Goal: Information Seeking & Learning: Learn about a topic

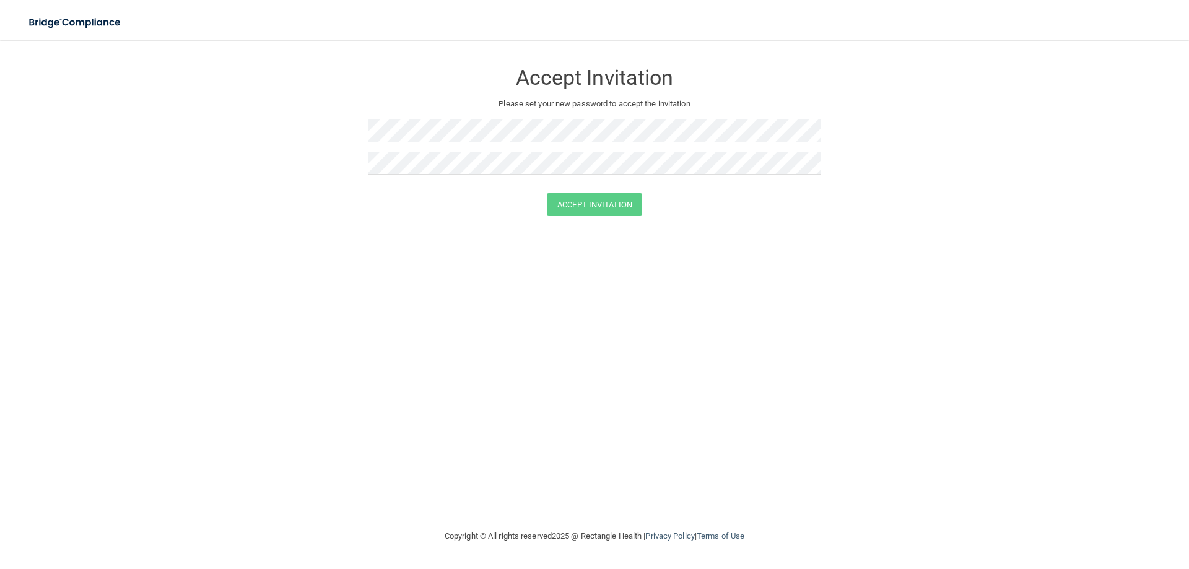
click at [416, 148] on div at bounding box center [594, 135] width 452 height 32
click at [600, 204] on button "Accept Invitation" at bounding box center [594, 204] width 95 height 23
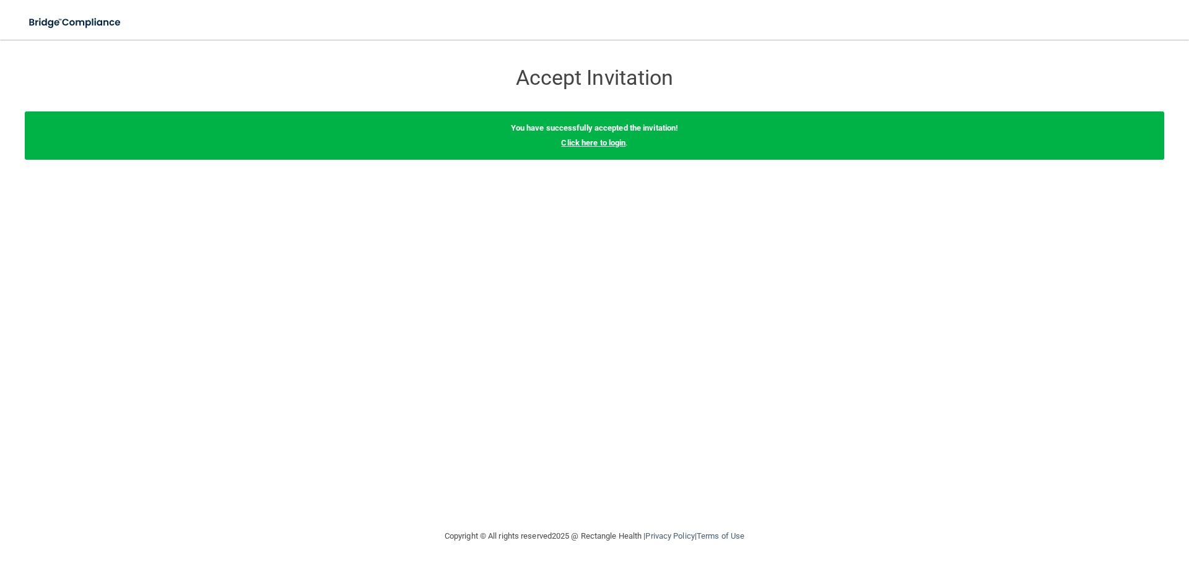
click at [586, 145] on link "Click here to login" at bounding box center [593, 142] width 64 height 9
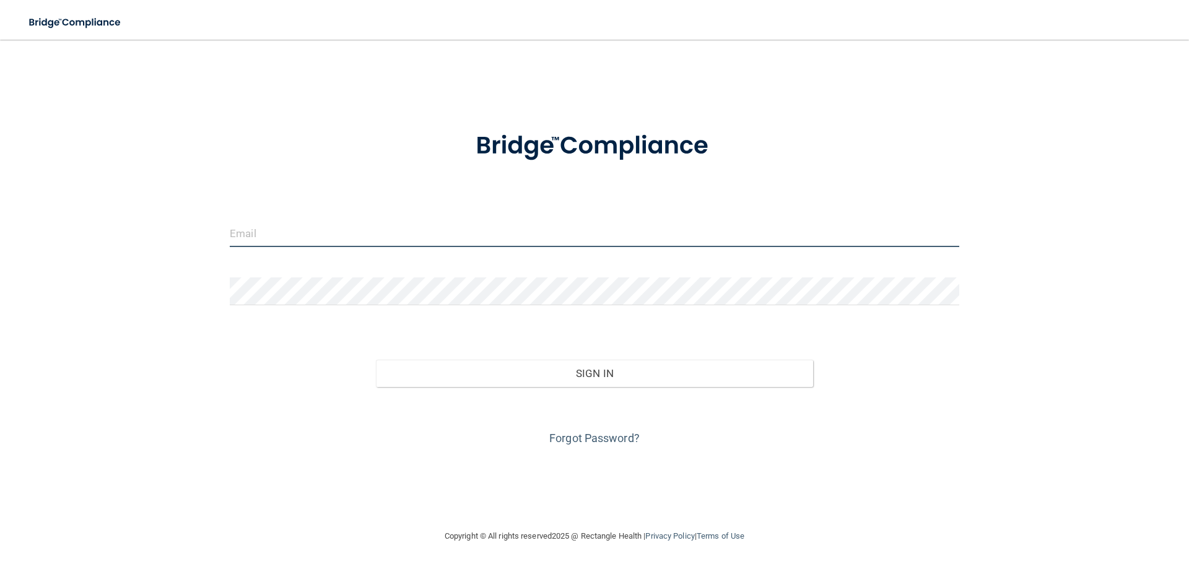
click at [390, 234] on input "email" at bounding box center [594, 233] width 729 height 28
type input "[PERSON_NAME][DOMAIN_NAME][EMAIL_ADDRESS][PERSON_NAME][DOMAIN_NAME]"
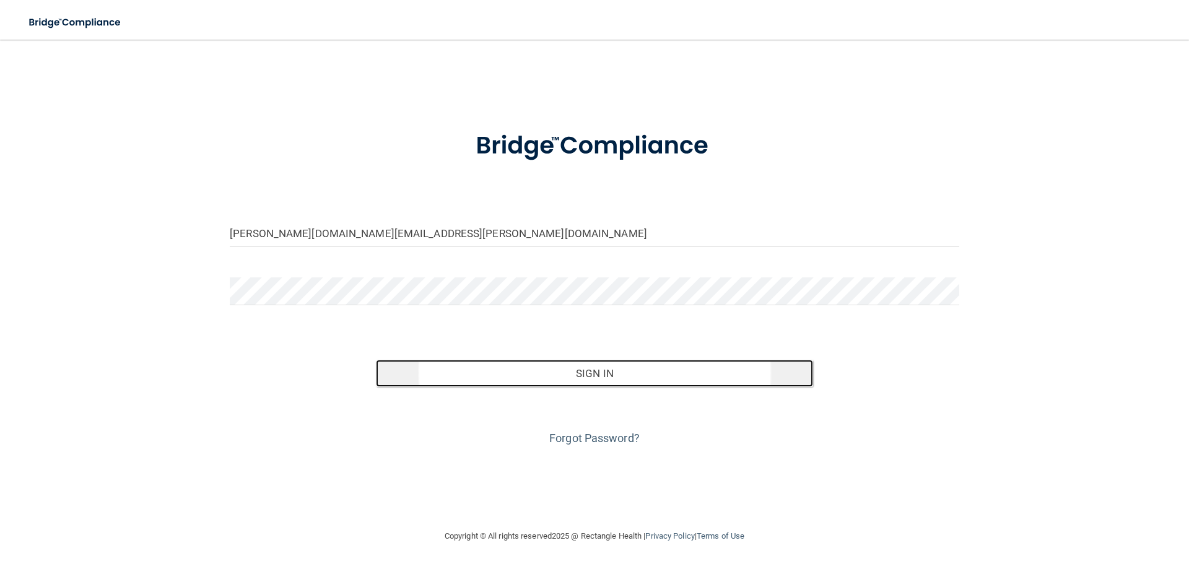
click at [591, 369] on button "Sign In" at bounding box center [595, 373] width 438 height 27
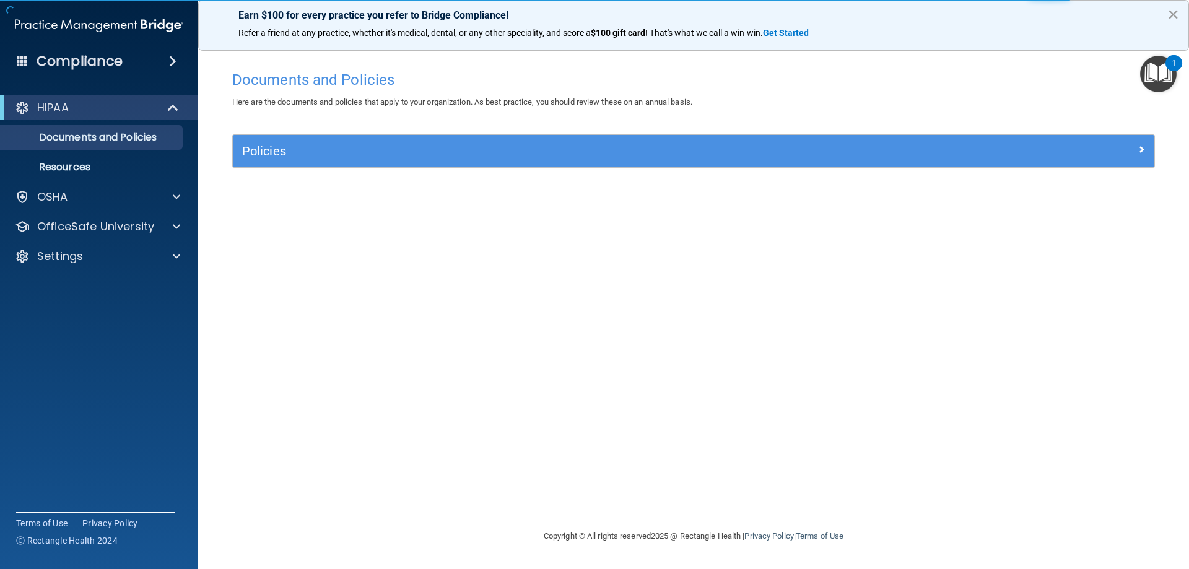
click at [1174, 14] on button "×" at bounding box center [1173, 14] width 12 height 20
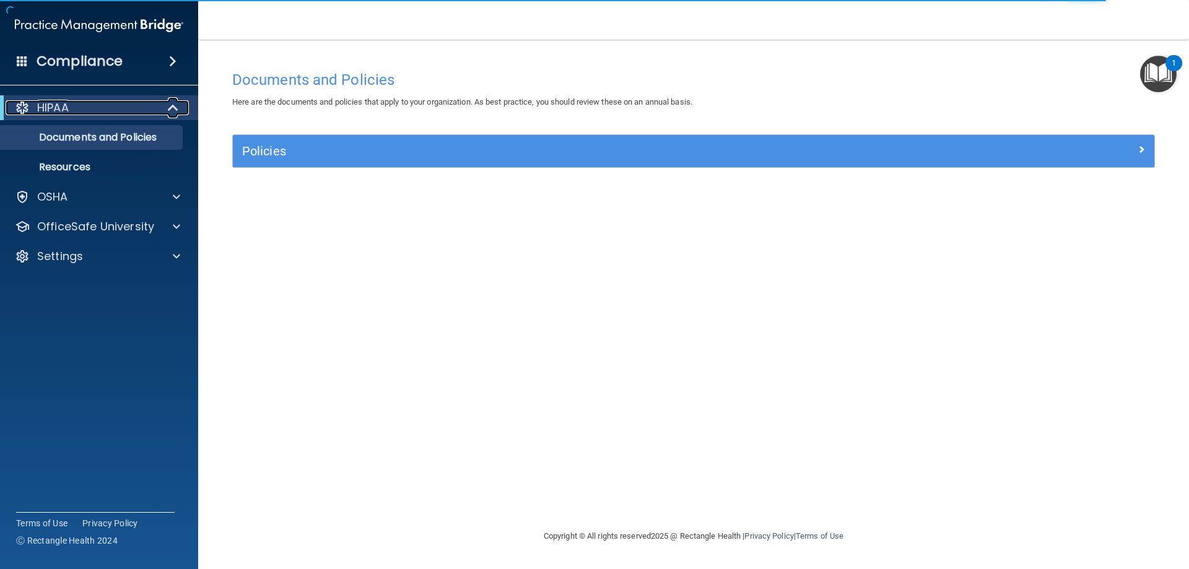
click at [170, 108] on span at bounding box center [174, 107] width 11 height 15
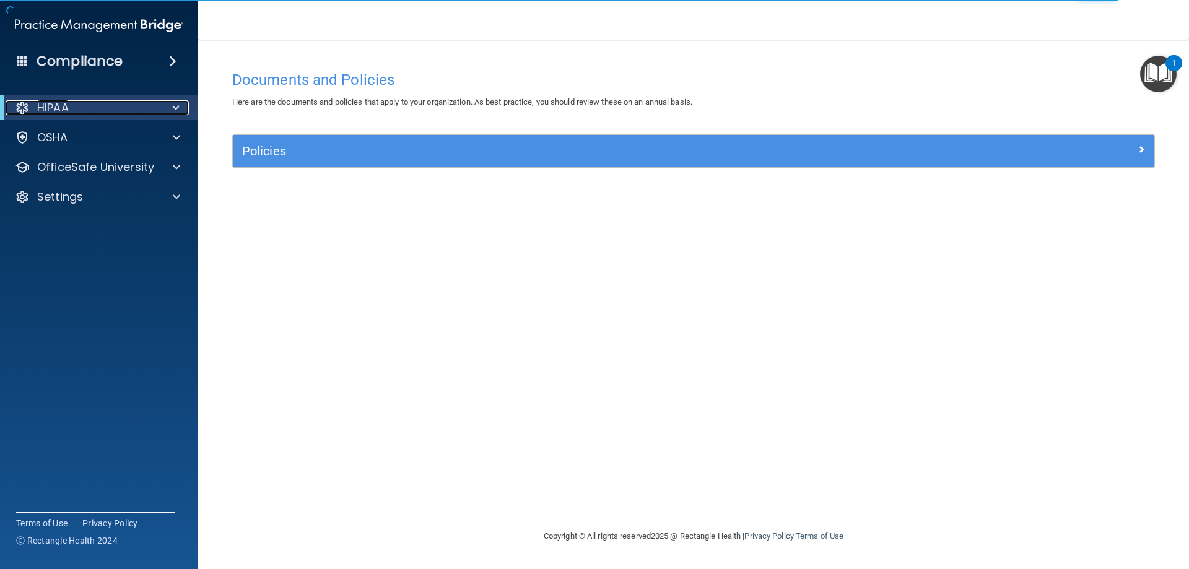
click at [170, 108] on div at bounding box center [173, 107] width 30 height 15
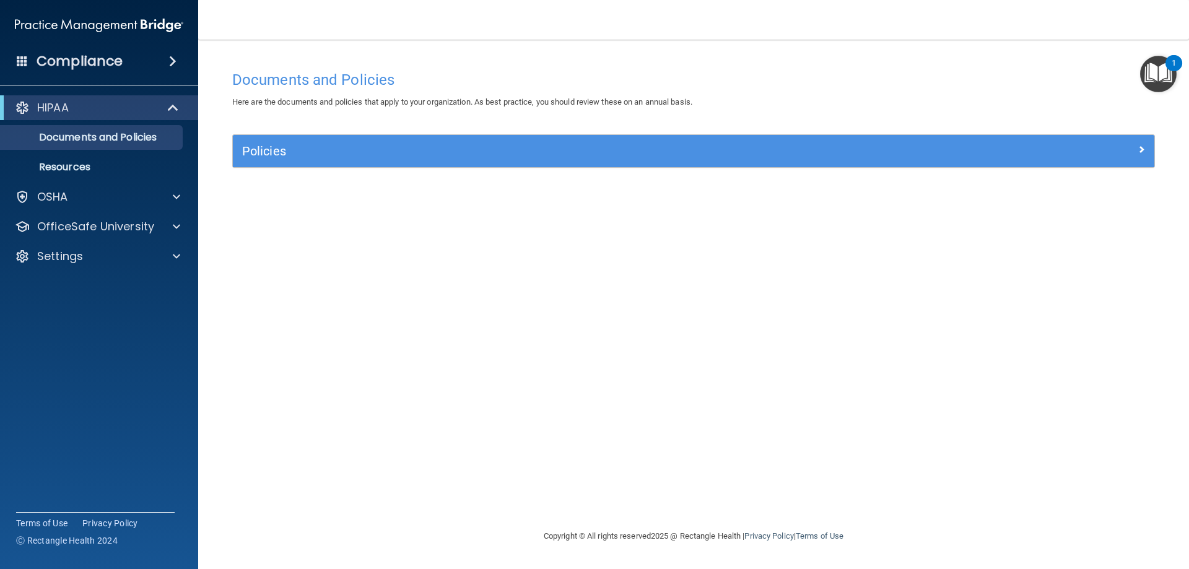
click at [98, 56] on h4 "Compliance" at bounding box center [80, 61] width 86 height 17
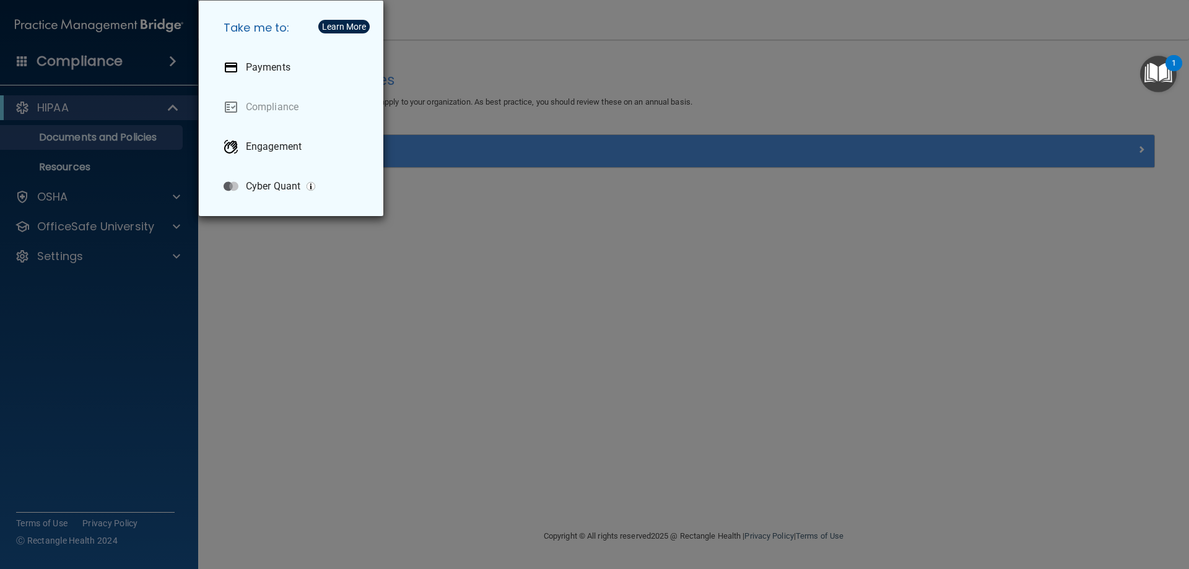
click at [399, 291] on div "Take me to: Payments Compliance Engagement Cyber Quant" at bounding box center [594, 284] width 1189 height 569
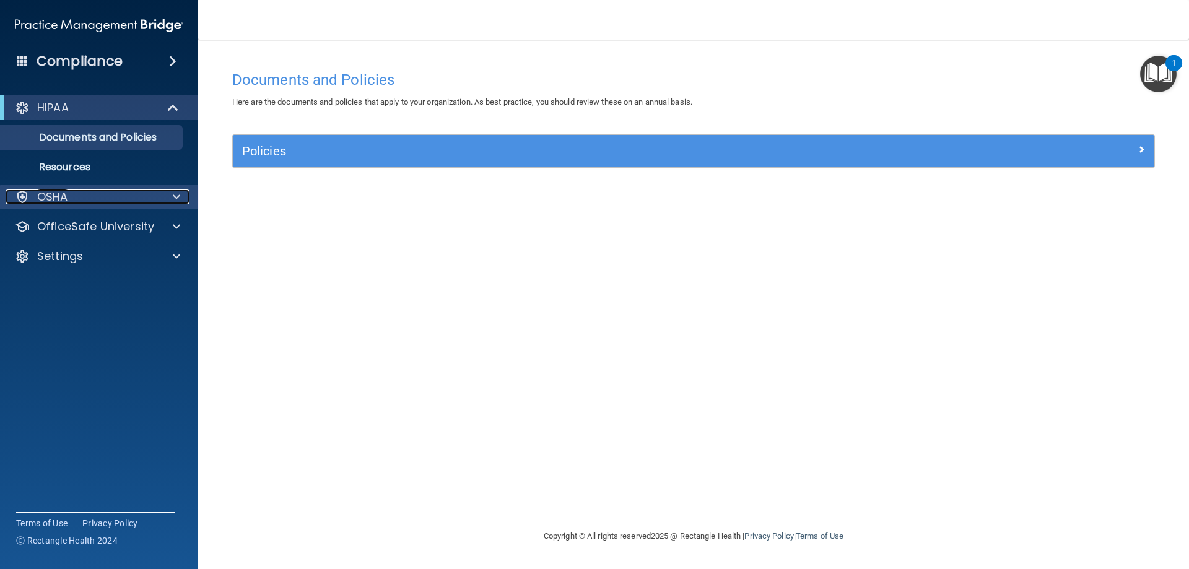
click at [69, 195] on div "OSHA" at bounding box center [83, 196] width 154 height 15
click at [106, 137] on p "Documents and Policies" at bounding box center [92, 137] width 169 height 12
click at [77, 171] on p "Resources" at bounding box center [92, 167] width 169 height 12
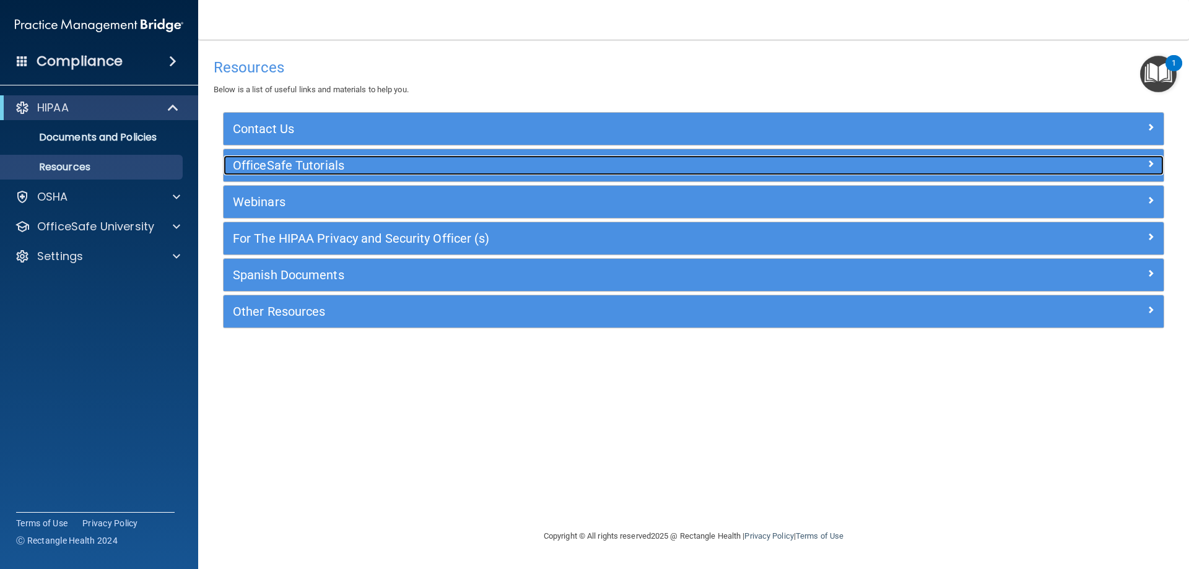
click at [265, 160] on h5 "OfficeSafe Tutorials" at bounding box center [576, 165] width 687 height 14
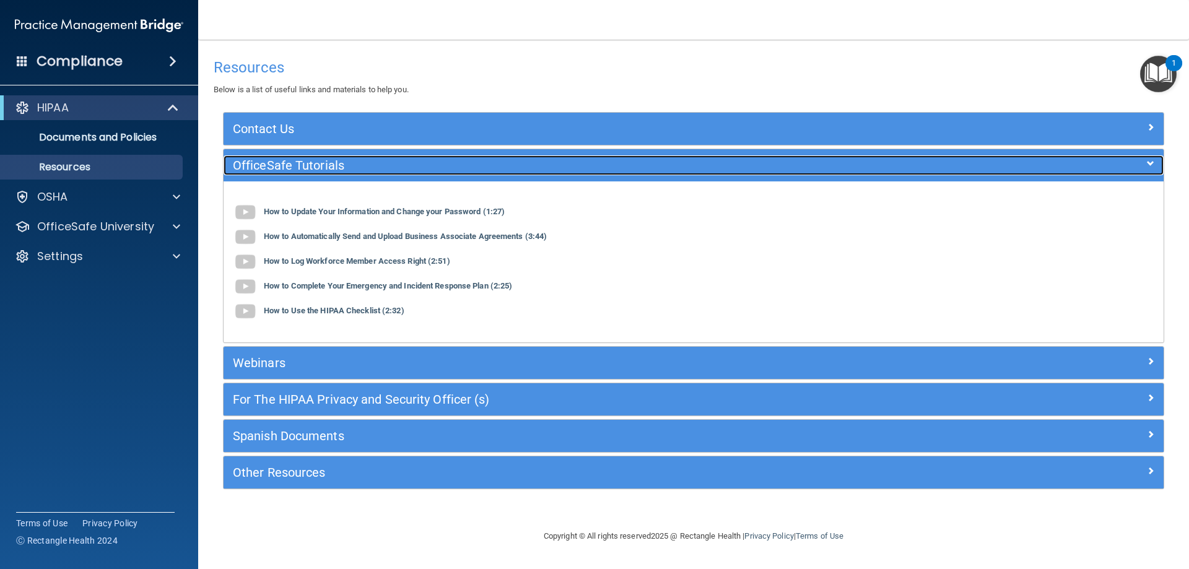
click at [265, 160] on h5 "OfficeSafe Tutorials" at bounding box center [576, 165] width 687 height 14
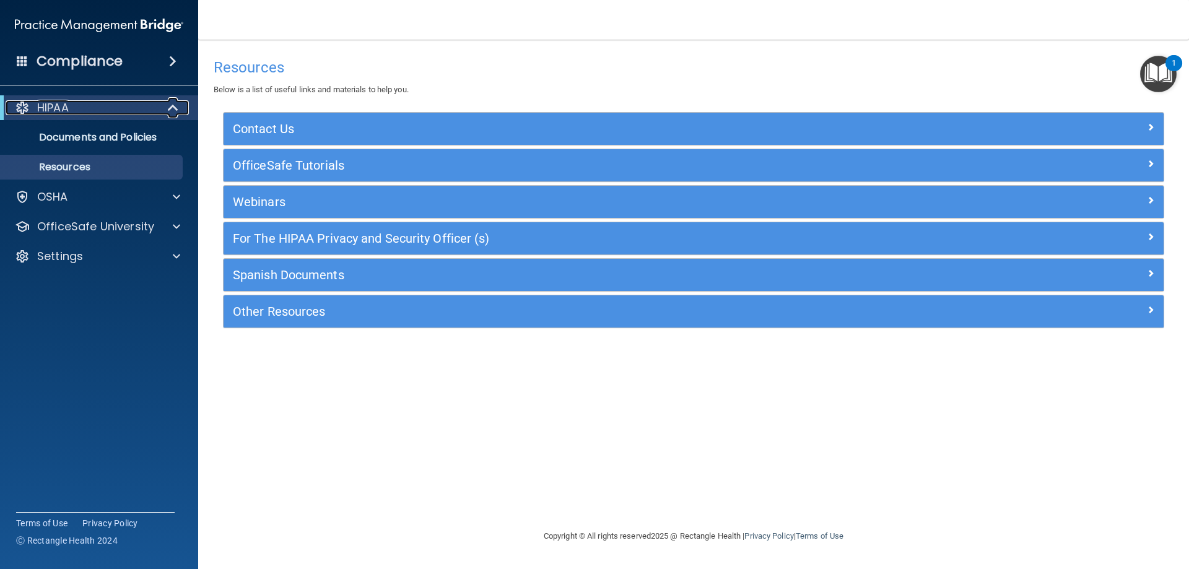
click at [163, 113] on div at bounding box center [173, 107] width 30 height 15
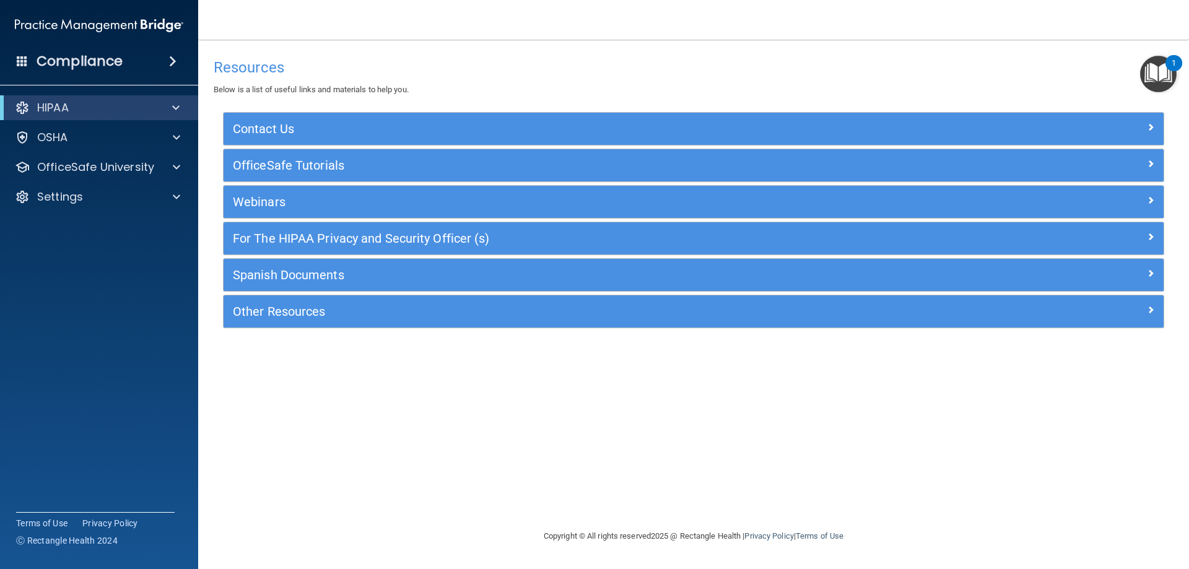
click at [135, 100] on div "HIPAA" at bounding box center [99, 107] width 198 height 25
click at [66, 106] on p "HIPAA" at bounding box center [53, 107] width 32 height 15
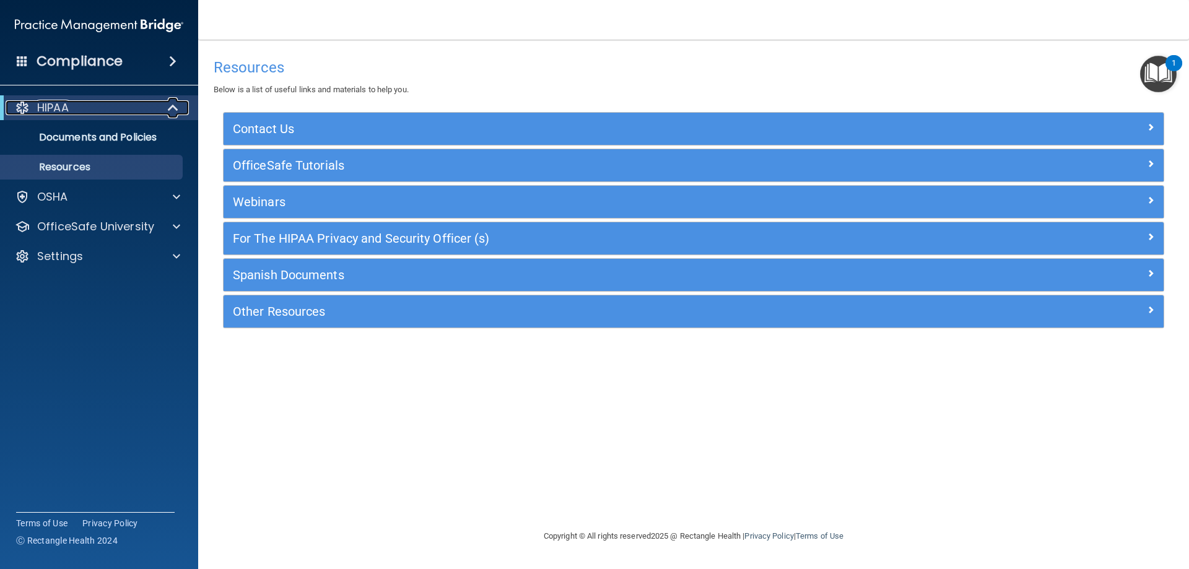
click at [66, 106] on p "HIPAA" at bounding box center [53, 107] width 32 height 15
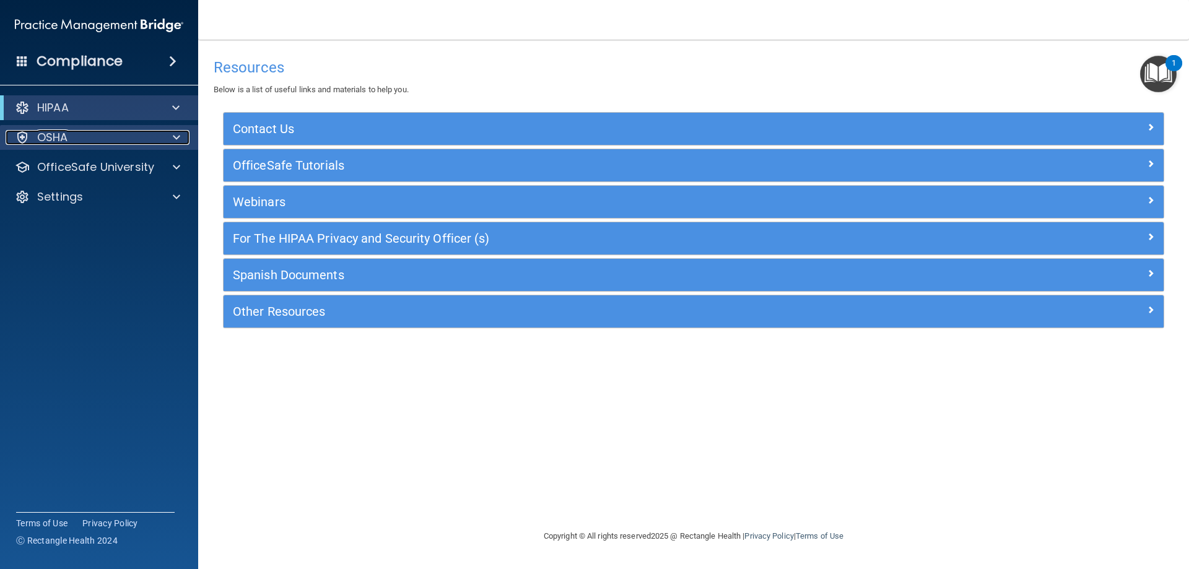
click at [70, 142] on div "OSHA" at bounding box center [83, 137] width 154 height 15
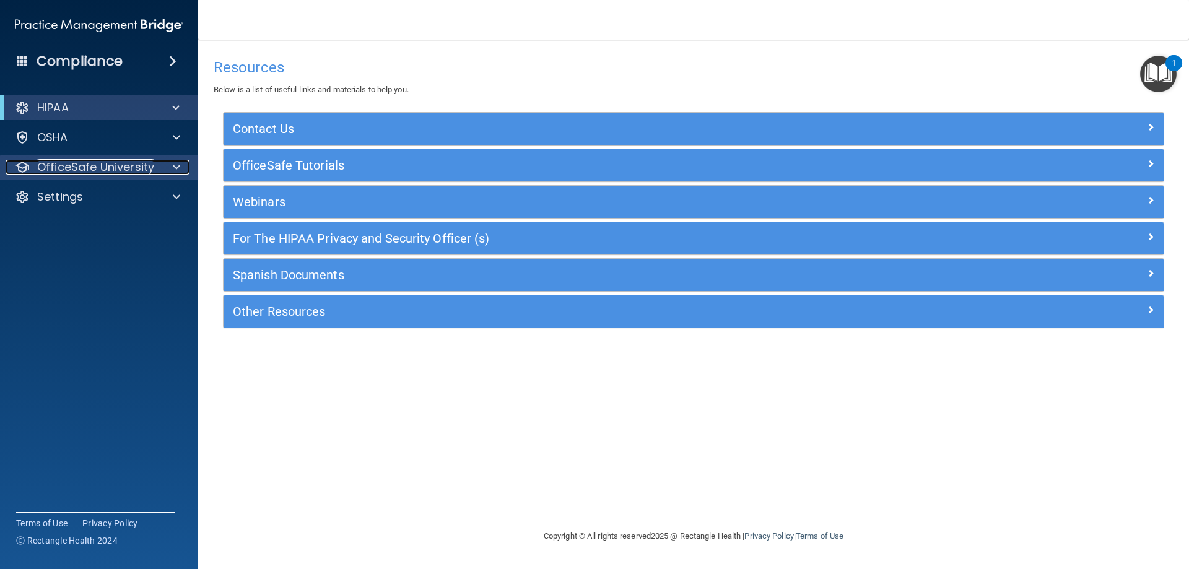
click at [84, 169] on p "OfficeSafe University" at bounding box center [95, 167] width 117 height 15
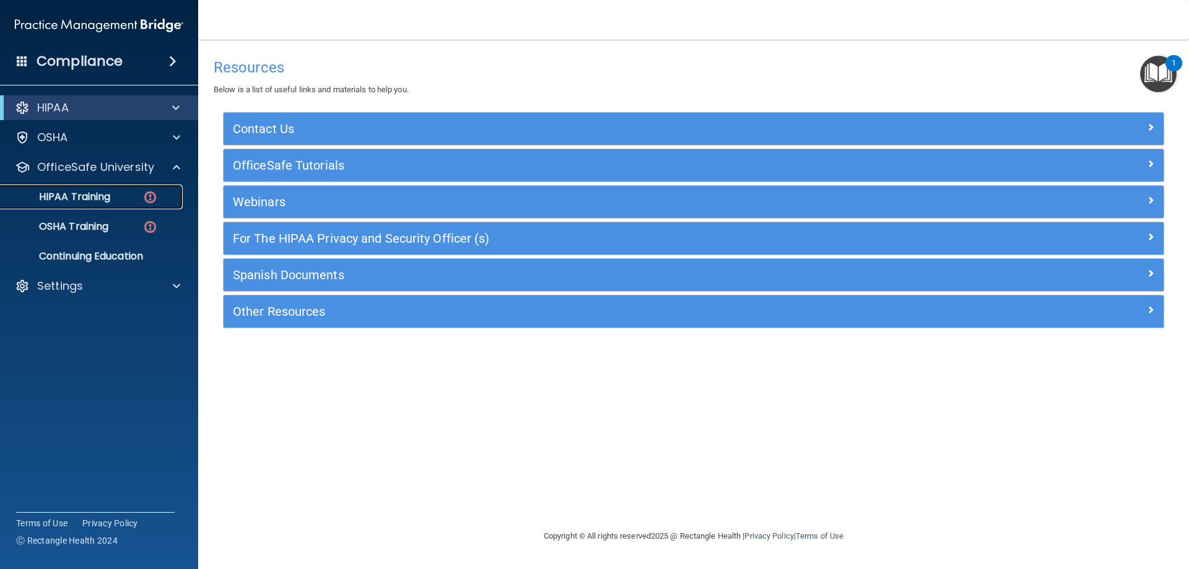
click at [84, 193] on p "HIPAA Training" at bounding box center [59, 197] width 102 height 12
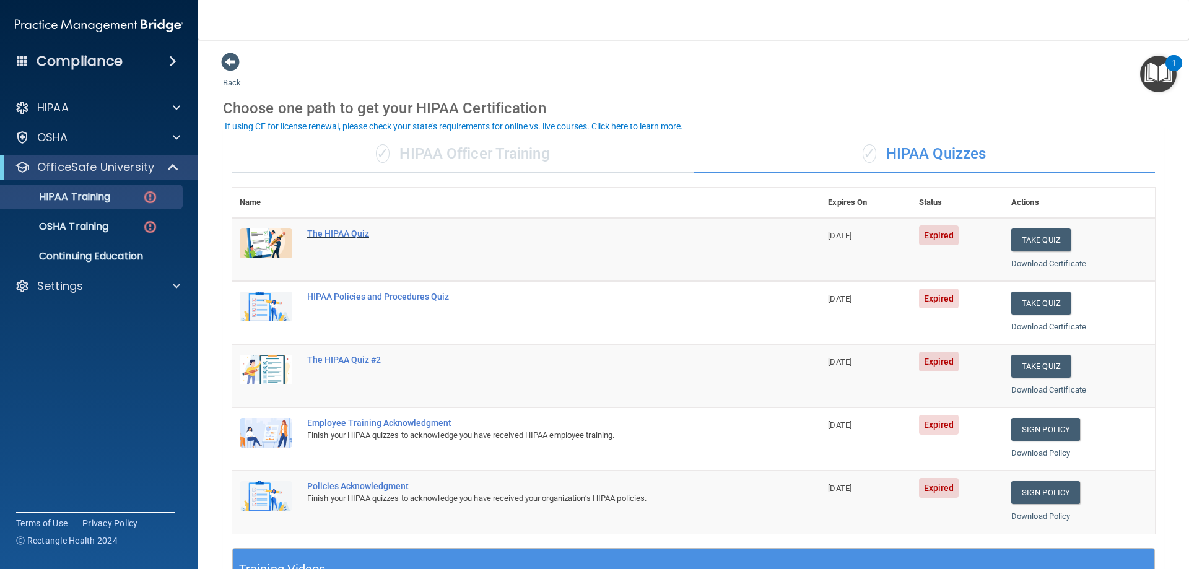
click at [348, 232] on div "The HIPAA Quiz" at bounding box center [532, 233] width 451 height 10
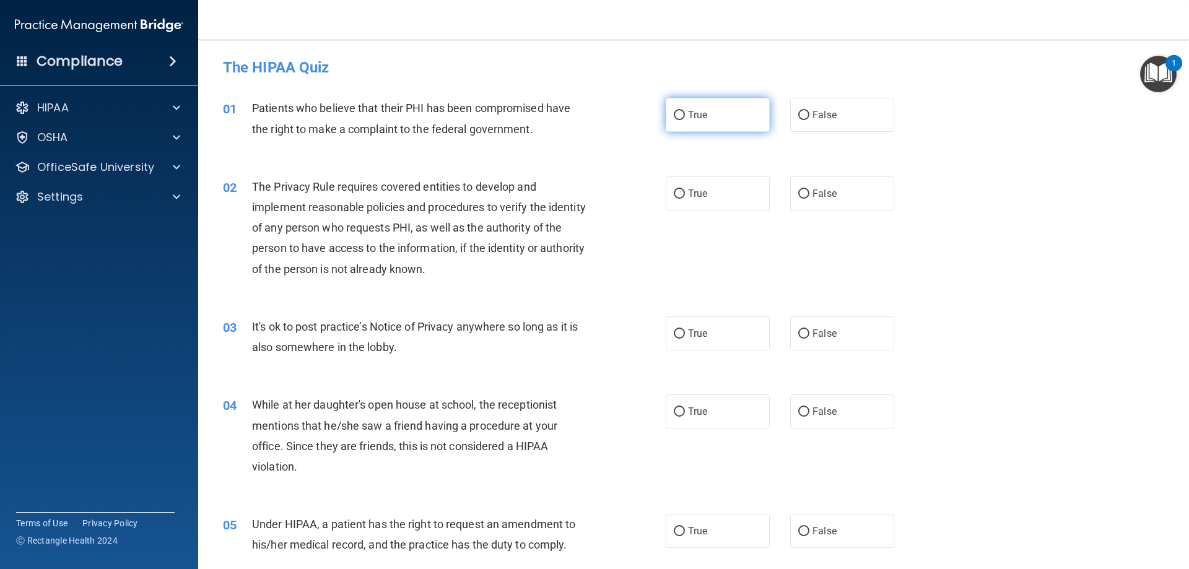
click at [696, 109] on span "True" at bounding box center [697, 115] width 19 height 12
click at [685, 111] on input "True" at bounding box center [679, 115] width 11 height 9
radio input "true"
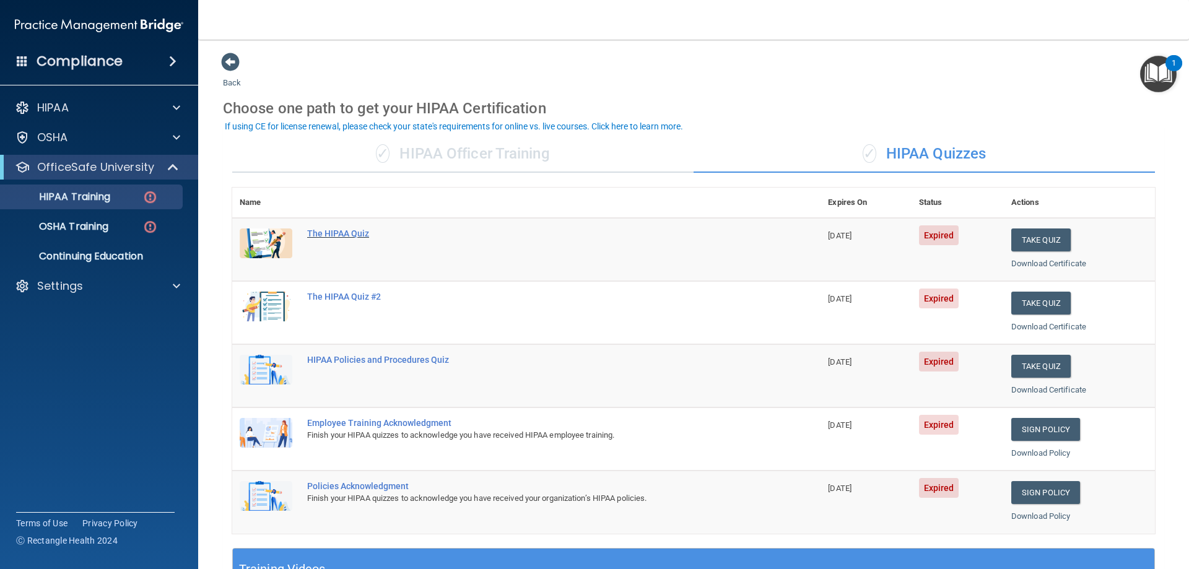
click at [355, 233] on div "The HIPAA Quiz" at bounding box center [532, 233] width 451 height 10
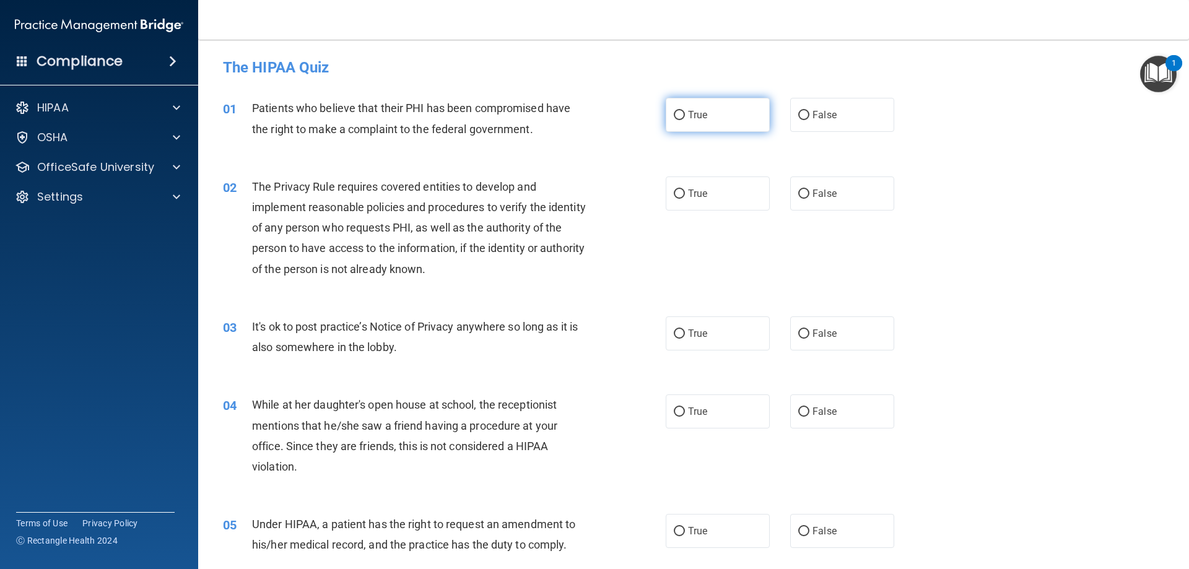
click at [700, 111] on span "True" at bounding box center [697, 115] width 19 height 12
click at [685, 111] on input "True" at bounding box center [679, 115] width 11 height 9
radio input "true"
click at [682, 198] on label "True" at bounding box center [717, 193] width 104 height 34
click at [682, 198] on input "True" at bounding box center [679, 193] width 11 height 9
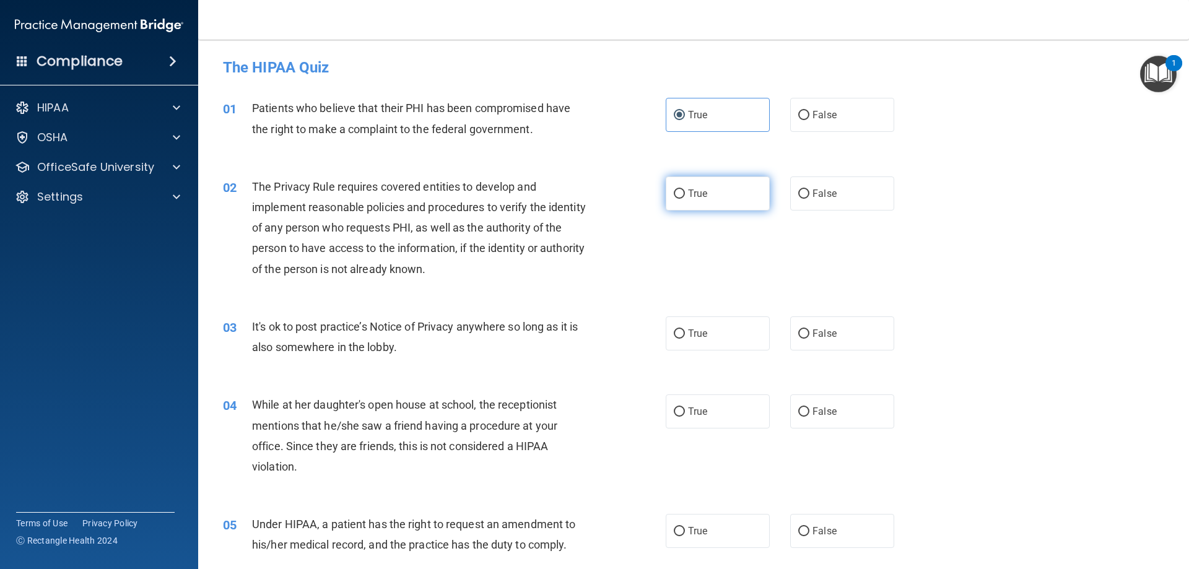
radio input "true"
click at [696, 325] on label "True" at bounding box center [717, 333] width 104 height 34
click at [685, 329] on input "True" at bounding box center [679, 333] width 11 height 9
radio input "true"
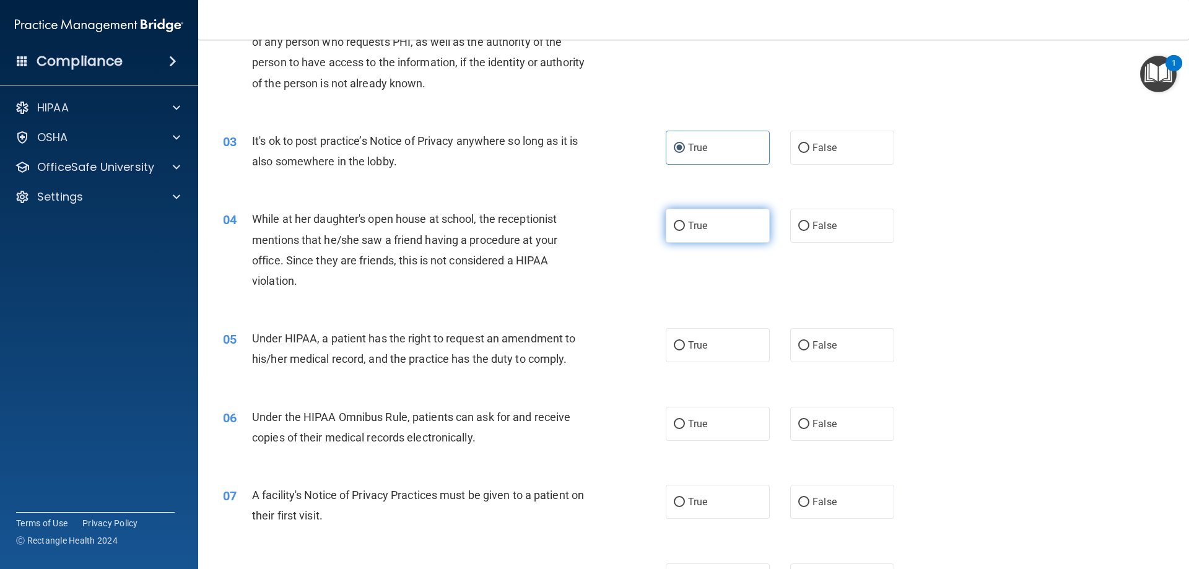
click at [678, 235] on label "True" at bounding box center [717, 226] width 104 height 34
click at [678, 231] on input "True" at bounding box center [679, 226] width 11 height 9
radio input "true"
click at [675, 345] on input "True" at bounding box center [679, 345] width 11 height 9
radio input "true"
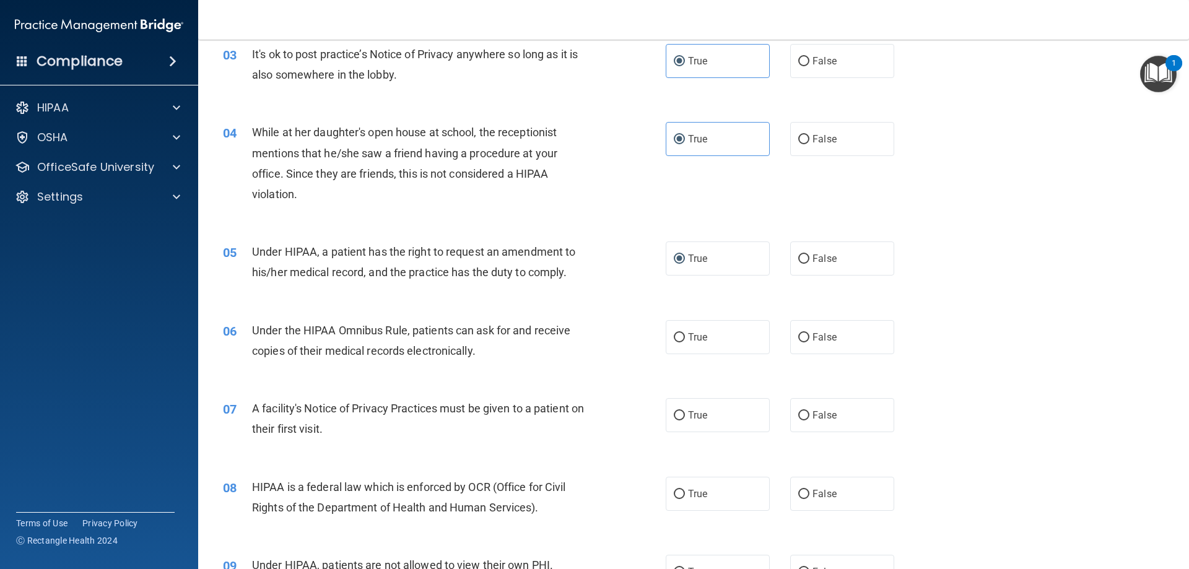
scroll to position [371, 0]
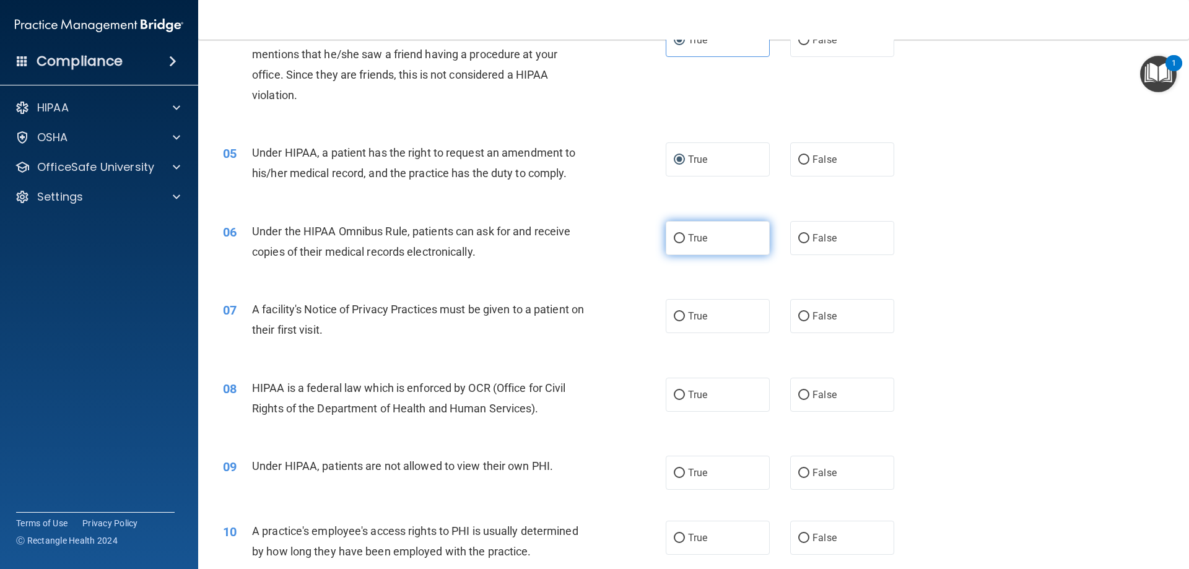
click at [689, 242] on span "True" at bounding box center [697, 238] width 19 height 12
click at [685, 242] on input "True" at bounding box center [679, 238] width 11 height 9
radio input "true"
click at [708, 334] on div "07 A facility's Notice of Privacy Practices must be given to a patient on their…" at bounding box center [694, 323] width 960 height 78
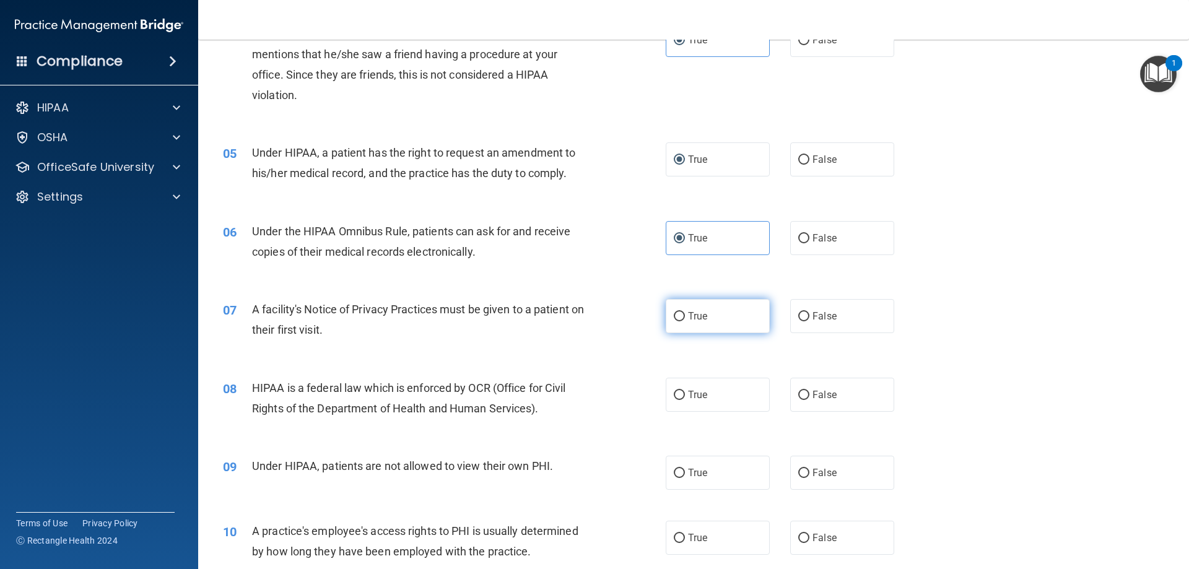
click at [674, 324] on label "True" at bounding box center [717, 316] width 104 height 34
click at [674, 321] on input "True" at bounding box center [679, 316] width 11 height 9
radio input "true"
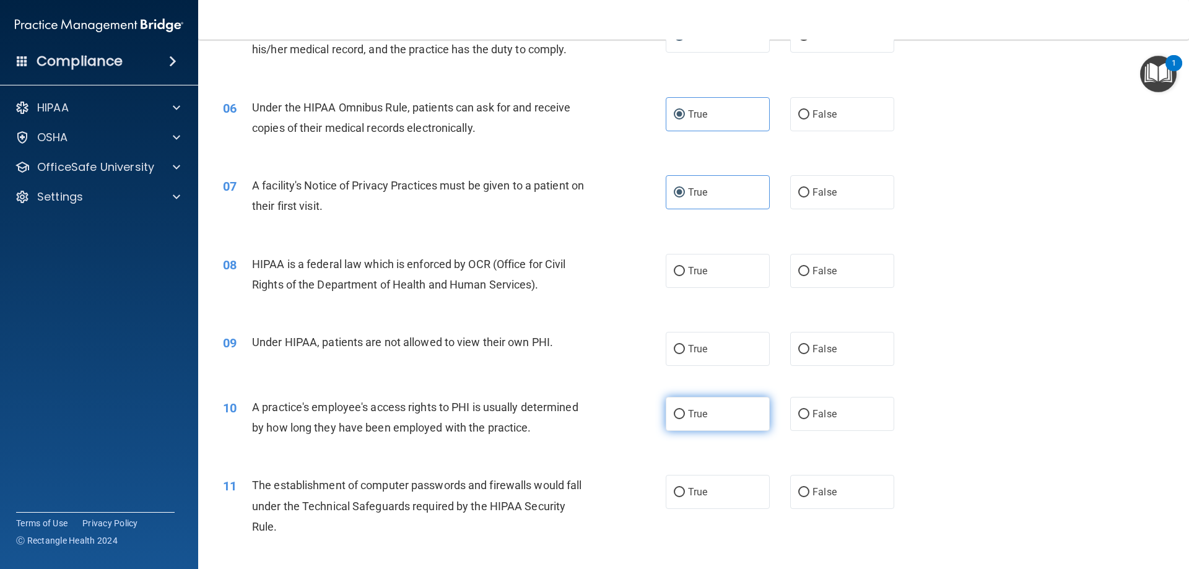
scroll to position [619, 0]
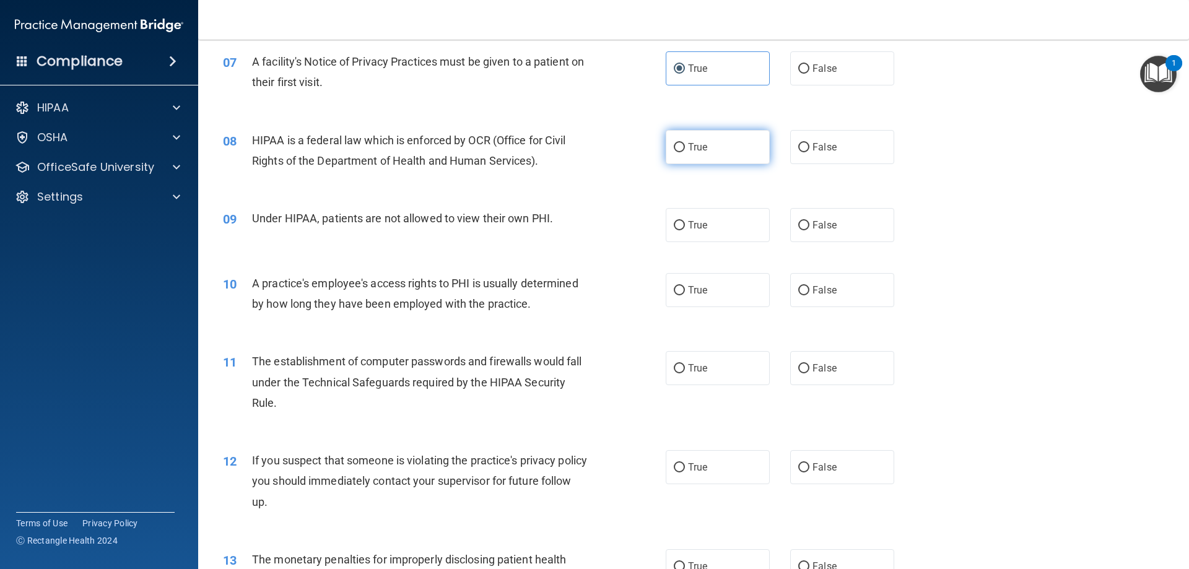
click at [684, 153] on label "True" at bounding box center [717, 147] width 104 height 34
click at [684, 152] on input "True" at bounding box center [679, 147] width 11 height 9
radio input "true"
click at [688, 222] on span "True" at bounding box center [697, 225] width 19 height 12
click at [685, 222] on input "True" at bounding box center [679, 225] width 11 height 9
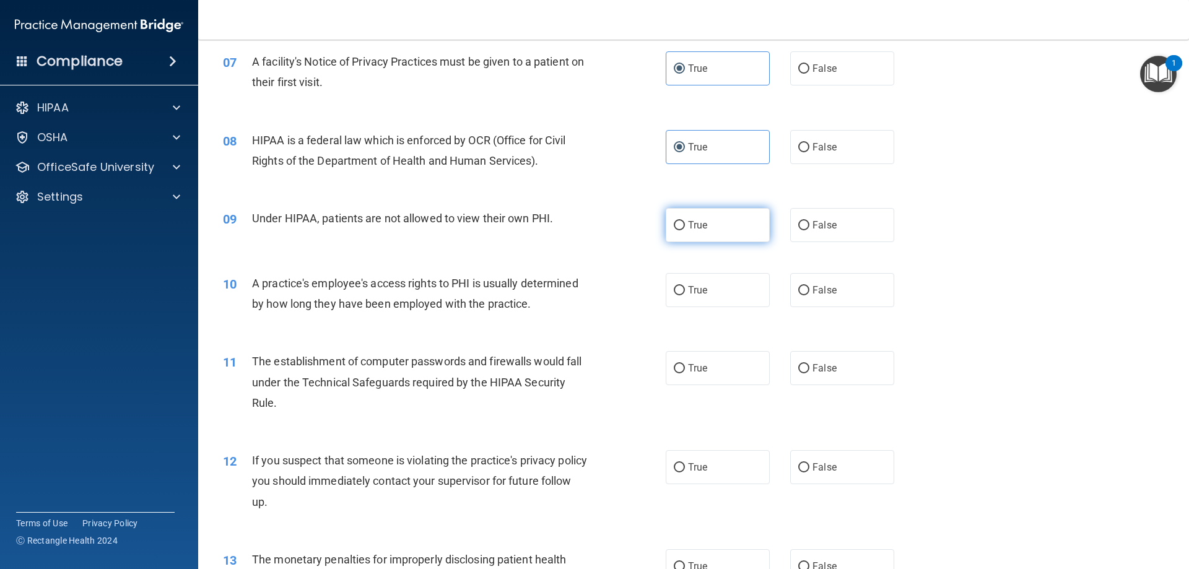
radio input "true"
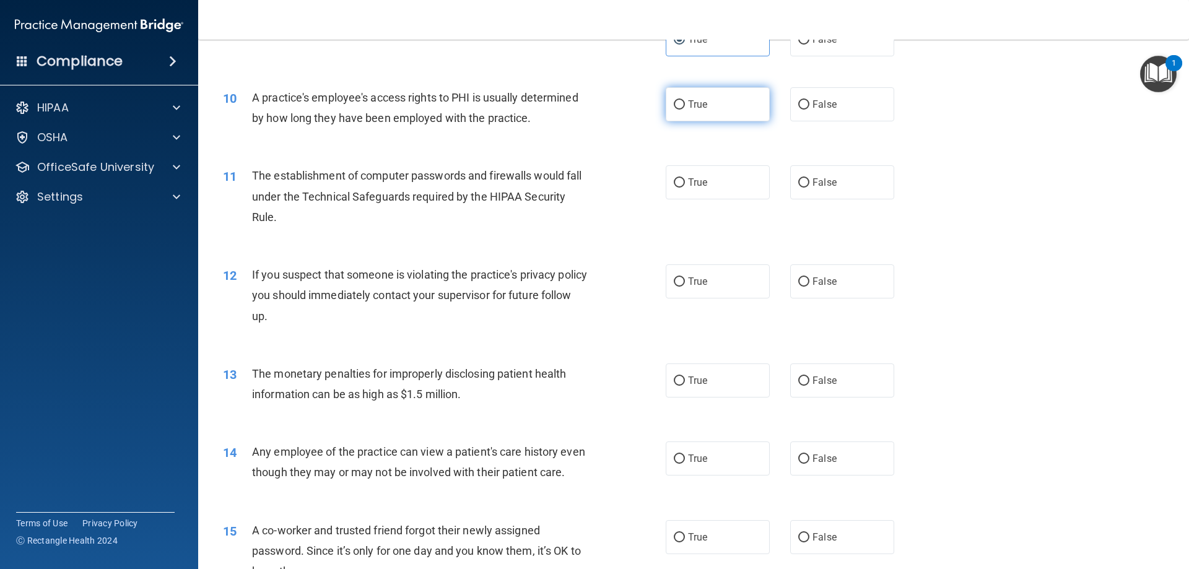
click at [690, 112] on label "True" at bounding box center [717, 104] width 104 height 34
click at [685, 110] on input "True" at bounding box center [679, 104] width 11 height 9
radio input "true"
click at [690, 166] on label "True" at bounding box center [717, 182] width 104 height 34
click at [685, 178] on input "True" at bounding box center [679, 182] width 11 height 9
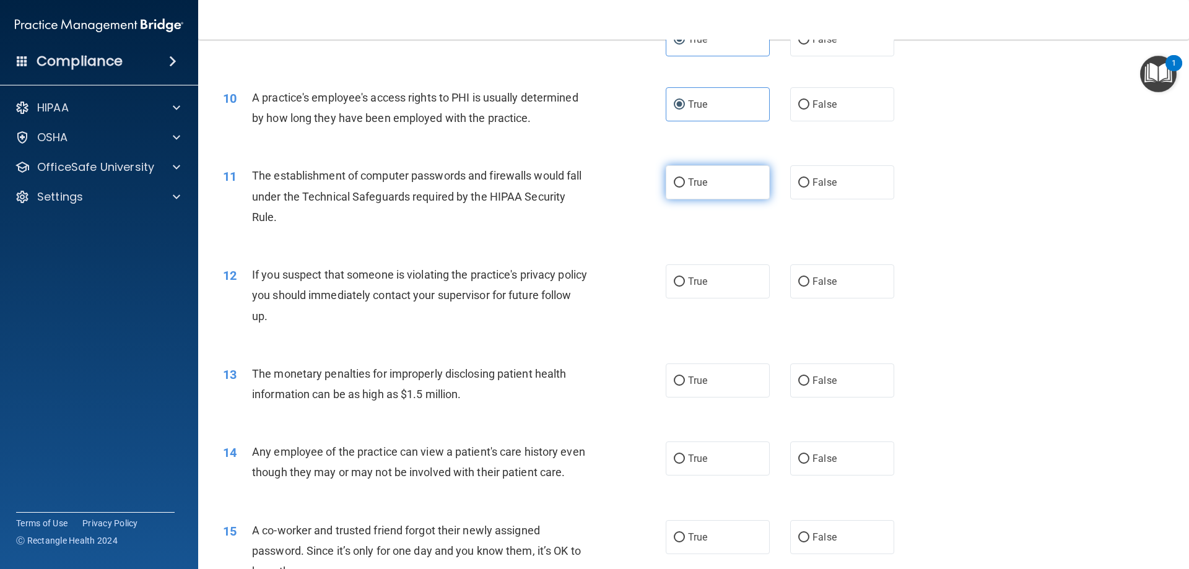
radio input "true"
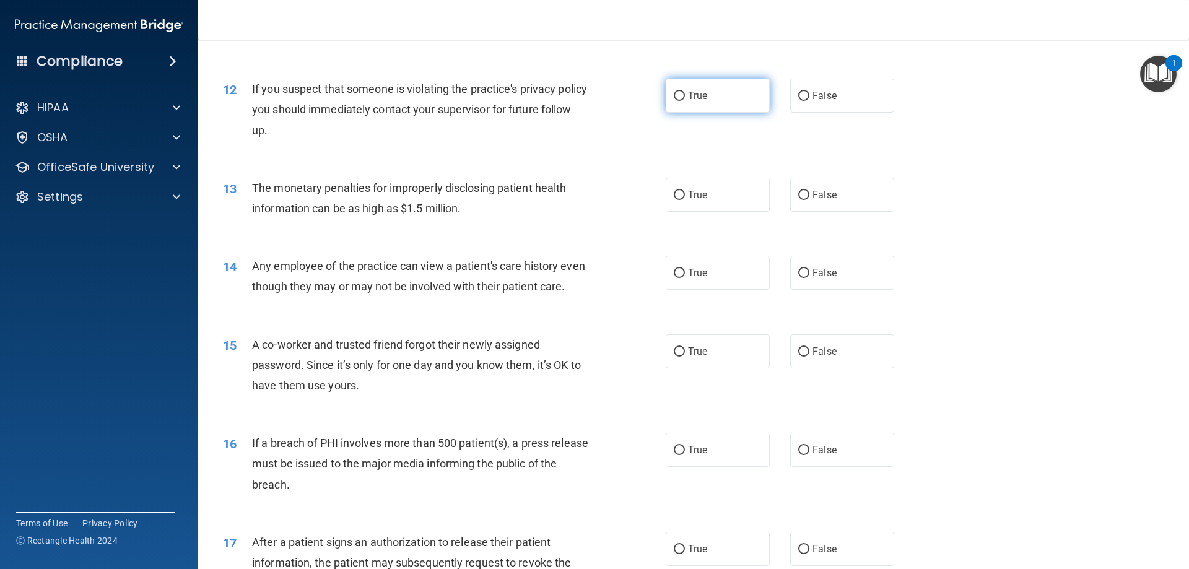
click at [688, 100] on span "True" at bounding box center [697, 96] width 19 height 12
click at [685, 100] on input "True" at bounding box center [679, 96] width 11 height 9
radio input "true"
click at [690, 181] on label "True" at bounding box center [717, 195] width 104 height 34
click at [685, 191] on input "True" at bounding box center [679, 195] width 11 height 9
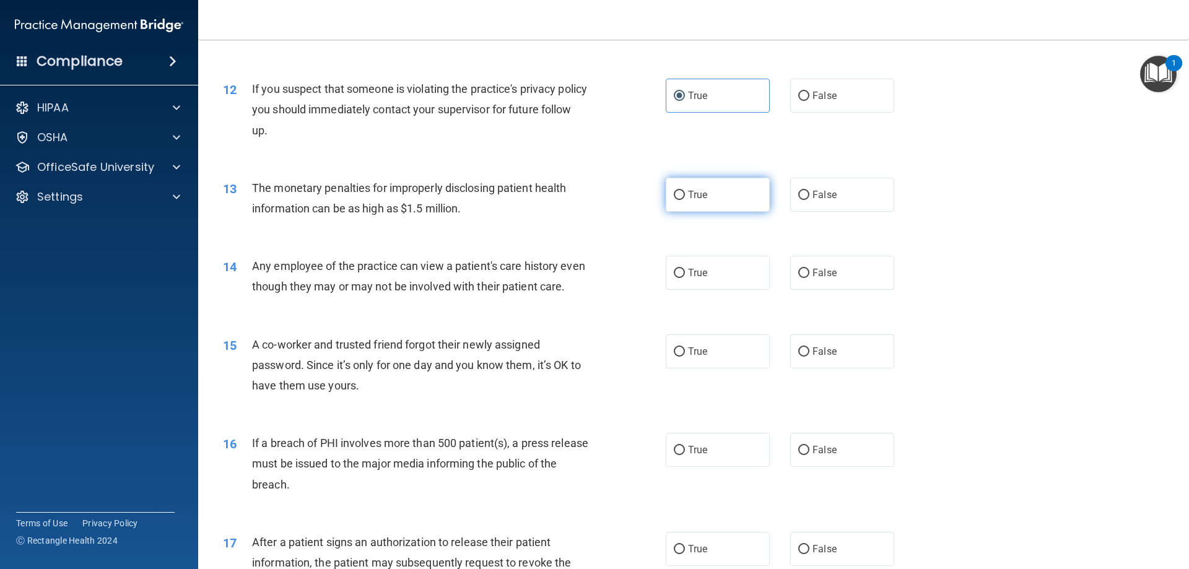
radio input "true"
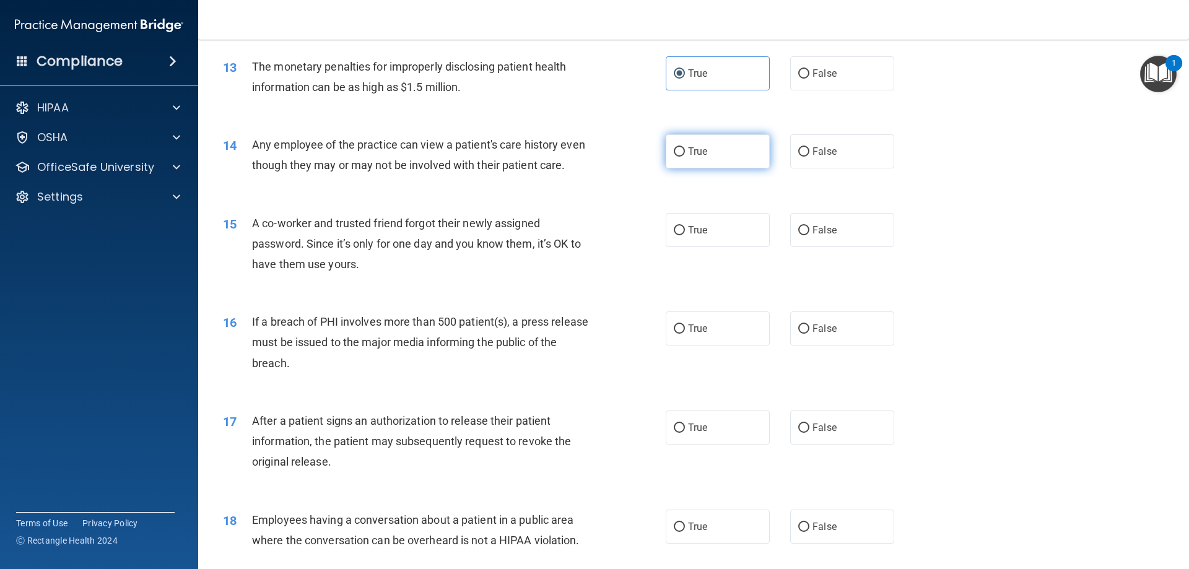
scroll to position [1114, 0]
click at [692, 150] on span "True" at bounding box center [697, 149] width 19 height 12
click at [685, 150] on input "True" at bounding box center [679, 149] width 11 height 9
radio input "true"
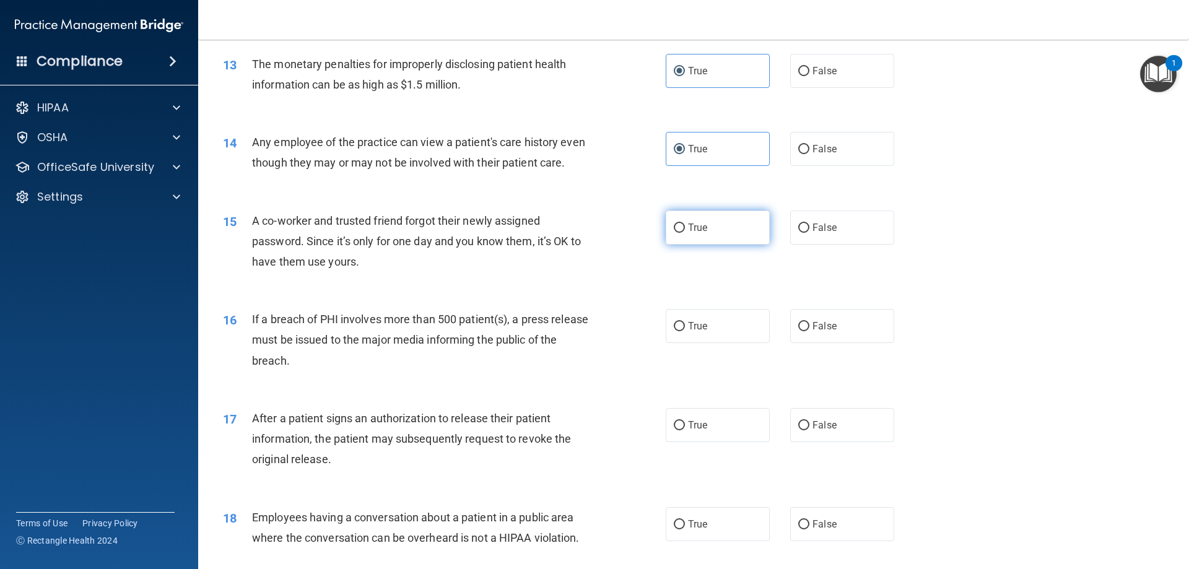
click at [694, 233] on span "True" at bounding box center [697, 228] width 19 height 12
click at [685, 233] on input "True" at bounding box center [679, 227] width 11 height 9
radio input "true"
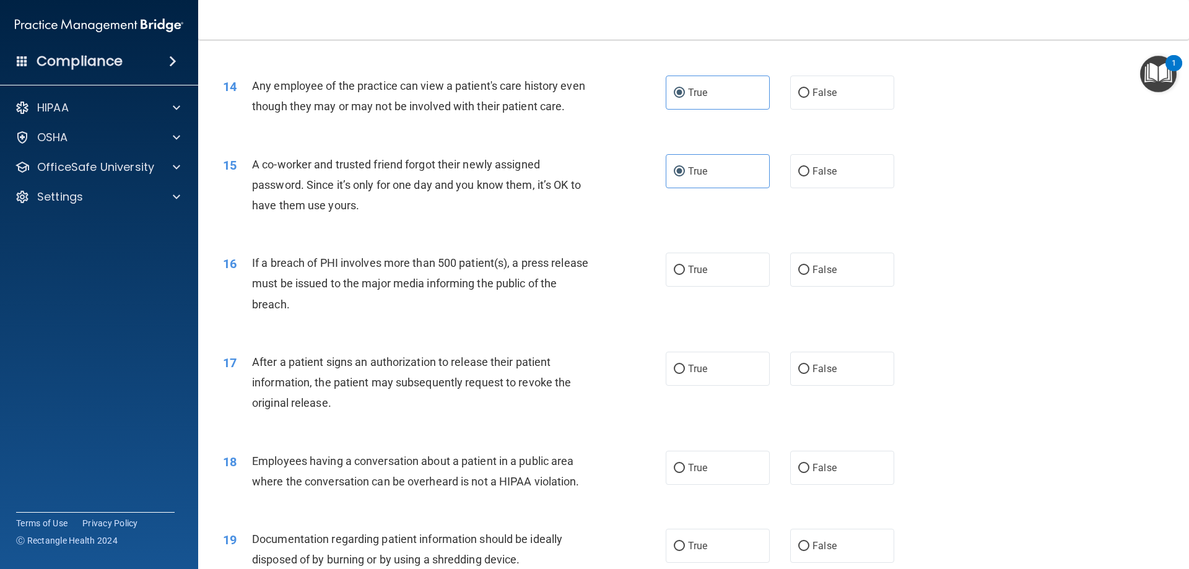
scroll to position [1300, 0]
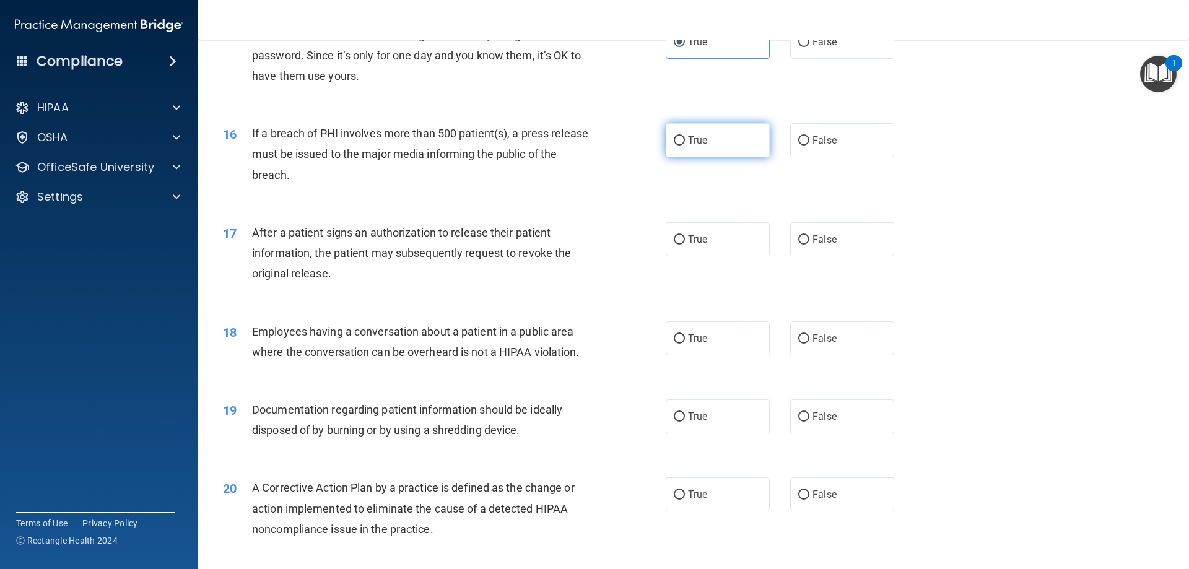
click at [675, 157] on label "True" at bounding box center [717, 140] width 104 height 34
click at [675, 145] on input "True" at bounding box center [679, 140] width 11 height 9
radio input "true"
click at [676, 245] on input "True" at bounding box center [679, 239] width 11 height 9
radio input "true"
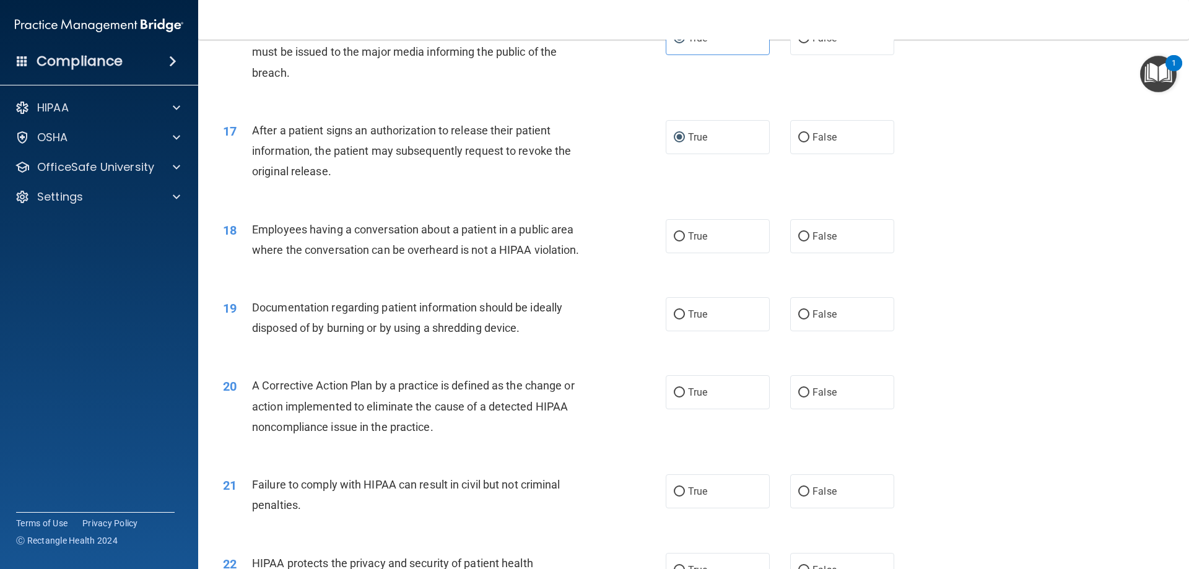
scroll to position [1486, 0]
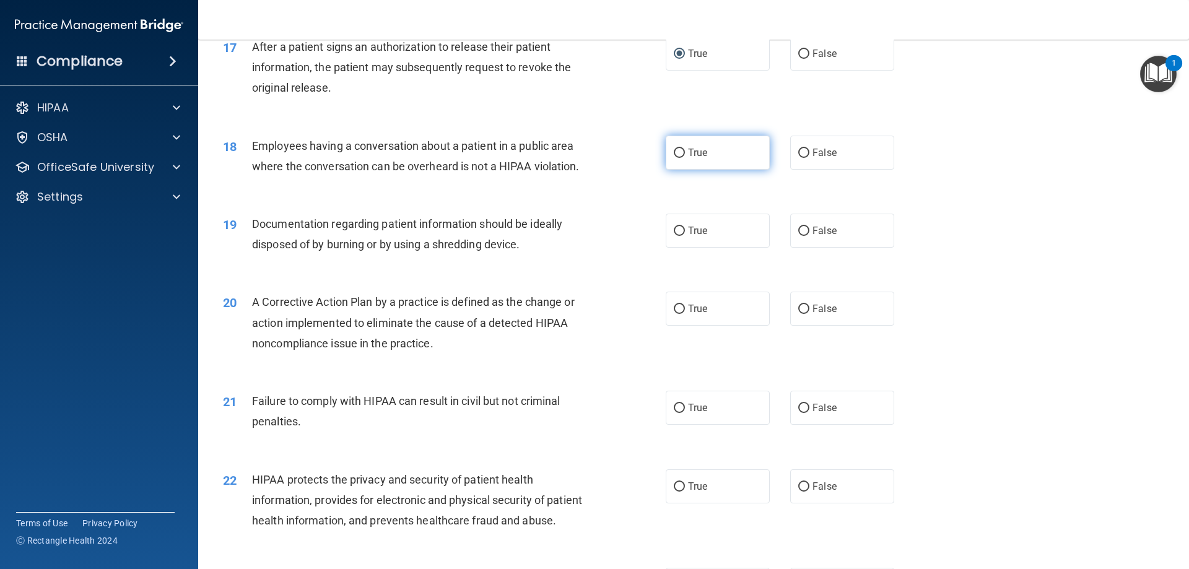
click at [687, 162] on label "True" at bounding box center [717, 153] width 104 height 34
click at [685, 158] on input "True" at bounding box center [679, 153] width 11 height 9
radio input "true"
click at [688, 248] on label "True" at bounding box center [717, 231] width 104 height 34
click at [685, 236] on input "True" at bounding box center [679, 231] width 11 height 9
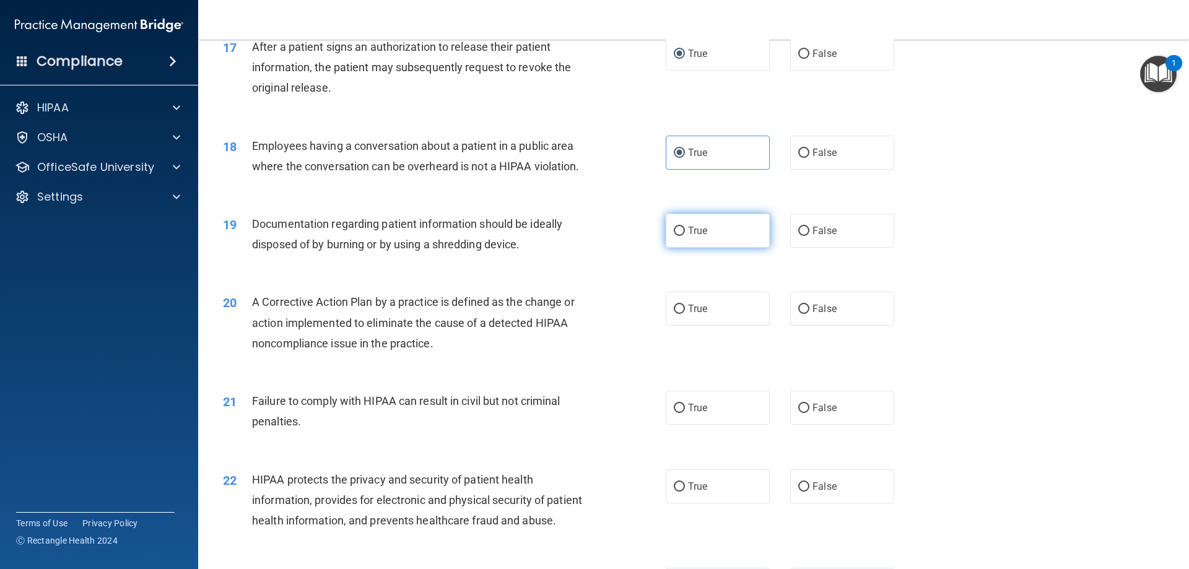
radio input "true"
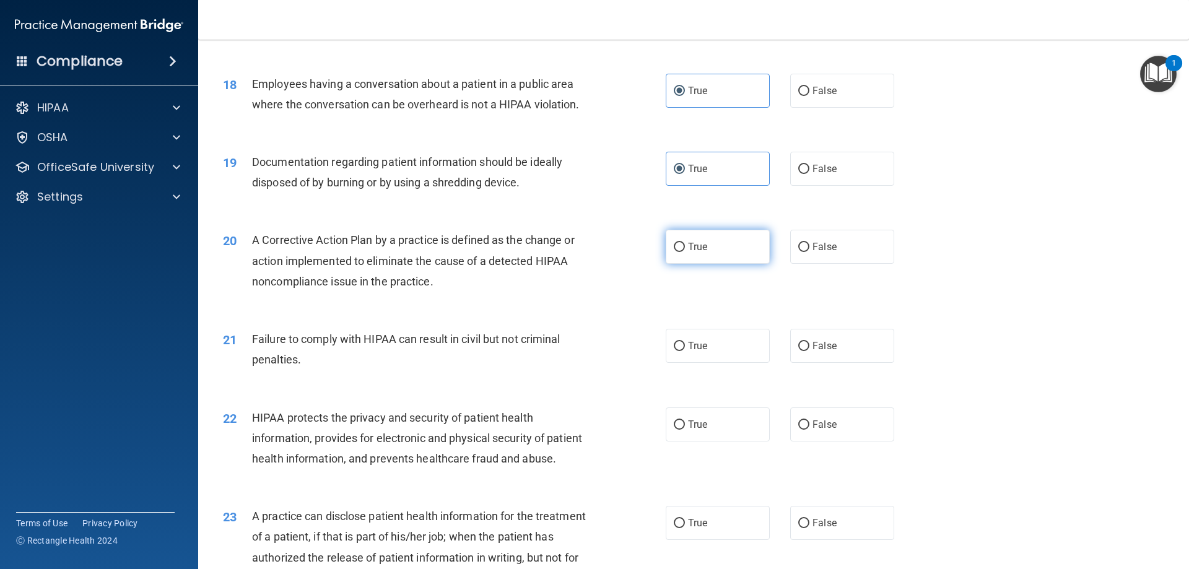
click at [695, 253] on span "True" at bounding box center [697, 247] width 19 height 12
click at [685, 252] on input "True" at bounding box center [679, 247] width 11 height 9
radio input "true"
click at [661, 376] on div "21 Failure to comply with HIPAA can result in civil but not criminal penalties." at bounding box center [444, 352] width 480 height 47
click at [683, 363] on label "True" at bounding box center [717, 346] width 104 height 34
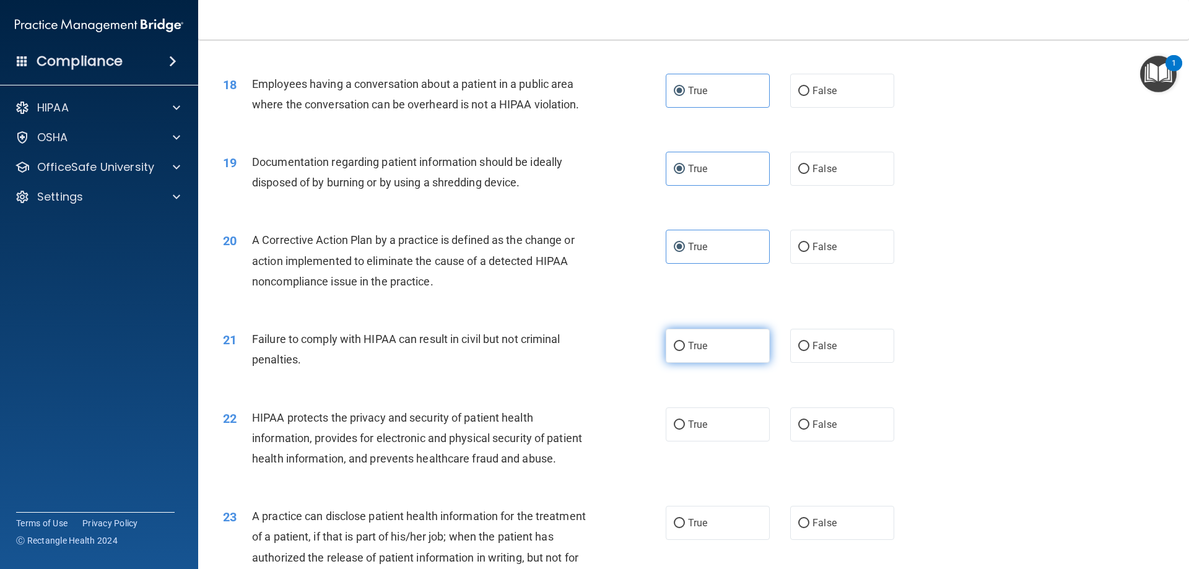
click at [683, 351] on input "True" at bounding box center [679, 346] width 11 height 9
radio input "true"
click at [696, 430] on span "True" at bounding box center [697, 424] width 19 height 12
click at [685, 430] on input "True" at bounding box center [679, 424] width 11 height 9
radio input "true"
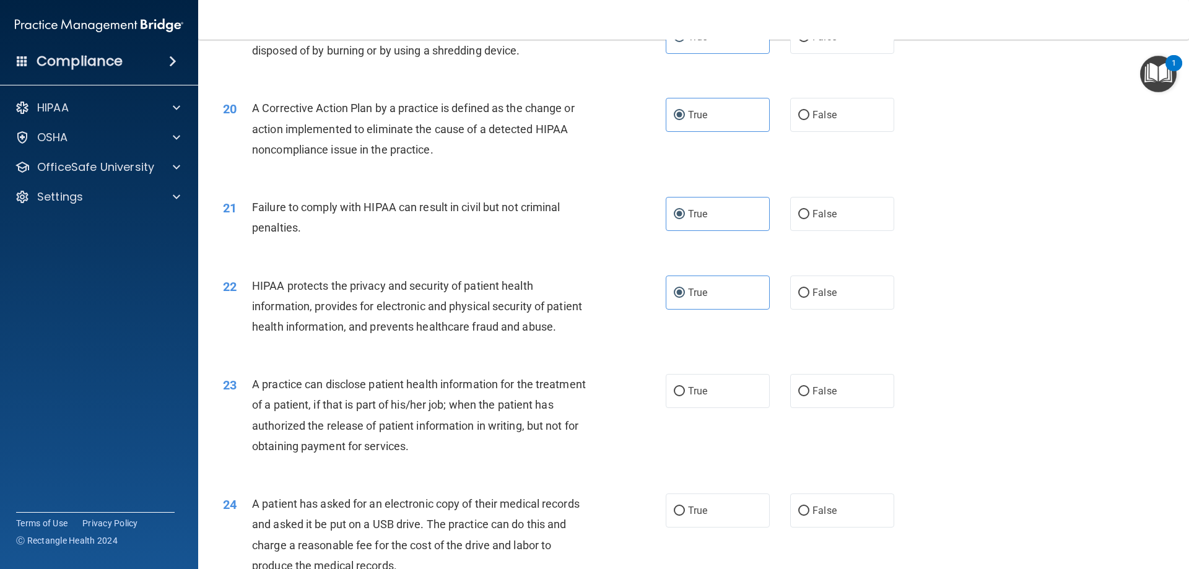
scroll to position [1795, 0]
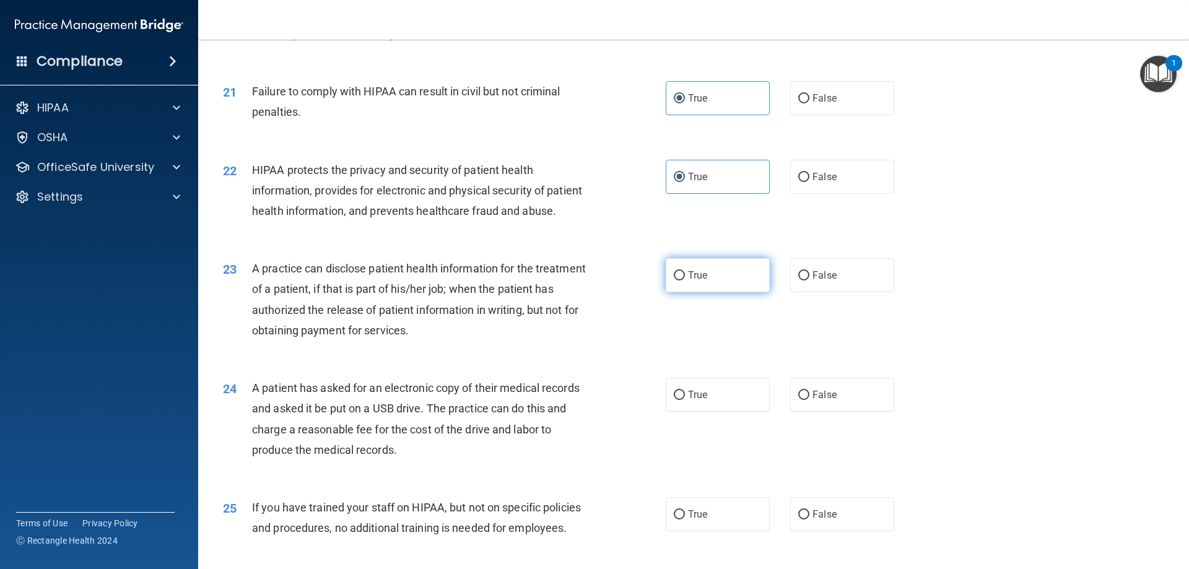
click at [695, 292] on label "True" at bounding box center [717, 275] width 104 height 34
click at [685, 280] on input "True" at bounding box center [679, 275] width 11 height 9
radio input "true"
click at [691, 412] on label "True" at bounding box center [717, 395] width 104 height 34
click at [685, 400] on input "True" at bounding box center [679, 395] width 11 height 9
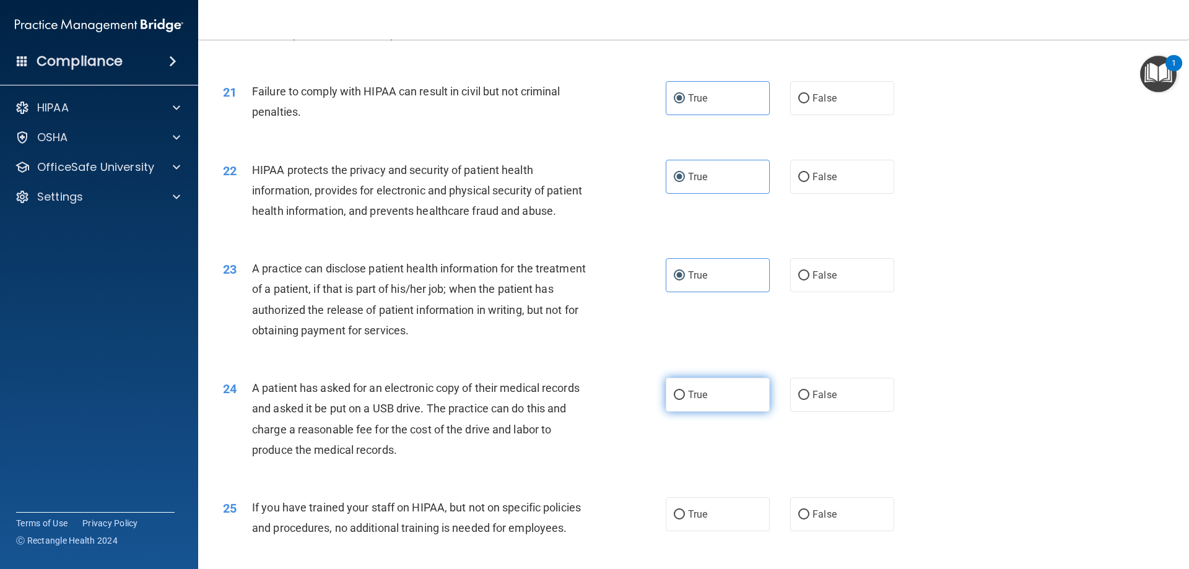
radio input "true"
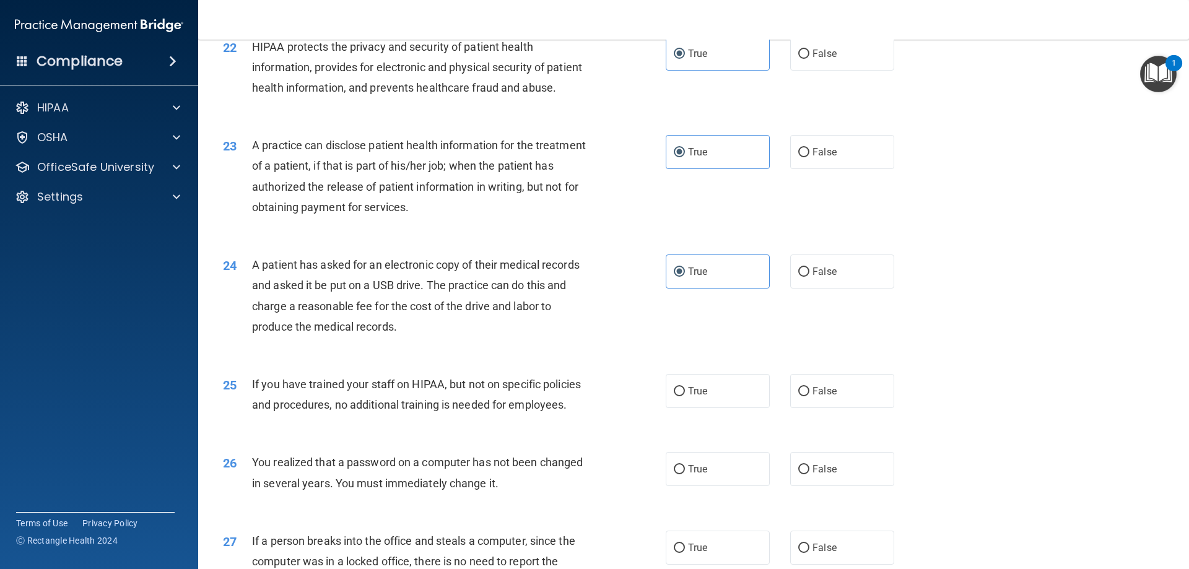
scroll to position [2043, 0]
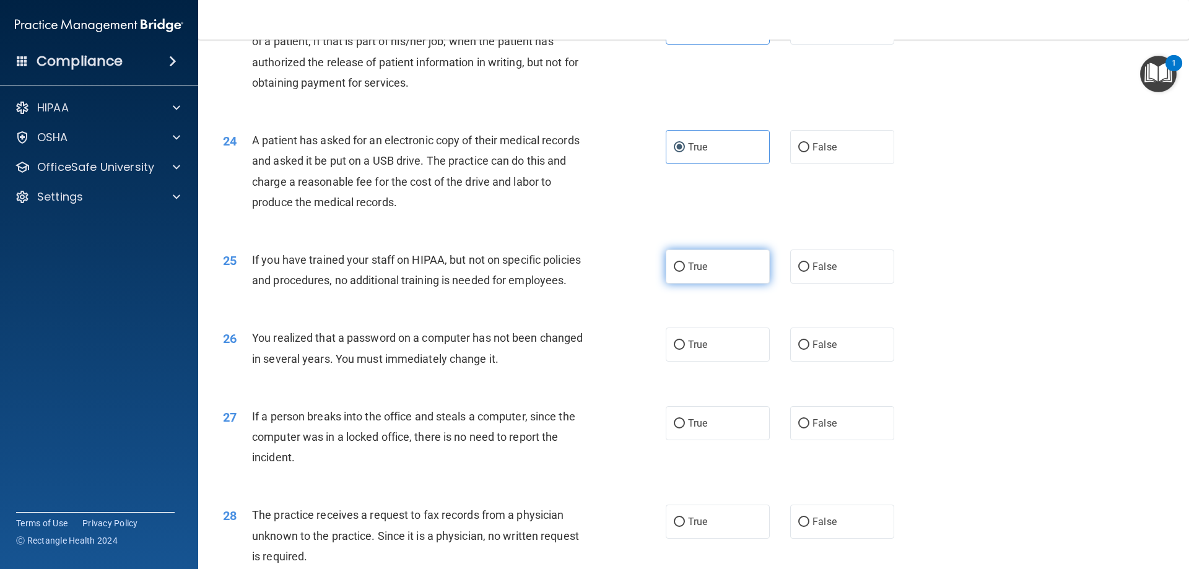
click at [692, 272] on span "True" at bounding box center [697, 267] width 19 height 12
click at [685, 272] on input "True" at bounding box center [679, 266] width 11 height 9
radio input "true"
click at [683, 362] on label "True" at bounding box center [717, 344] width 104 height 34
click at [683, 350] on input "True" at bounding box center [679, 344] width 11 height 9
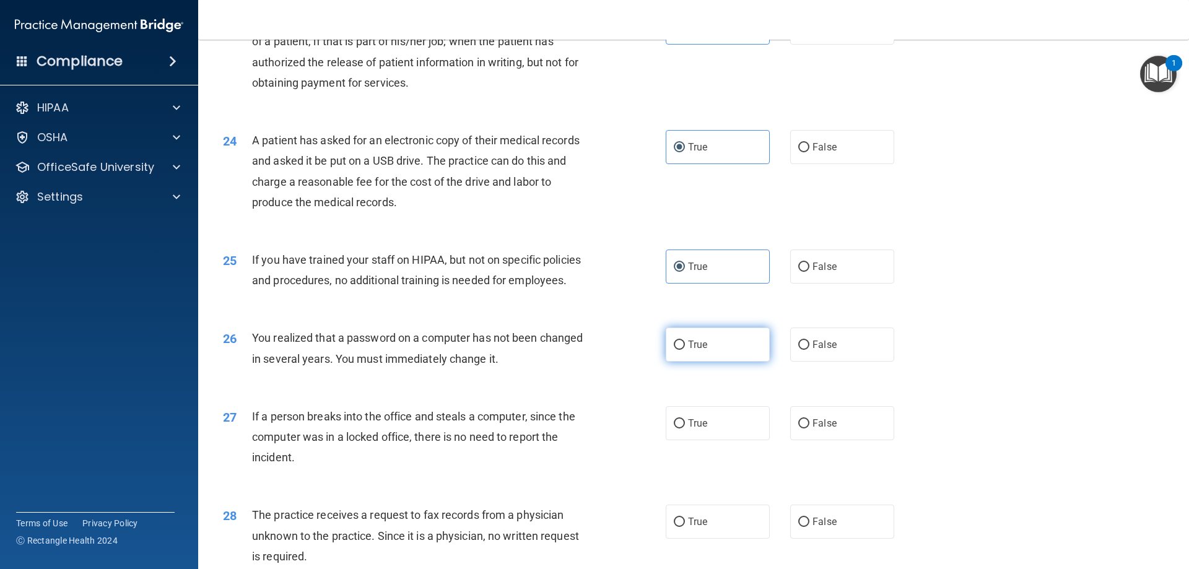
radio input "true"
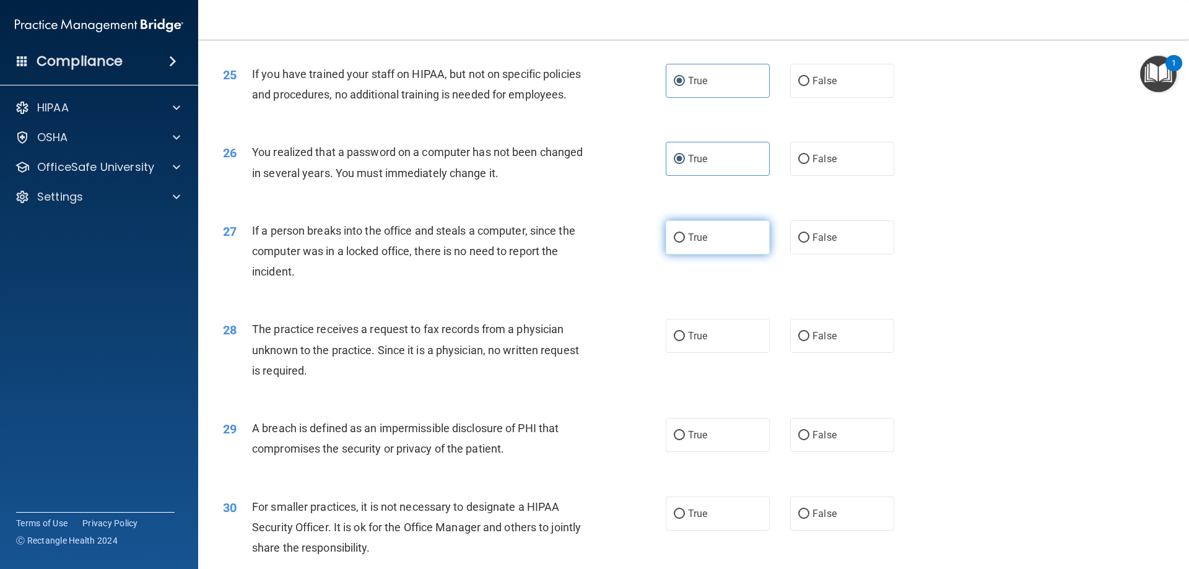
click at [696, 254] on label "True" at bounding box center [717, 237] width 104 height 34
click at [685, 243] on input "True" at bounding box center [679, 237] width 11 height 9
radio input "true"
click at [695, 397] on div "28 The practice receives a request to fax records from a physician unknown to t…" at bounding box center [694, 352] width 960 height 99
click at [670, 353] on label "True" at bounding box center [717, 336] width 104 height 34
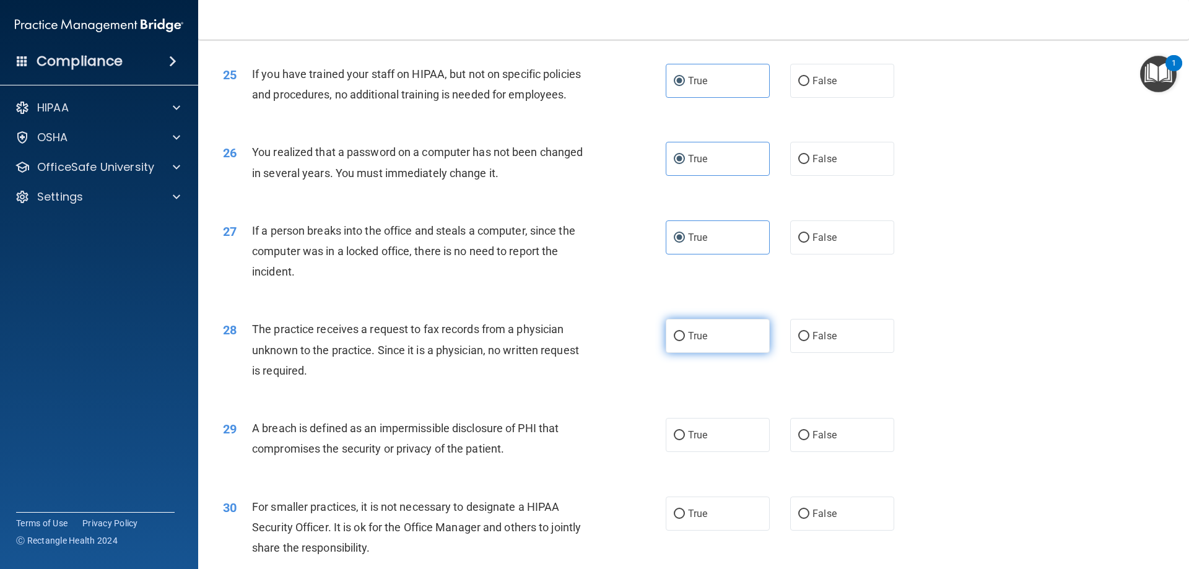
click at [674, 341] on input "True" at bounding box center [679, 336] width 11 height 9
radio input "true"
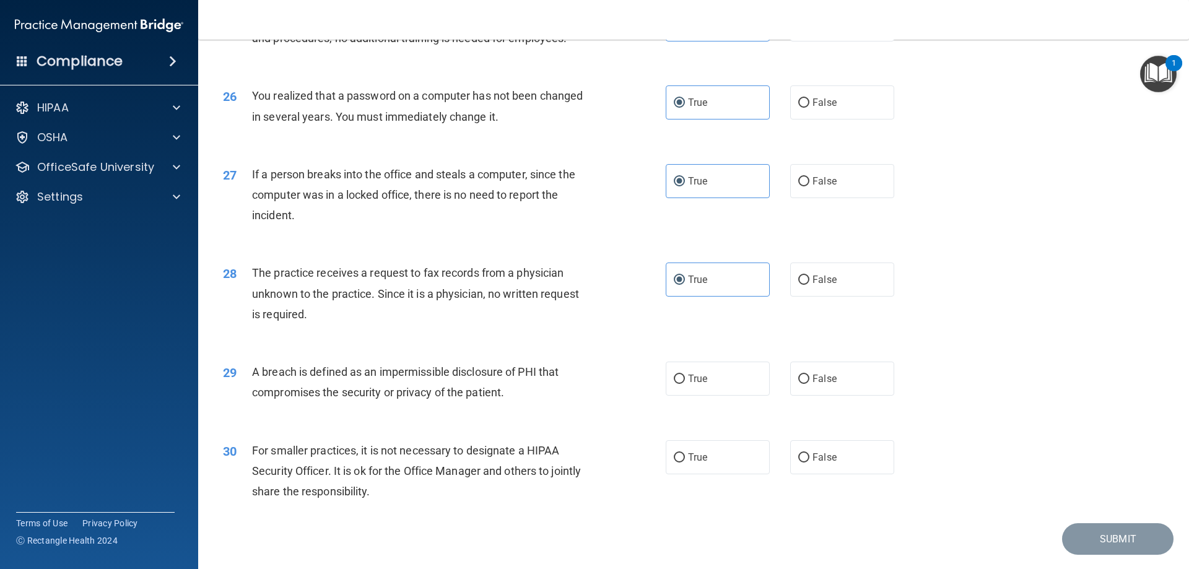
scroll to position [2361, 0]
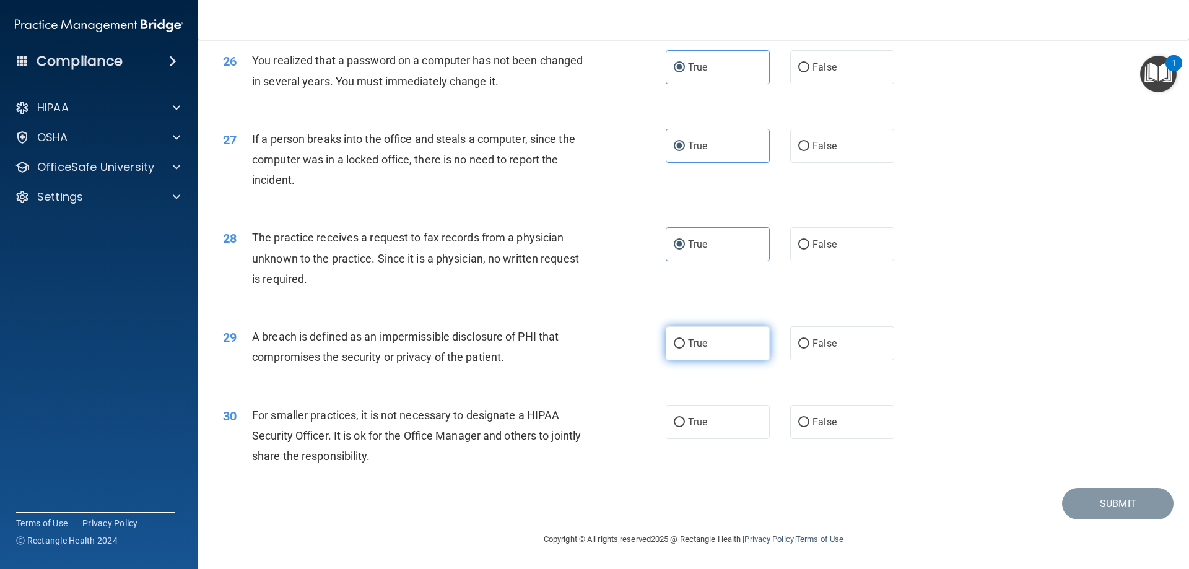
click at [688, 346] on span "True" at bounding box center [697, 343] width 19 height 12
click at [685, 346] on input "True" at bounding box center [679, 343] width 11 height 9
radio input "true"
click at [689, 405] on label "True" at bounding box center [717, 422] width 104 height 34
click at [685, 418] on input "True" at bounding box center [679, 422] width 11 height 9
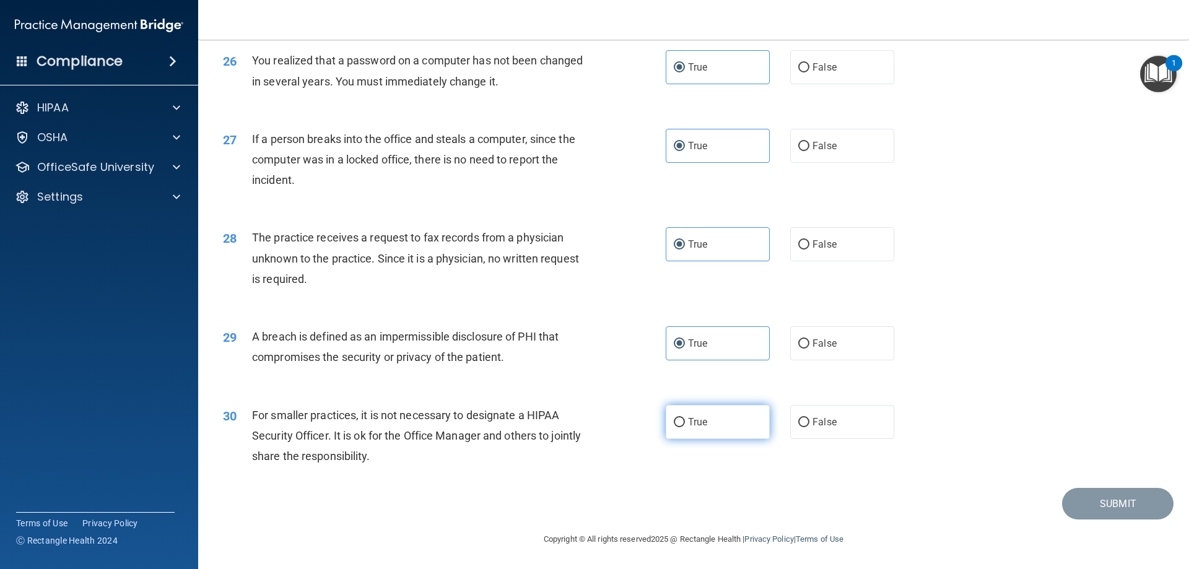
radio input "true"
click at [1092, 498] on button "Submit" at bounding box center [1117, 504] width 111 height 32
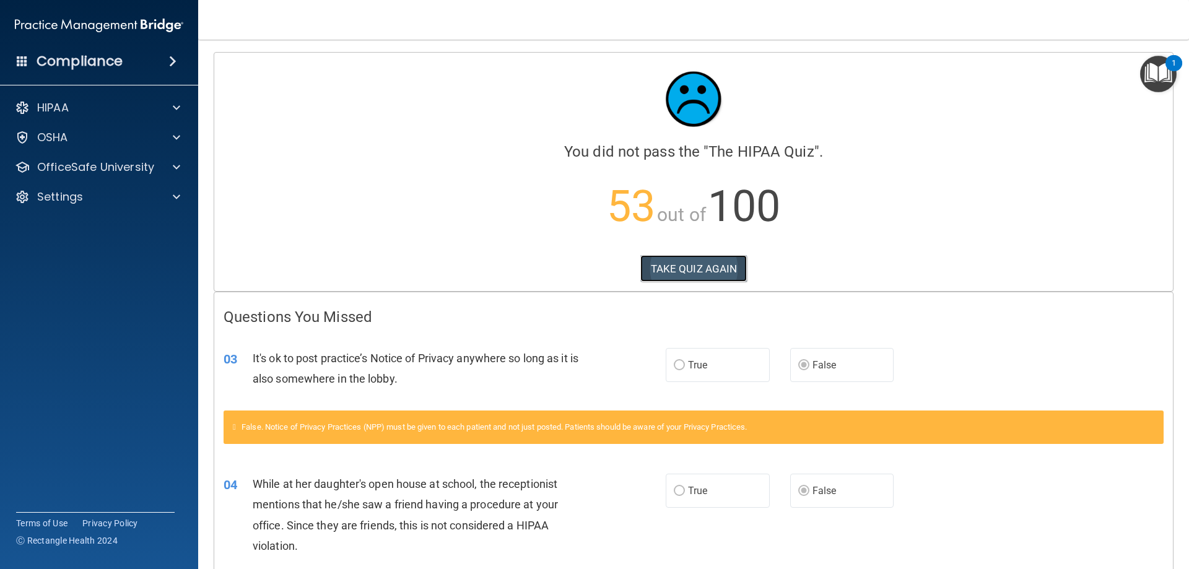
click at [660, 264] on button "TAKE QUIZ AGAIN" at bounding box center [693, 268] width 107 height 27
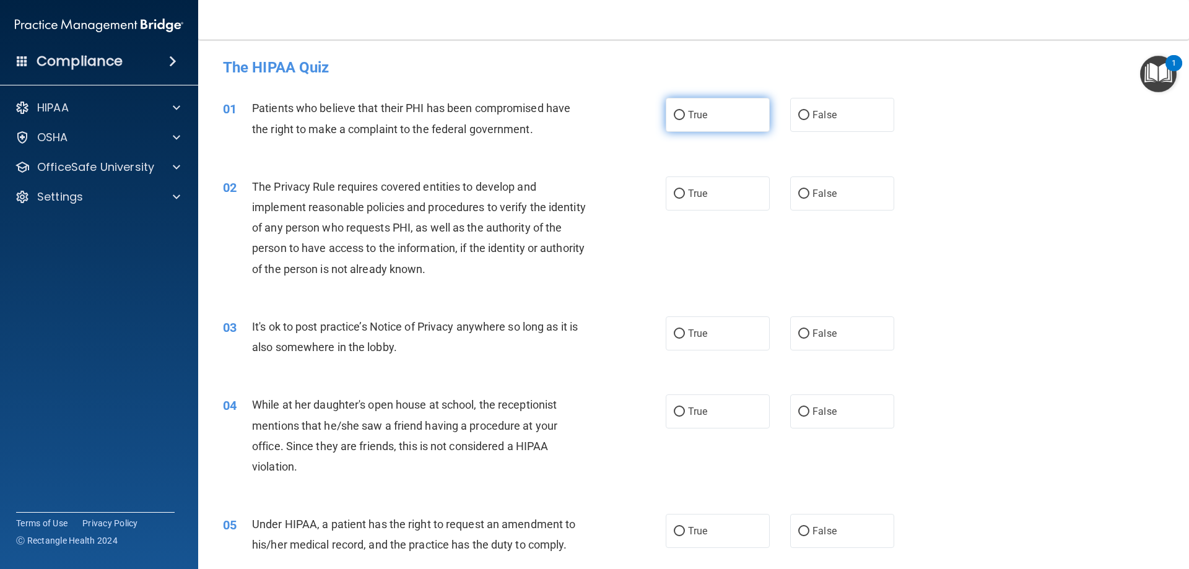
click at [722, 124] on label "True" at bounding box center [717, 115] width 104 height 34
click at [685, 120] on input "True" at bounding box center [679, 115] width 11 height 9
radio input "true"
click at [682, 208] on label "True" at bounding box center [717, 193] width 104 height 34
click at [682, 199] on input "True" at bounding box center [679, 193] width 11 height 9
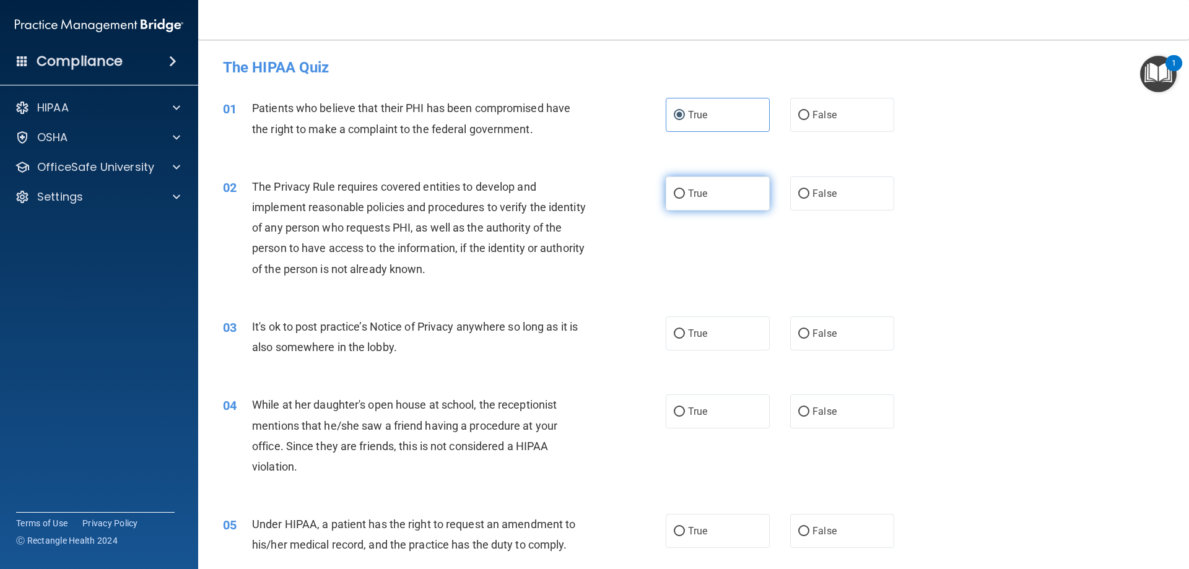
radio input "true"
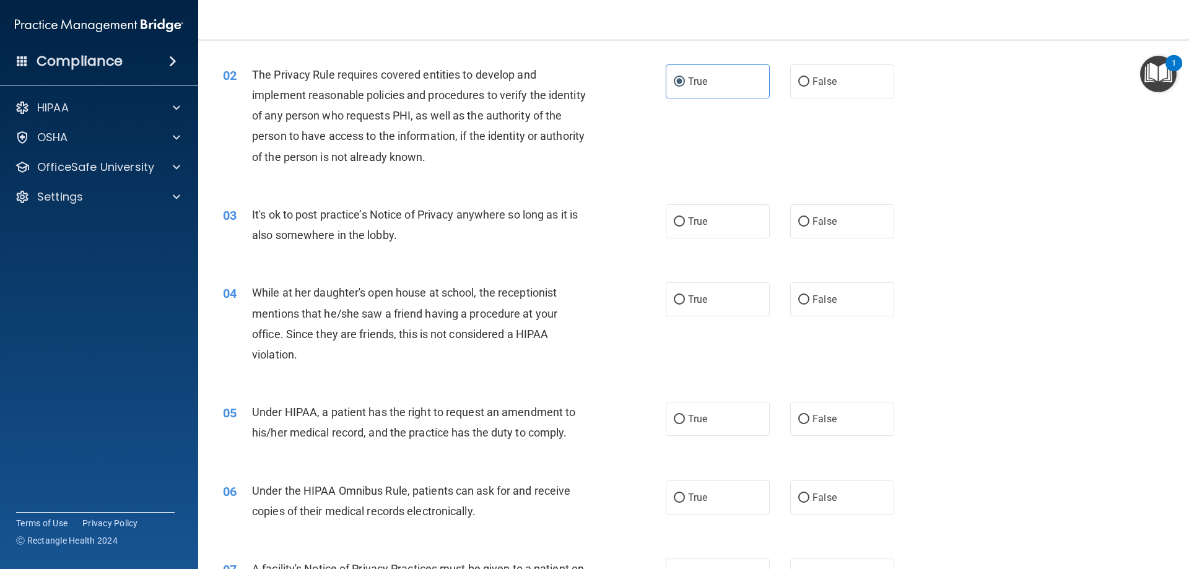
scroll to position [124, 0]
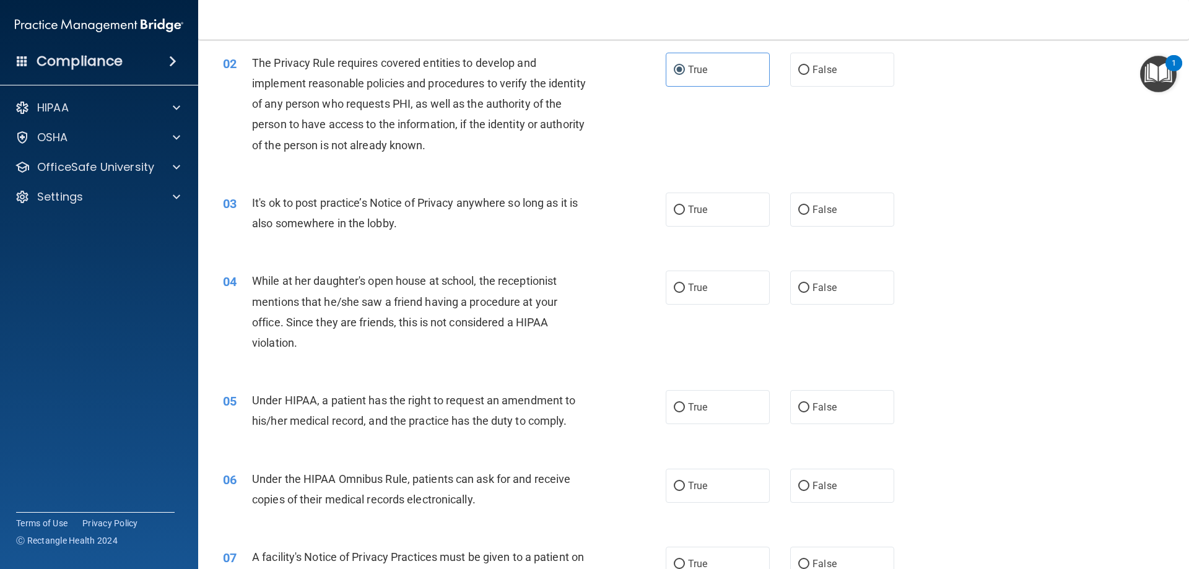
click at [820, 227] on div "03 It's ok to post practice’s Notice of Privacy anywhere so long as it is also …" at bounding box center [694, 216] width 960 height 78
click at [817, 220] on label "False" at bounding box center [842, 210] width 104 height 34
click at [809, 215] on input "False" at bounding box center [803, 210] width 11 height 9
radio input "true"
click at [818, 293] on label "False" at bounding box center [842, 288] width 104 height 34
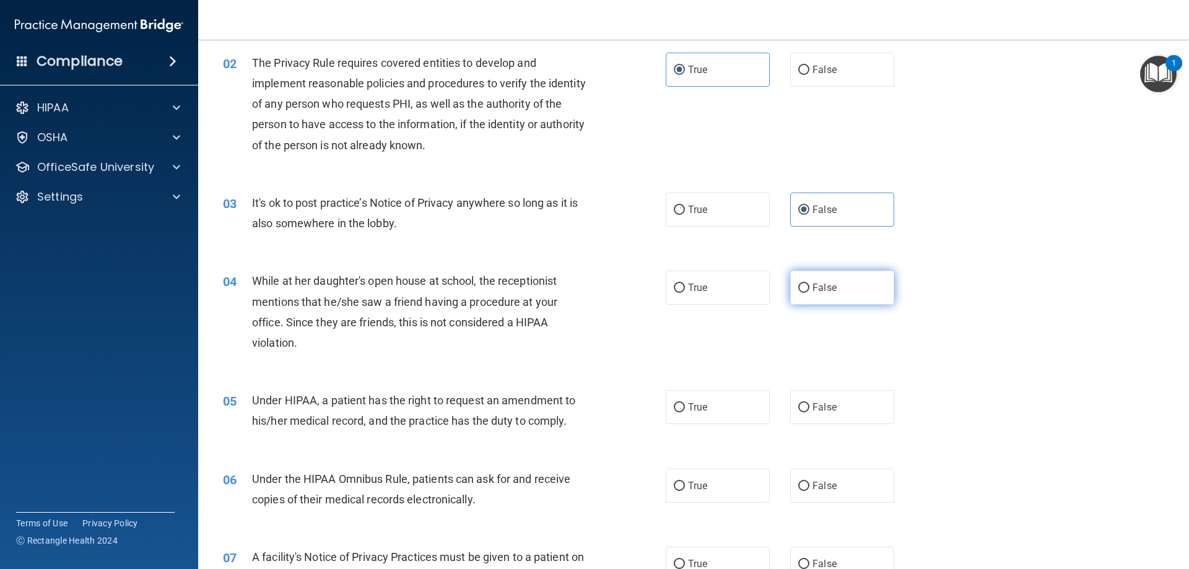
click at [809, 293] on input "False" at bounding box center [803, 288] width 11 height 9
radio input "true"
click at [817, 404] on span "False" at bounding box center [824, 407] width 24 height 12
click at [809, 404] on input "False" at bounding box center [803, 407] width 11 height 9
radio input "true"
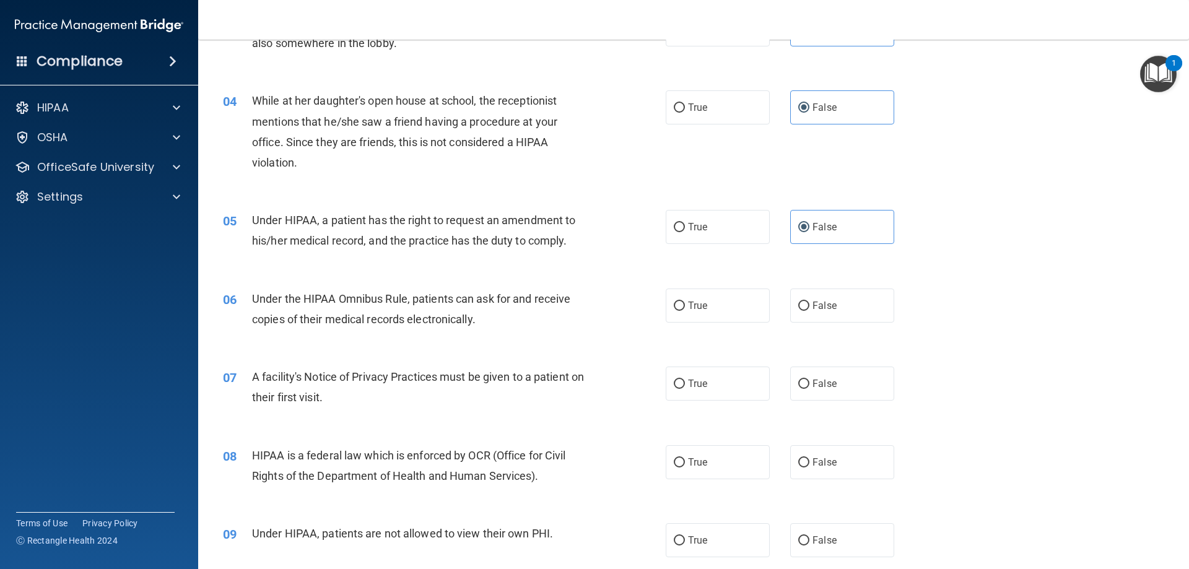
scroll to position [310, 0]
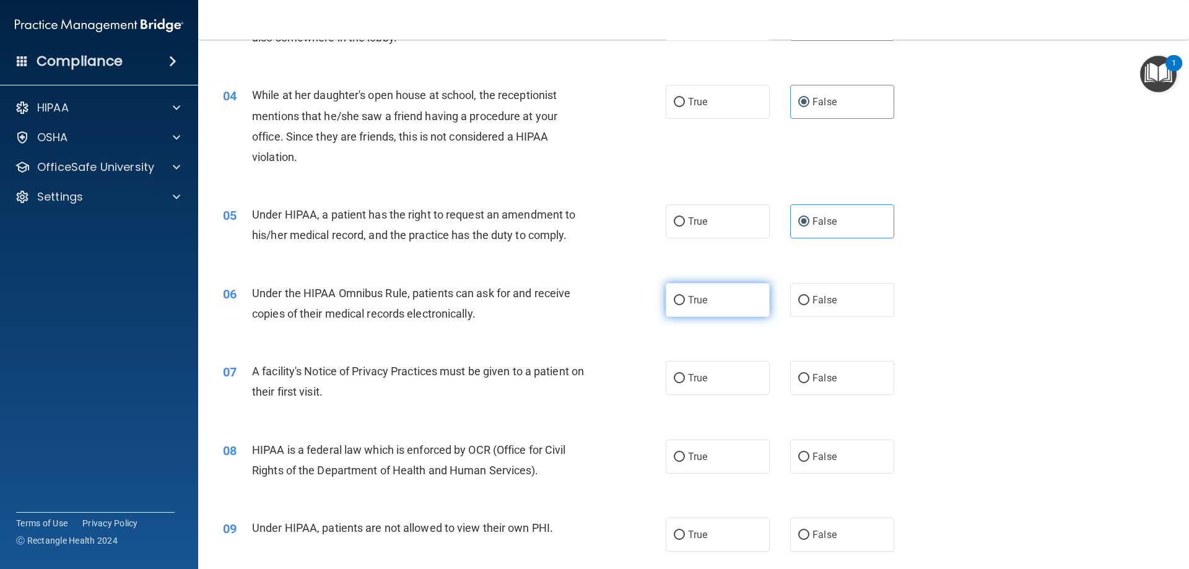
click at [700, 298] on span "True" at bounding box center [697, 300] width 19 height 12
click at [685, 298] on input "True" at bounding box center [679, 300] width 11 height 9
radio input "true"
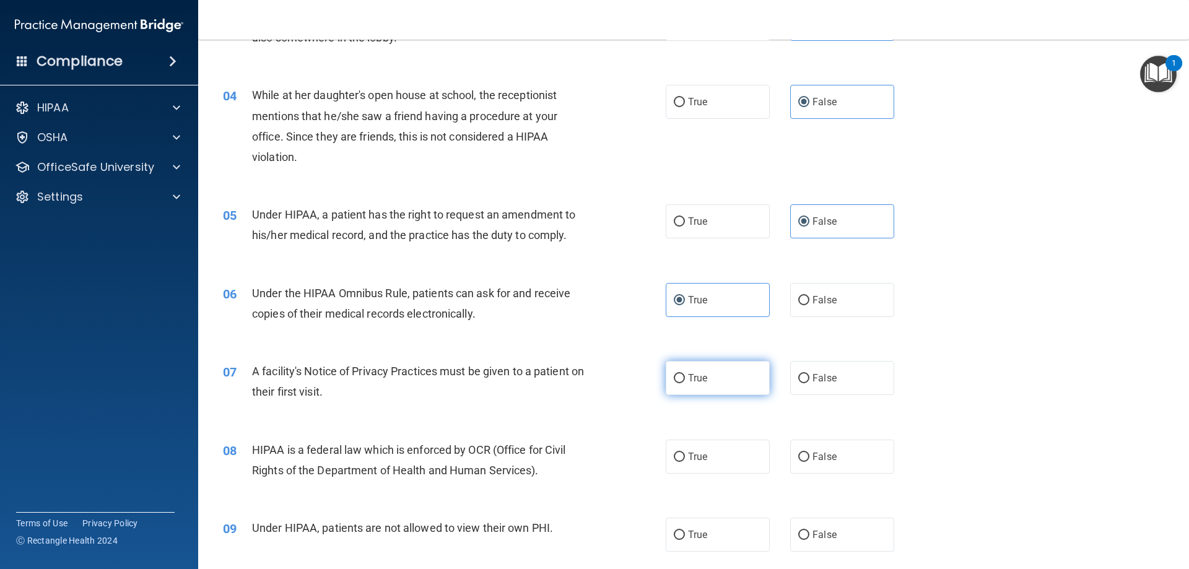
click at [682, 369] on label "True" at bounding box center [717, 378] width 104 height 34
click at [682, 374] on input "True" at bounding box center [679, 378] width 11 height 9
radio input "true"
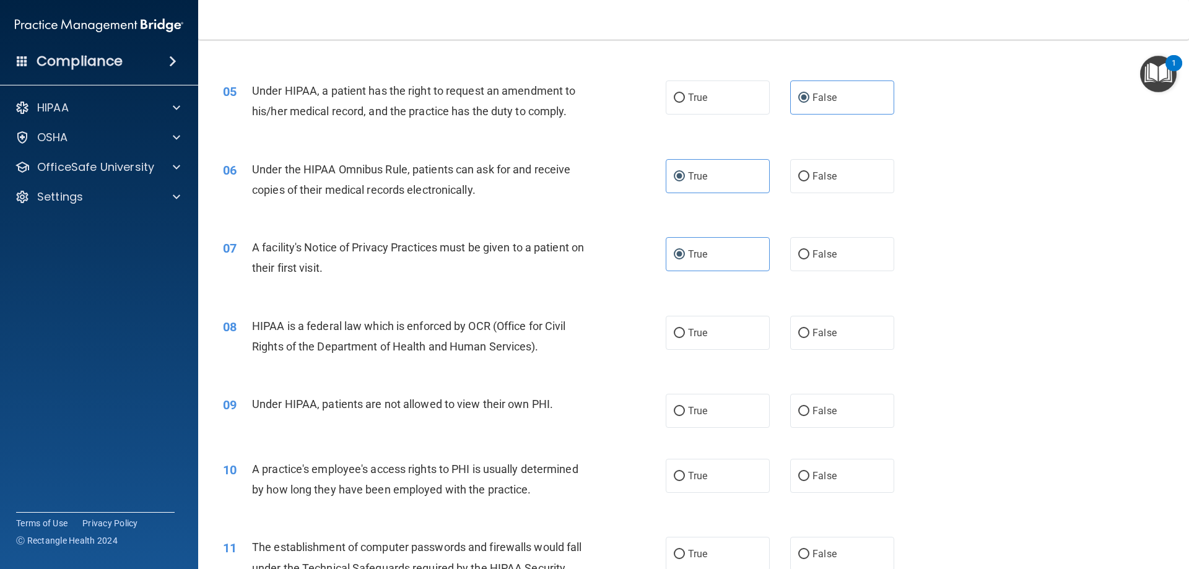
click at [710, 350] on div "08 HIPAA is a federal law which is enforced by OCR (Office for Civil Rights of …" at bounding box center [694, 339] width 960 height 78
click at [702, 321] on label "True" at bounding box center [717, 333] width 104 height 34
click at [685, 329] on input "True" at bounding box center [679, 333] width 11 height 9
radio input "true"
click at [833, 409] on label "False" at bounding box center [842, 411] width 104 height 34
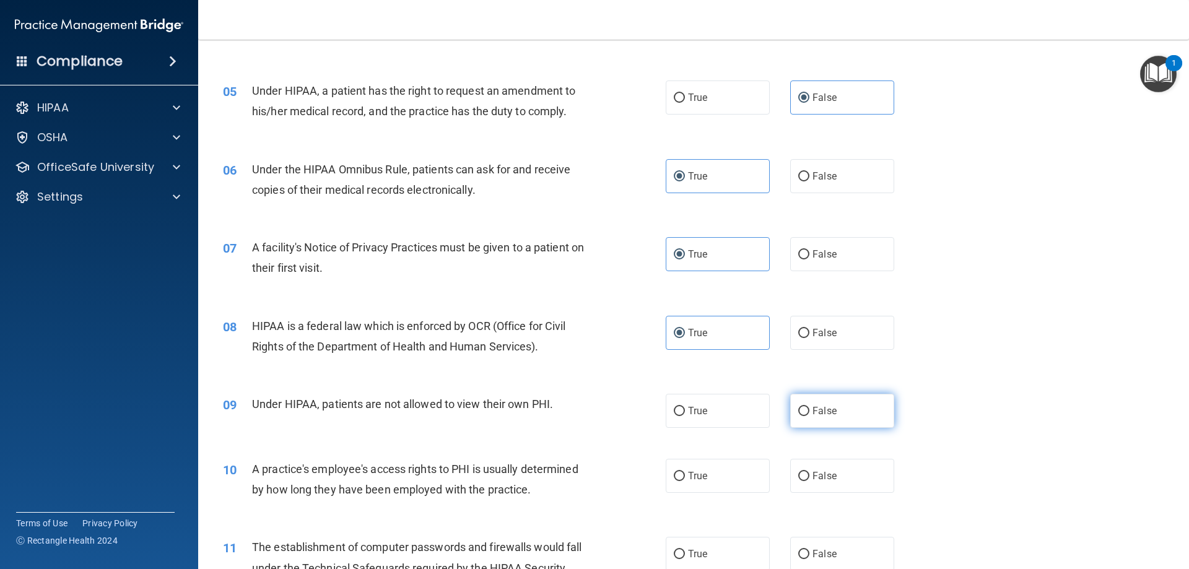
click at [809, 409] on input "False" at bounding box center [803, 411] width 11 height 9
radio input "true"
click at [820, 475] on span "False" at bounding box center [824, 476] width 24 height 12
click at [809, 475] on input "False" at bounding box center [803, 476] width 11 height 9
radio input "true"
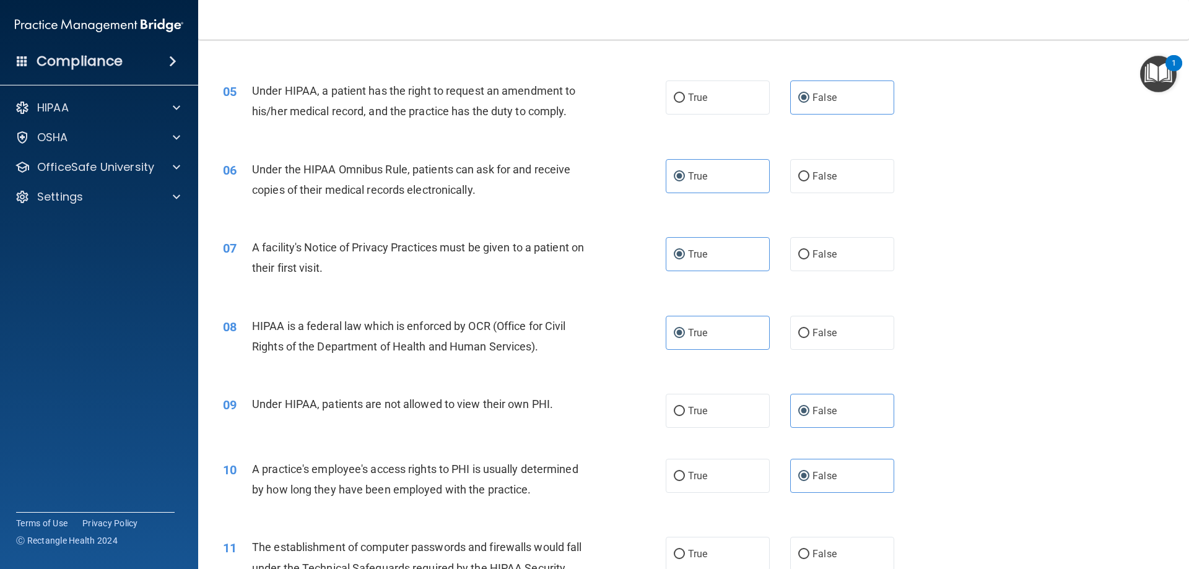
scroll to position [681, 0]
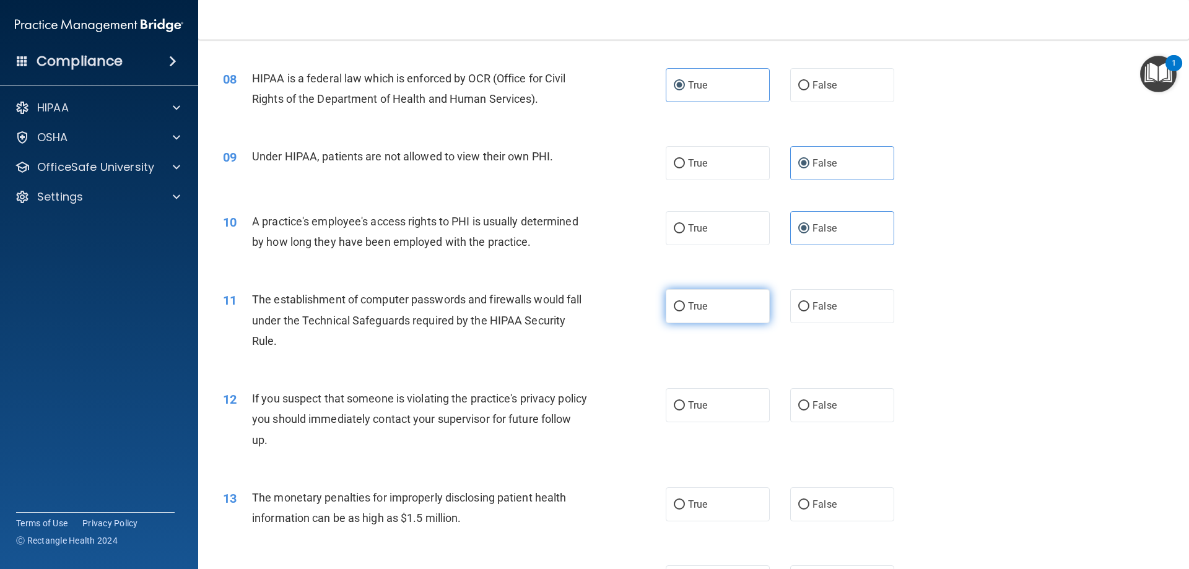
click at [740, 303] on label "True" at bounding box center [717, 306] width 104 height 34
click at [685, 303] on input "True" at bounding box center [679, 306] width 11 height 9
radio input "true"
click at [706, 405] on label "True" at bounding box center [717, 405] width 104 height 34
click at [685, 405] on input "True" at bounding box center [679, 405] width 11 height 9
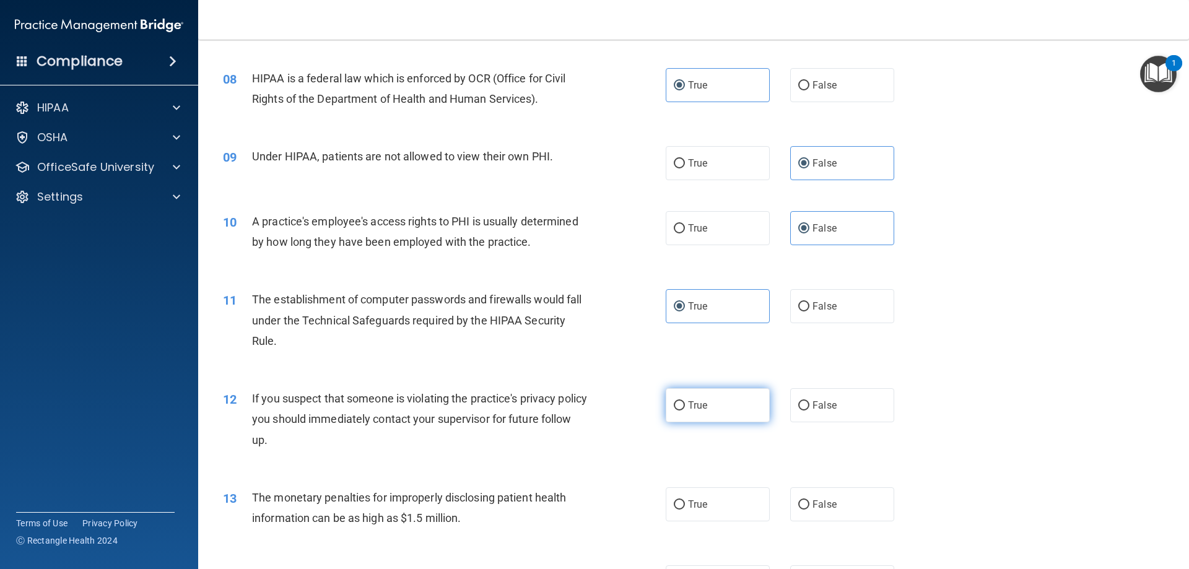
radio input "true"
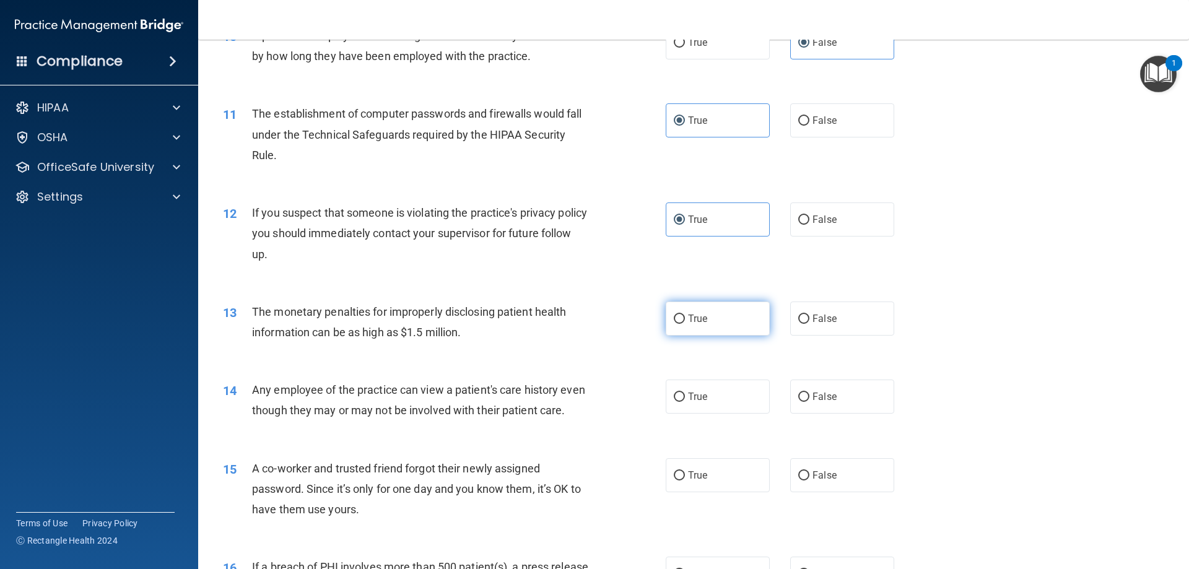
click at [714, 313] on label "True" at bounding box center [717, 318] width 104 height 34
click at [685, 314] on input "True" at bounding box center [679, 318] width 11 height 9
radio input "true"
click at [865, 409] on label "False" at bounding box center [842, 396] width 104 height 34
click at [809, 402] on input "False" at bounding box center [803, 396] width 11 height 9
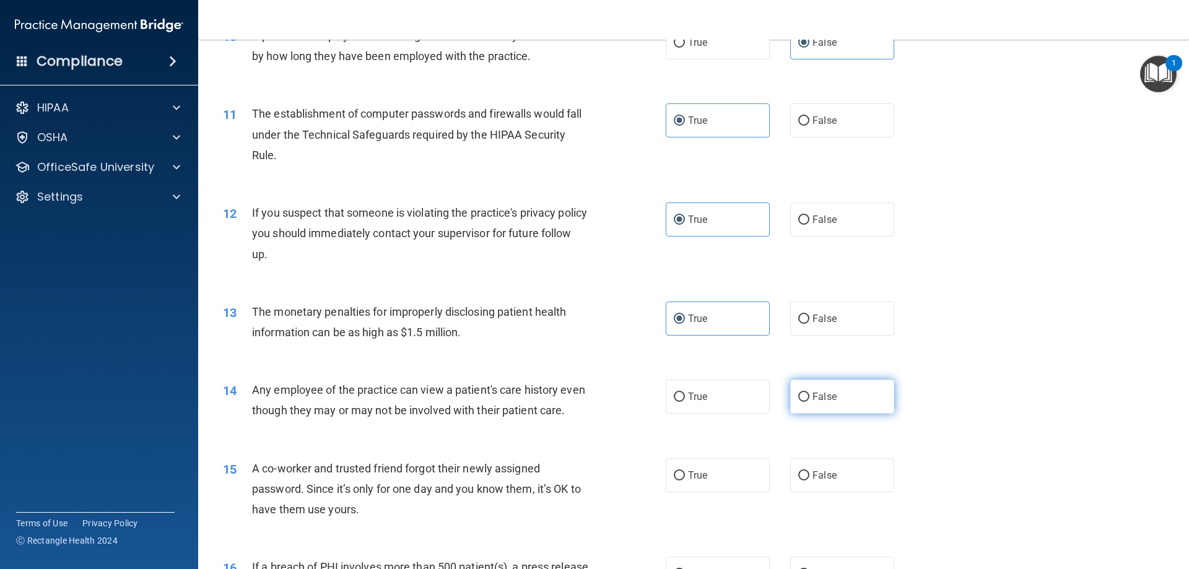
radio input "true"
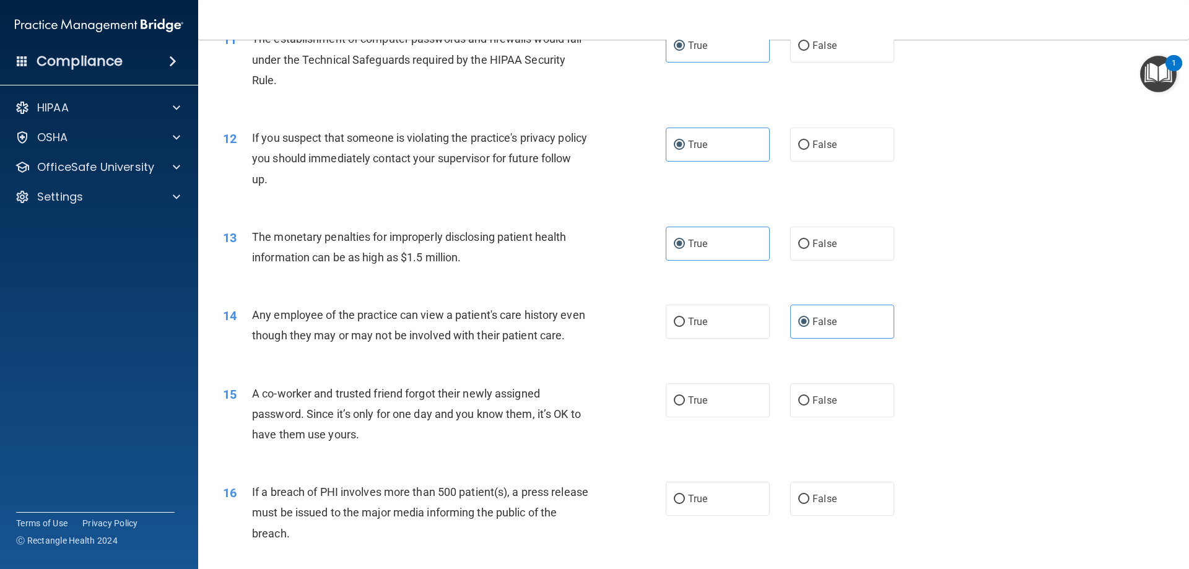
scroll to position [1052, 0]
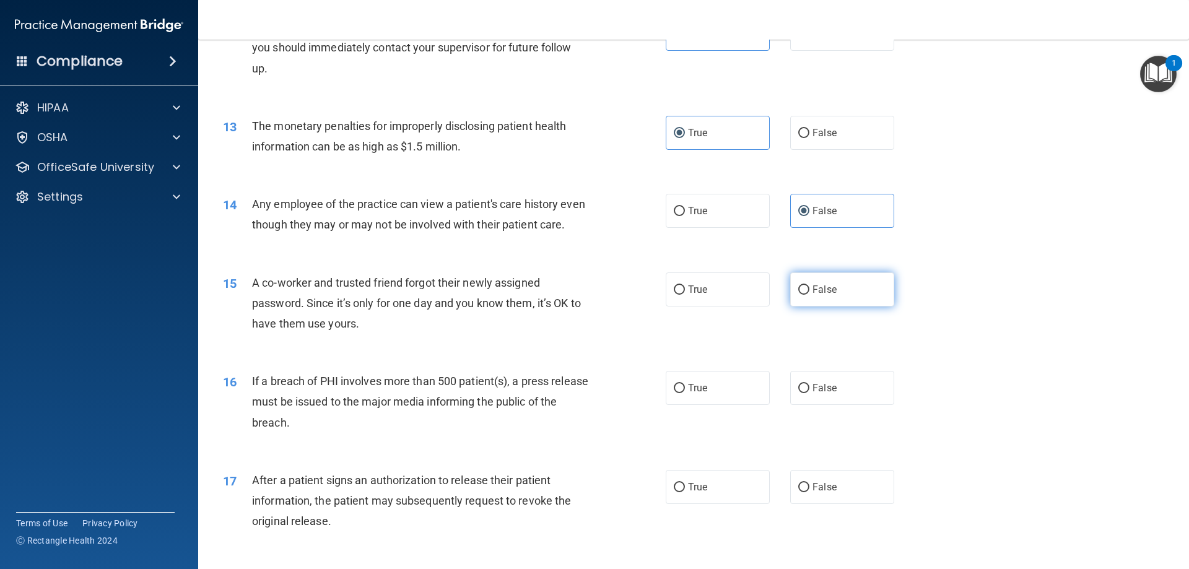
click at [827, 295] on span "False" at bounding box center [824, 290] width 24 height 12
click at [809, 295] on input "False" at bounding box center [803, 289] width 11 height 9
radio input "true"
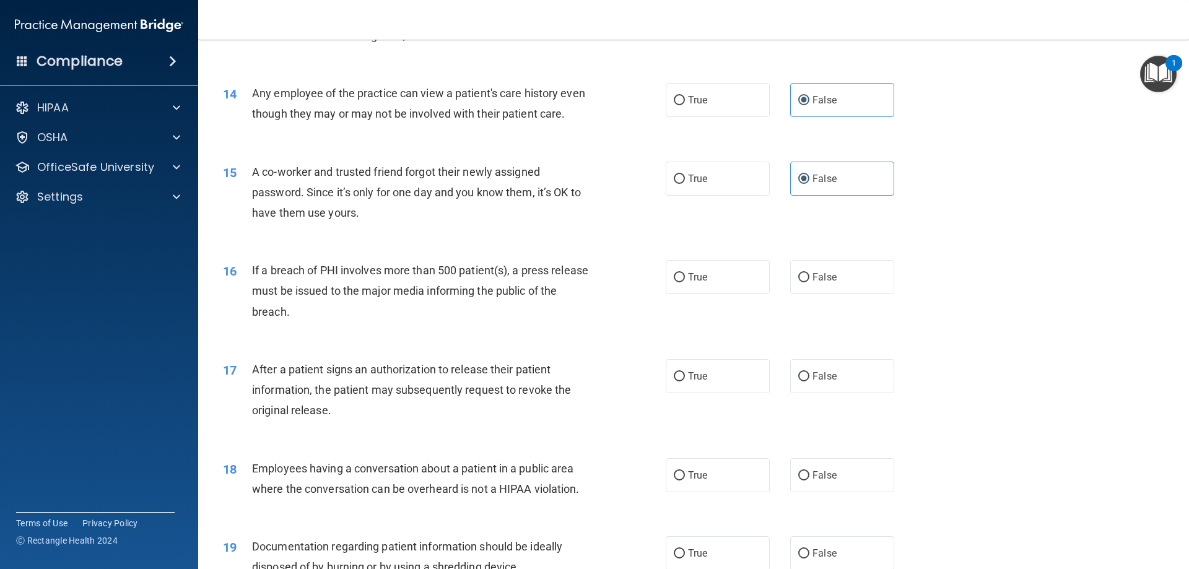
scroll to position [1176, 0]
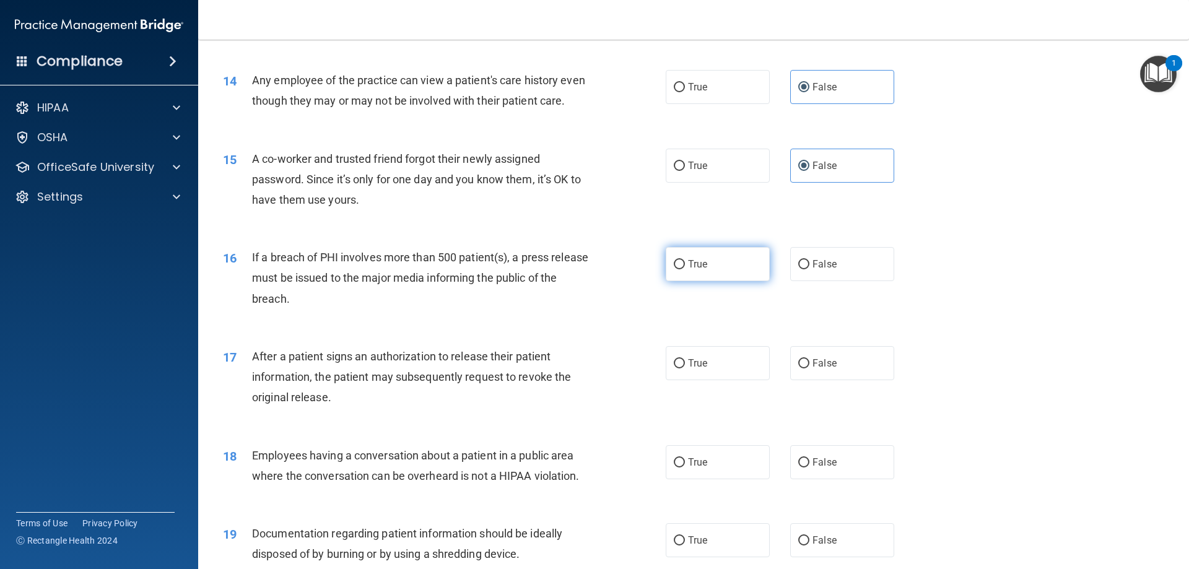
click at [703, 270] on span "True" at bounding box center [697, 264] width 19 height 12
click at [685, 269] on input "True" at bounding box center [679, 264] width 11 height 9
radio input "true"
click at [688, 369] on span "True" at bounding box center [697, 363] width 19 height 12
click at [685, 368] on input "True" at bounding box center [679, 363] width 11 height 9
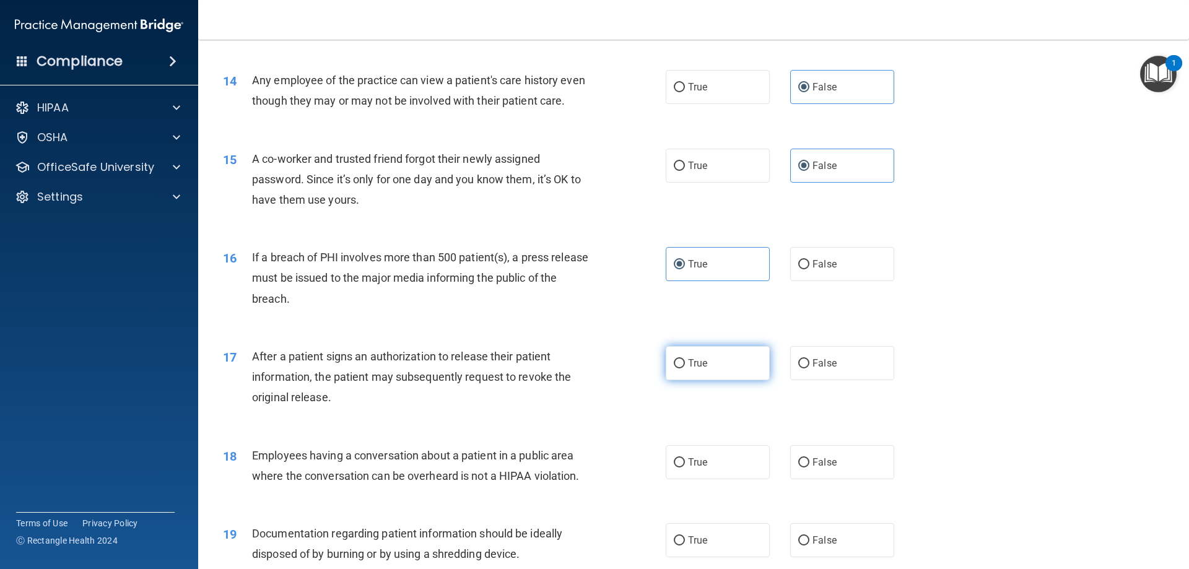
radio input "true"
click at [846, 479] on label "False" at bounding box center [842, 462] width 104 height 34
click at [809, 467] on input "False" at bounding box center [803, 462] width 11 height 9
radio input "true"
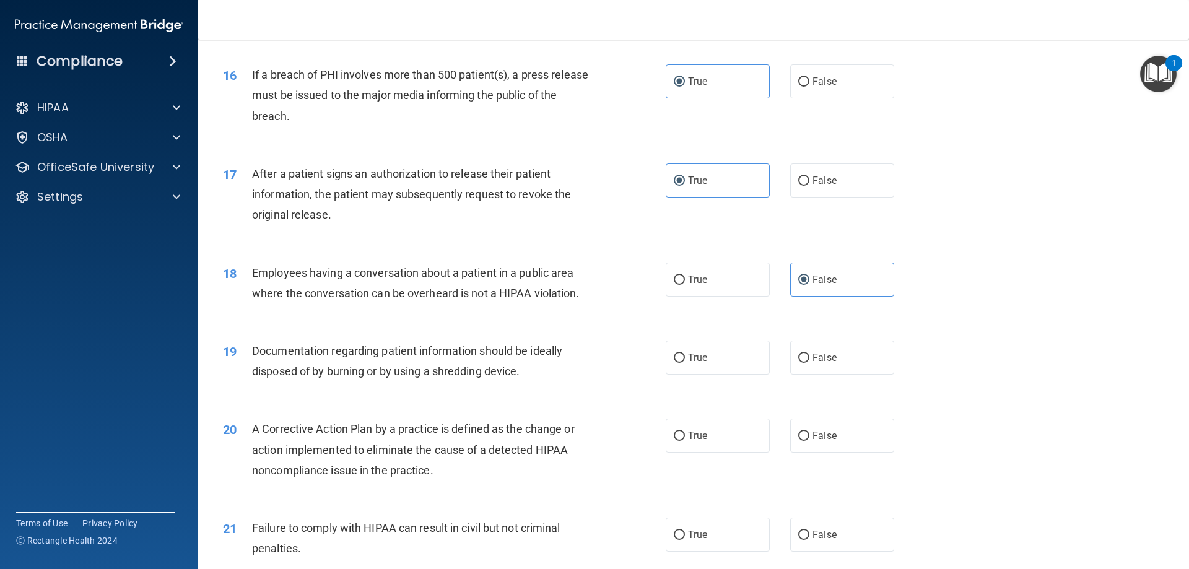
scroll to position [1362, 0]
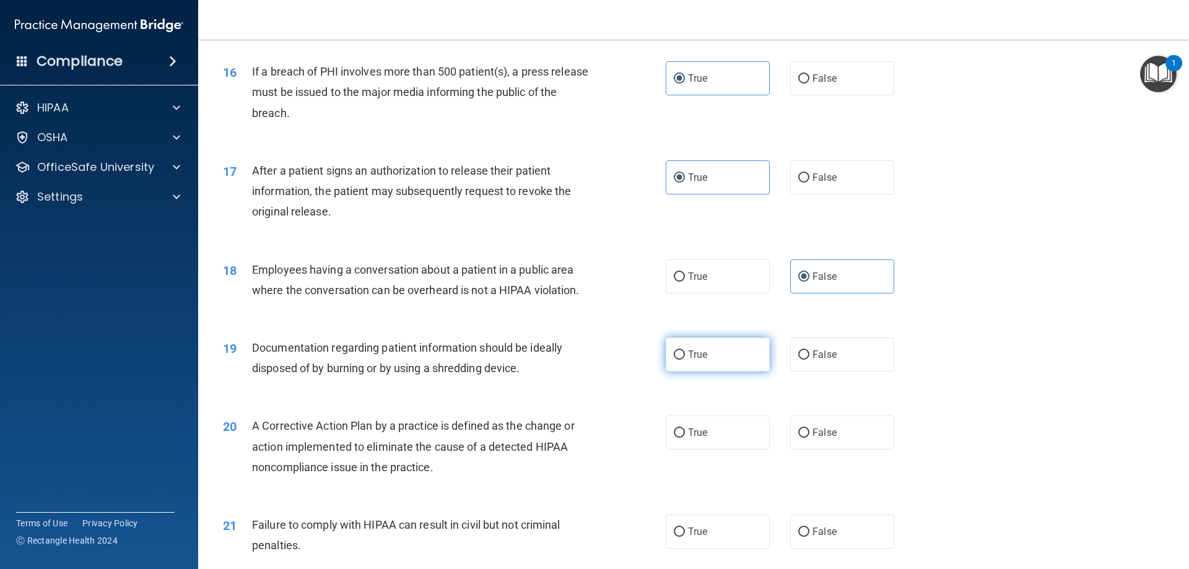
click at [700, 360] on span "True" at bounding box center [697, 355] width 19 height 12
click at [685, 360] on input "True" at bounding box center [679, 354] width 11 height 9
radio input "true"
click at [702, 438] on span "True" at bounding box center [697, 433] width 19 height 12
click at [685, 438] on input "True" at bounding box center [679, 432] width 11 height 9
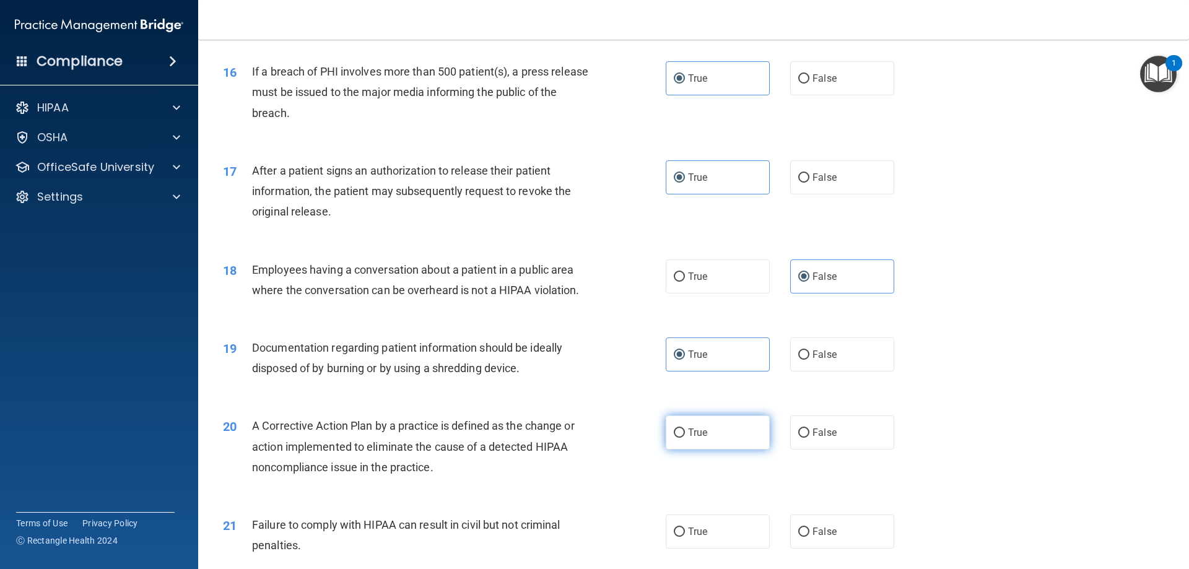
radio input "true"
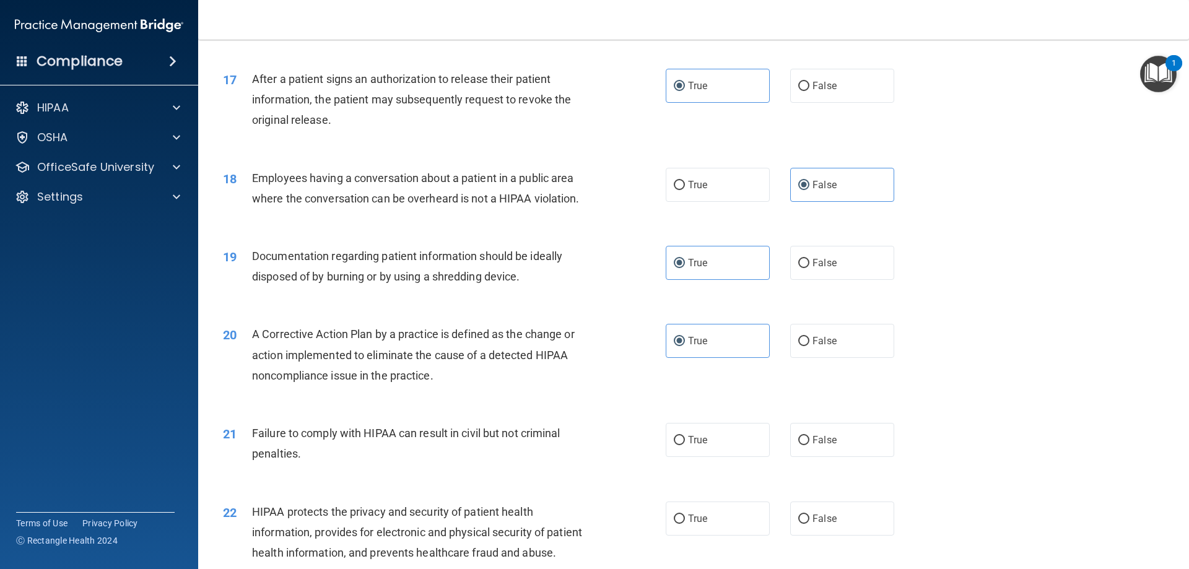
scroll to position [1548, 0]
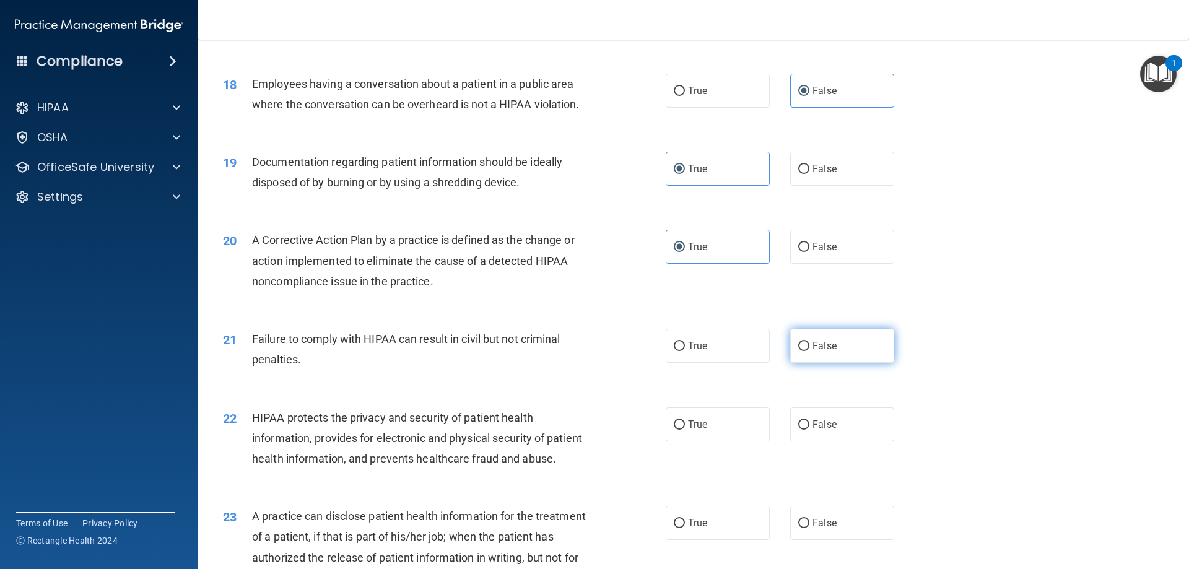
click at [830, 352] on span "False" at bounding box center [824, 346] width 24 height 12
click at [809, 351] on input "False" at bounding box center [803, 346] width 11 height 9
radio input "true"
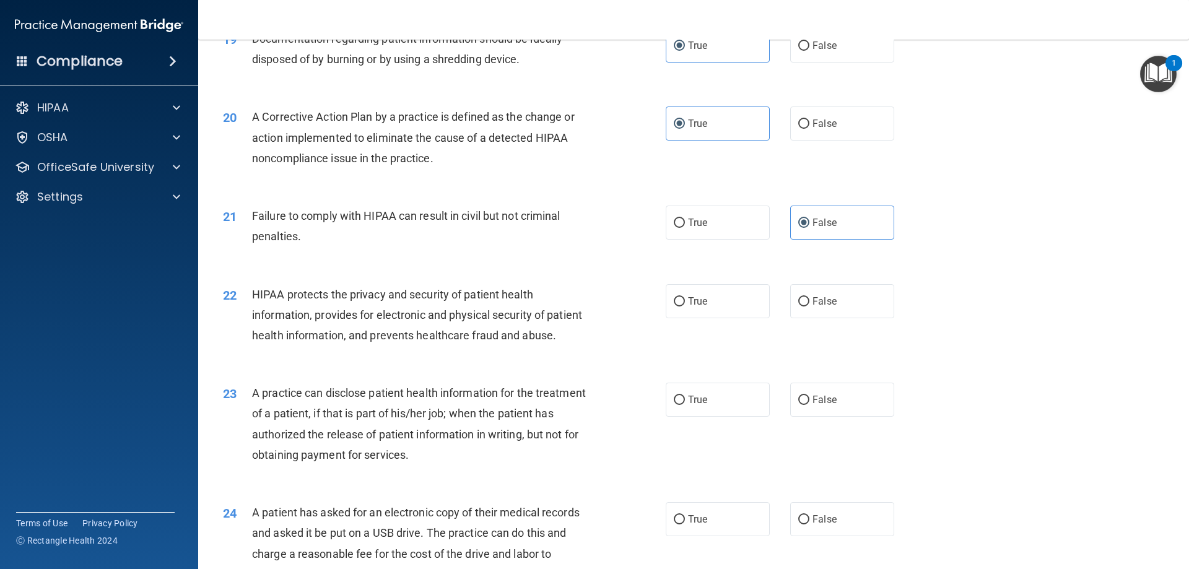
scroll to position [1671, 0]
click at [648, 316] on div "22 HIPAA protects the privacy and security of patient health information, provi…" at bounding box center [444, 318] width 480 height 68
click at [717, 318] on label "True" at bounding box center [717, 301] width 104 height 34
click at [685, 306] on input "True" at bounding box center [679, 301] width 11 height 9
radio input "true"
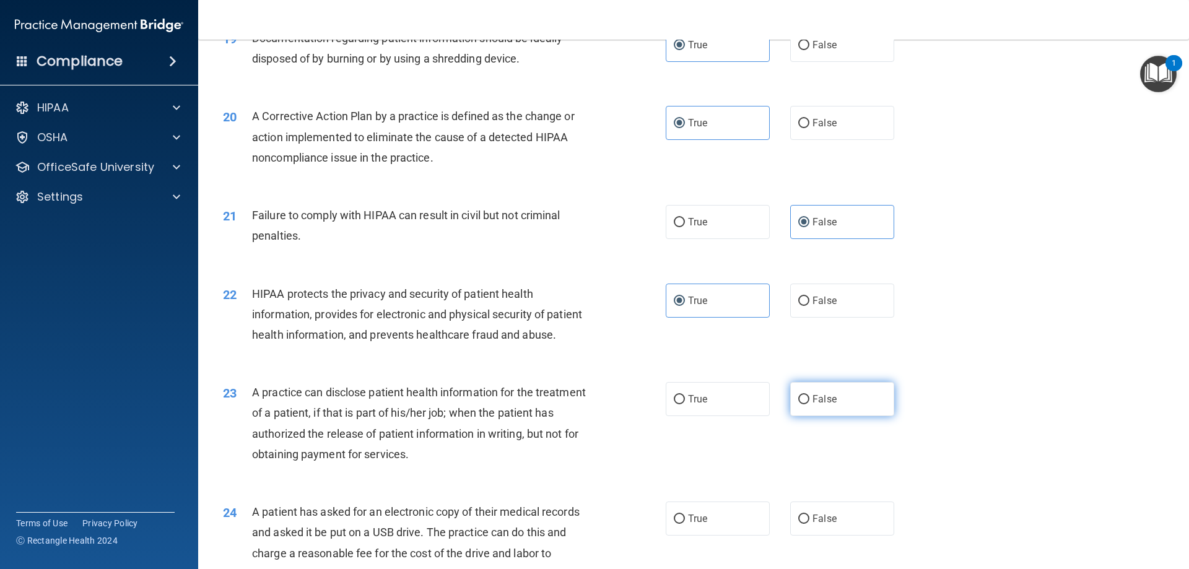
click at [831, 416] on label "False" at bounding box center [842, 399] width 104 height 34
click at [809, 404] on input "False" at bounding box center [803, 399] width 11 height 9
radio input "true"
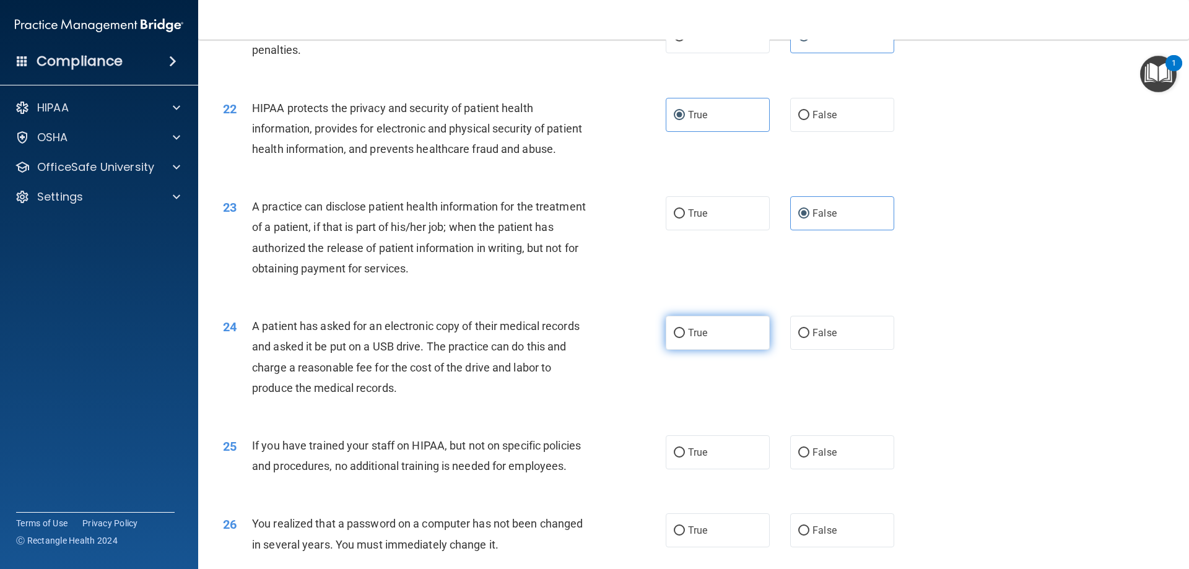
drag, startPoint x: 707, startPoint y: 370, endPoint x: 733, endPoint y: 376, distance: 26.6
click at [712, 350] on label "True" at bounding box center [717, 333] width 104 height 34
click at [685, 338] on input "True" at bounding box center [679, 333] width 11 height 9
radio input "true"
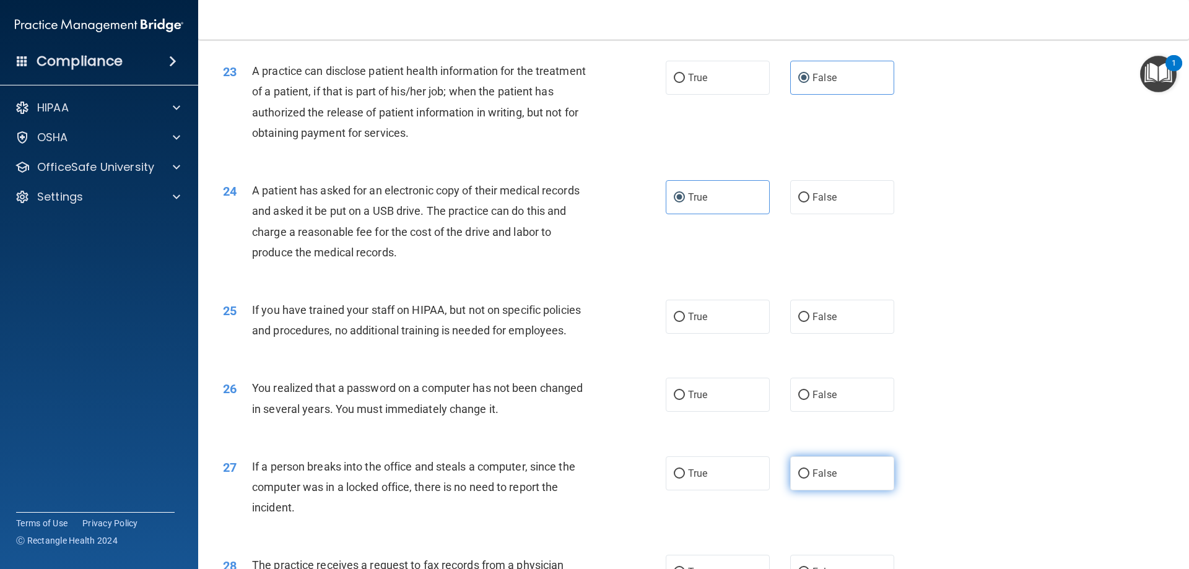
scroll to position [2105, 0]
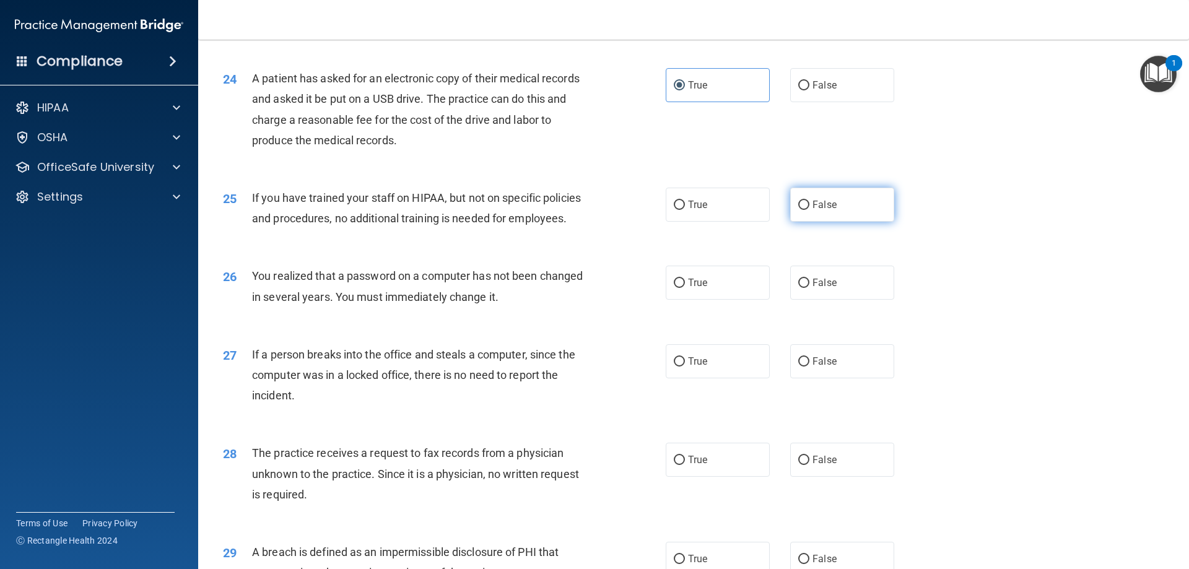
click at [837, 222] on label "False" at bounding box center [842, 205] width 104 height 34
click at [809, 210] on input "False" at bounding box center [803, 205] width 11 height 9
radio input "true"
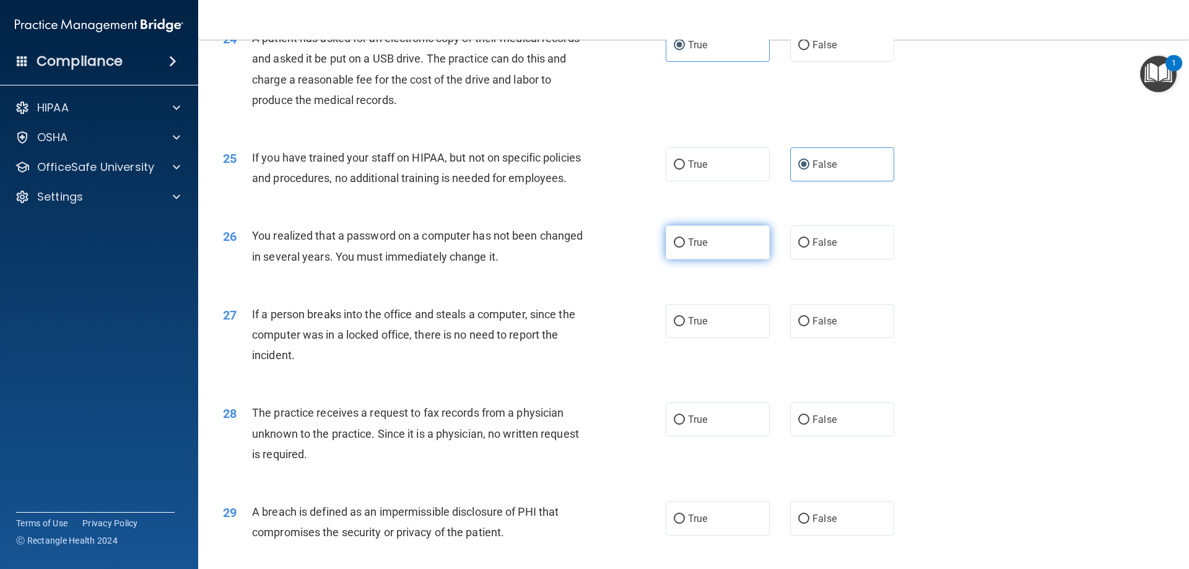
scroll to position [2167, 0]
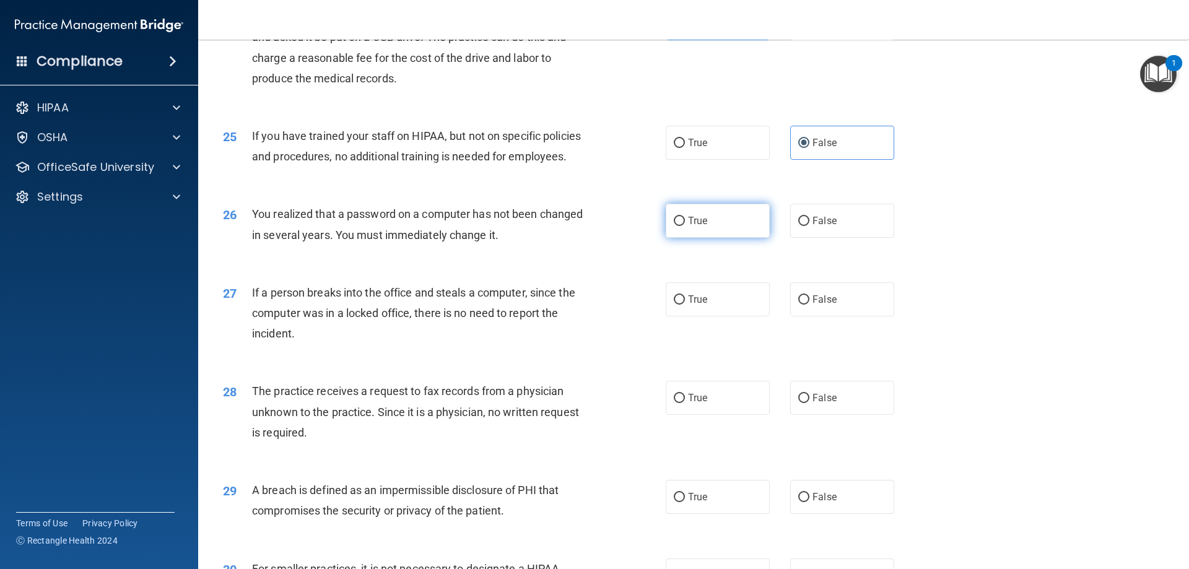
click at [706, 238] on label "True" at bounding box center [717, 221] width 104 height 34
click at [685, 226] on input "True" at bounding box center [679, 221] width 11 height 9
radio input "true"
click at [825, 316] on label "False" at bounding box center [842, 299] width 104 height 34
click at [809, 305] on input "False" at bounding box center [803, 299] width 11 height 9
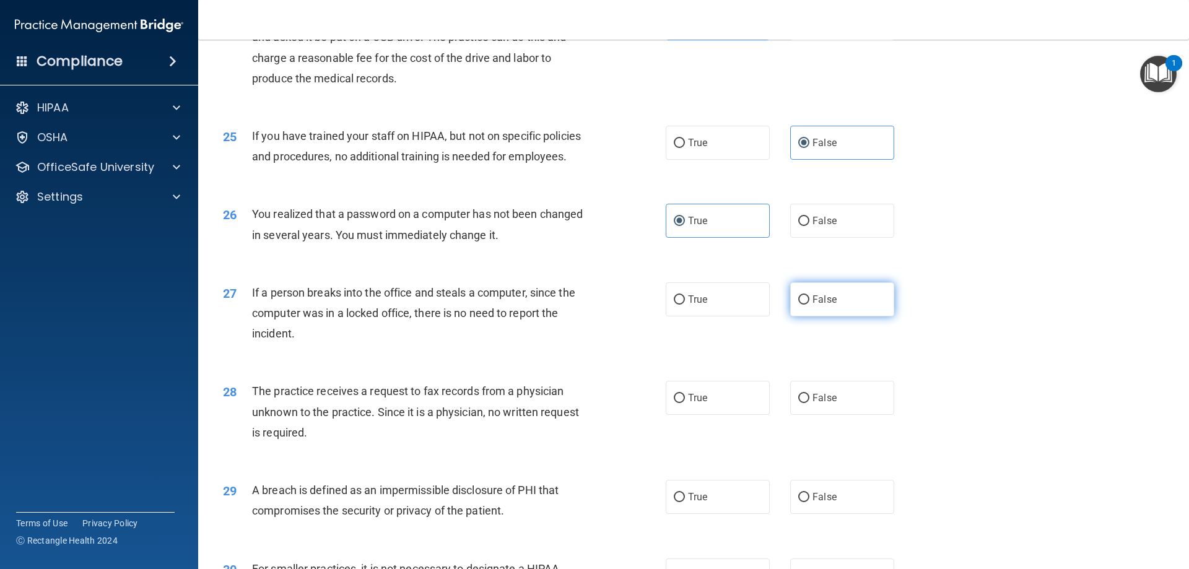
radio input "true"
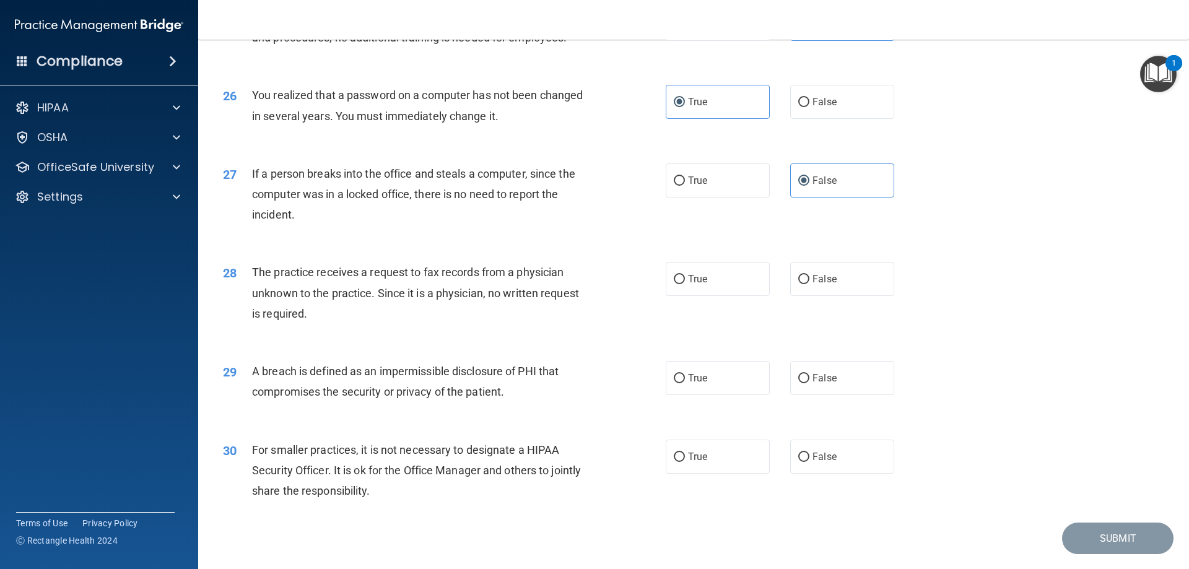
scroll to position [2290, 0]
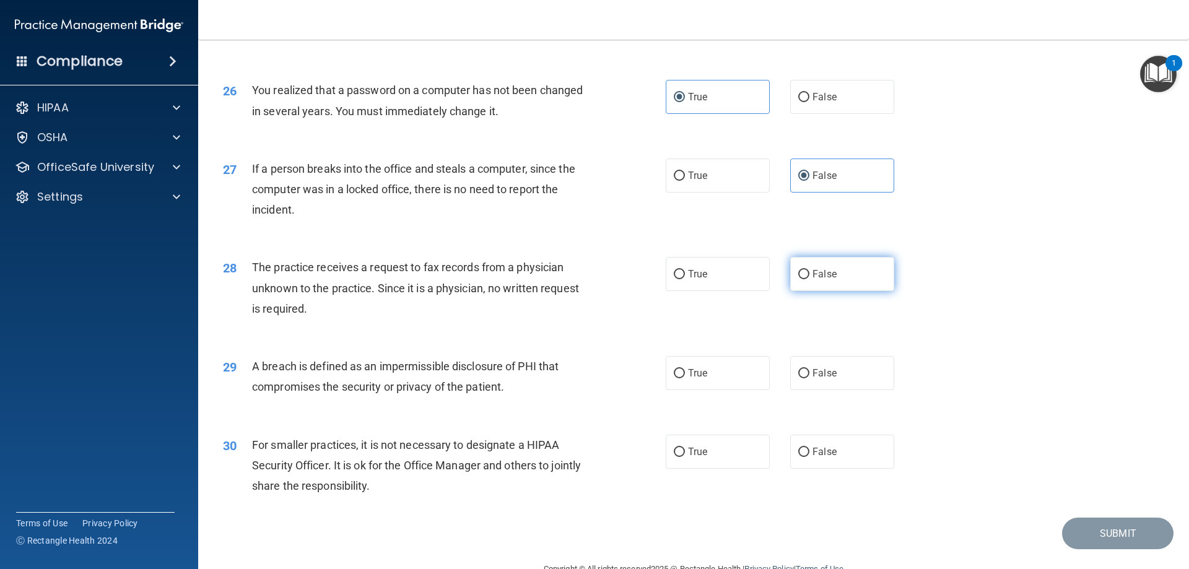
click at [839, 291] on label "False" at bounding box center [842, 274] width 104 height 34
click at [809, 279] on input "False" at bounding box center [803, 274] width 11 height 9
radio input "true"
click at [731, 390] on label "True" at bounding box center [717, 373] width 104 height 34
click at [685, 378] on input "True" at bounding box center [679, 373] width 11 height 9
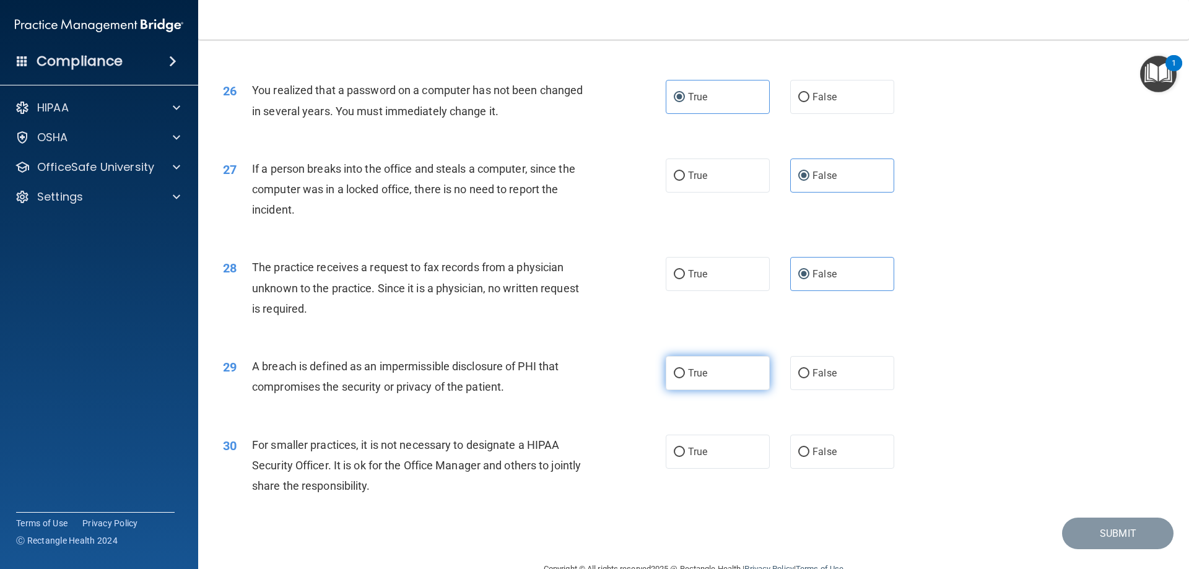
radio input "true"
click at [798, 457] on input "False" at bounding box center [803, 452] width 11 height 9
radio input "true"
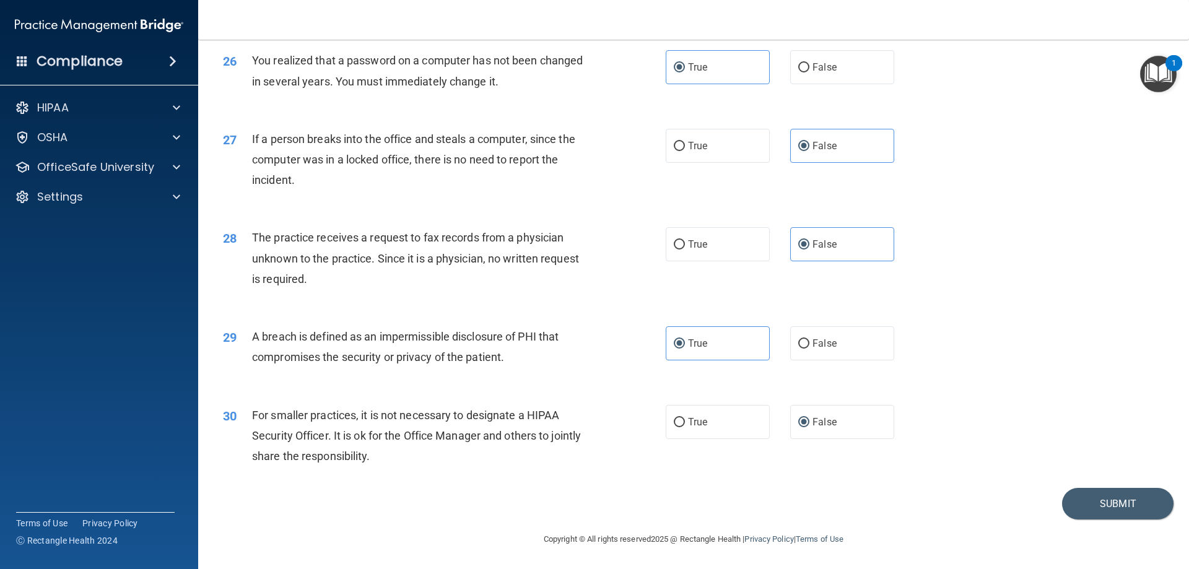
scroll to position [2361, 0]
click at [1116, 502] on button "Submit" at bounding box center [1117, 504] width 111 height 32
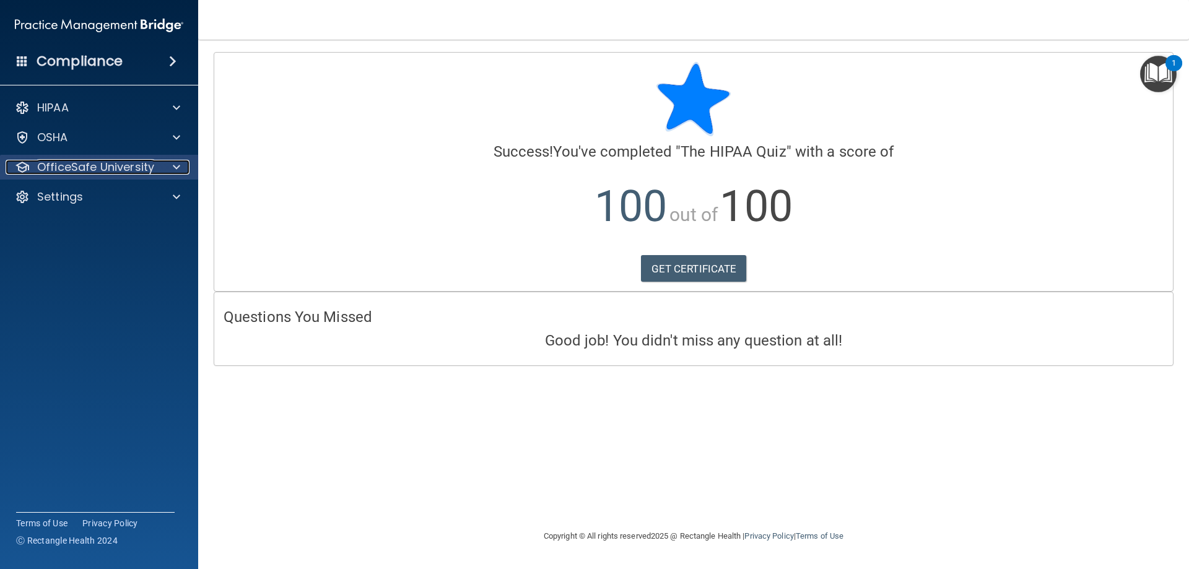
click at [82, 169] on p "OfficeSafe University" at bounding box center [95, 167] width 117 height 15
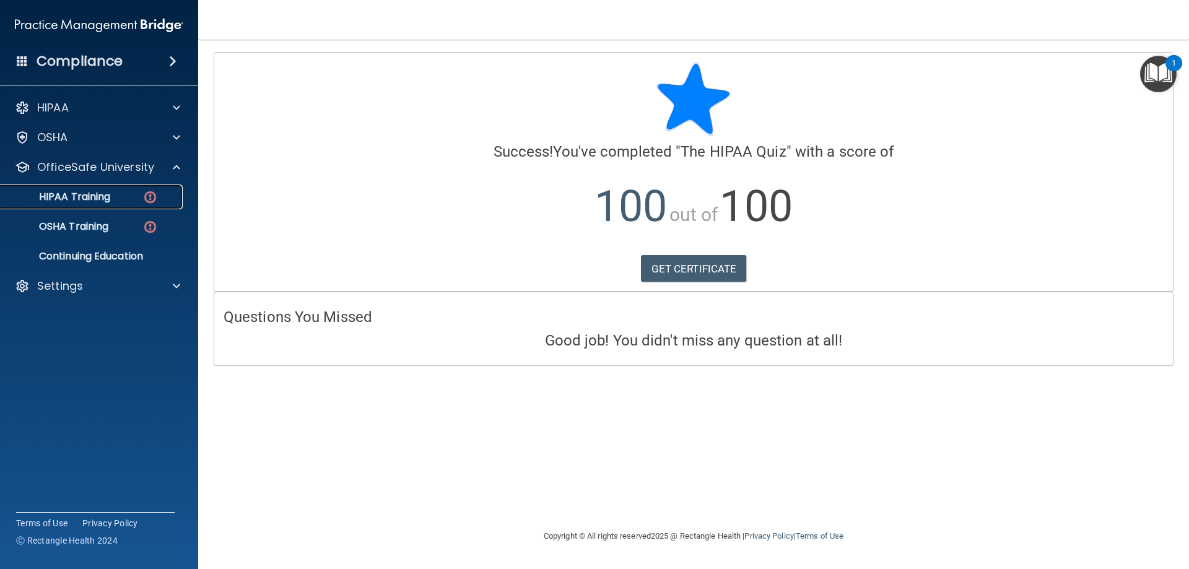
click at [97, 204] on link "HIPAA Training" at bounding box center [85, 196] width 195 height 25
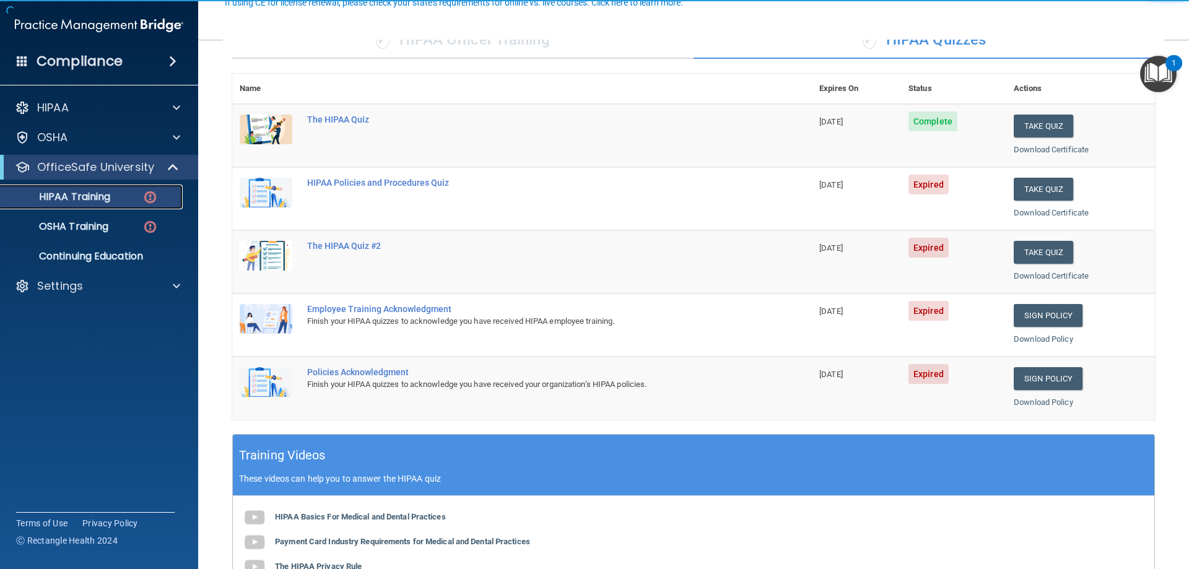
scroll to position [124, 0]
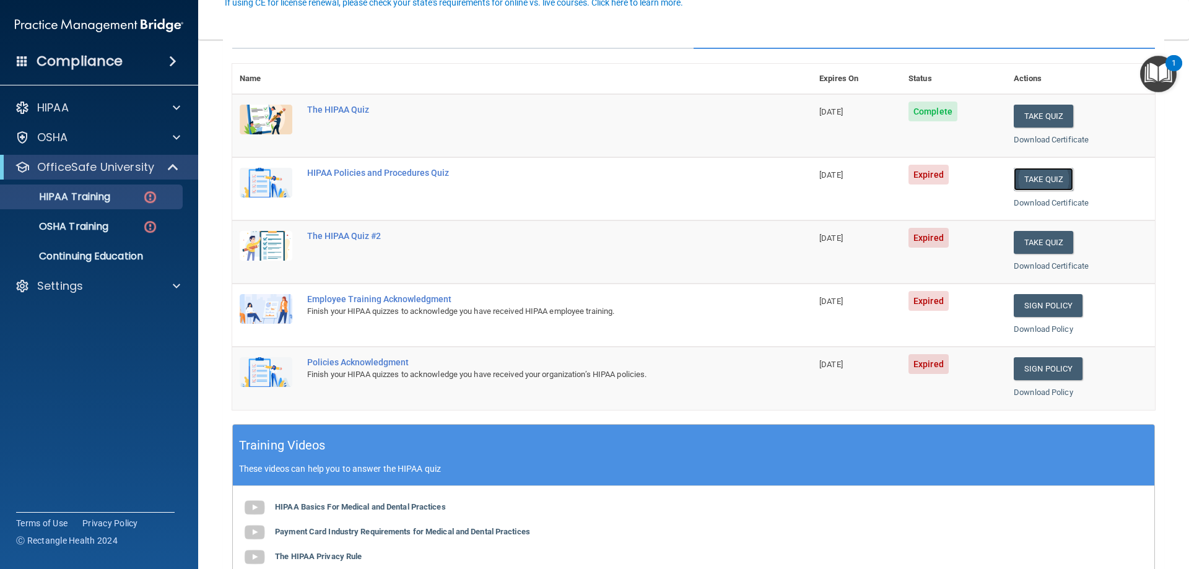
click at [1038, 175] on button "Take Quiz" at bounding box center [1042, 179] width 59 height 23
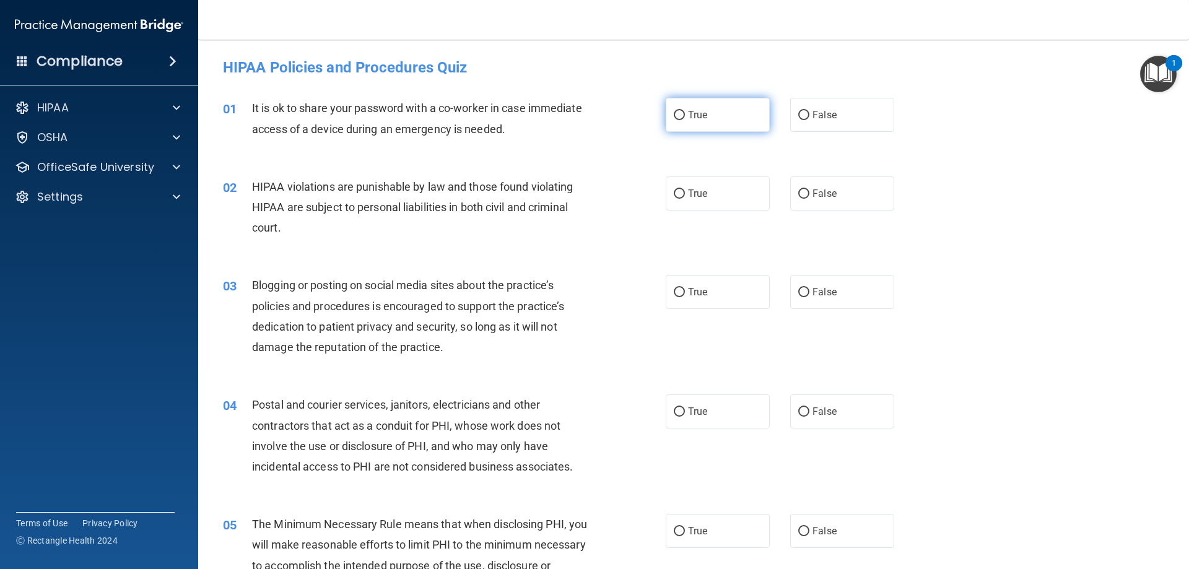
click at [724, 131] on label "True" at bounding box center [717, 115] width 104 height 34
click at [685, 120] on input "True" at bounding box center [679, 115] width 11 height 9
radio input "true"
click at [715, 188] on label "True" at bounding box center [717, 193] width 104 height 34
click at [685, 189] on input "True" at bounding box center [679, 193] width 11 height 9
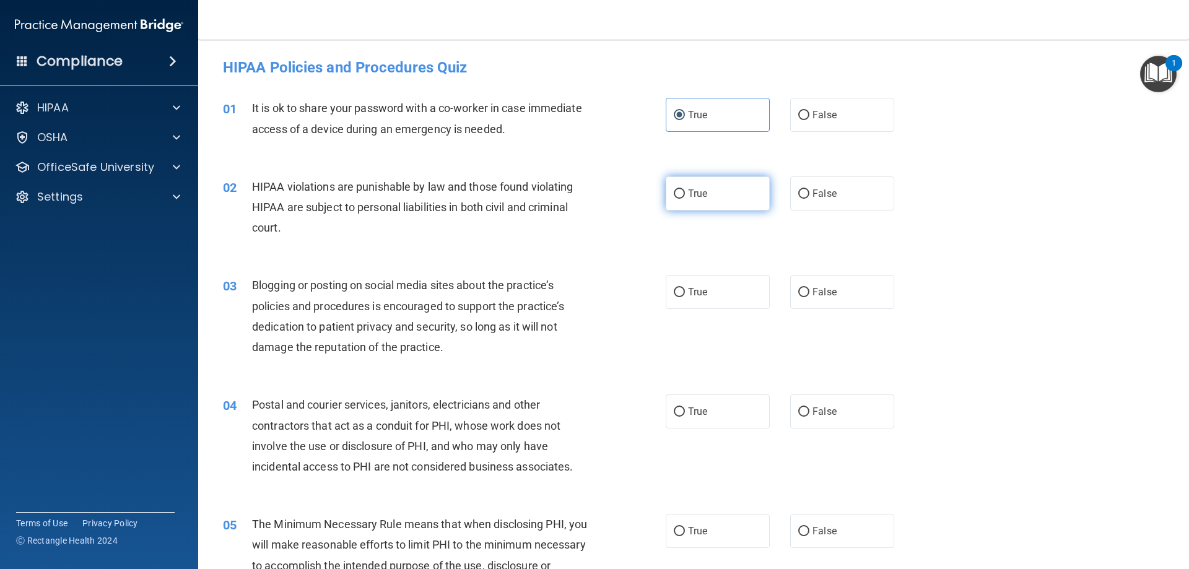
radio input "true"
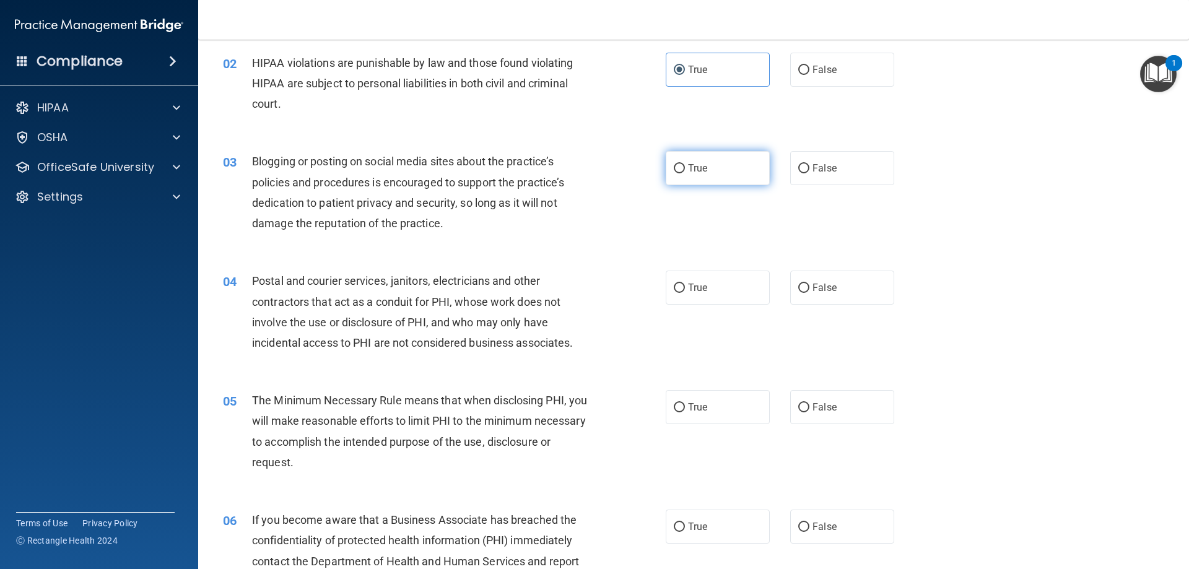
click at [704, 179] on label "True" at bounding box center [717, 168] width 104 height 34
click at [685, 173] on input "True" at bounding box center [679, 168] width 11 height 9
radio input "true"
click at [695, 306] on div "04 Postal and courier services, janitors, electricians and other contractors th…" at bounding box center [694, 314] width 960 height 119
click at [701, 291] on span "True" at bounding box center [697, 288] width 19 height 12
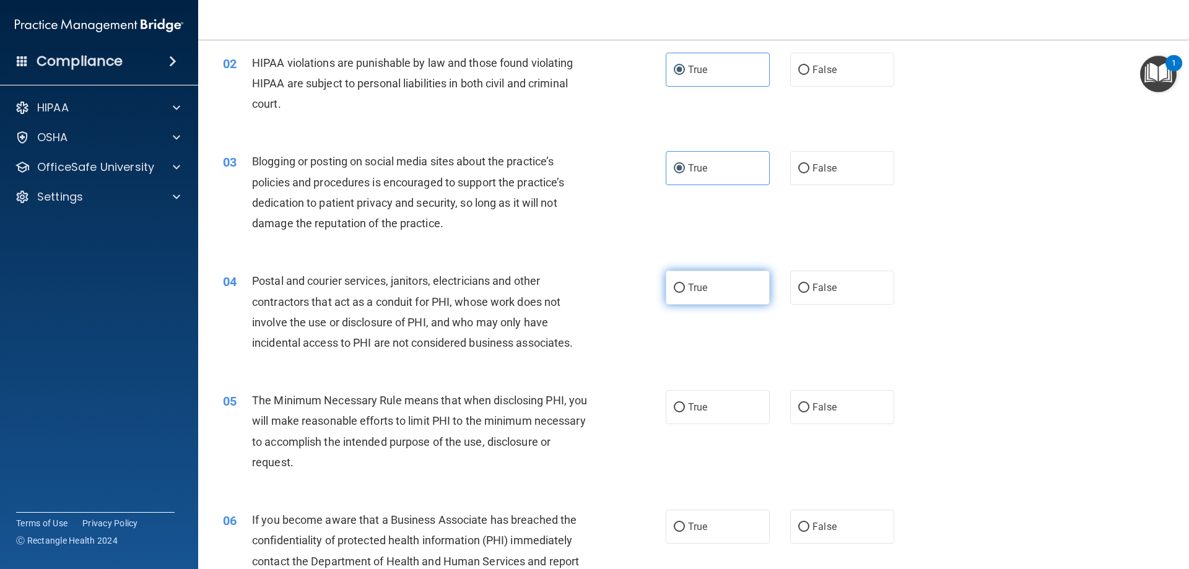
click at [685, 291] on input "True" at bounding box center [679, 288] width 11 height 9
radio input "true"
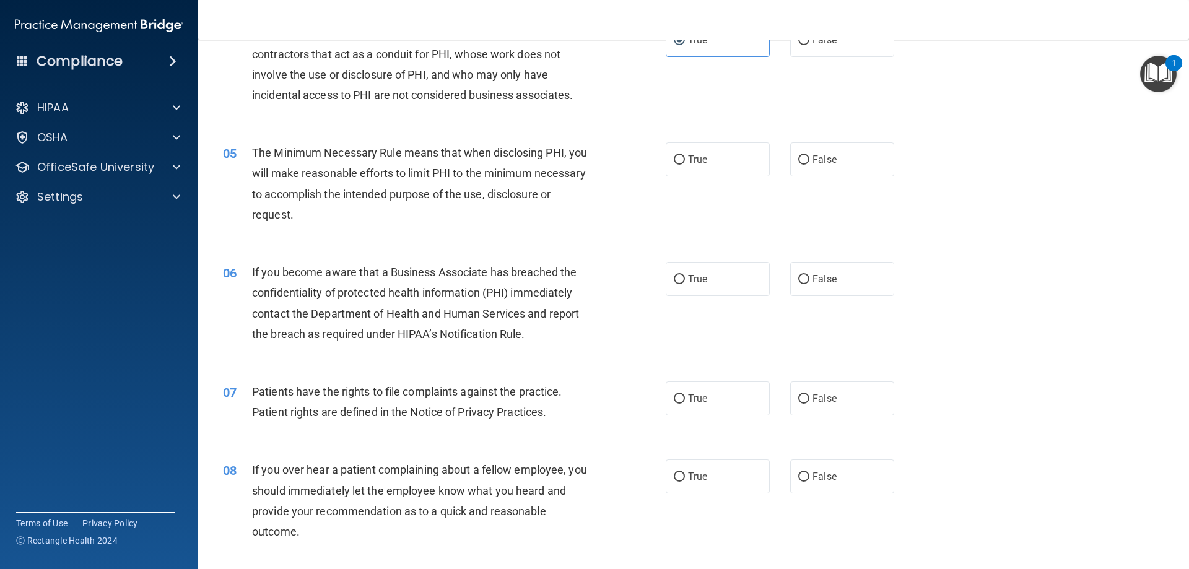
drag, startPoint x: 693, startPoint y: 165, endPoint x: 691, endPoint y: 240, distance: 75.6
click at [693, 165] on span "True" at bounding box center [697, 160] width 19 height 12
click at [685, 165] on input "True" at bounding box center [679, 159] width 11 height 9
radio input "true"
click at [691, 247] on div "06 If you become aware that a Business Associate has breached the confidentiali…" at bounding box center [694, 305] width 960 height 119
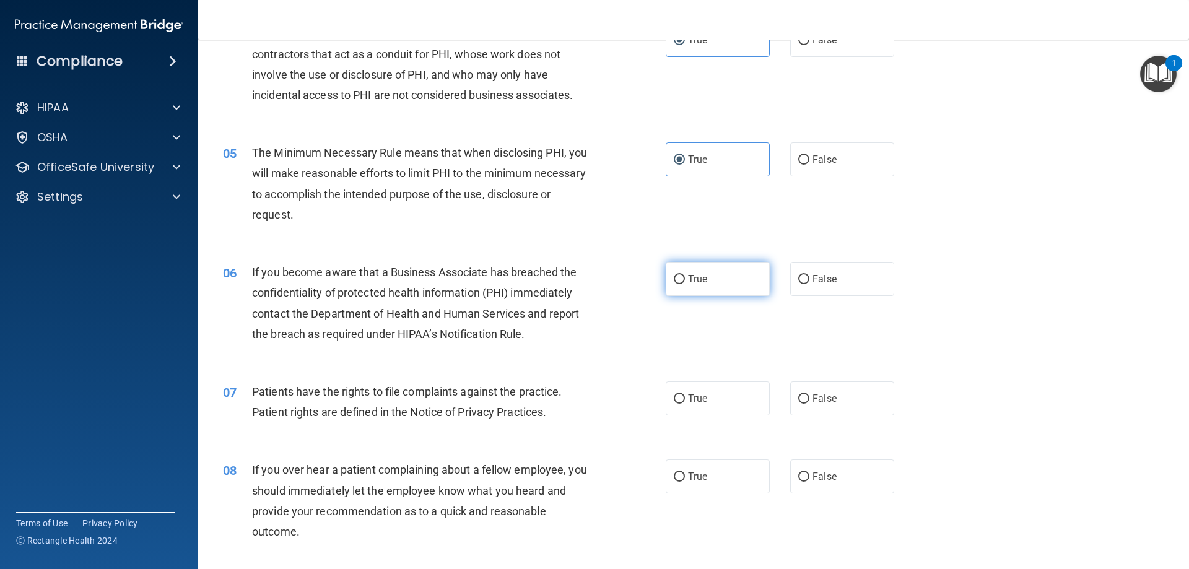
click at [708, 275] on label "True" at bounding box center [717, 279] width 104 height 34
click at [685, 275] on input "True" at bounding box center [679, 279] width 11 height 9
radio input "true"
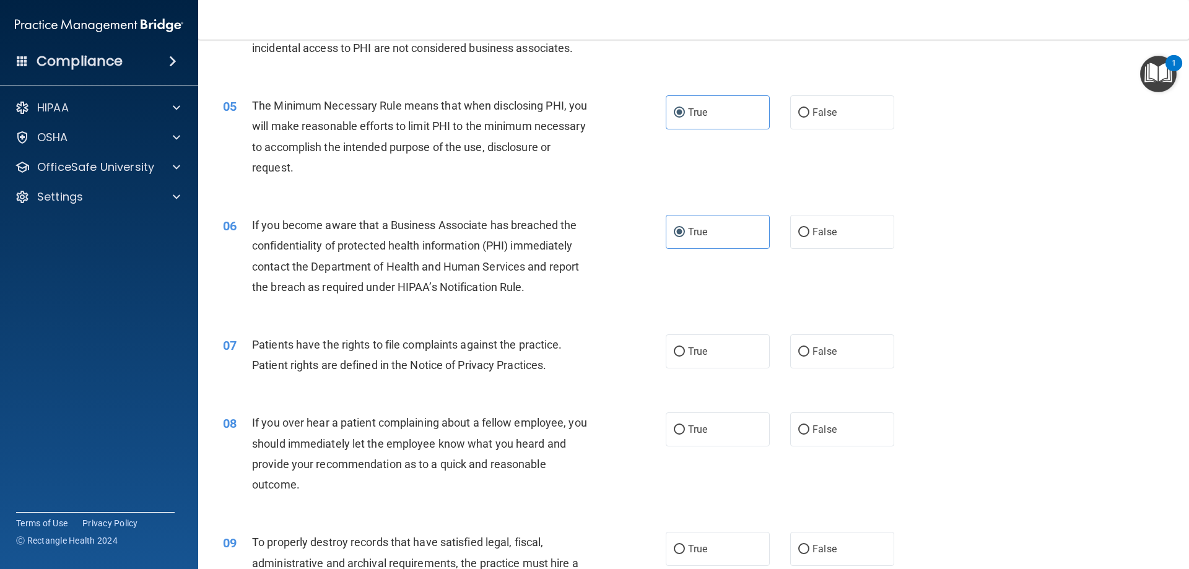
scroll to position [495, 0]
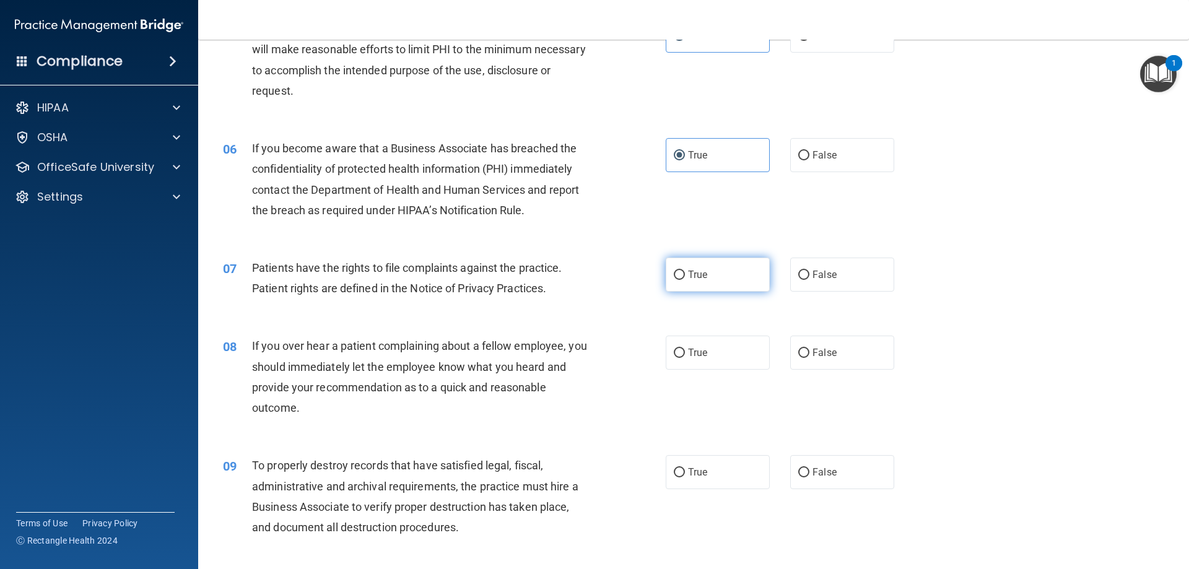
click at [695, 280] on span "True" at bounding box center [697, 275] width 19 height 12
click at [685, 280] on input "True" at bounding box center [679, 275] width 11 height 9
radio input "true"
click at [699, 338] on label "True" at bounding box center [717, 353] width 104 height 34
click at [685, 349] on input "True" at bounding box center [679, 353] width 11 height 9
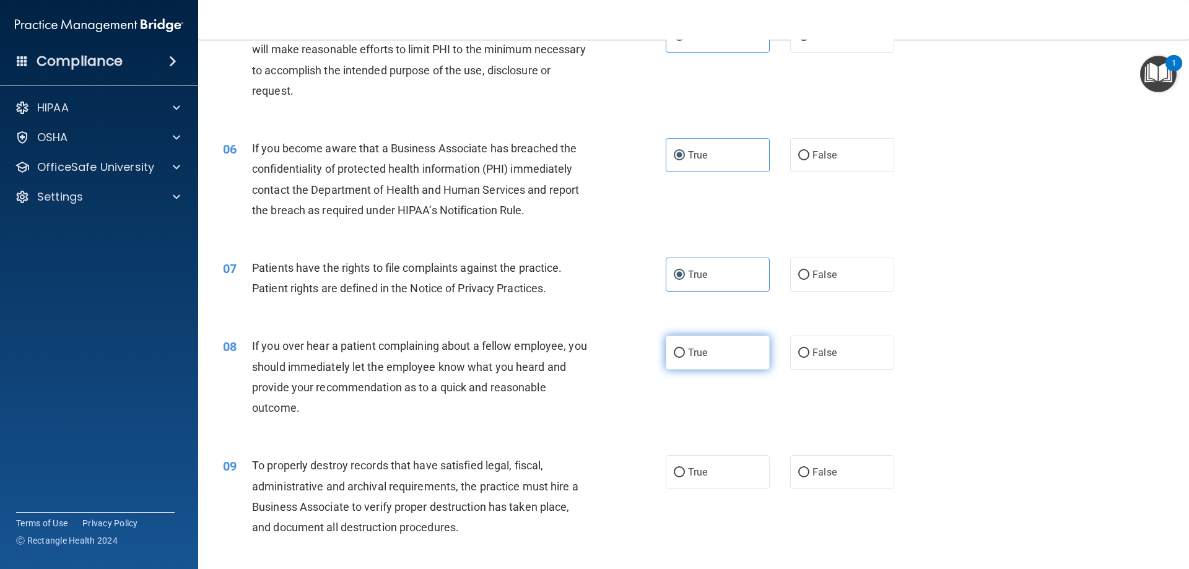
radio input "true"
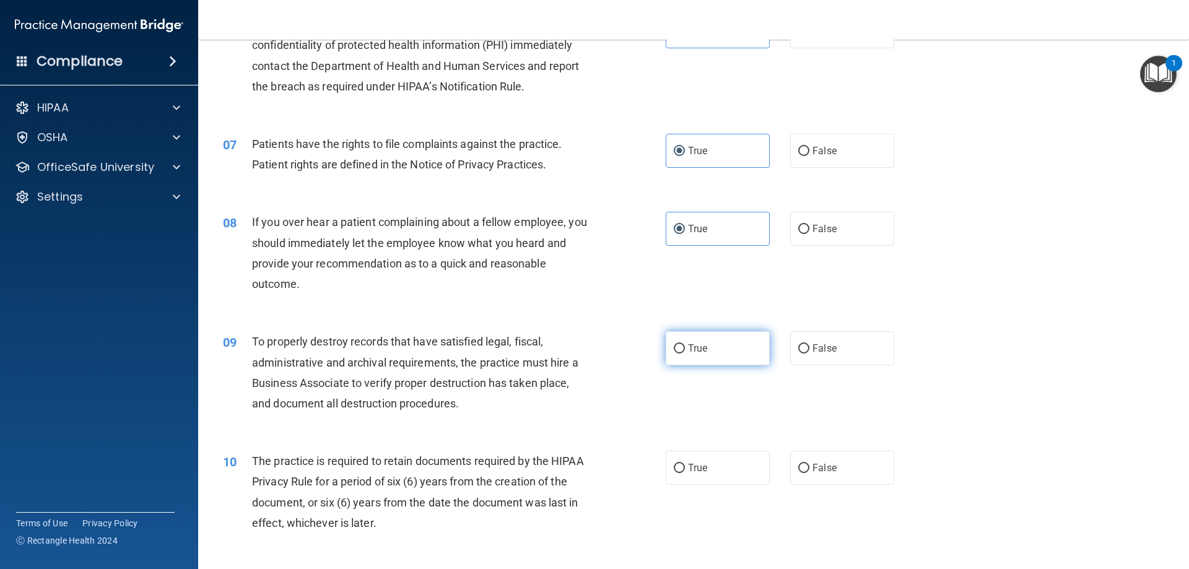
click at [692, 343] on span "True" at bounding box center [697, 348] width 19 height 12
click at [685, 344] on input "True" at bounding box center [679, 348] width 11 height 9
radio input "true"
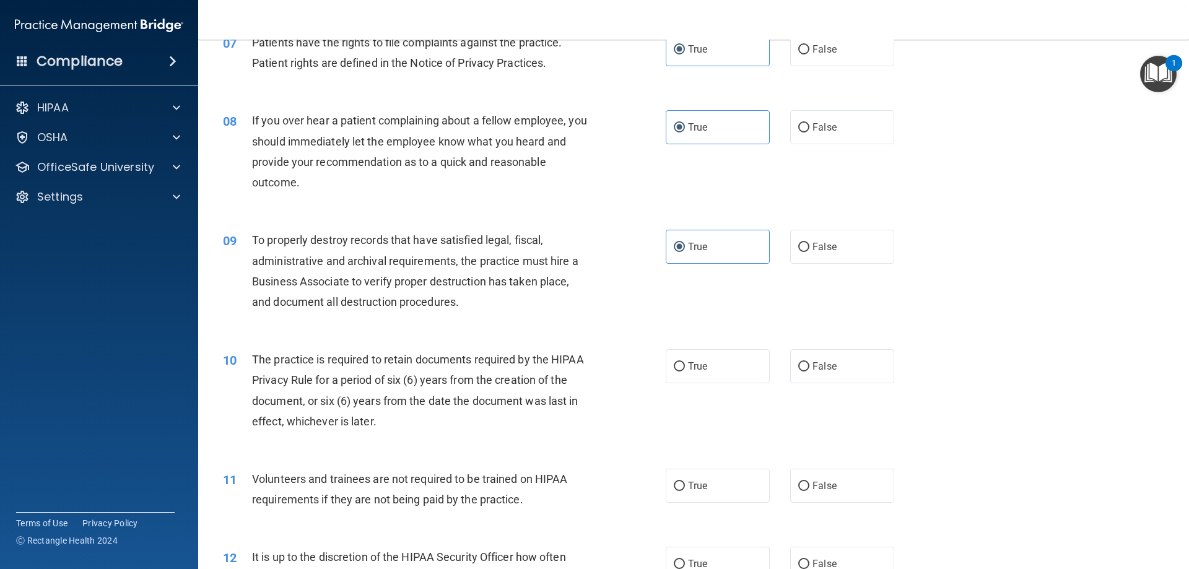
scroll to position [805, 0]
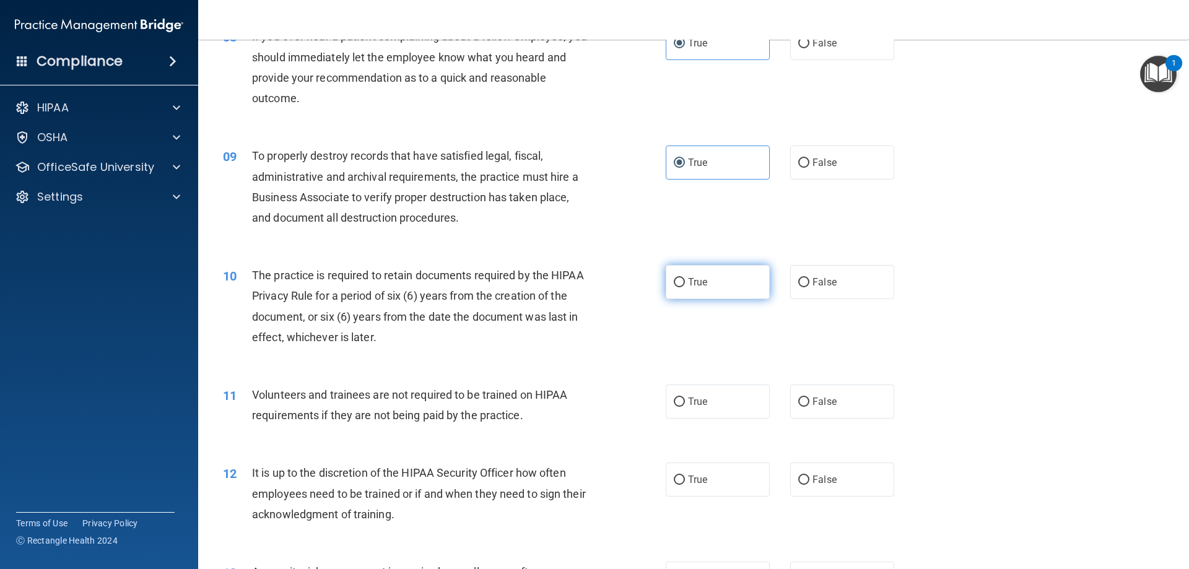
click at [719, 277] on label "True" at bounding box center [717, 282] width 104 height 34
click at [685, 278] on input "True" at bounding box center [679, 282] width 11 height 9
radio input "true"
click at [680, 406] on input "True" at bounding box center [679, 401] width 11 height 9
radio input "true"
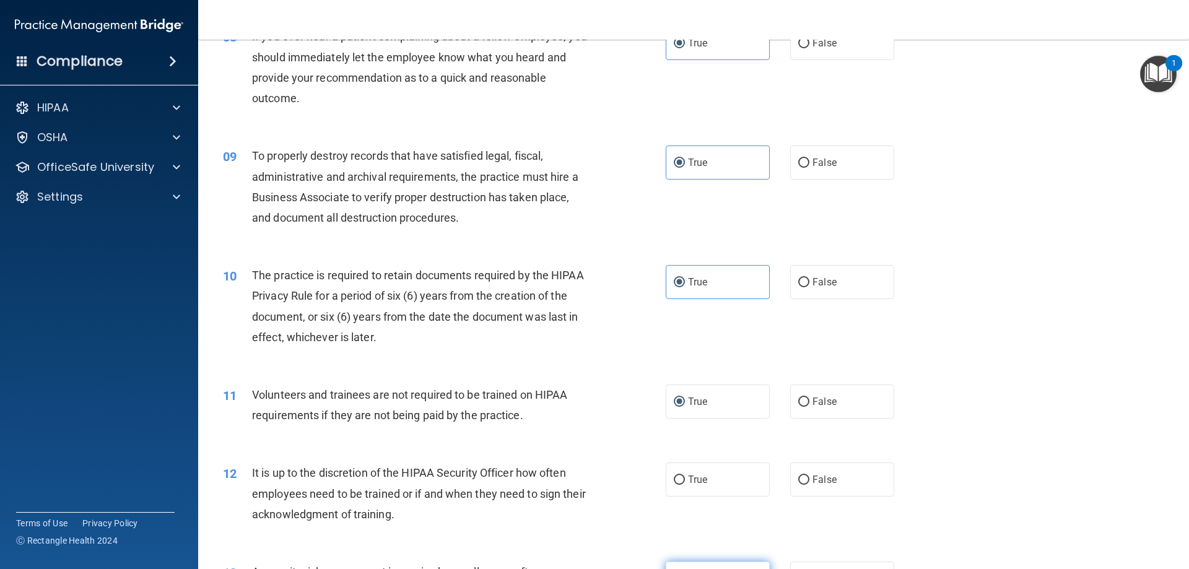
scroll to position [1052, 0]
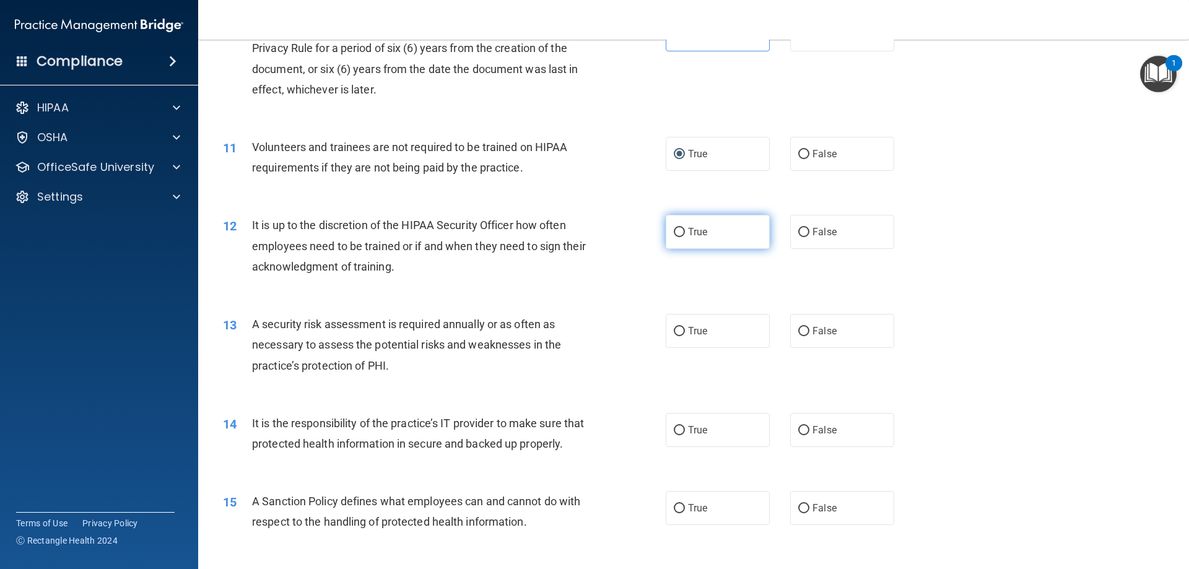
click at [703, 246] on label "True" at bounding box center [717, 232] width 104 height 34
click at [685, 237] on input "True" at bounding box center [679, 232] width 11 height 9
radio input "true"
click at [682, 339] on label "True" at bounding box center [717, 331] width 104 height 34
click at [682, 336] on input "True" at bounding box center [679, 331] width 11 height 9
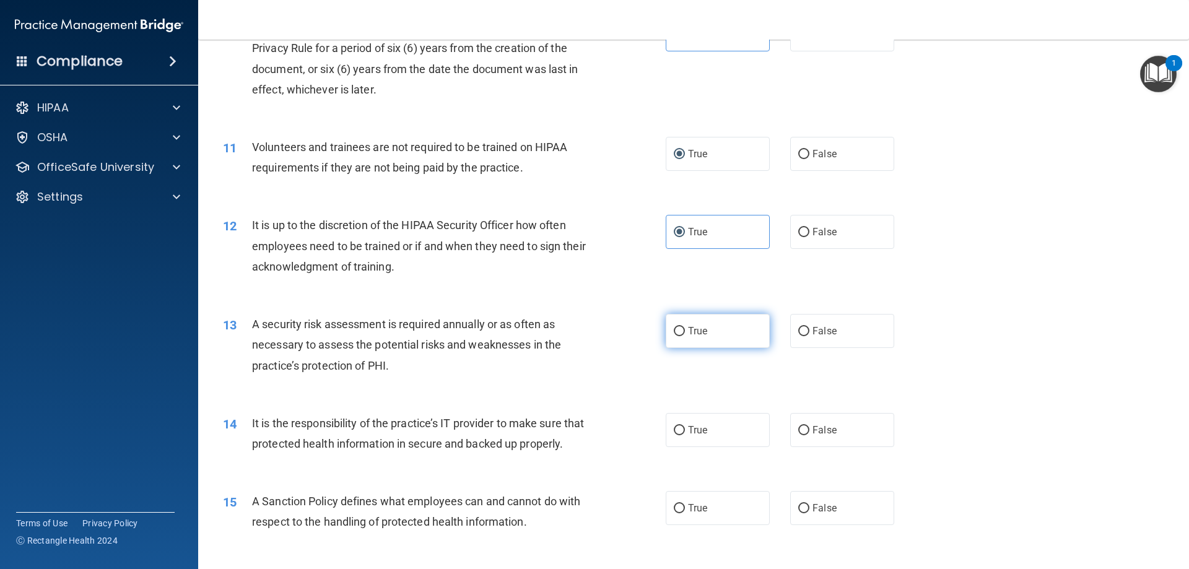
radio input "true"
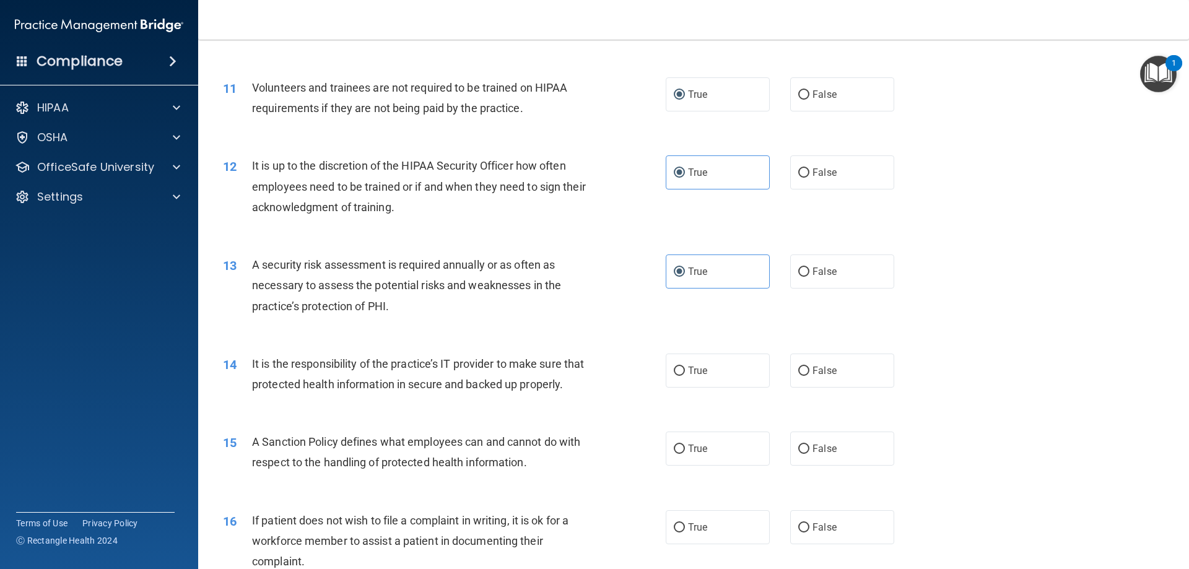
scroll to position [1176, 0]
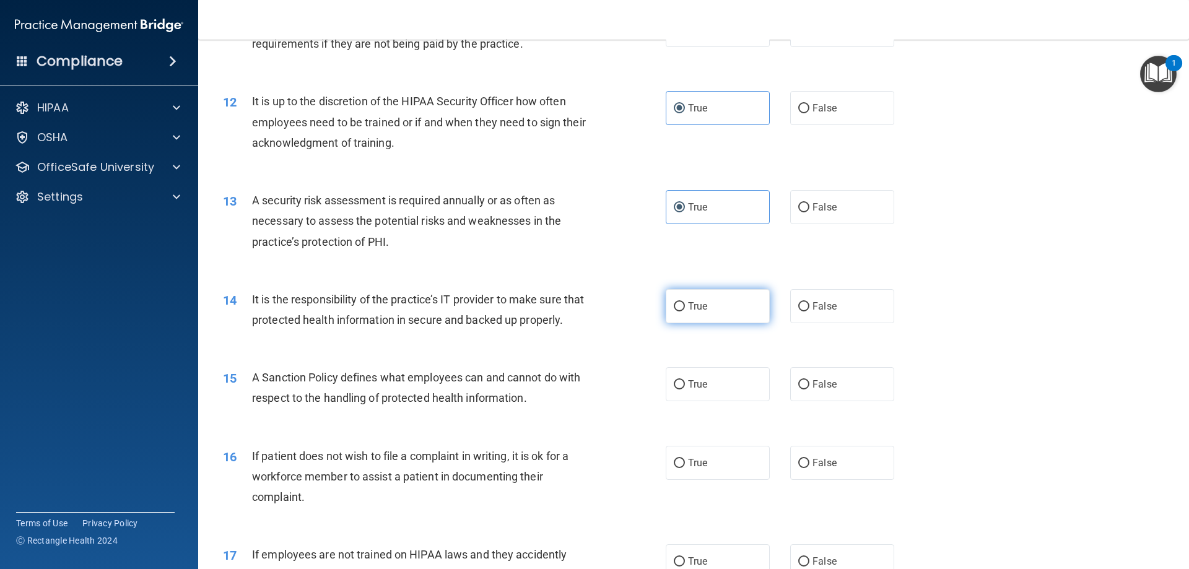
click at [687, 313] on label "True" at bounding box center [717, 306] width 104 height 34
click at [685, 311] on input "True" at bounding box center [679, 306] width 11 height 9
radio input "true"
click at [677, 394] on label "True" at bounding box center [717, 384] width 104 height 34
click at [677, 389] on input "True" at bounding box center [679, 384] width 11 height 9
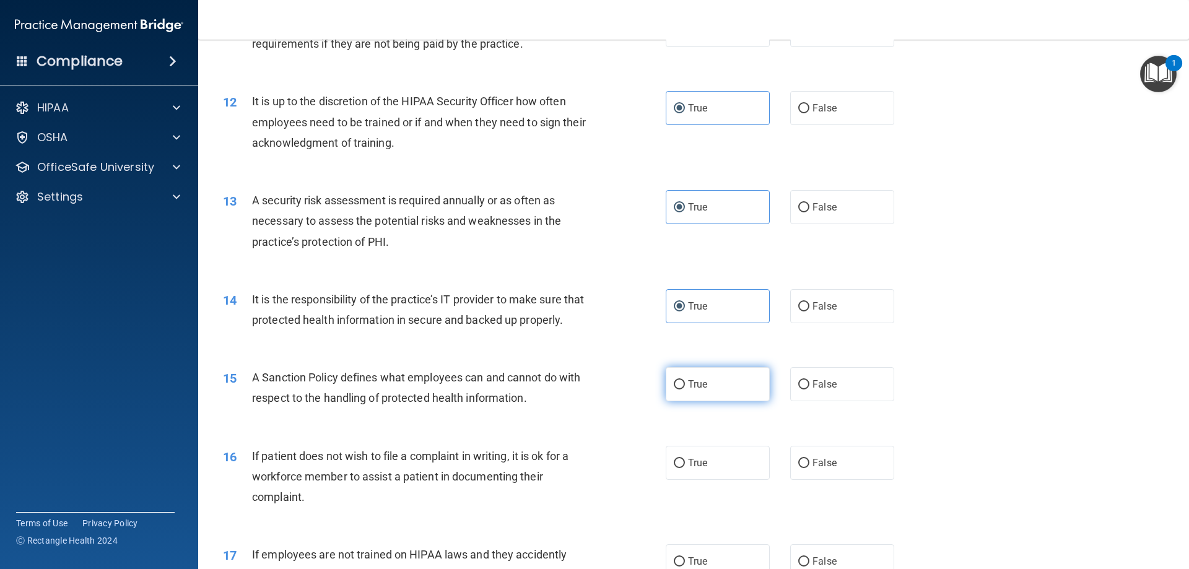
radio input "true"
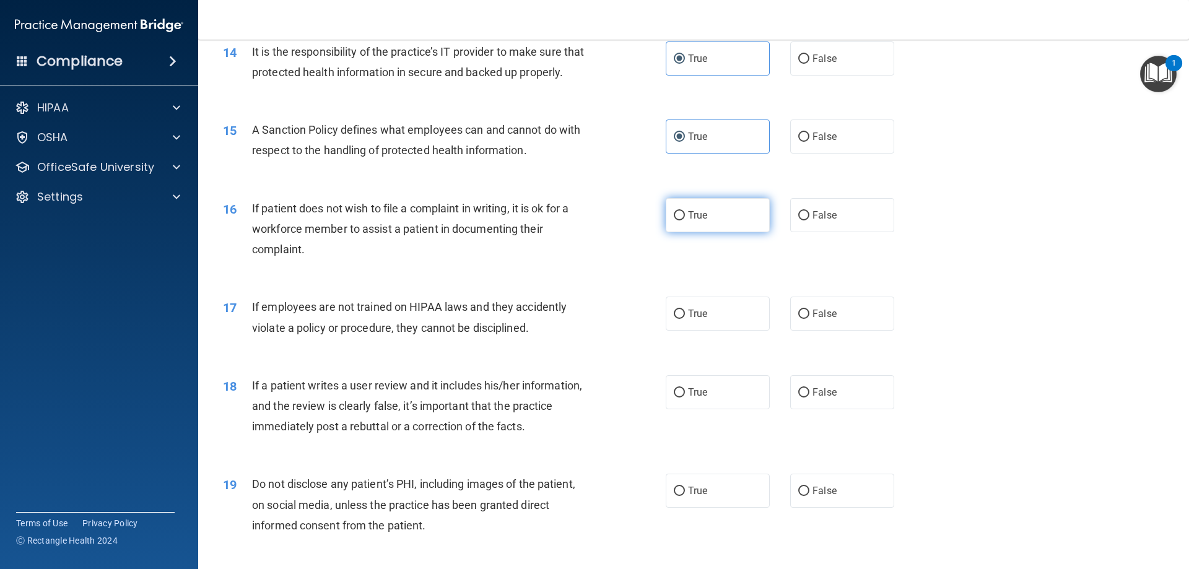
click at [706, 232] on label "True" at bounding box center [717, 215] width 104 height 34
click at [685, 220] on input "True" at bounding box center [679, 215] width 11 height 9
radio input "true"
click at [701, 319] on span "True" at bounding box center [697, 314] width 19 height 12
click at [685, 319] on input "True" at bounding box center [679, 314] width 11 height 9
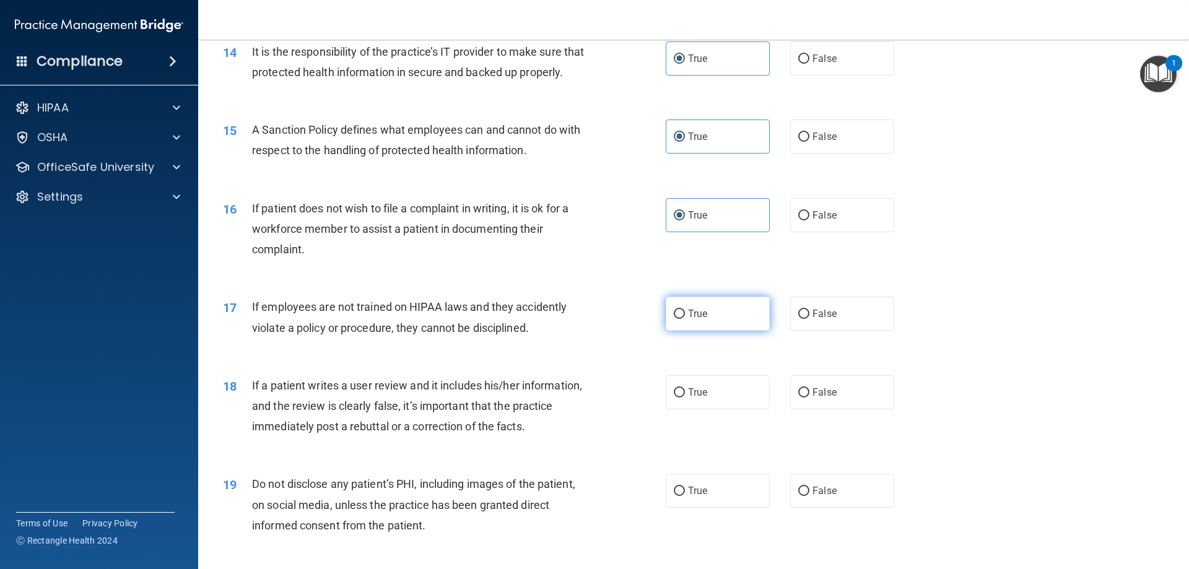
radio input "true"
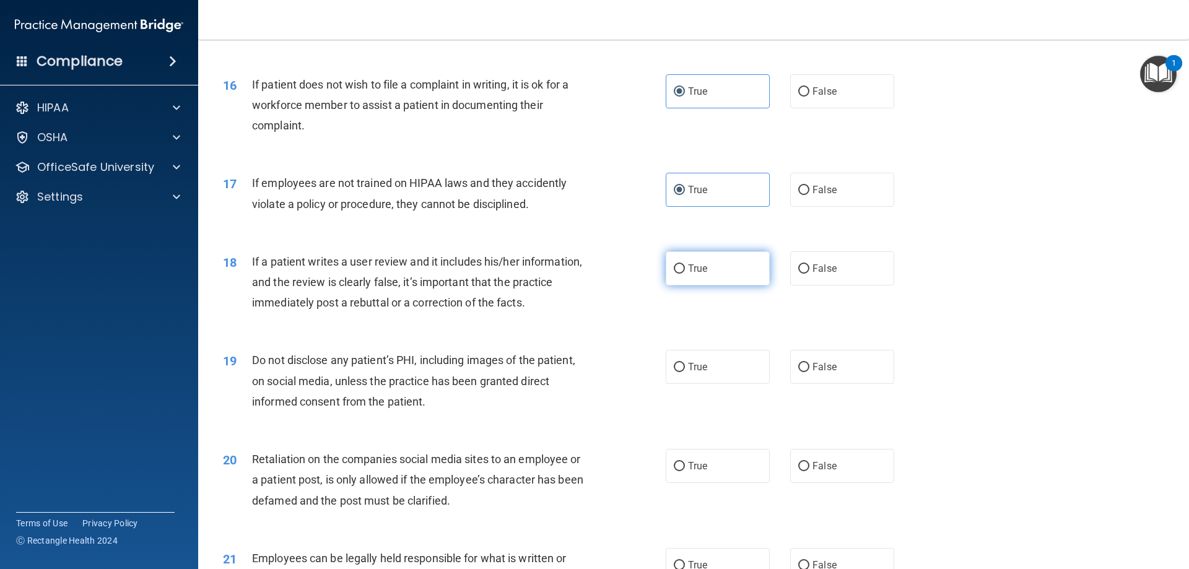
click at [703, 285] on label "True" at bounding box center [717, 268] width 104 height 34
click at [685, 274] on input "True" at bounding box center [679, 268] width 11 height 9
radio input "true"
click at [669, 384] on label "True" at bounding box center [717, 367] width 104 height 34
click at [674, 372] on input "True" at bounding box center [679, 367] width 11 height 9
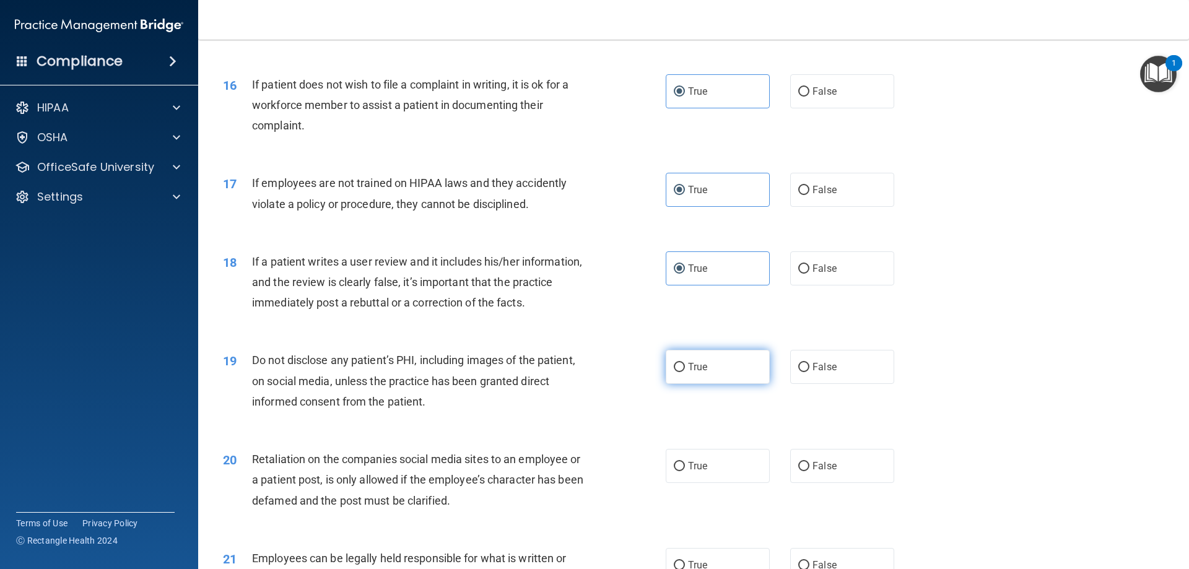
radio input "true"
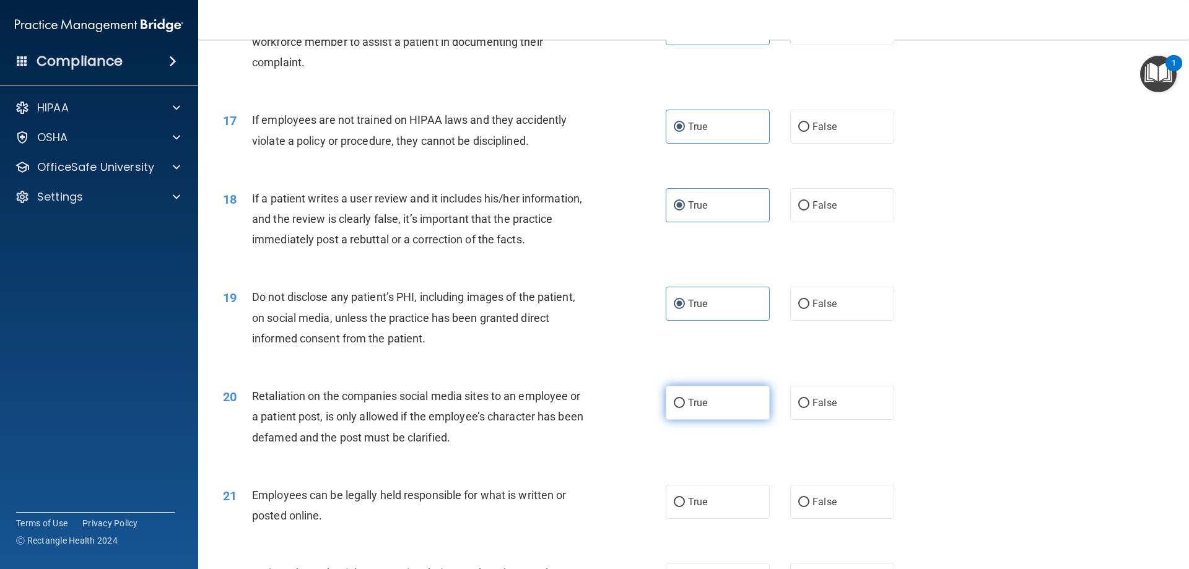
scroll to position [1671, 0]
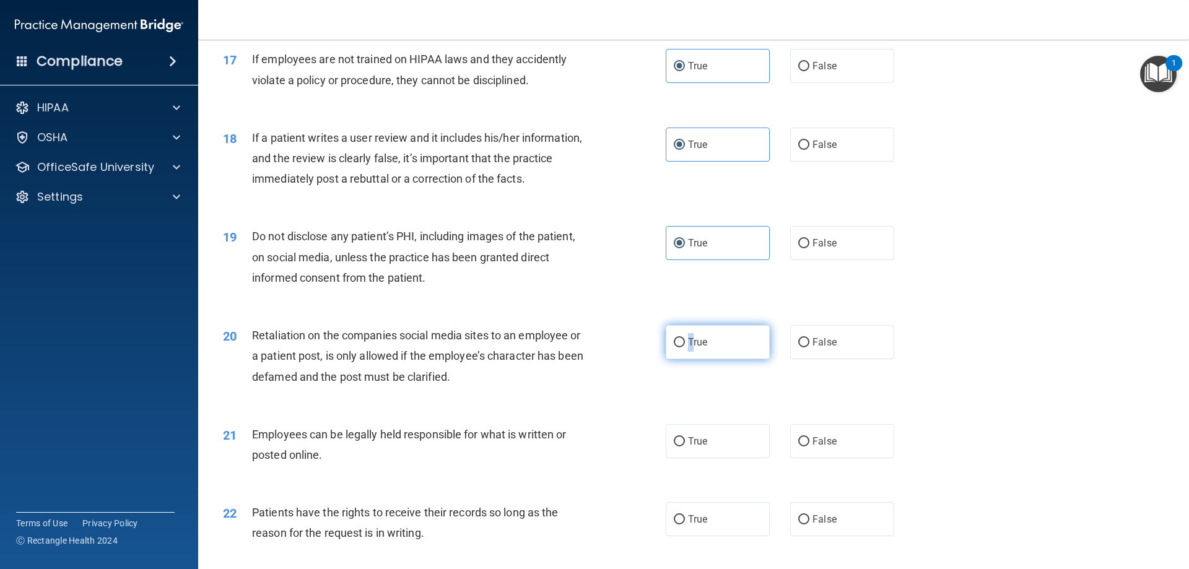
click at [686, 359] on label "True" at bounding box center [717, 342] width 104 height 34
click at [701, 458] on label "True" at bounding box center [717, 441] width 104 height 34
click at [685, 446] on input "True" at bounding box center [679, 441] width 11 height 9
radio input "true"
click at [672, 356] on label "True" at bounding box center [717, 342] width 104 height 34
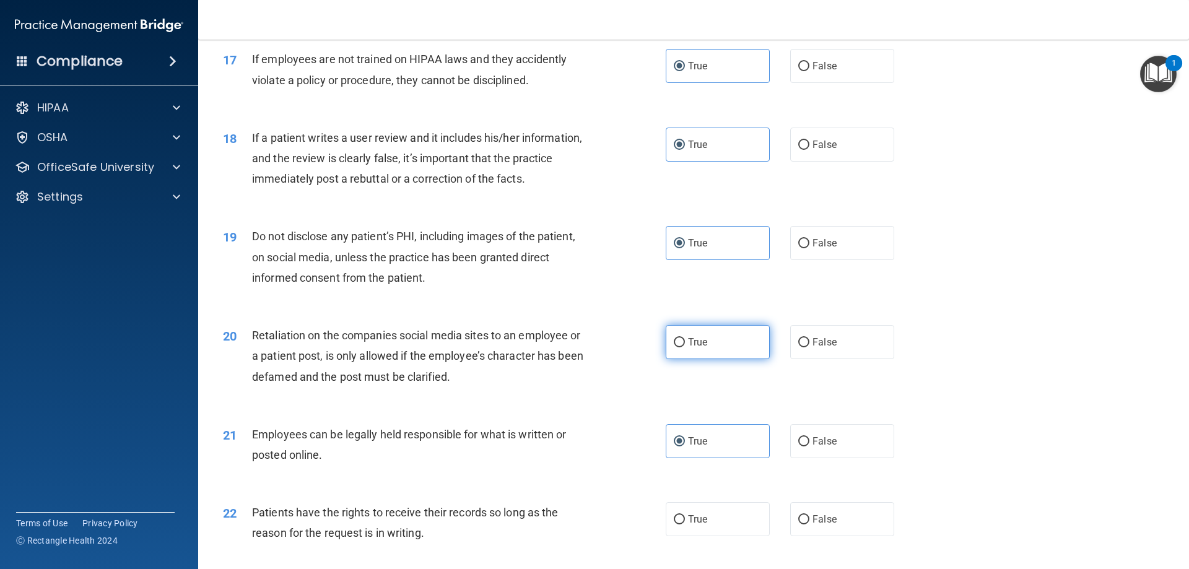
click at [674, 347] on input "True" at bounding box center [679, 342] width 11 height 9
radio input "true"
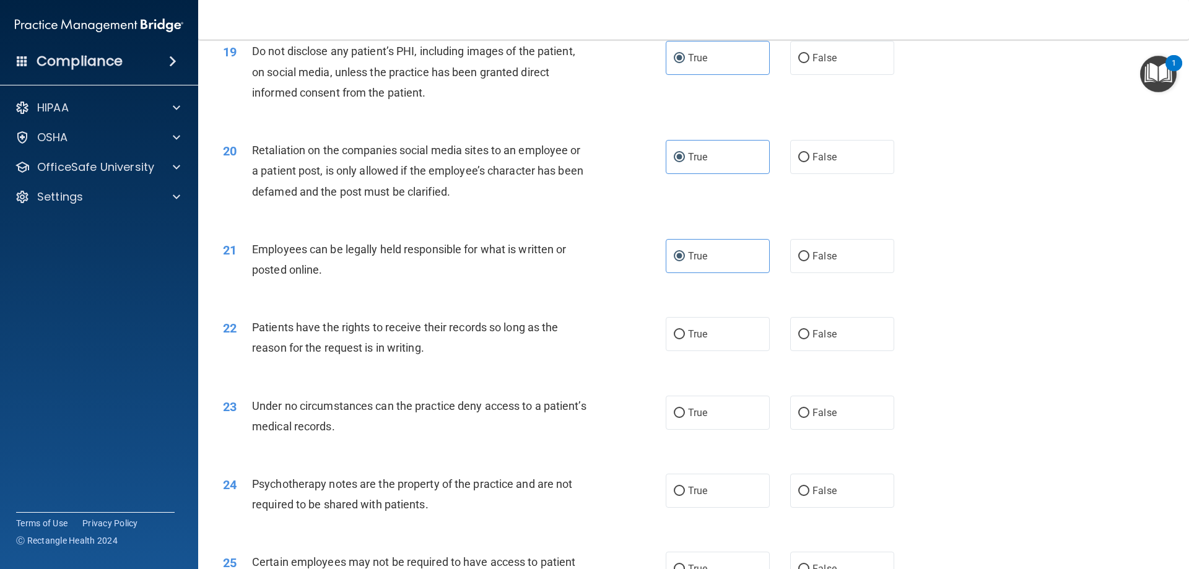
scroll to position [1857, 0]
drag, startPoint x: 712, startPoint y: 365, endPoint x: 688, endPoint y: 408, distance: 49.1
click at [712, 350] on label "True" at bounding box center [717, 333] width 104 height 34
click at [685, 339] on input "True" at bounding box center [679, 333] width 11 height 9
radio input "true"
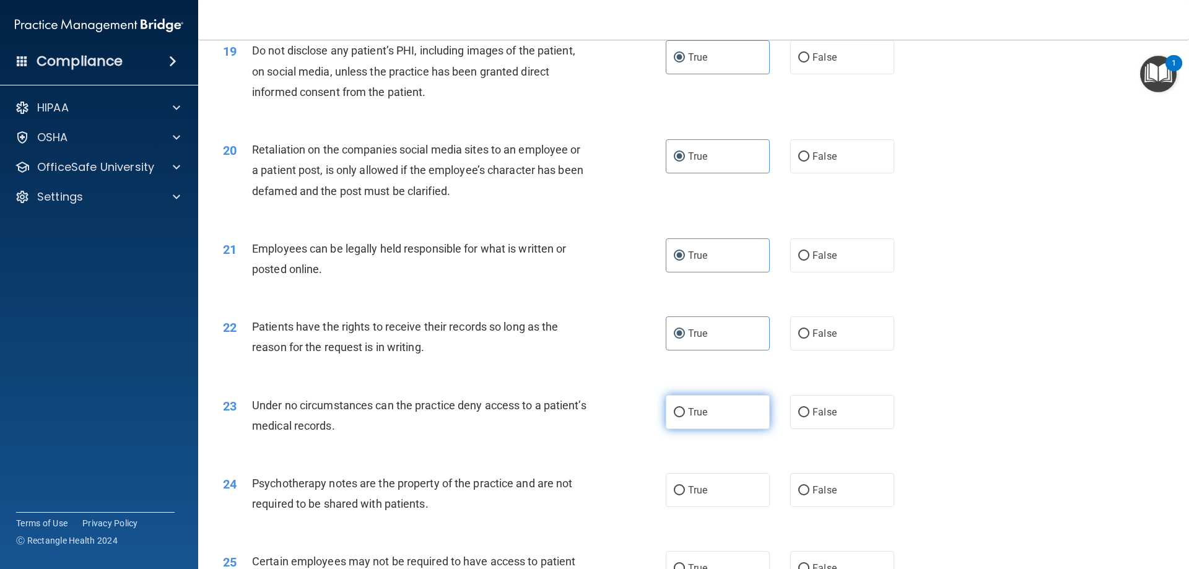
click at [682, 429] on label "True" at bounding box center [717, 412] width 104 height 34
click at [682, 417] on input "True" at bounding box center [679, 412] width 11 height 9
radio input "true"
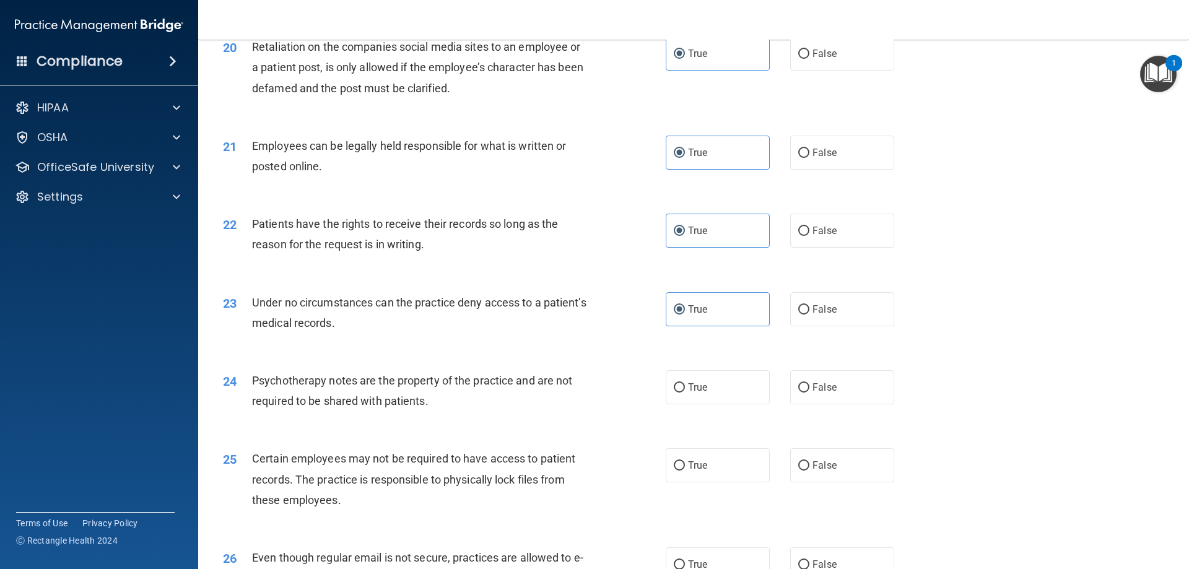
scroll to position [2043, 0]
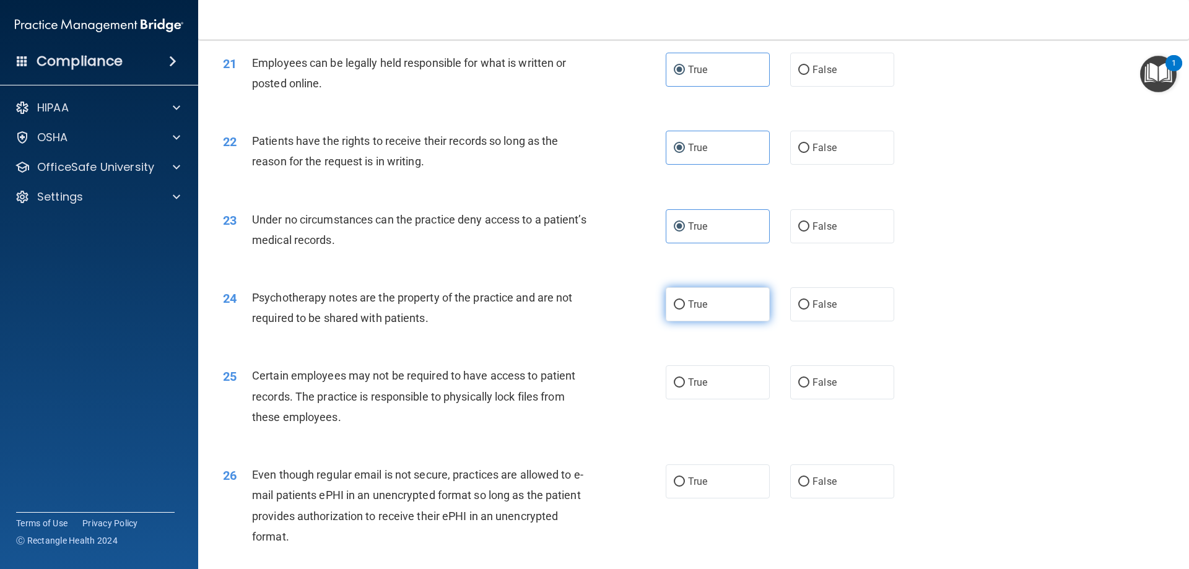
click at [711, 319] on label "True" at bounding box center [717, 304] width 104 height 34
click at [685, 310] on input "True" at bounding box center [679, 304] width 11 height 9
radio input "true"
click at [690, 399] on label "True" at bounding box center [717, 382] width 104 height 34
click at [685, 388] on input "True" at bounding box center [679, 382] width 11 height 9
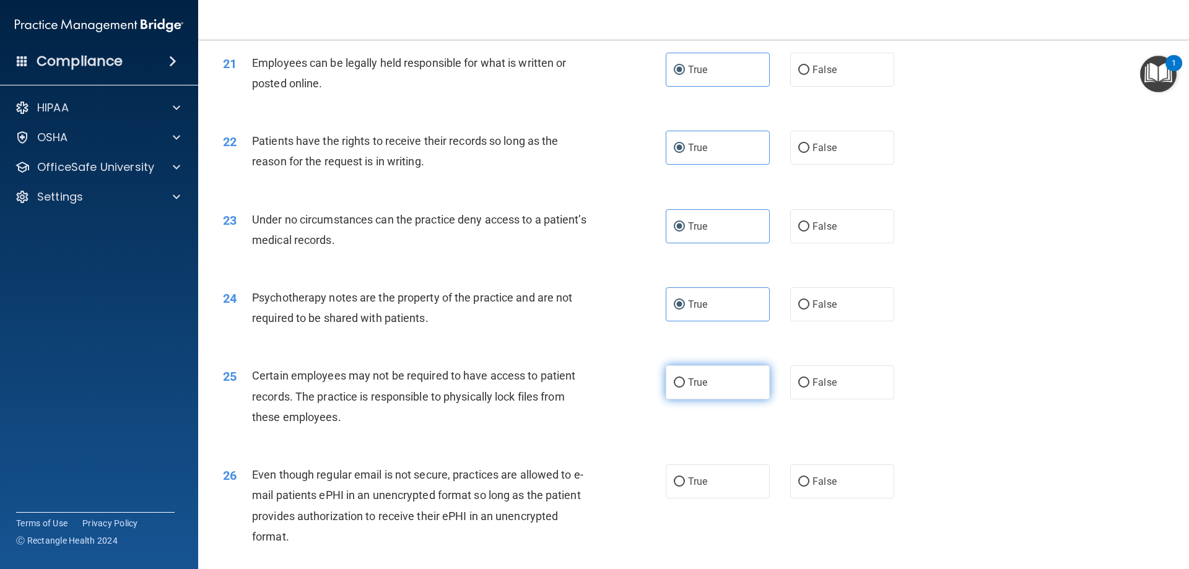
radio input "true"
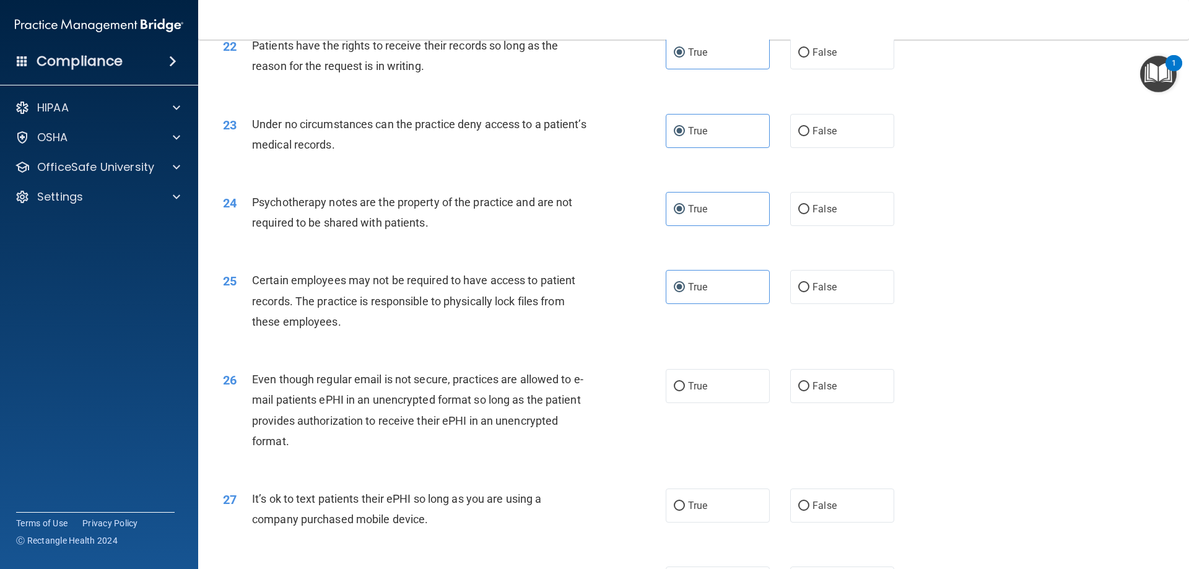
scroll to position [2229, 0]
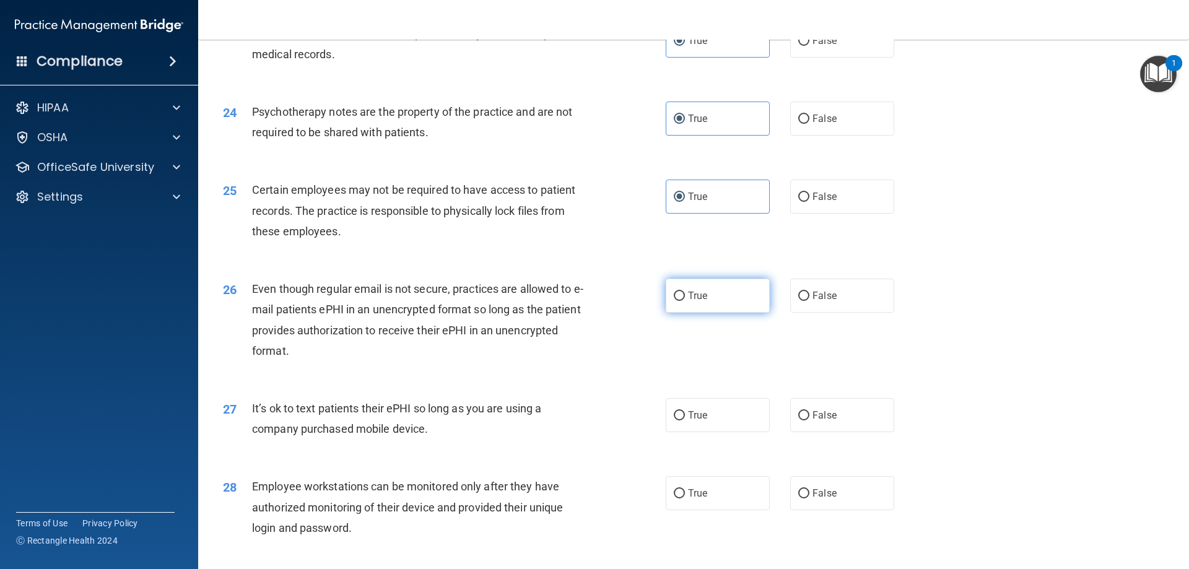
click at [725, 313] on label "True" at bounding box center [717, 296] width 104 height 34
click at [685, 301] on input "True" at bounding box center [679, 296] width 11 height 9
radio input "true"
click at [669, 461] on div "27 It’s ok to text patients their ePHI so long as you are using a company purch…" at bounding box center [694, 422] width 960 height 78
click at [681, 432] on label "True" at bounding box center [717, 415] width 104 height 34
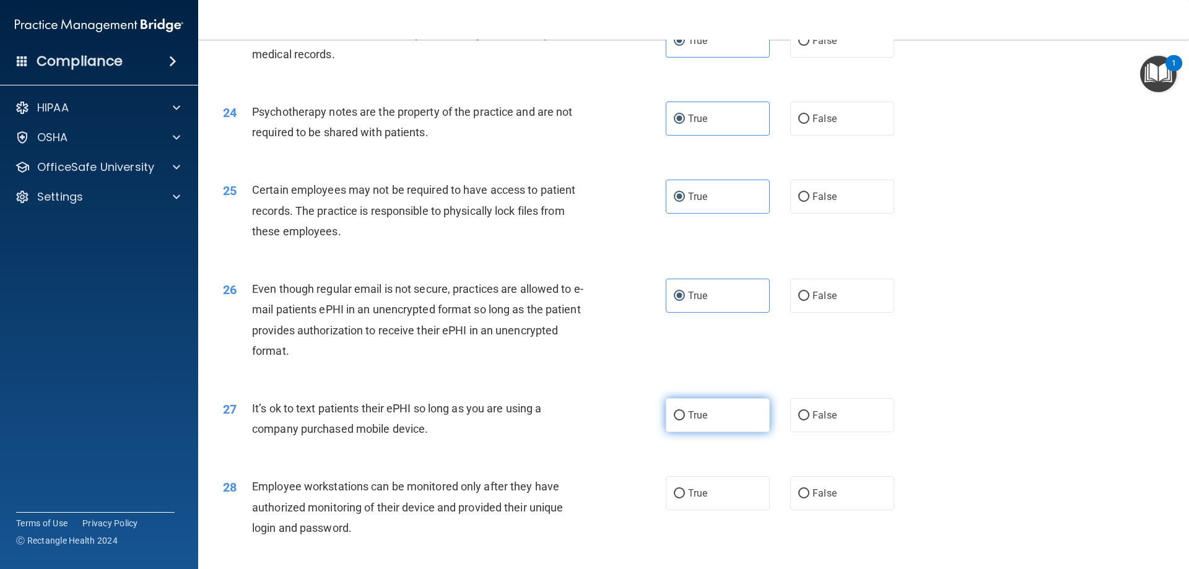
click at [681, 420] on input "True" at bounding box center [679, 415] width 11 height 9
radio input "true"
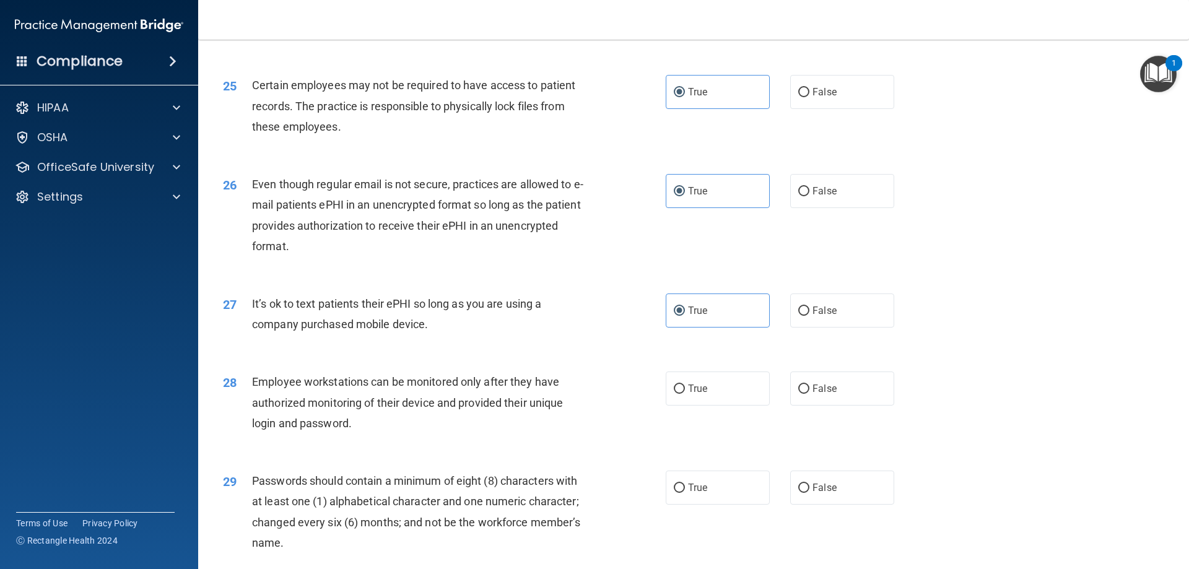
scroll to position [2414, 0]
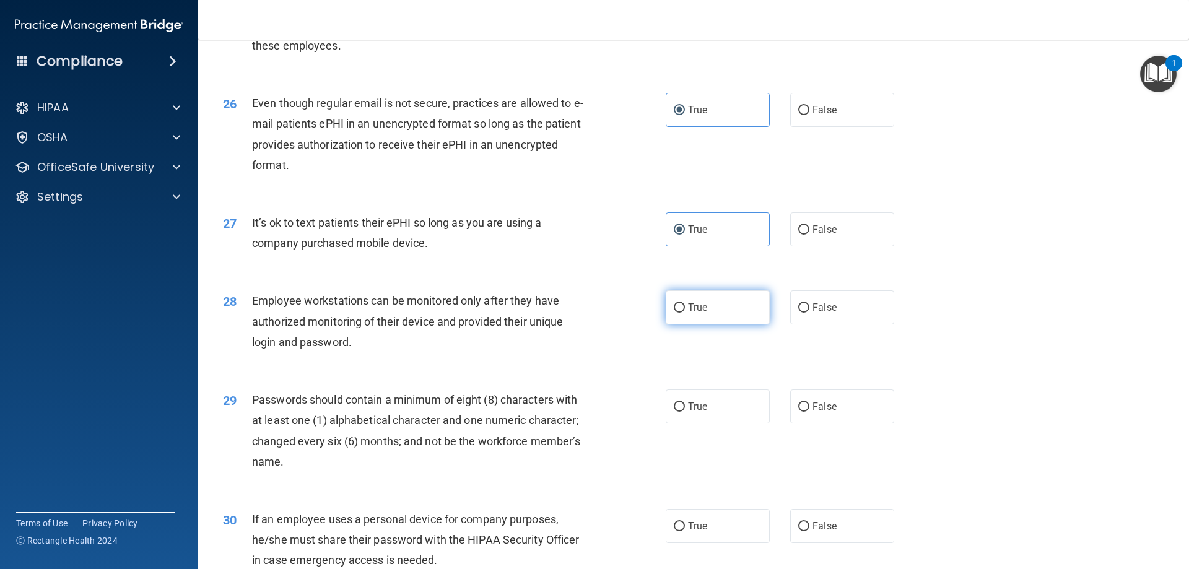
click at [719, 324] on label "True" at bounding box center [717, 307] width 104 height 34
click at [685, 313] on input "True" at bounding box center [679, 307] width 11 height 9
radio input "true"
click at [701, 412] on span "True" at bounding box center [697, 407] width 19 height 12
click at [685, 412] on input "True" at bounding box center [679, 406] width 11 height 9
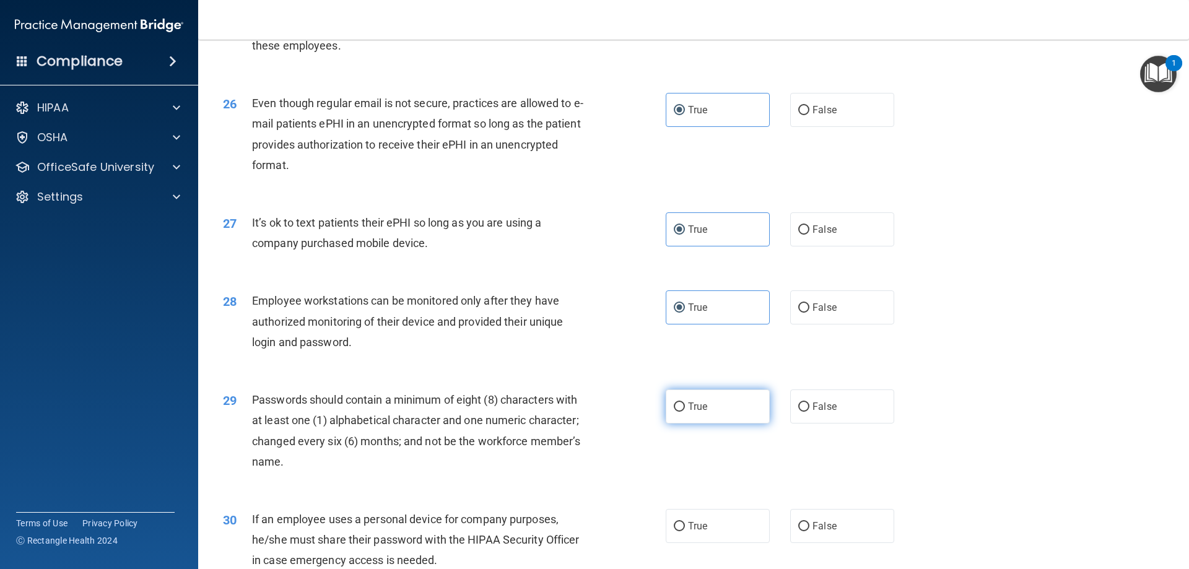
radio input "true"
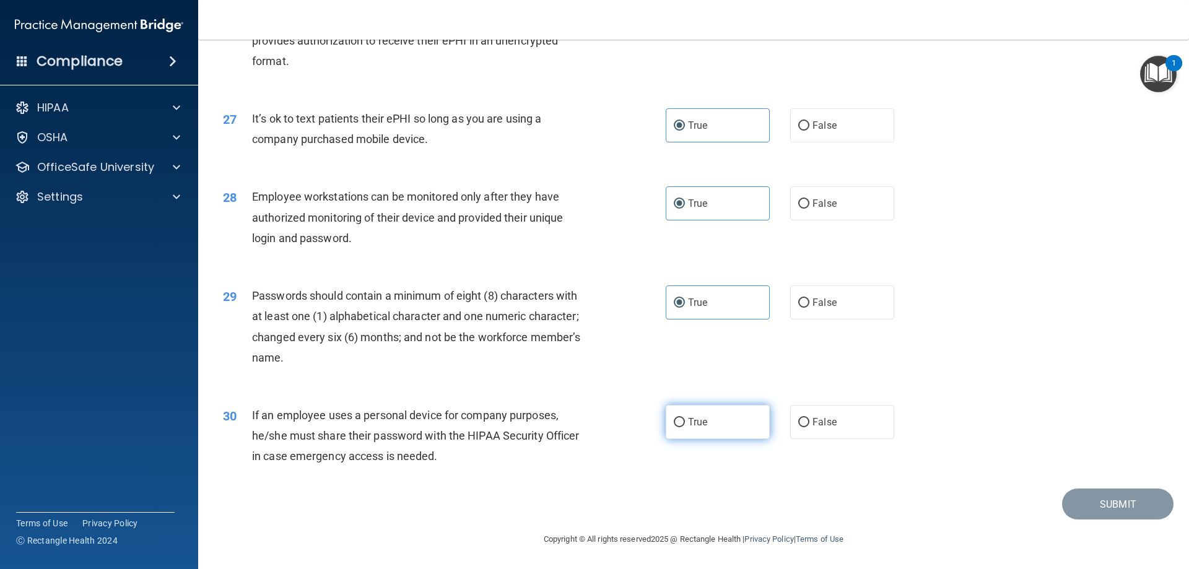
scroll to position [2539, 0]
click at [708, 433] on label "True" at bounding box center [717, 422] width 104 height 34
click at [685, 427] on input "True" at bounding box center [679, 422] width 11 height 9
radio input "true"
drag, startPoint x: 1073, startPoint y: 493, endPoint x: 1065, endPoint y: 490, distance: 8.6
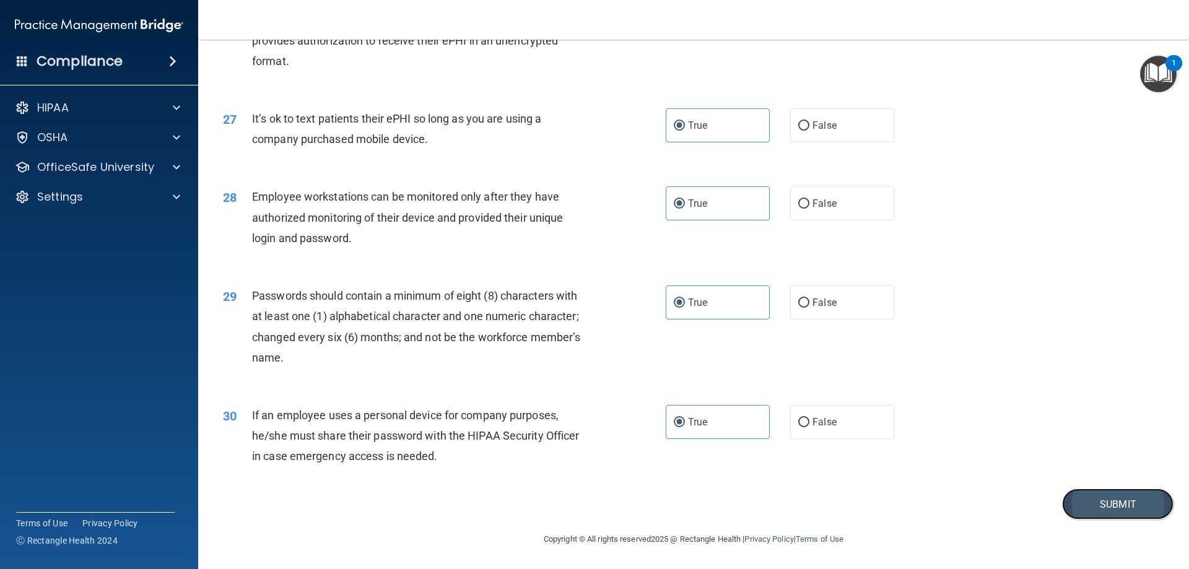
click at [1067, 490] on button "Submit" at bounding box center [1117, 504] width 111 height 32
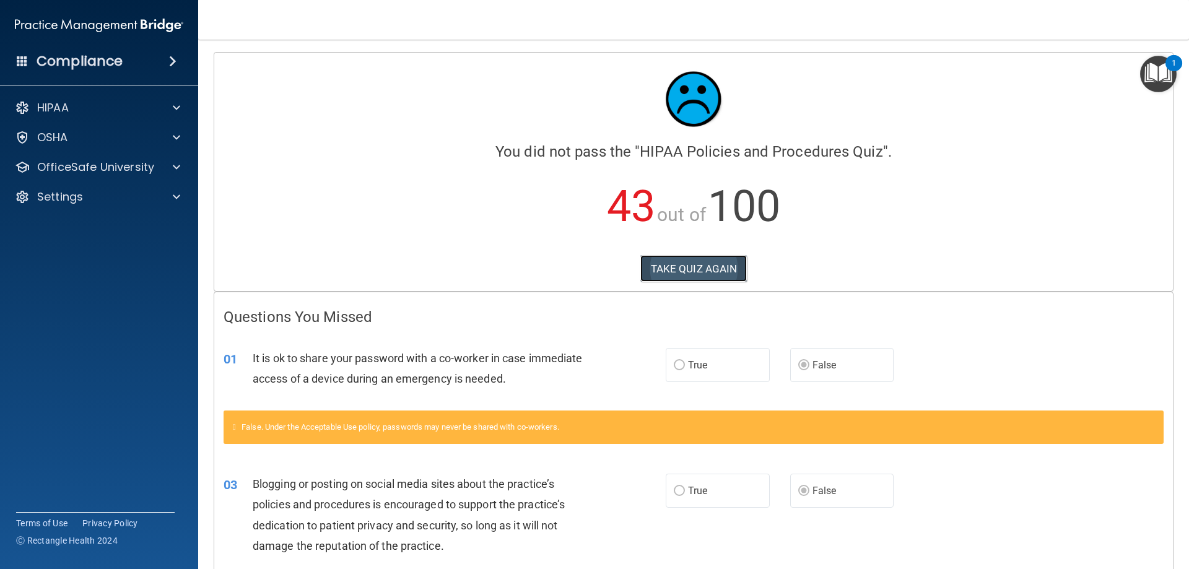
click at [695, 264] on button "TAKE QUIZ AGAIN" at bounding box center [693, 268] width 107 height 27
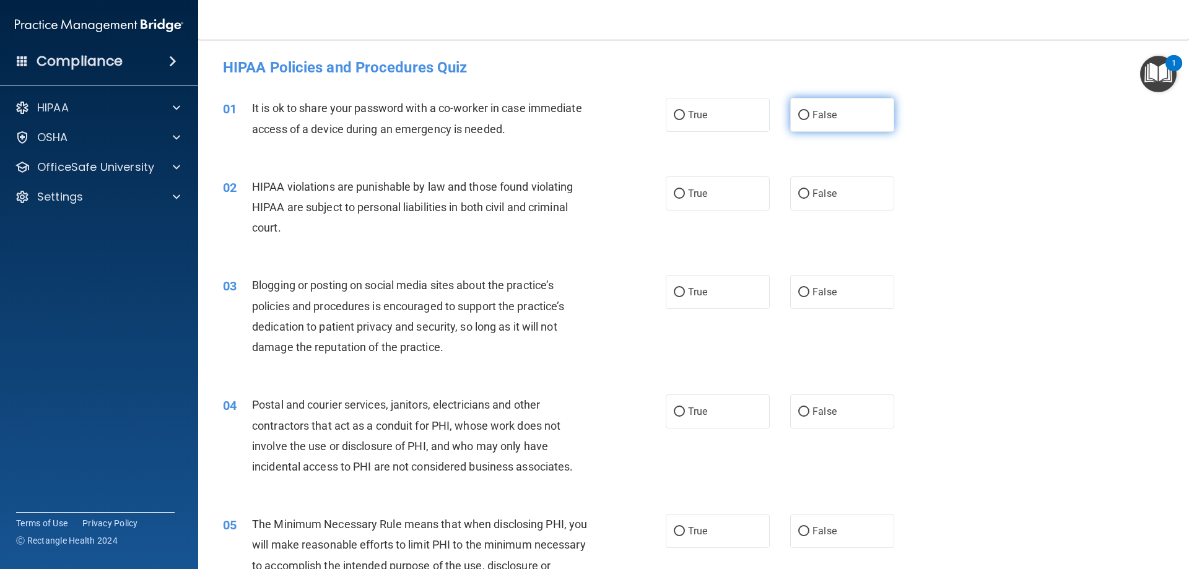
click at [840, 125] on label "False" at bounding box center [842, 115] width 104 height 34
click at [809, 120] on input "False" at bounding box center [803, 115] width 11 height 9
radio input "true"
click at [693, 182] on label "True" at bounding box center [717, 193] width 104 height 34
click at [685, 189] on input "True" at bounding box center [679, 193] width 11 height 9
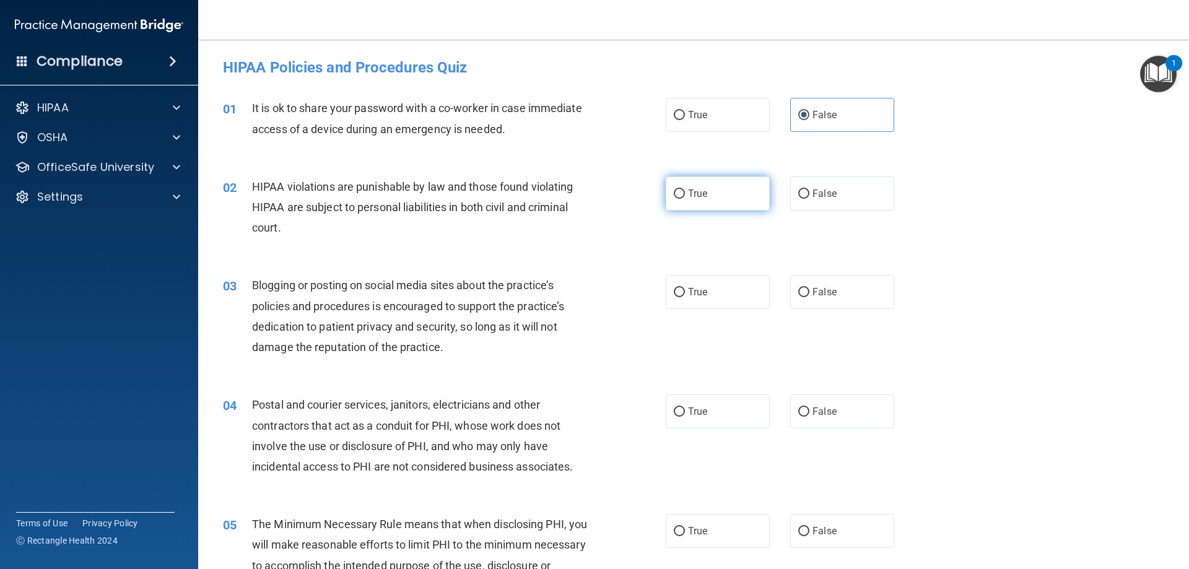
radio input "true"
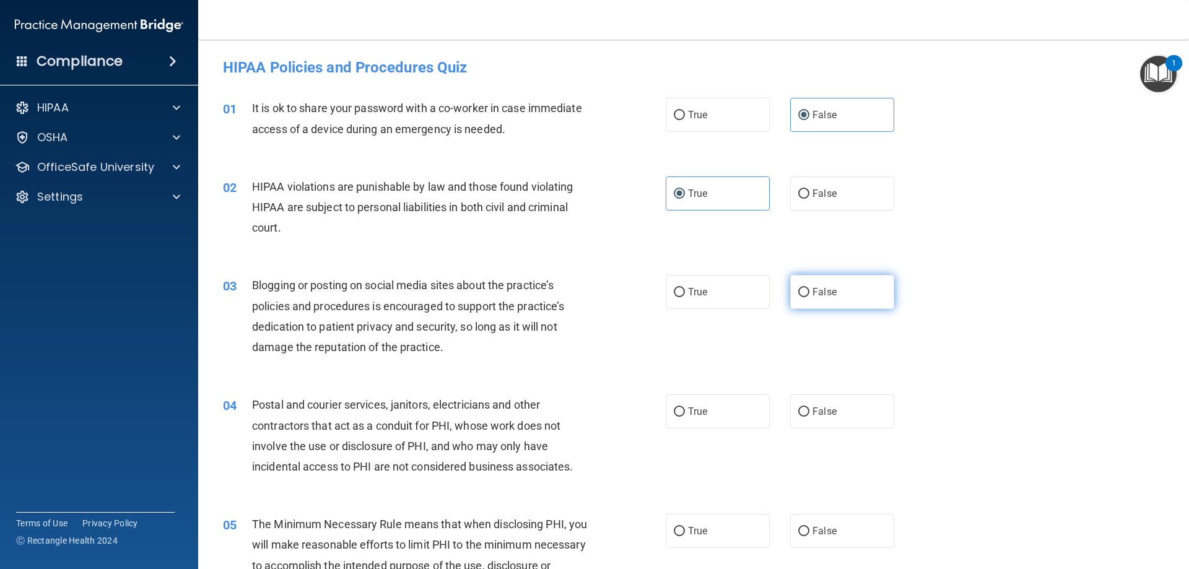
click at [796, 278] on label "False" at bounding box center [842, 292] width 104 height 34
click at [798, 288] on input "False" at bounding box center [803, 292] width 11 height 9
radio input "true"
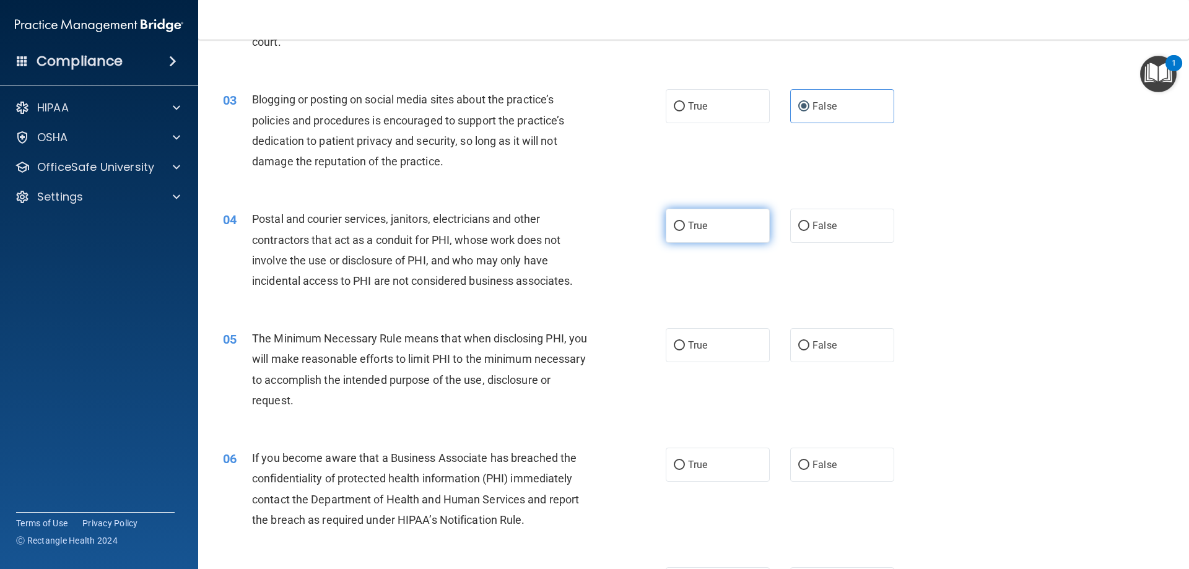
click at [699, 226] on span "True" at bounding box center [697, 226] width 19 height 12
click at [685, 226] on input "True" at bounding box center [679, 226] width 11 height 9
radio input "true"
click at [685, 326] on div "05 The Minimum Necessary Rule means that when disclosing PHI, you will make rea…" at bounding box center [694, 372] width 960 height 119
click at [689, 347] on span "True" at bounding box center [697, 345] width 19 height 12
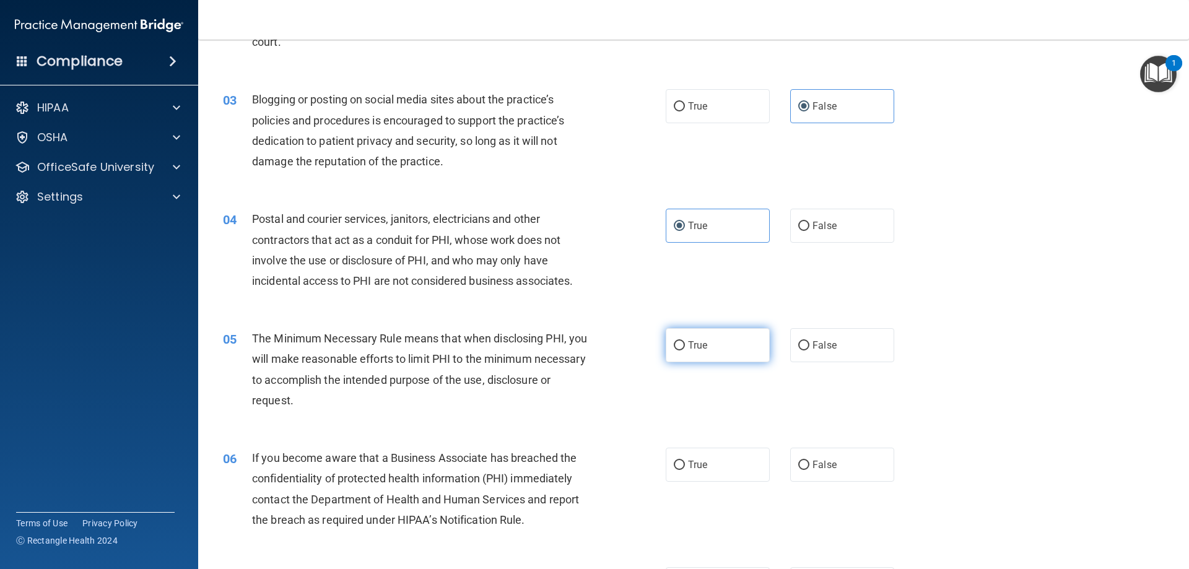
click at [685, 347] on input "True" at bounding box center [679, 345] width 11 height 9
radio input "true"
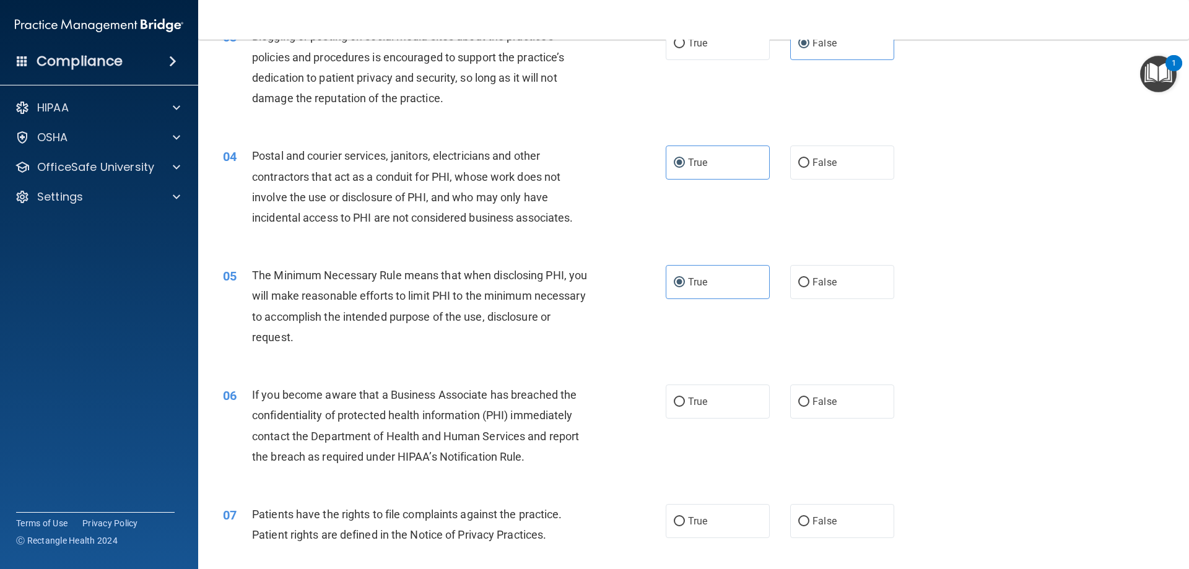
scroll to position [310, 0]
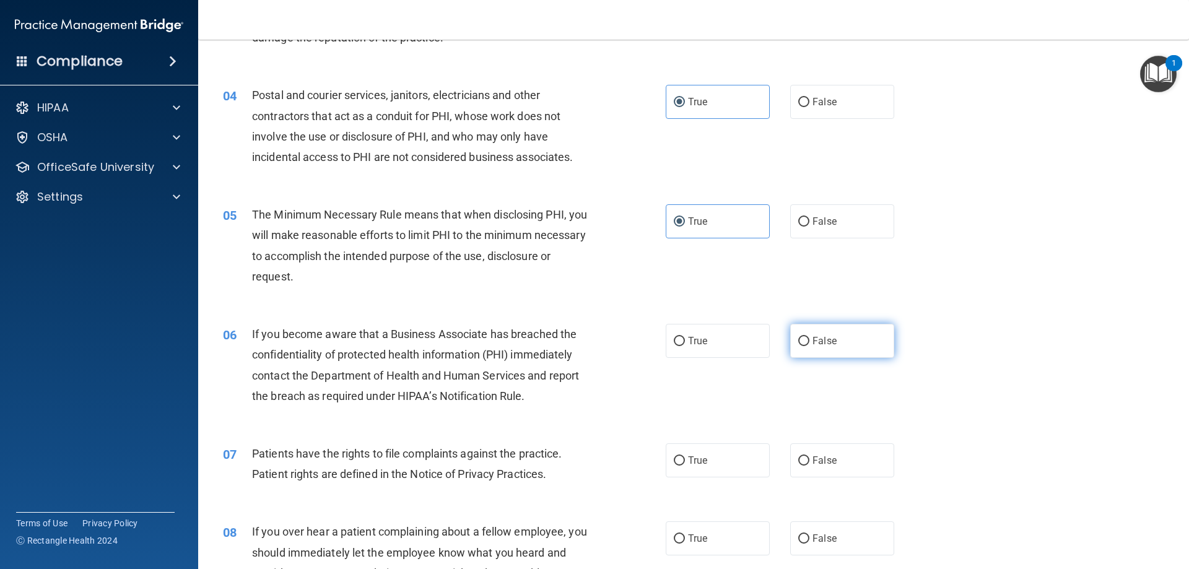
click at [839, 341] on label "False" at bounding box center [842, 341] width 104 height 34
click at [809, 341] on input "False" at bounding box center [803, 341] width 11 height 9
radio input "true"
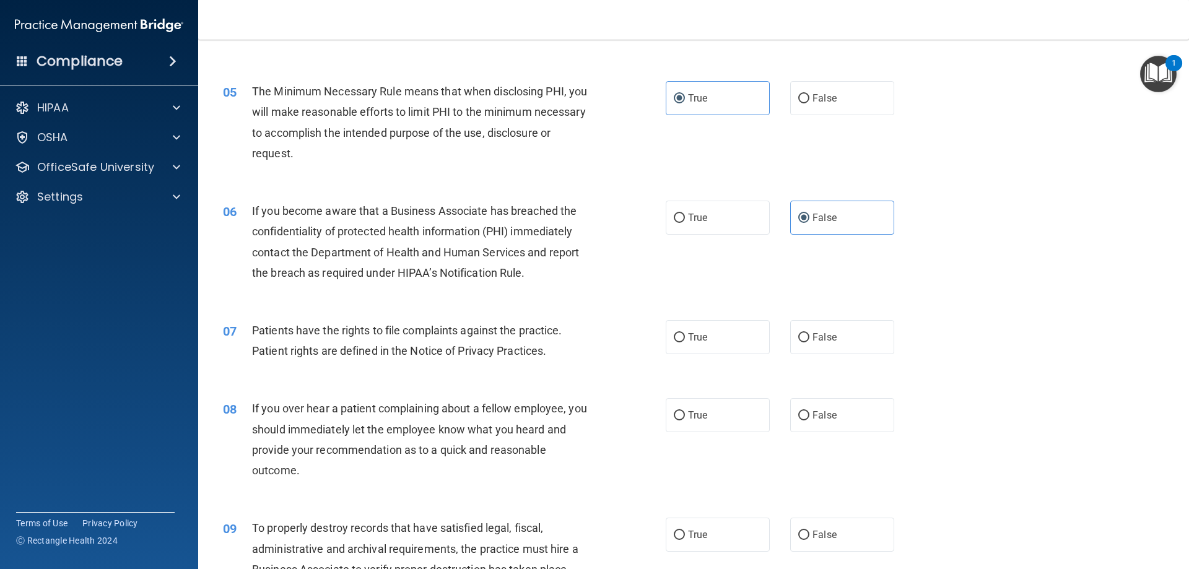
scroll to position [433, 0]
click at [699, 350] on label "True" at bounding box center [717, 336] width 104 height 34
click at [685, 342] on input "True" at bounding box center [679, 336] width 11 height 9
radio input "true"
click at [810, 404] on label "False" at bounding box center [842, 414] width 104 height 34
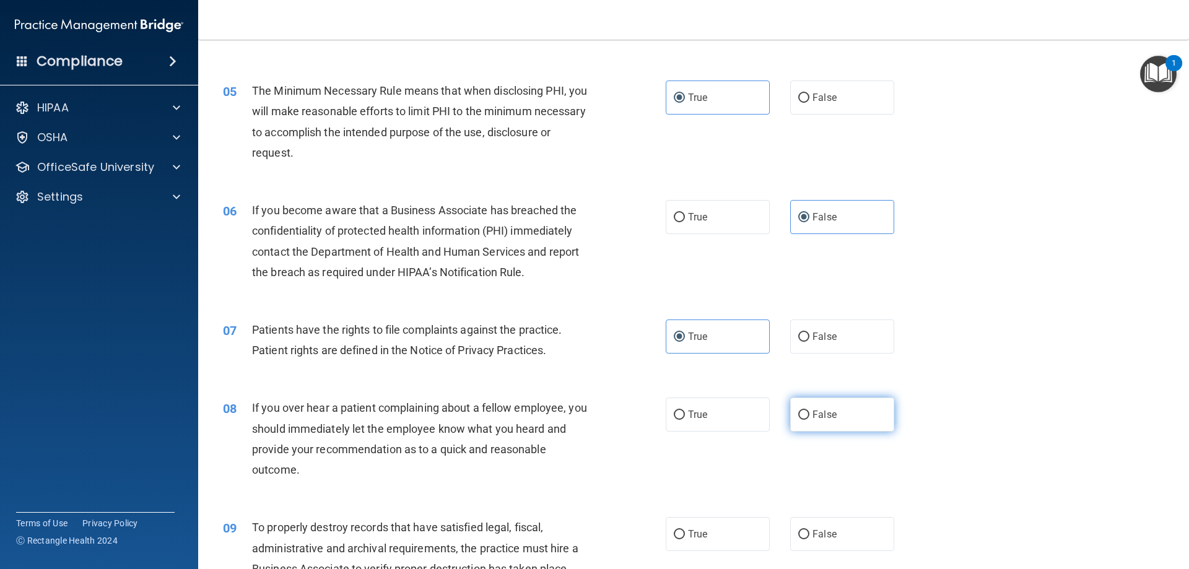
click at [809, 410] on input "False" at bounding box center [803, 414] width 11 height 9
radio input "true"
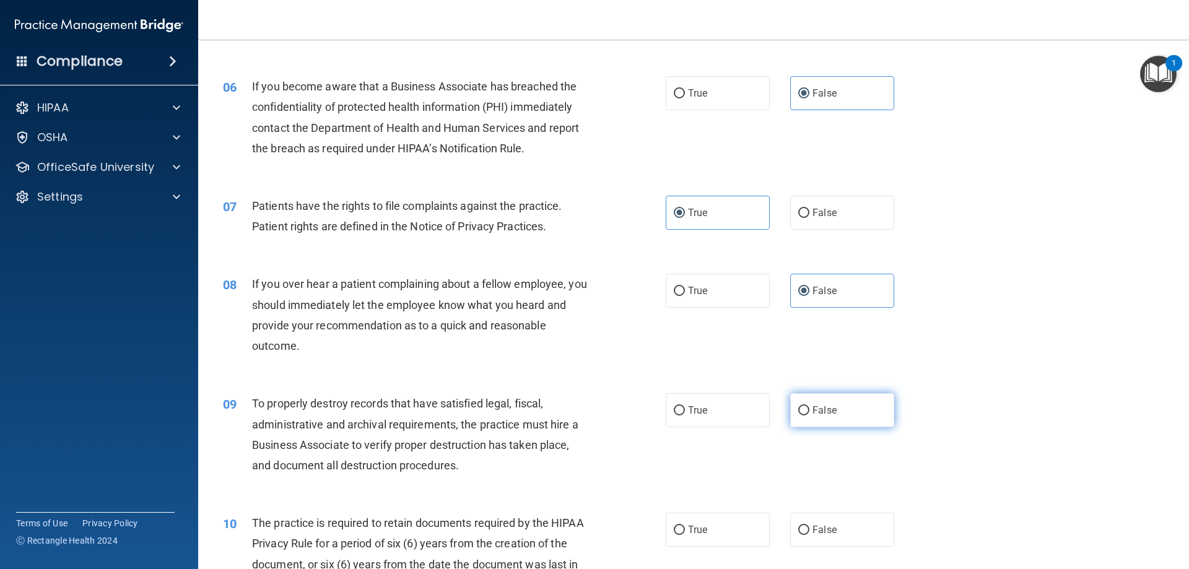
click at [858, 407] on label "False" at bounding box center [842, 410] width 104 height 34
click at [809, 407] on input "False" at bounding box center [803, 410] width 11 height 9
radio input "true"
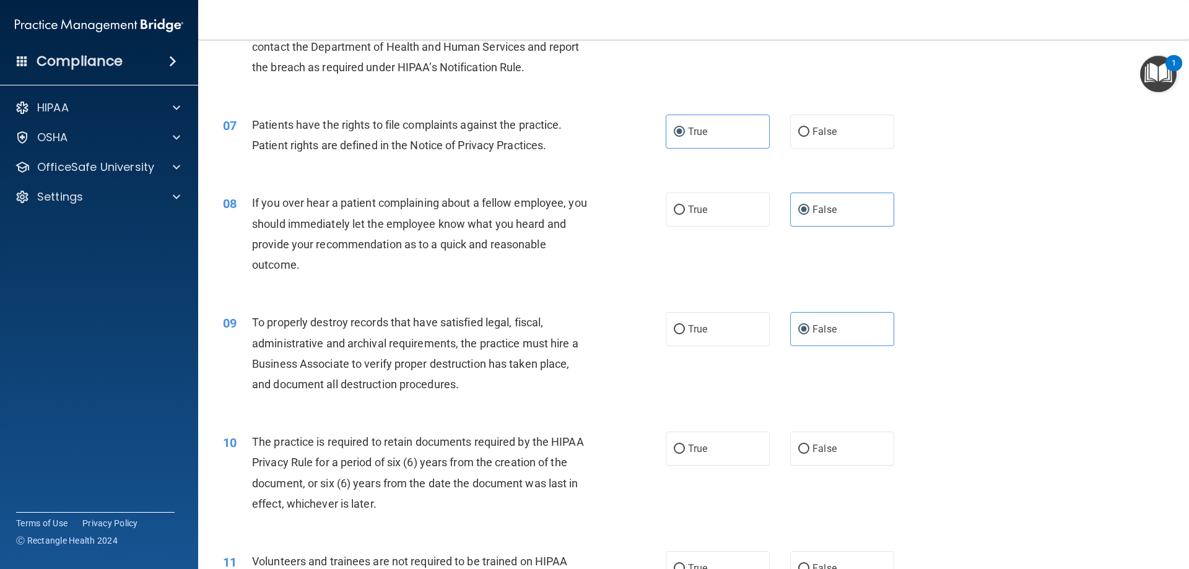
scroll to position [743, 0]
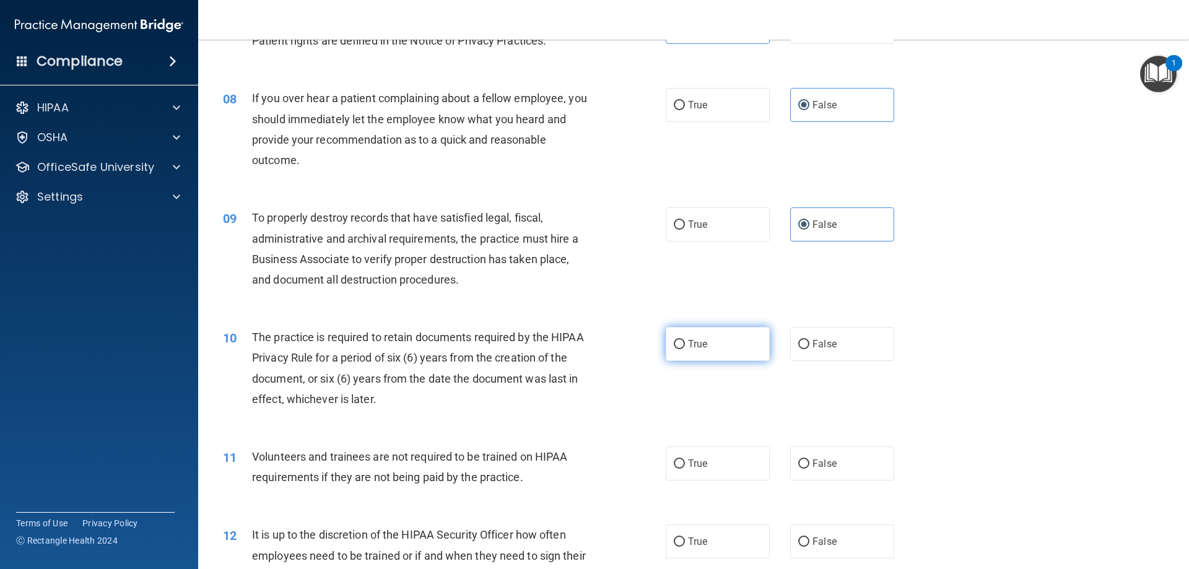
click at [727, 336] on label "True" at bounding box center [717, 344] width 104 height 34
click at [685, 340] on input "True" at bounding box center [679, 344] width 11 height 9
radio input "true"
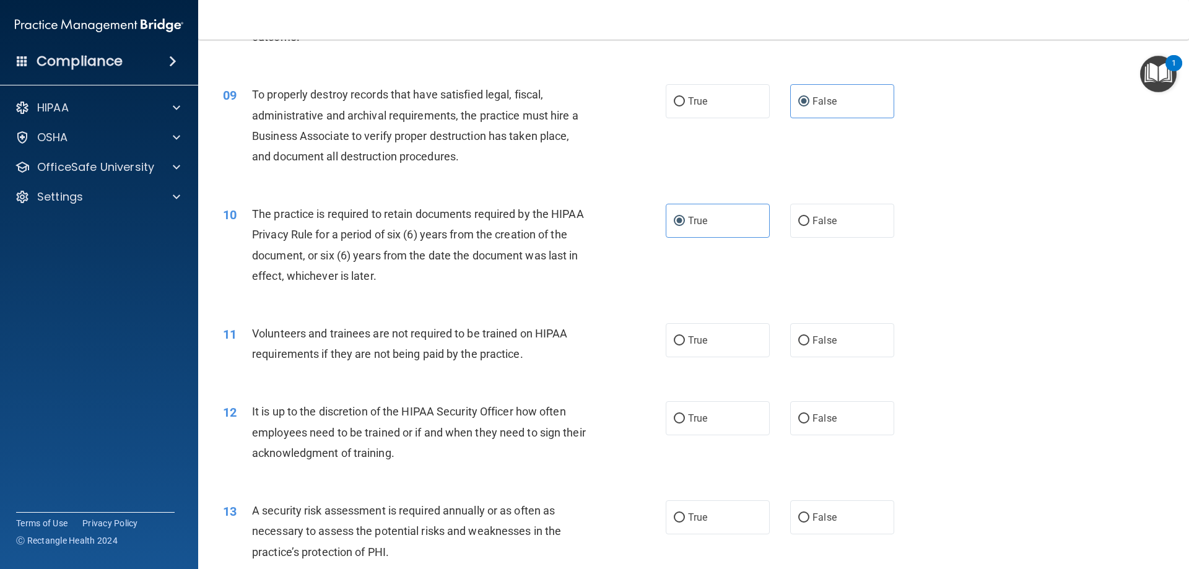
scroll to position [867, 0]
click at [801, 338] on input "False" at bounding box center [803, 340] width 11 height 9
radio input "true"
click at [820, 394] on div "12 It is up to the discretion of the HIPAA Security Officer how often employees…" at bounding box center [694, 434] width 960 height 99
drag, startPoint x: 836, startPoint y: 416, endPoint x: 875, endPoint y: 399, distance: 42.4
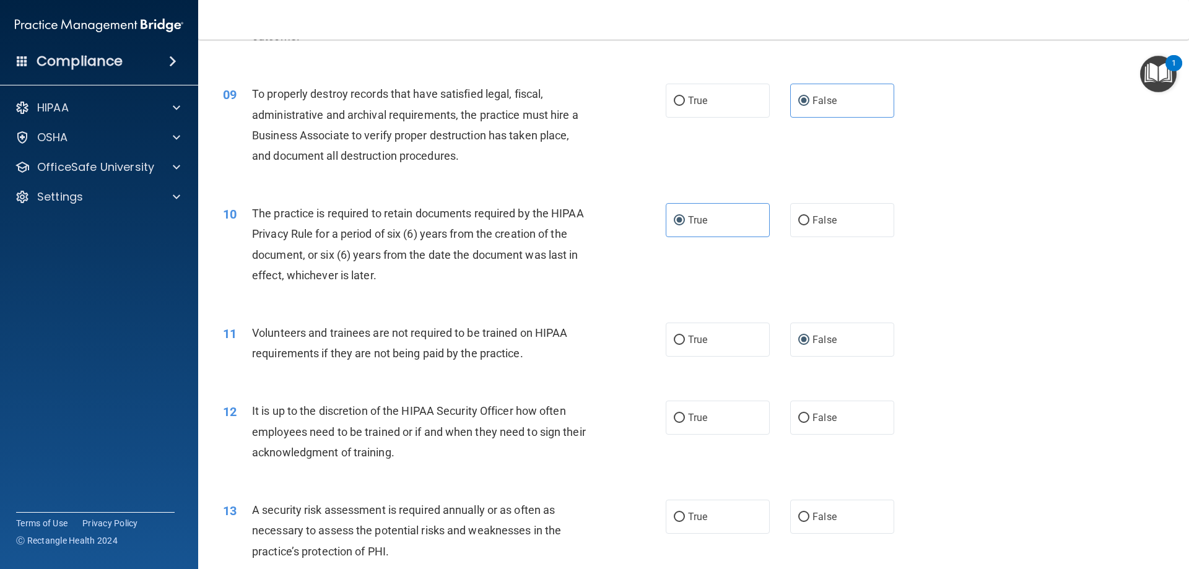
click at [835, 417] on label "False" at bounding box center [842, 418] width 104 height 34
click at [809, 417] on input "False" at bounding box center [803, 418] width 11 height 9
radio input "true"
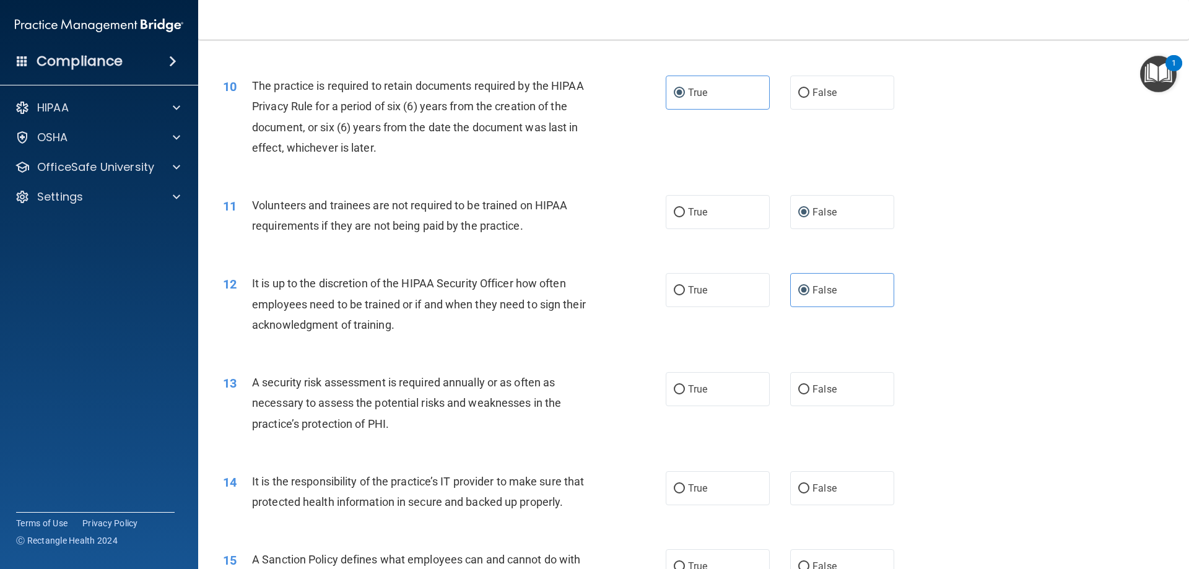
scroll to position [1114, 0]
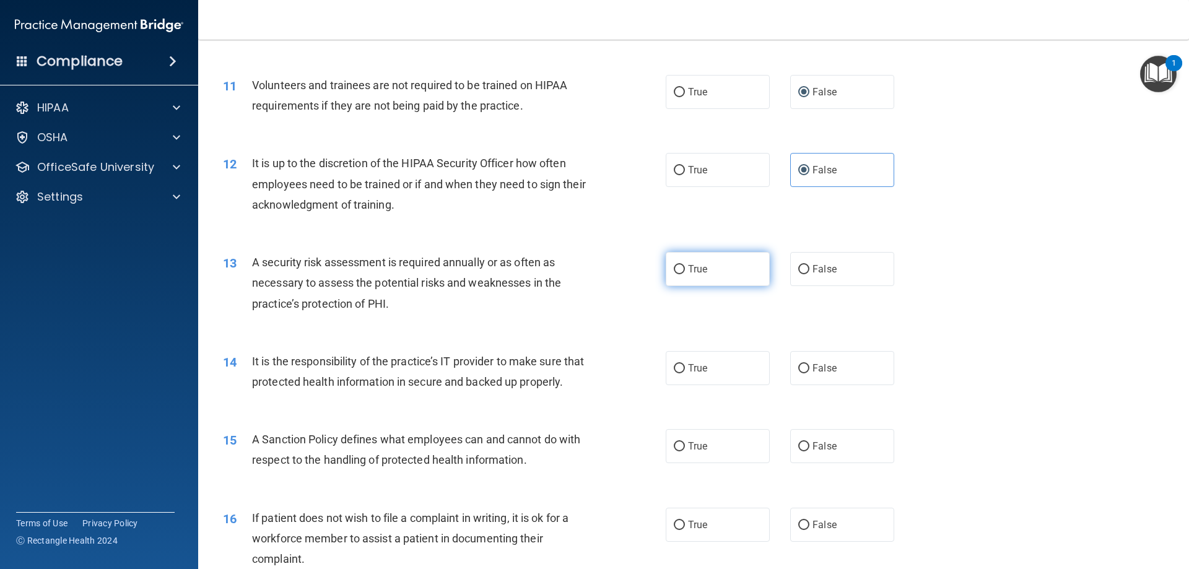
click at [701, 260] on label "True" at bounding box center [717, 269] width 104 height 34
click at [685, 265] on input "True" at bounding box center [679, 269] width 11 height 9
radio input "true"
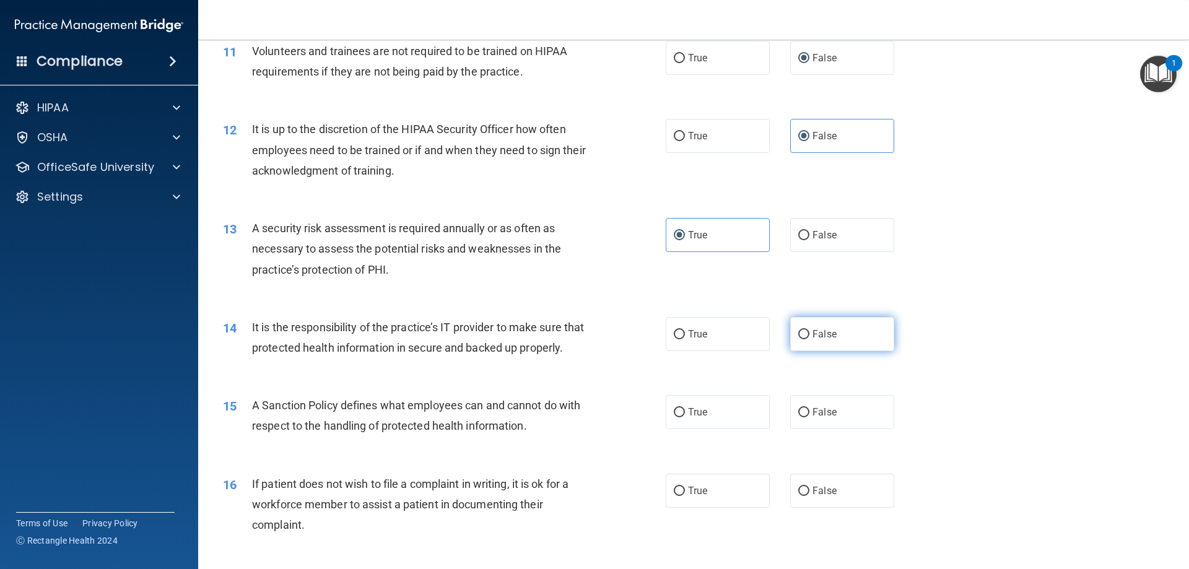
scroll to position [1176, 0]
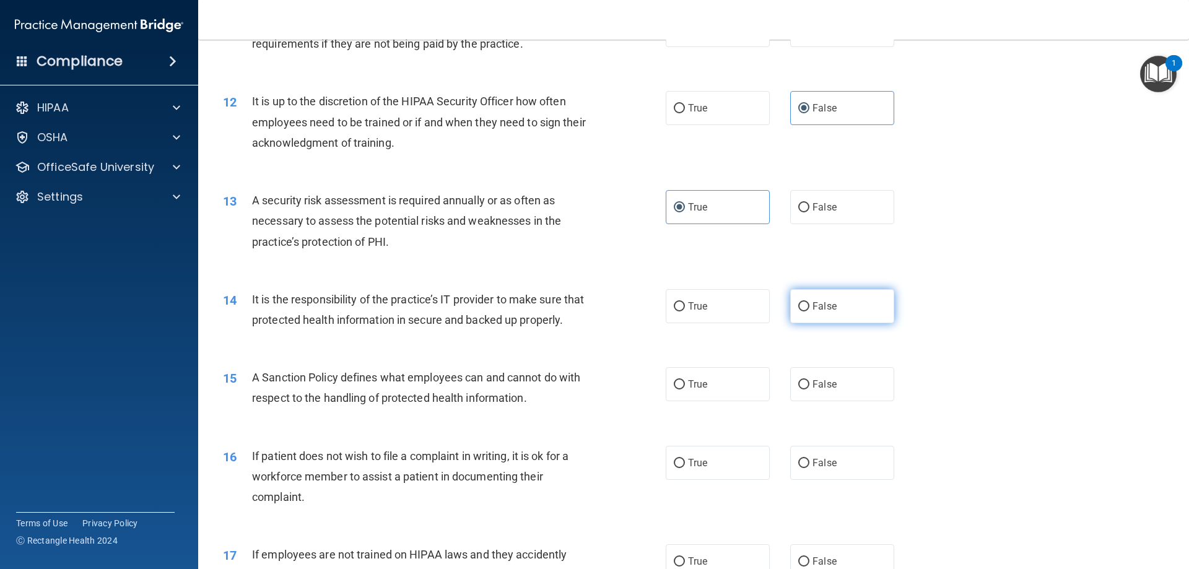
click at [841, 296] on label "False" at bounding box center [842, 306] width 104 height 34
click at [809, 302] on input "False" at bounding box center [803, 306] width 11 height 9
radio input "true"
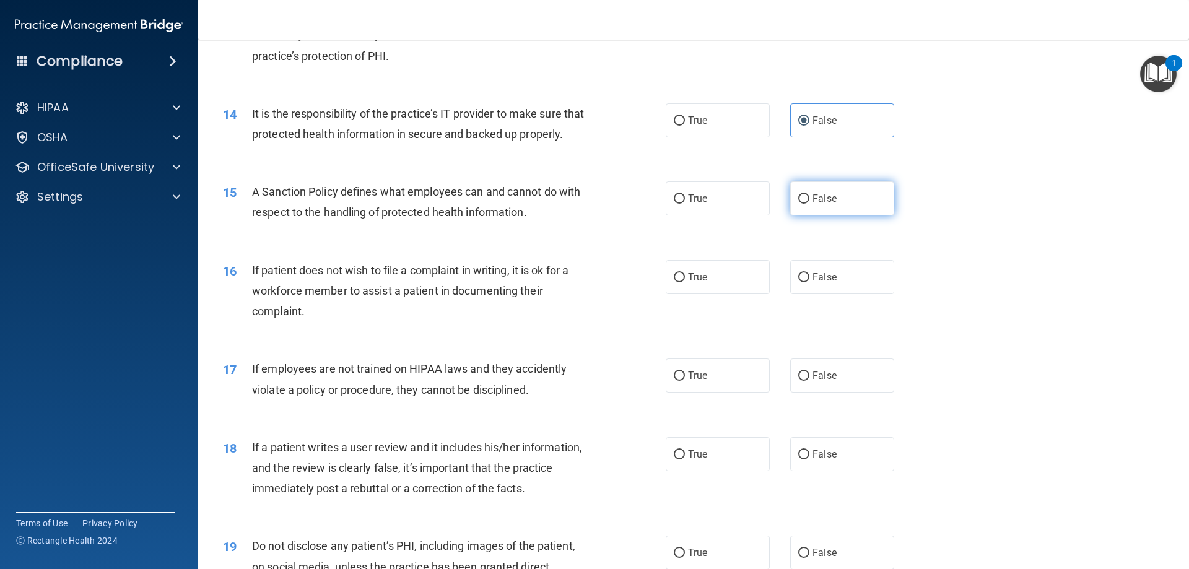
click at [830, 204] on span "False" at bounding box center [824, 199] width 24 height 12
click at [809, 204] on input "False" at bounding box center [803, 198] width 11 height 9
radio input "true"
click at [709, 292] on label "True" at bounding box center [717, 277] width 104 height 34
click at [685, 282] on input "True" at bounding box center [679, 277] width 11 height 9
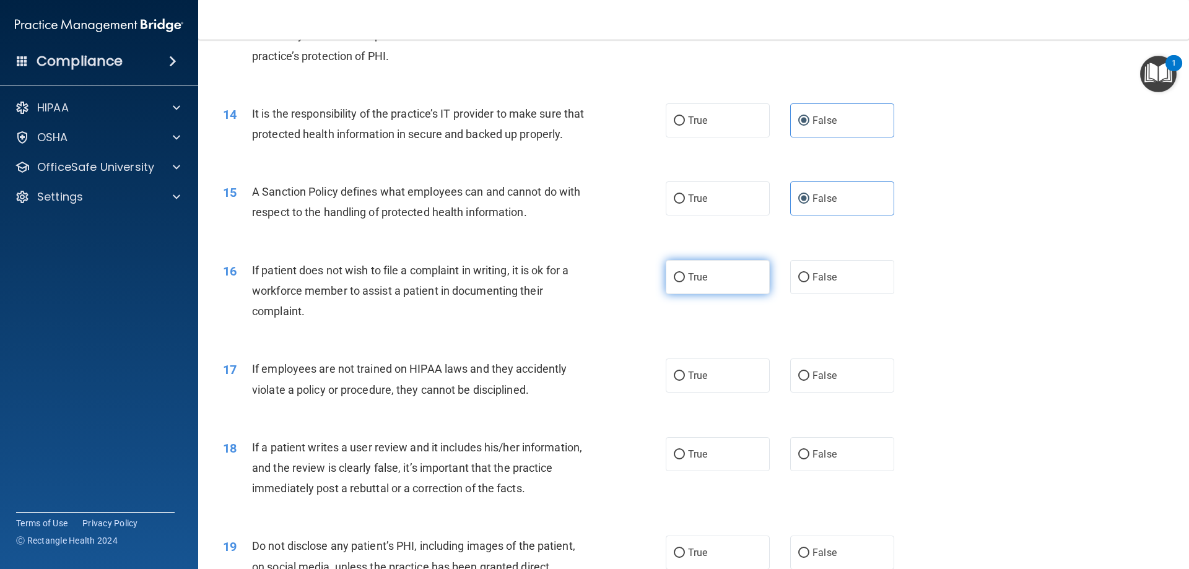
radio input "true"
click at [802, 375] on div "17 If employees are not trained on HIPAA laws and they accidently violate a pol…" at bounding box center [694, 382] width 960 height 78
click at [815, 384] on label "False" at bounding box center [842, 375] width 104 height 34
click at [809, 381] on input "False" at bounding box center [803, 375] width 11 height 9
radio input "true"
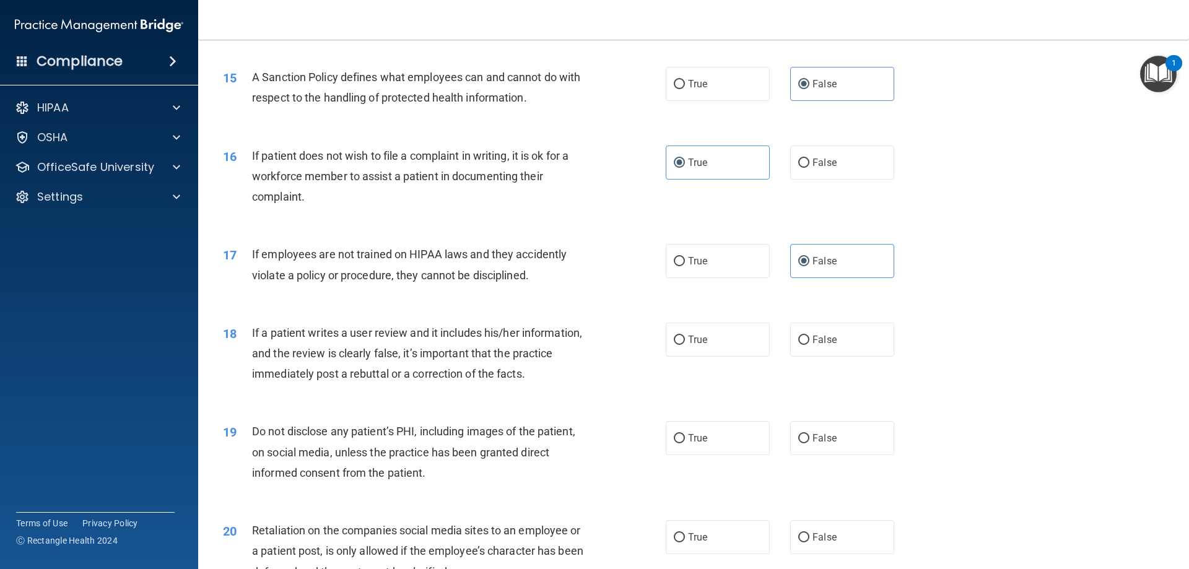
scroll to position [1486, 0]
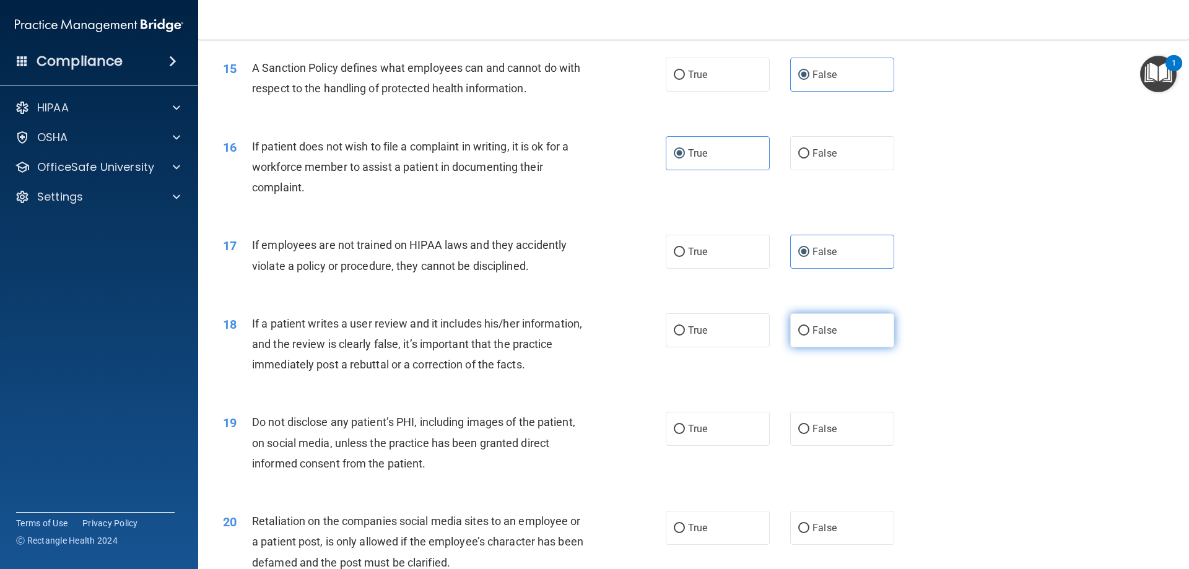
click at [825, 336] on span "False" at bounding box center [824, 330] width 24 height 12
click at [809, 336] on input "False" at bounding box center [803, 330] width 11 height 9
radio input "true"
click at [707, 446] on label "True" at bounding box center [717, 429] width 104 height 34
click at [685, 434] on input "True" at bounding box center [679, 429] width 11 height 9
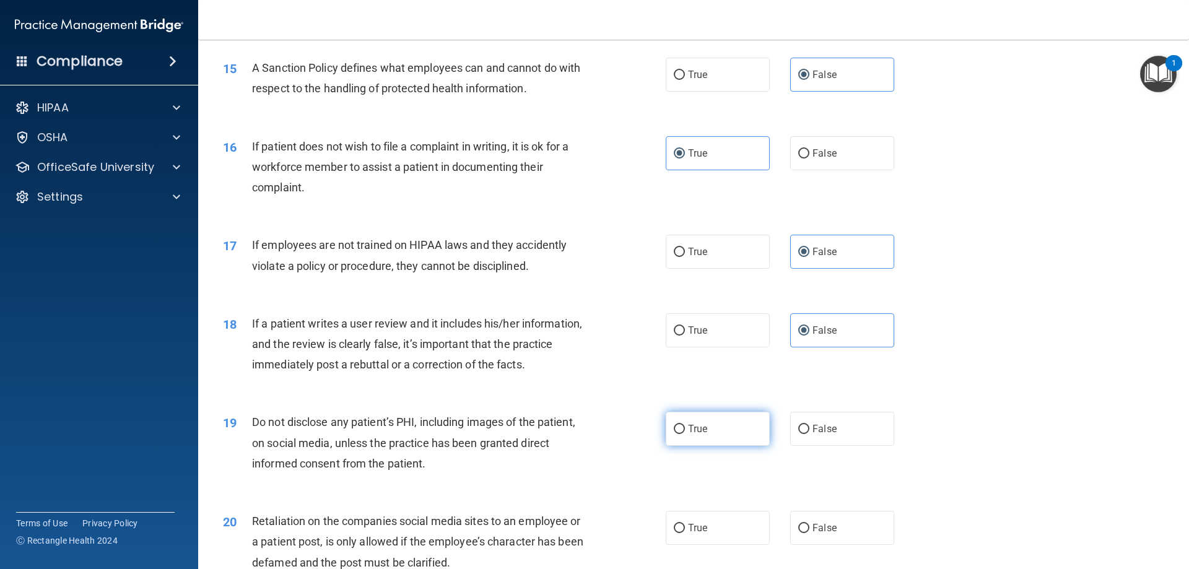
radio input "true"
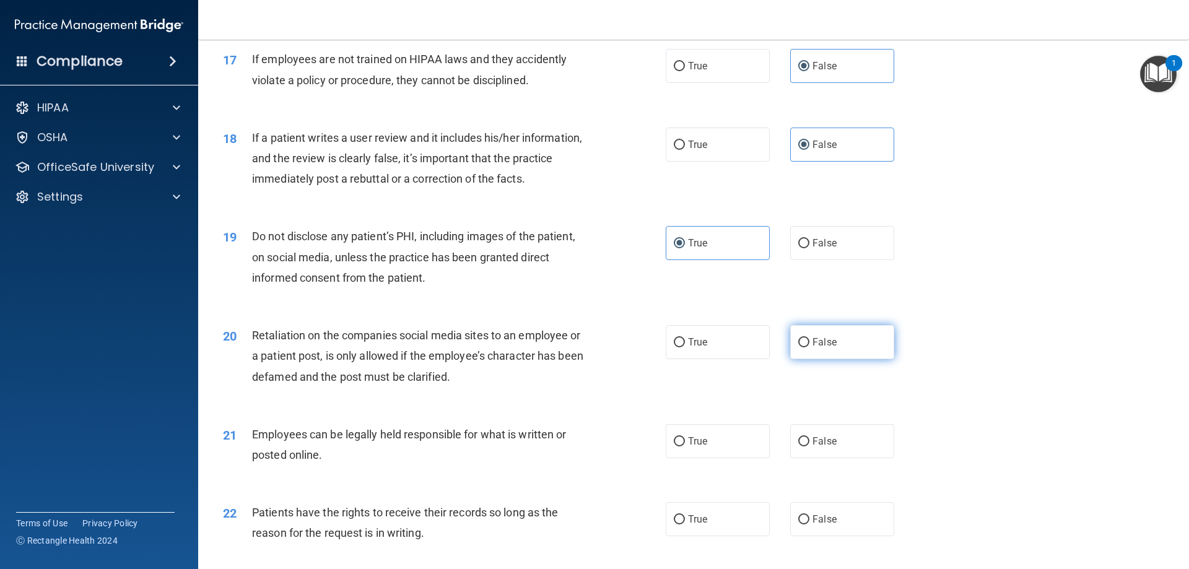
click at [843, 359] on label "False" at bounding box center [842, 342] width 104 height 34
click at [809, 347] on input "False" at bounding box center [803, 342] width 11 height 9
radio input "true"
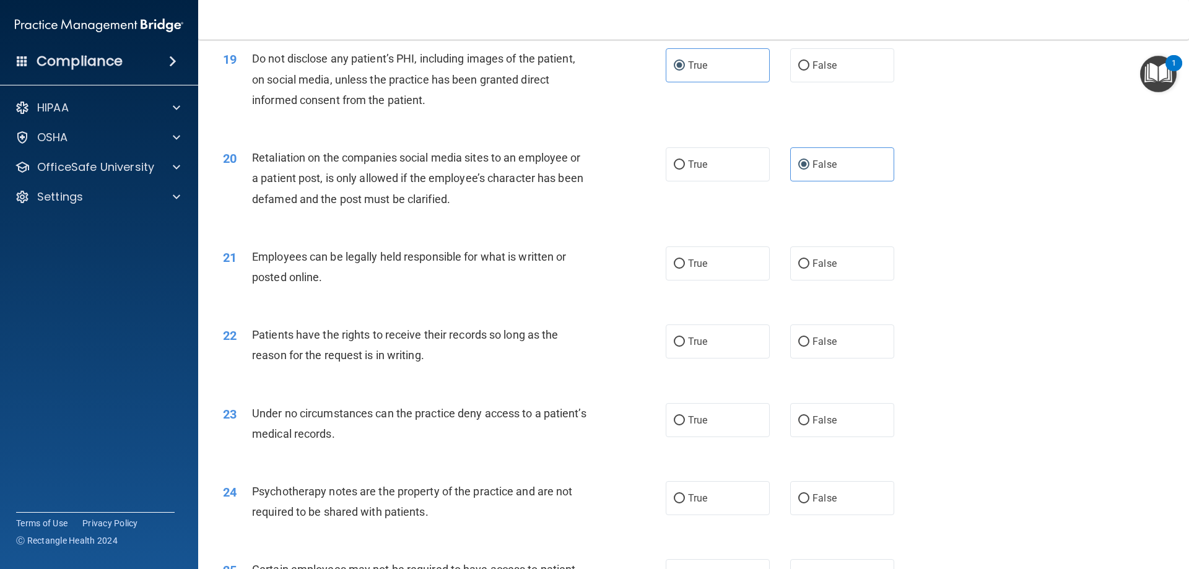
scroll to position [1857, 0]
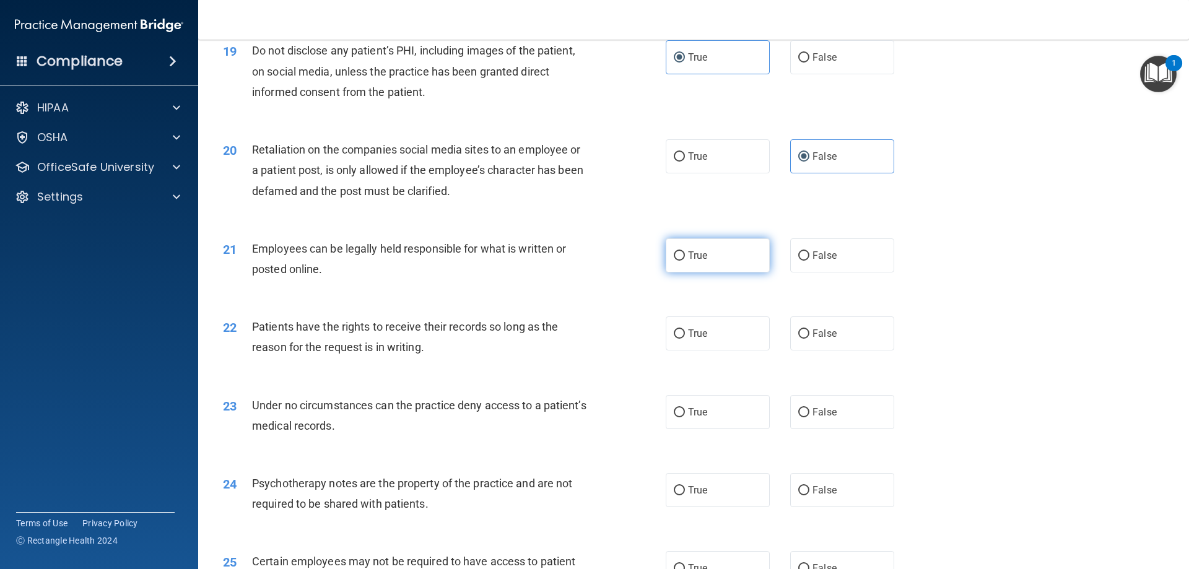
click at [681, 272] on label "True" at bounding box center [717, 255] width 104 height 34
click at [681, 261] on input "True" at bounding box center [679, 255] width 11 height 9
radio input "true"
click at [832, 344] on label "False" at bounding box center [842, 333] width 104 height 34
click at [809, 339] on input "False" at bounding box center [803, 333] width 11 height 9
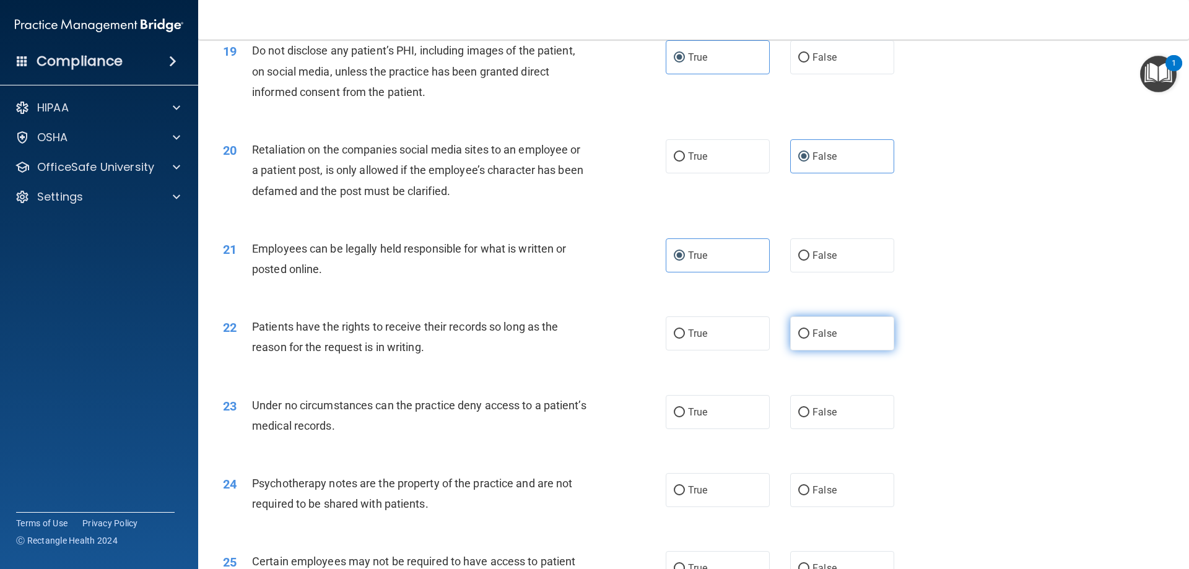
radio input "true"
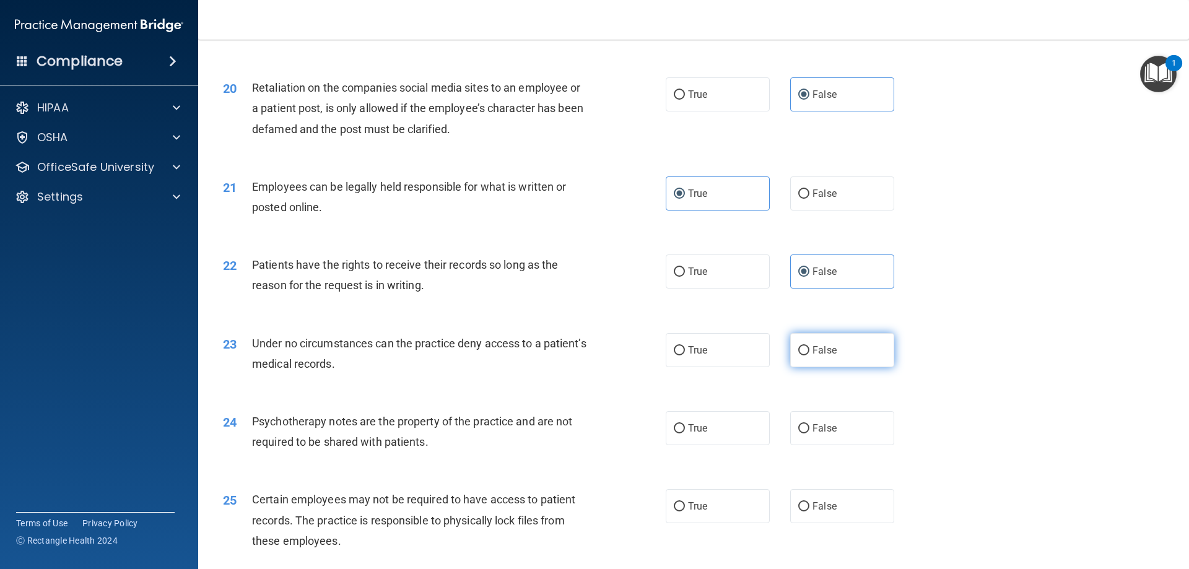
click at [837, 367] on label "False" at bounding box center [842, 350] width 104 height 34
click at [809, 355] on input "False" at bounding box center [803, 350] width 11 height 9
radio input "true"
click at [711, 445] on label "True" at bounding box center [717, 428] width 104 height 34
click at [685, 433] on input "True" at bounding box center [679, 428] width 11 height 9
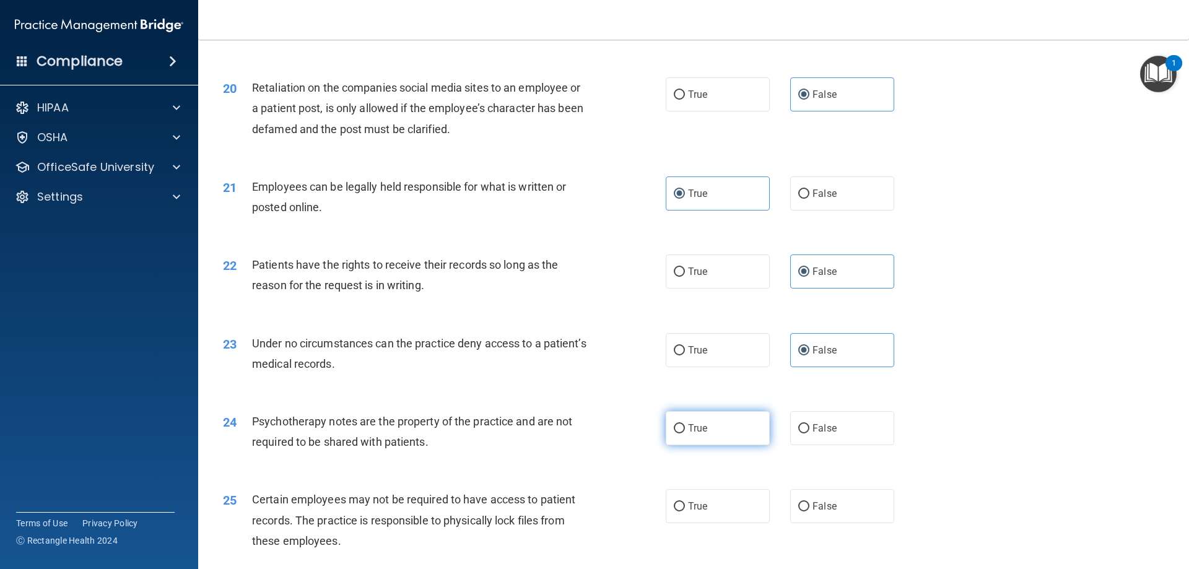
radio input "true"
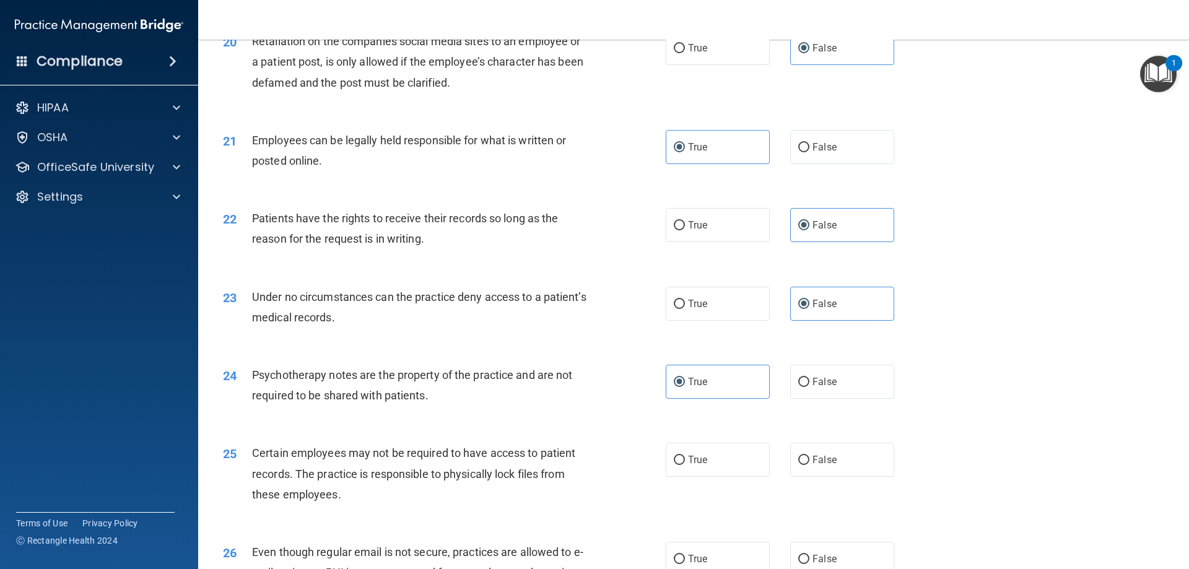
scroll to position [2043, 0]
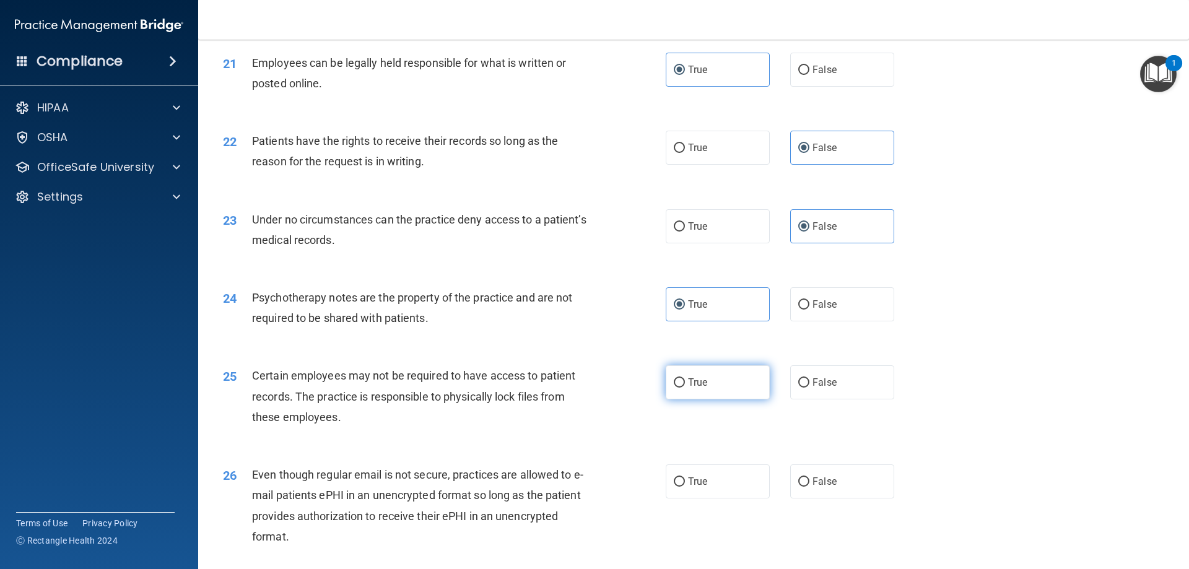
click at [695, 388] on span "True" at bounding box center [697, 382] width 19 height 12
click at [685, 388] on input "True" at bounding box center [679, 382] width 11 height 9
radio input "true"
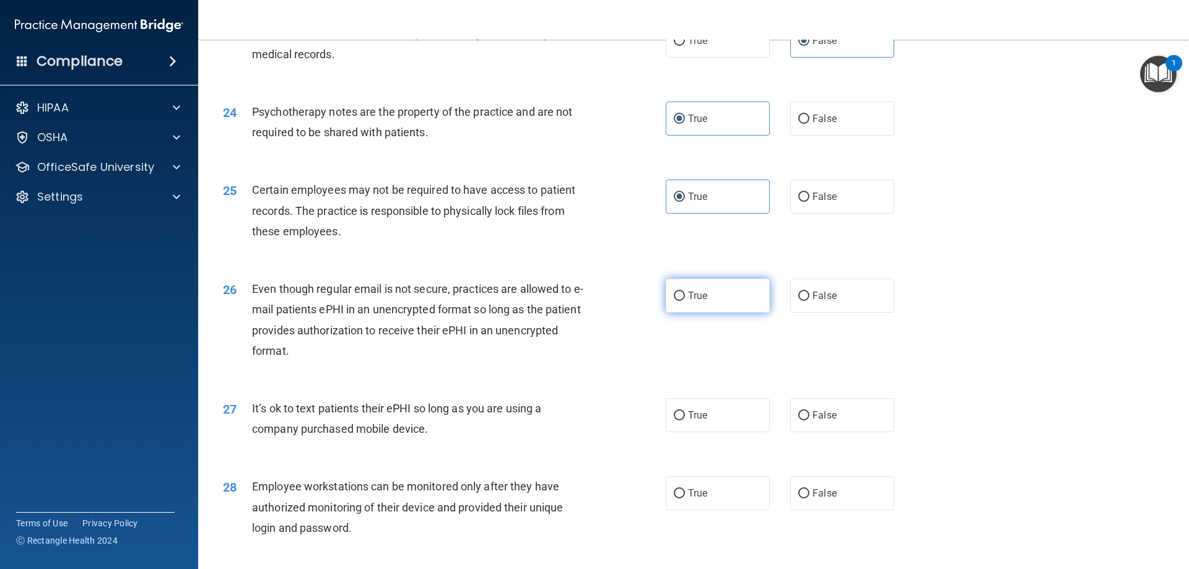
click at [711, 313] on label "True" at bounding box center [717, 296] width 104 height 34
click at [685, 301] on input "True" at bounding box center [679, 296] width 11 height 9
radio input "true"
click at [817, 432] on label "False" at bounding box center [842, 415] width 104 height 34
click at [809, 420] on input "False" at bounding box center [803, 415] width 11 height 9
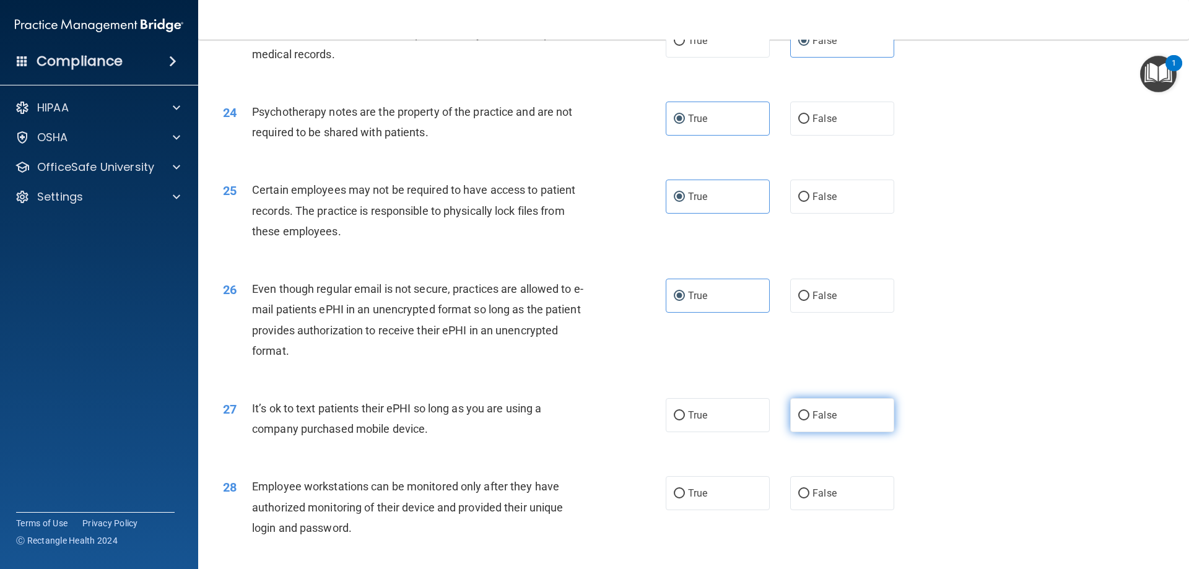
radio input "true"
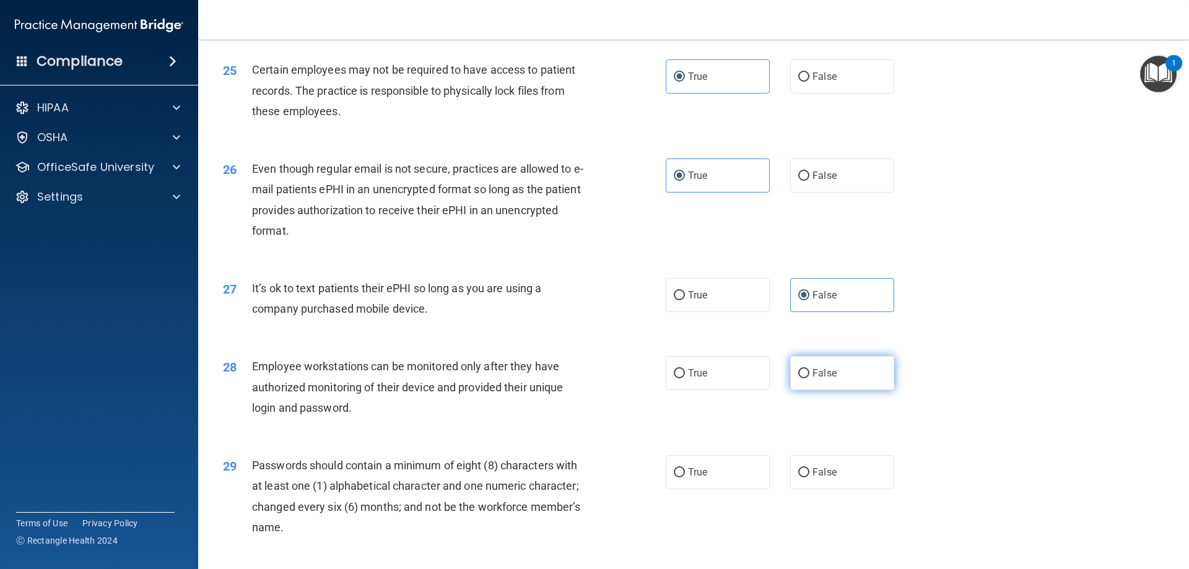
scroll to position [2352, 0]
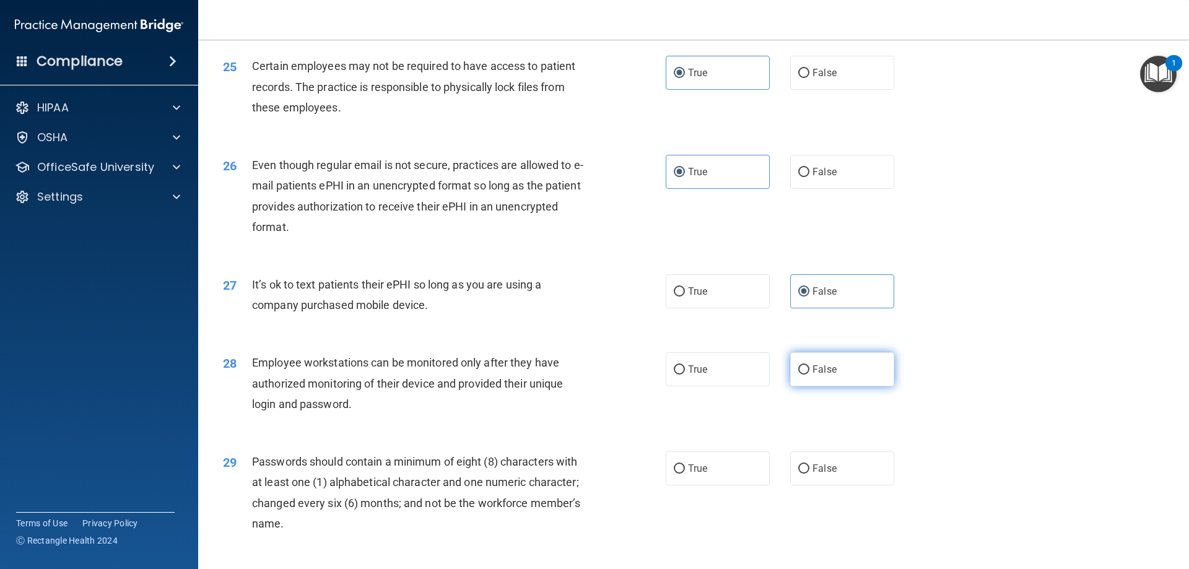
click at [855, 386] on label "False" at bounding box center [842, 369] width 104 height 34
click at [809, 375] on input "False" at bounding box center [803, 369] width 11 height 9
radio input "true"
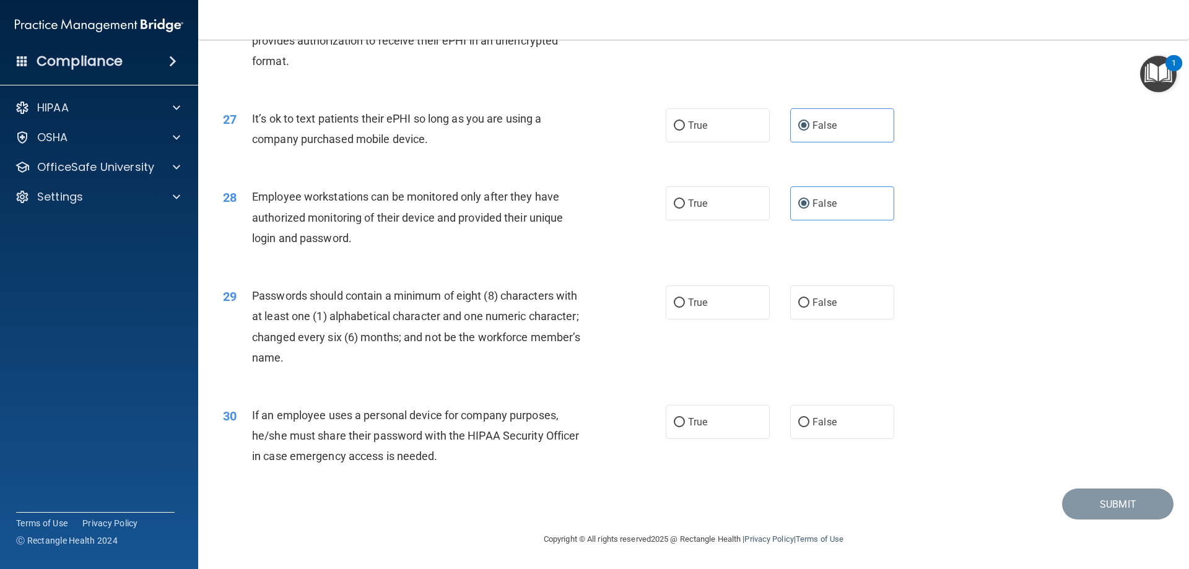
scroll to position [2538, 0]
click at [724, 310] on label "True" at bounding box center [717, 302] width 104 height 34
click at [685, 308] on input "True" at bounding box center [679, 302] width 11 height 9
radio input "true"
click at [851, 421] on label "False" at bounding box center [842, 422] width 104 height 34
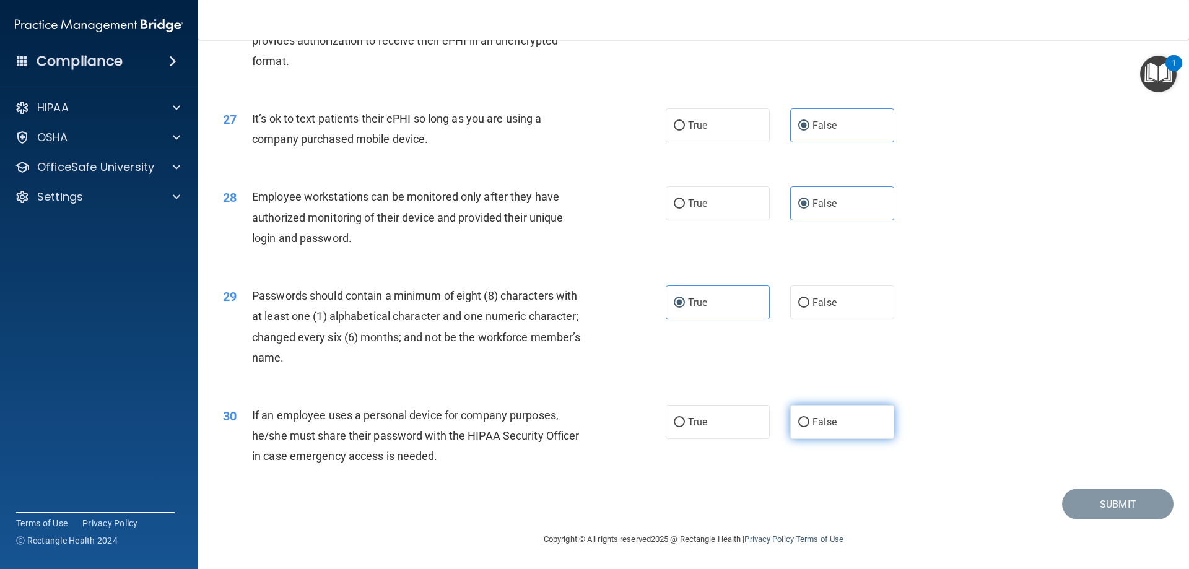
click at [809, 421] on input "False" at bounding box center [803, 422] width 11 height 9
radio input "true"
click at [1108, 502] on button "Submit" at bounding box center [1117, 504] width 111 height 32
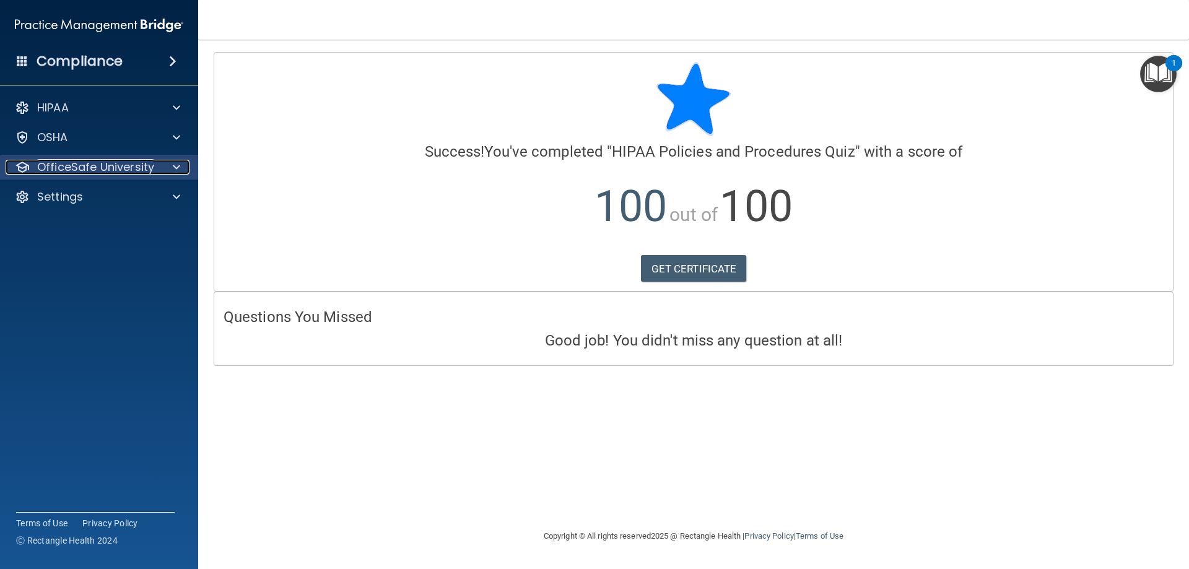
click at [92, 173] on p "OfficeSafe University" at bounding box center [95, 167] width 117 height 15
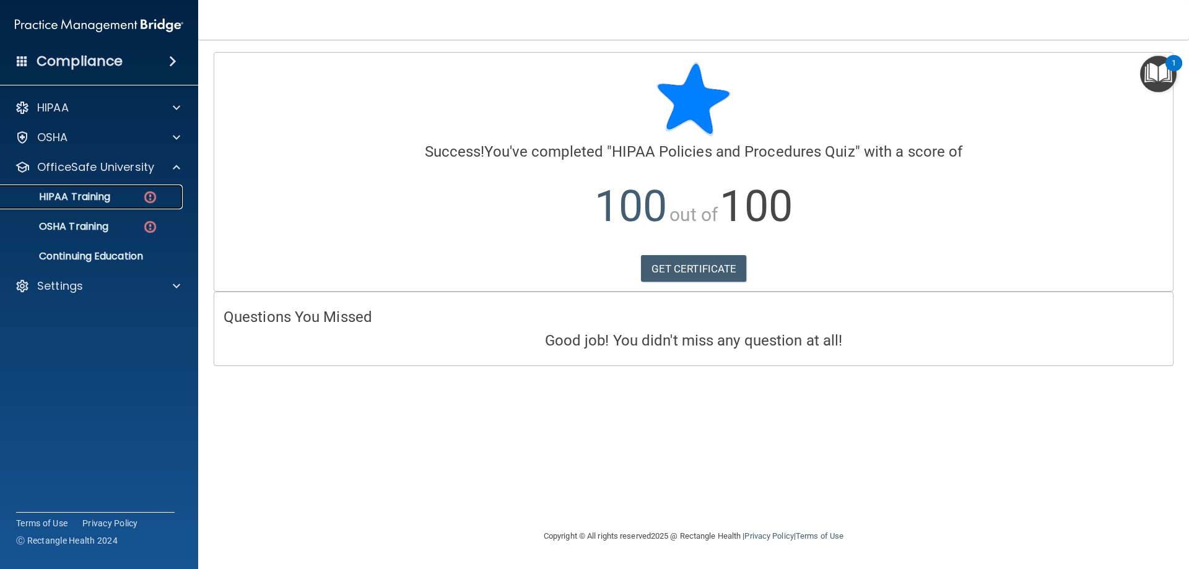
click at [97, 199] on p "HIPAA Training" at bounding box center [59, 197] width 102 height 12
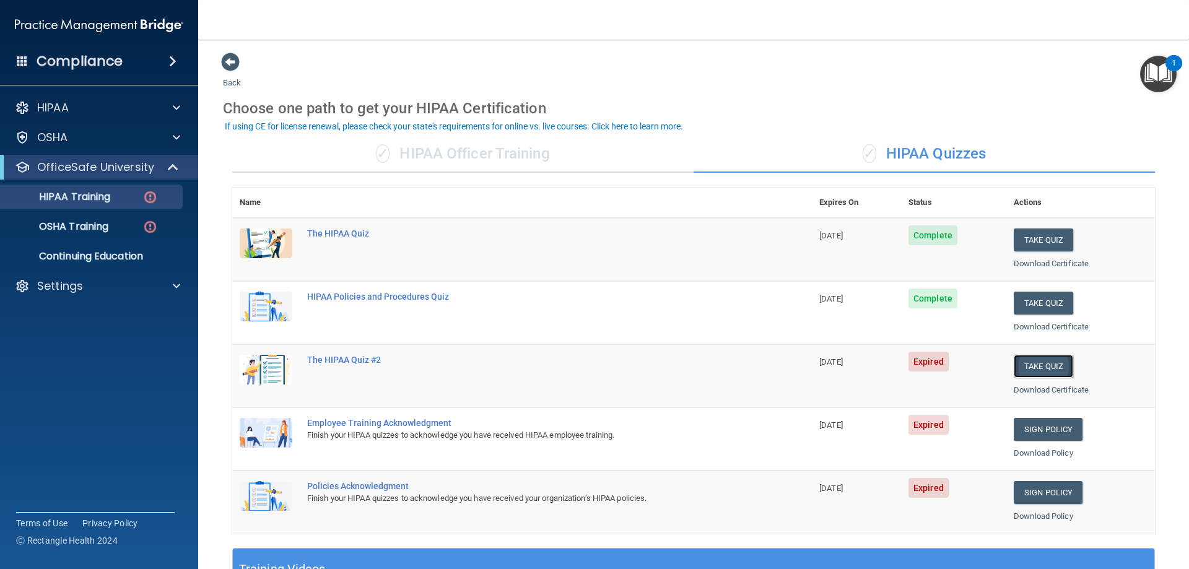
click at [1040, 363] on button "Take Quiz" at bounding box center [1042, 366] width 59 height 23
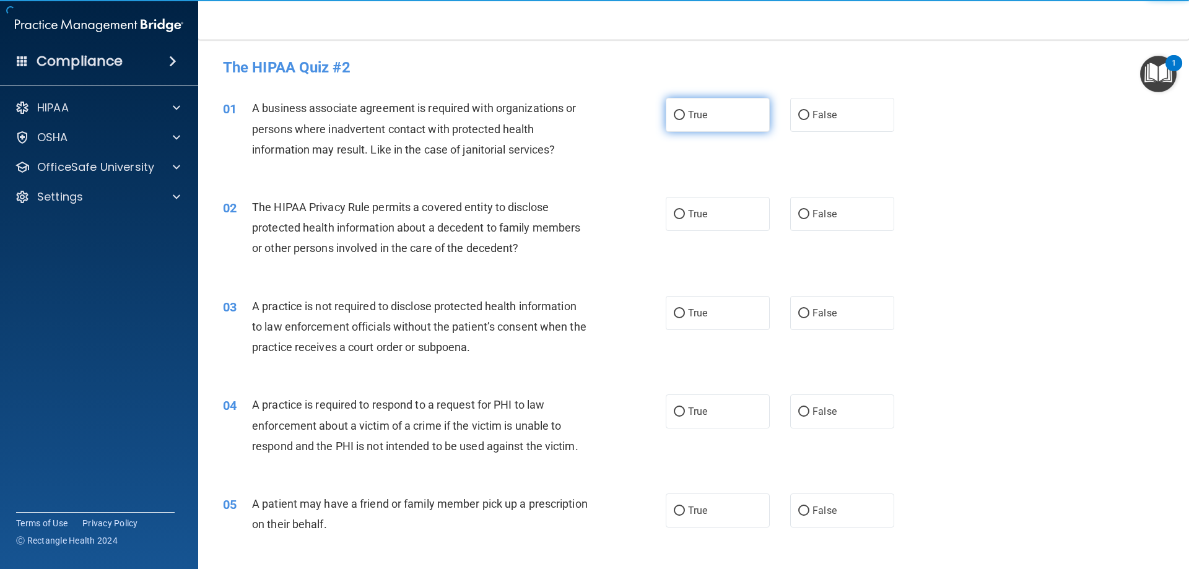
click at [711, 122] on label "True" at bounding box center [717, 115] width 104 height 34
click at [685, 120] on input "True" at bounding box center [679, 115] width 11 height 9
radio input "true"
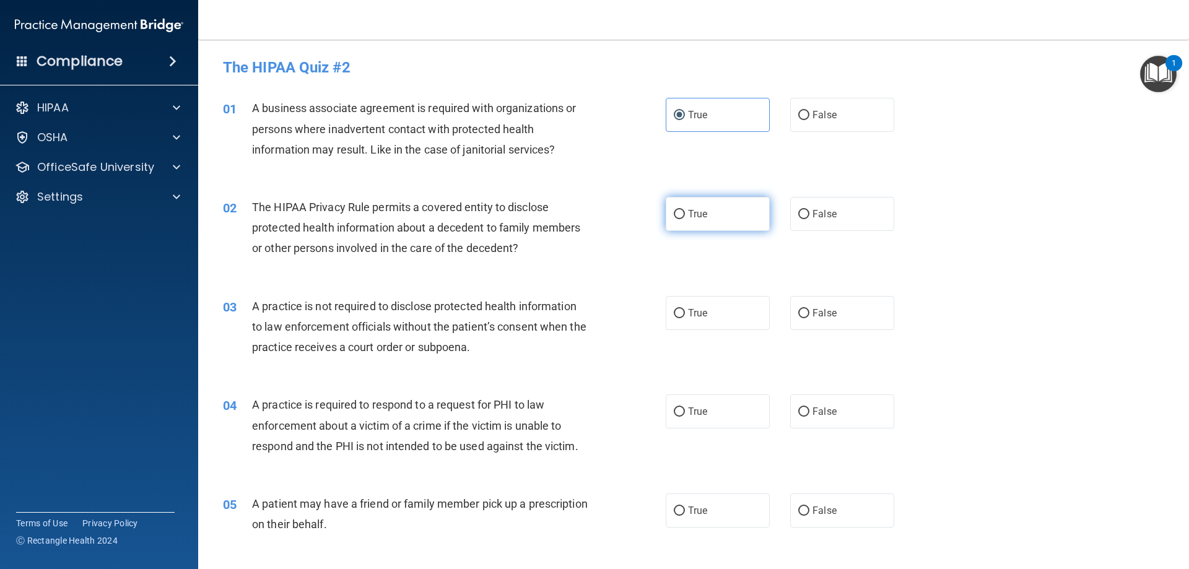
click at [701, 217] on span "True" at bounding box center [697, 214] width 19 height 12
click at [685, 217] on input "True" at bounding box center [679, 214] width 11 height 9
radio input "true"
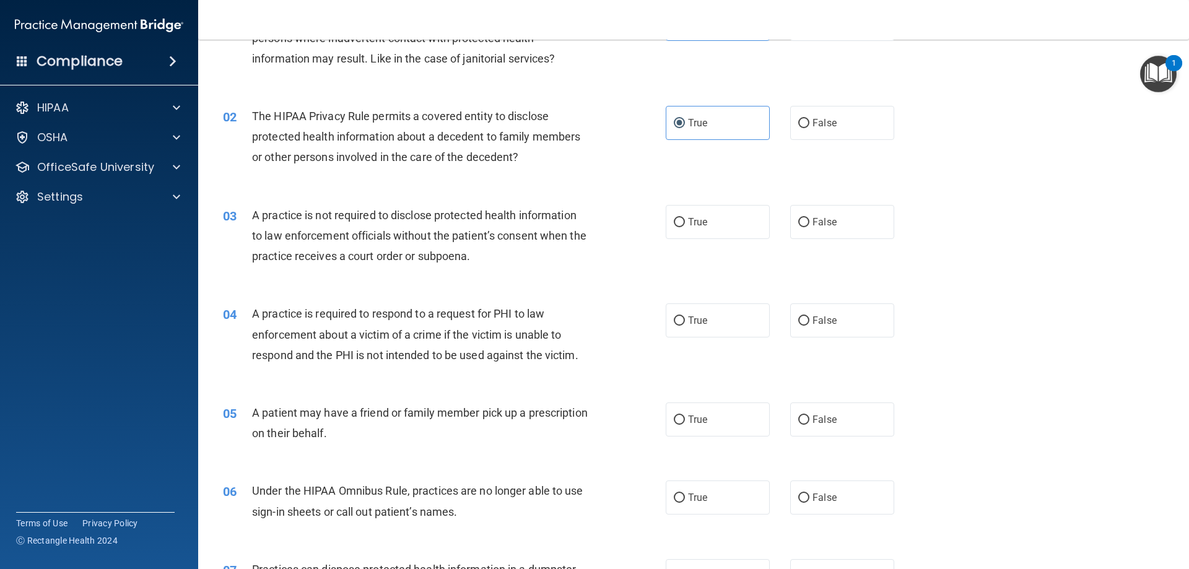
scroll to position [186, 0]
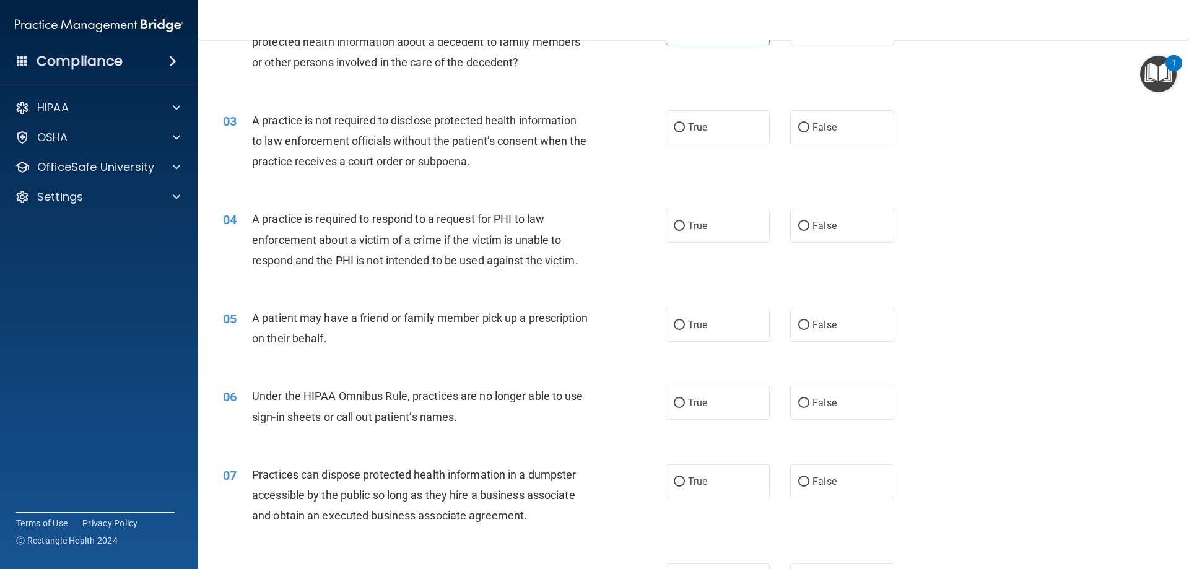
drag, startPoint x: 698, startPoint y: 119, endPoint x: 747, endPoint y: 264, distance: 153.1
click at [698, 121] on label "True" at bounding box center [717, 127] width 104 height 34
click at [685, 123] on input "True" at bounding box center [679, 127] width 11 height 9
radio input "true"
click at [692, 215] on label "True" at bounding box center [717, 226] width 104 height 34
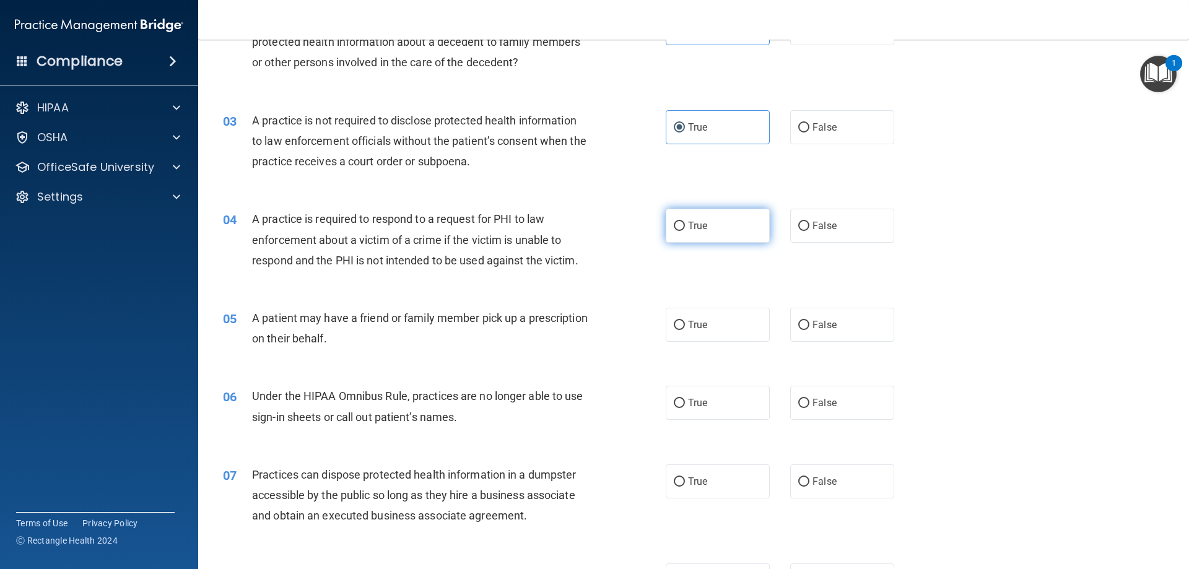
click at [685, 222] on input "True" at bounding box center [679, 226] width 11 height 9
radio input "true"
click at [696, 329] on span "True" at bounding box center [697, 325] width 19 height 12
click at [685, 329] on input "True" at bounding box center [679, 325] width 11 height 9
radio input "true"
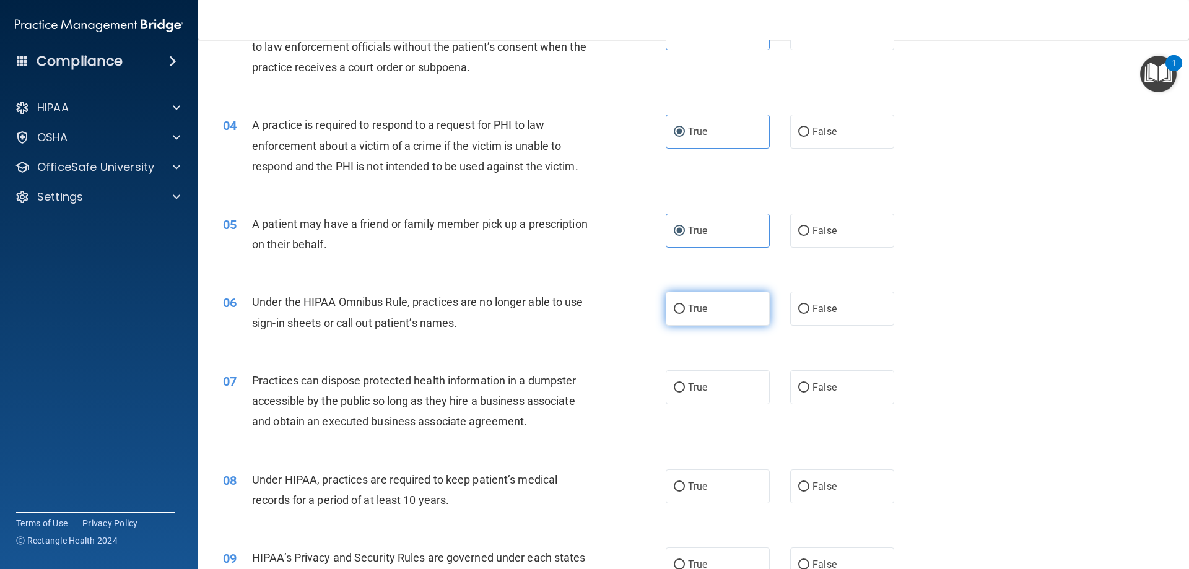
scroll to position [371, 0]
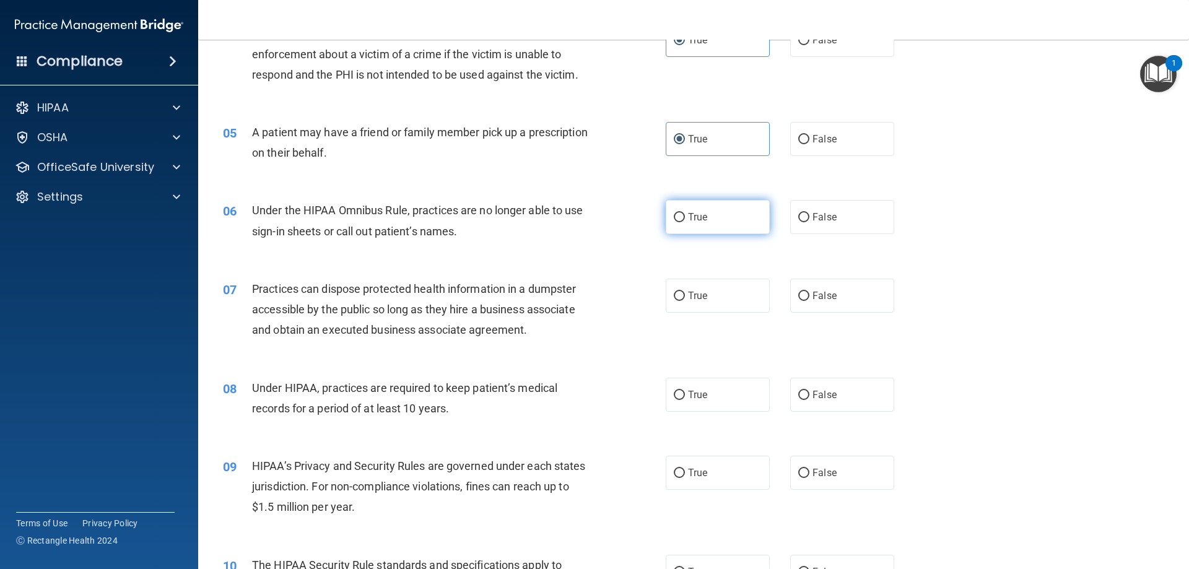
click at [687, 207] on label "True" at bounding box center [717, 217] width 104 height 34
click at [685, 213] on input "True" at bounding box center [679, 217] width 11 height 9
radio input "true"
click at [687, 280] on label "True" at bounding box center [717, 296] width 104 height 34
click at [685, 292] on input "True" at bounding box center [679, 296] width 11 height 9
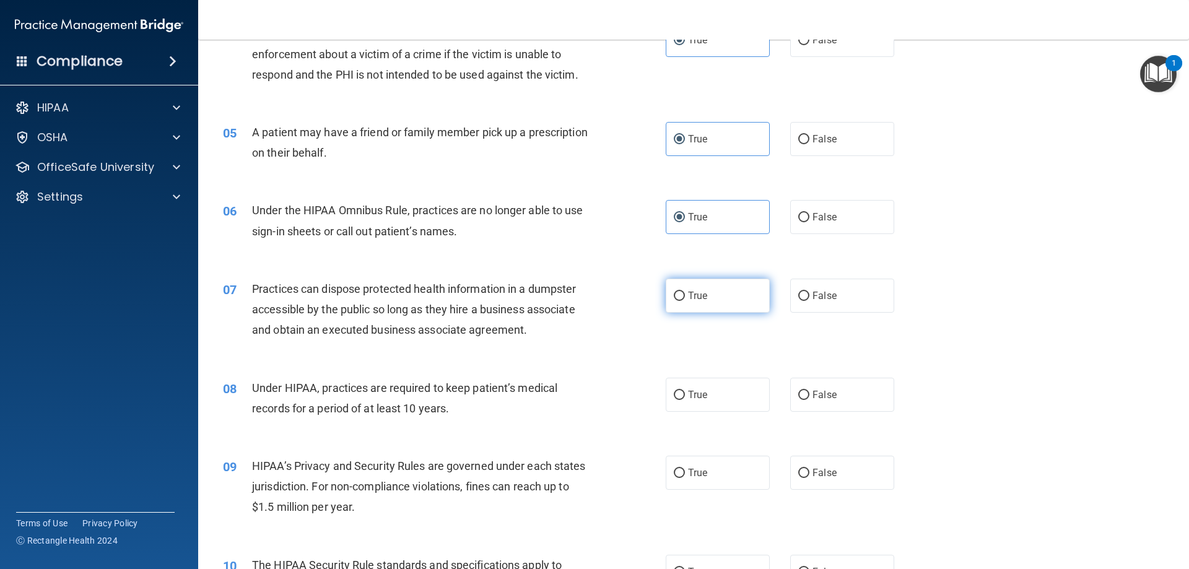
radio input "true"
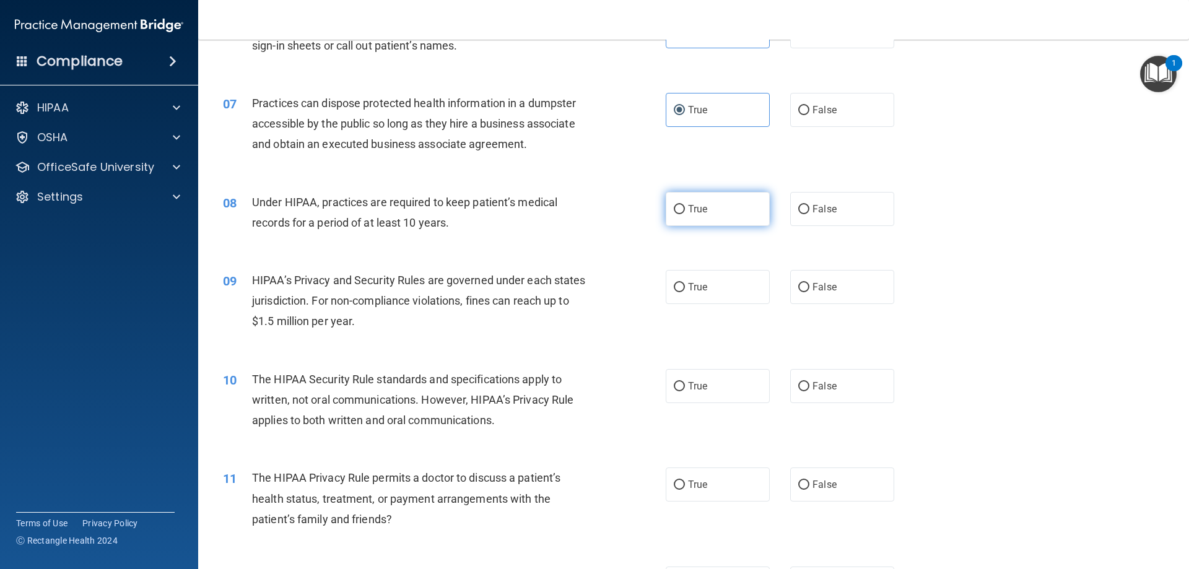
click at [700, 209] on span "True" at bounding box center [697, 209] width 19 height 12
click at [685, 209] on input "True" at bounding box center [679, 209] width 11 height 9
radio input "true"
click at [688, 285] on span "True" at bounding box center [697, 287] width 19 height 12
click at [685, 285] on input "True" at bounding box center [679, 287] width 11 height 9
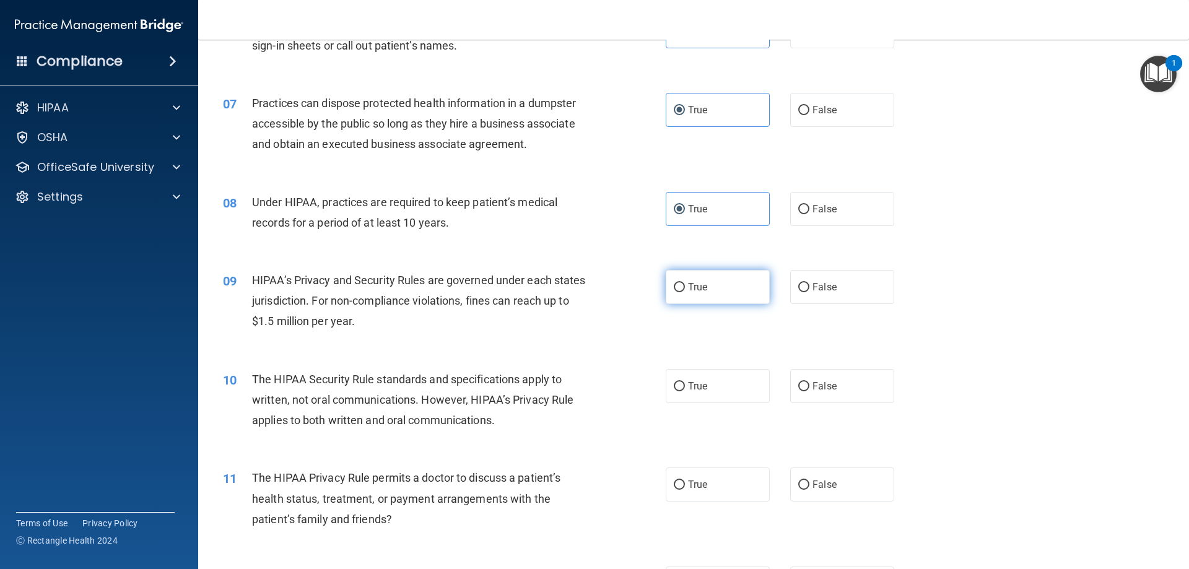
radio input "true"
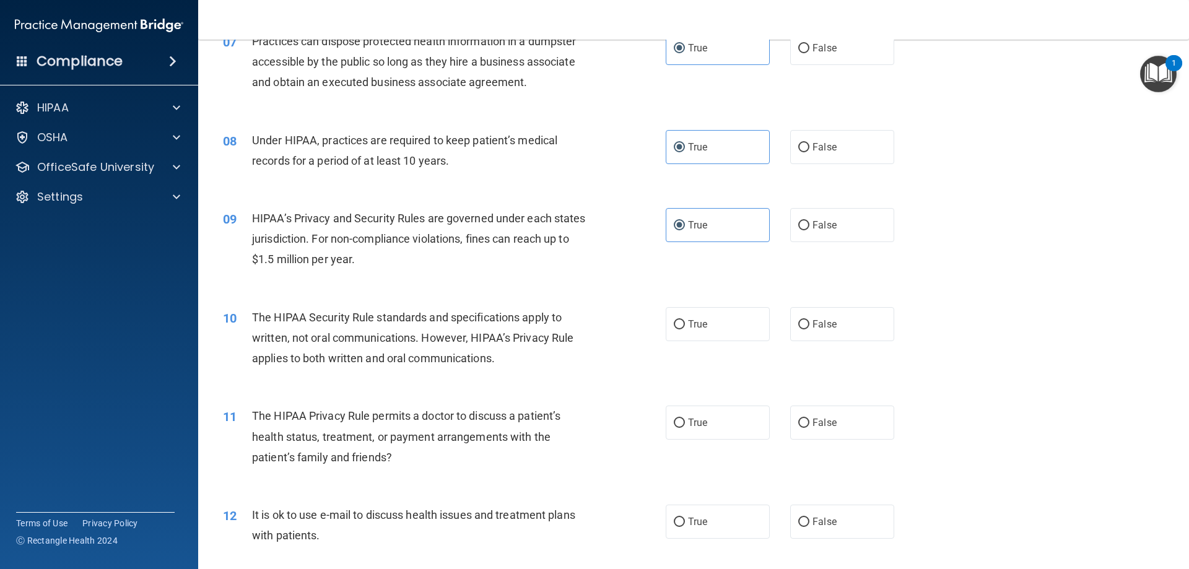
scroll to position [743, 0]
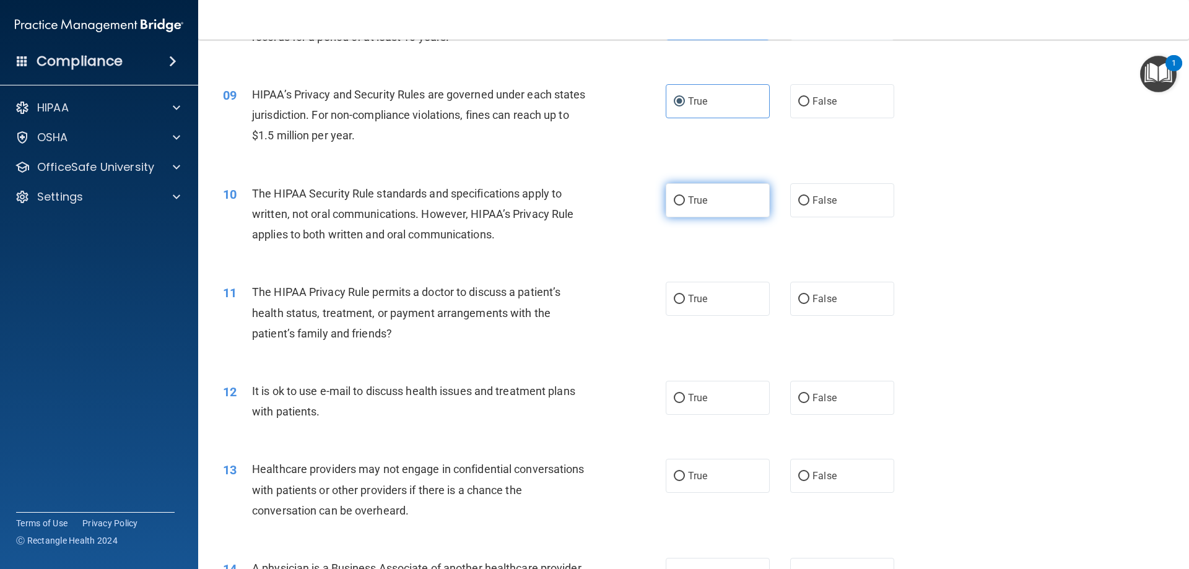
click at [703, 211] on label "True" at bounding box center [717, 200] width 104 height 34
click at [685, 206] on input "True" at bounding box center [679, 200] width 11 height 9
radio input "true"
click at [694, 296] on span "True" at bounding box center [697, 299] width 19 height 12
click at [685, 296] on input "True" at bounding box center [679, 299] width 11 height 9
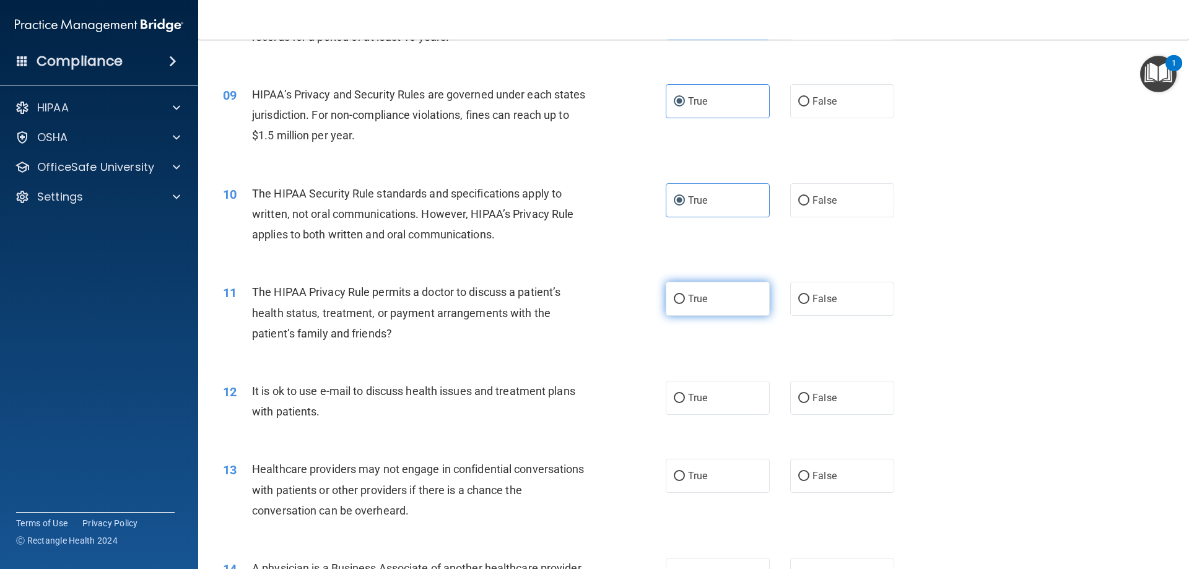
radio input "true"
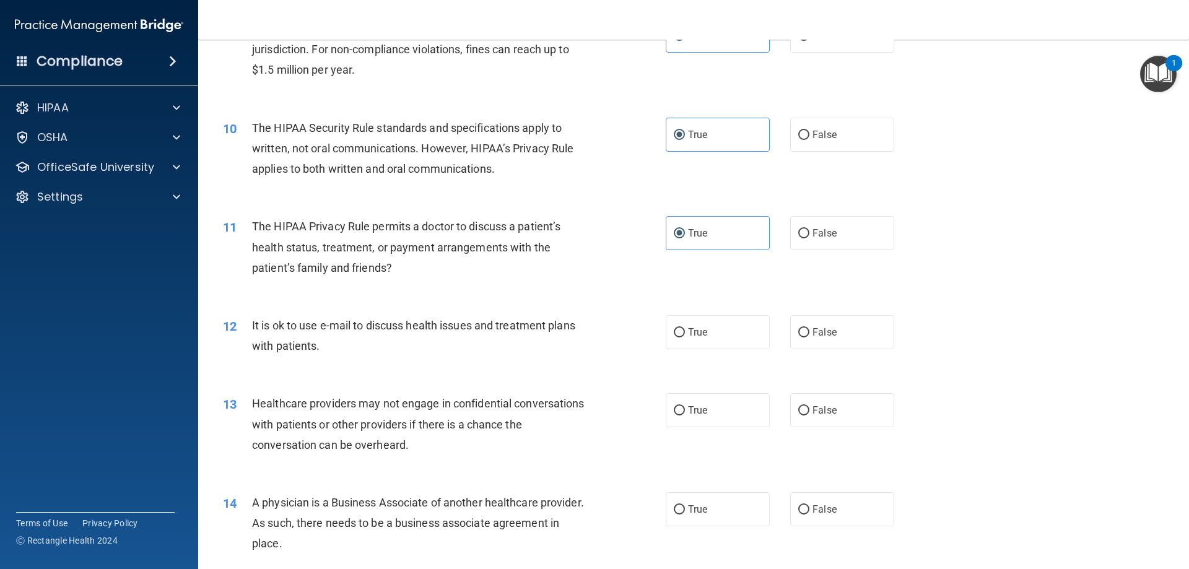
scroll to position [929, 0]
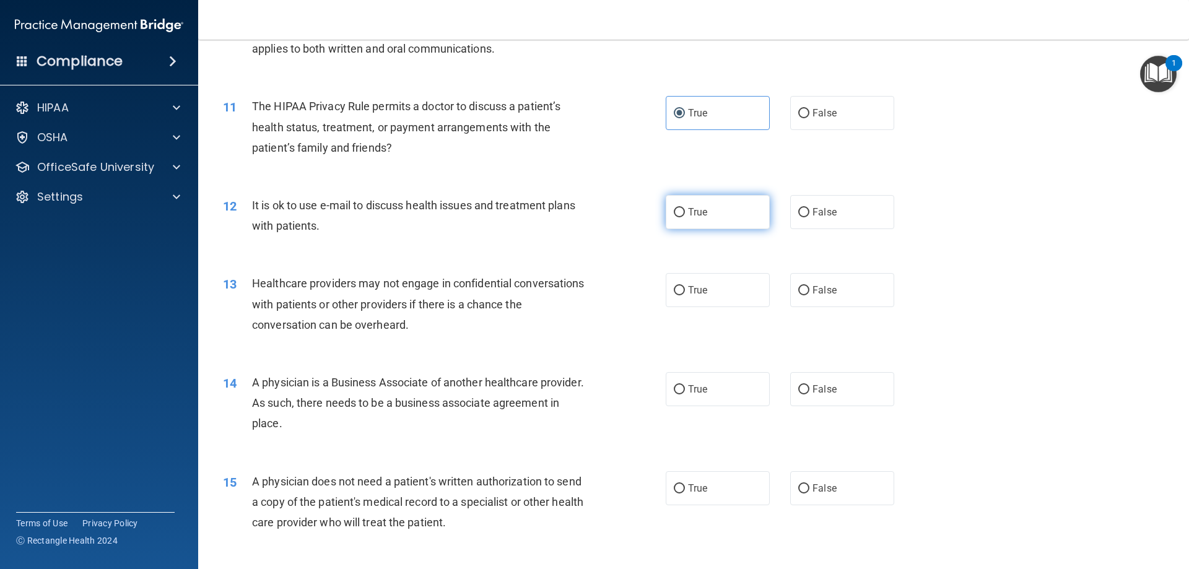
click at [701, 219] on label "True" at bounding box center [717, 212] width 104 height 34
click at [685, 217] on input "True" at bounding box center [679, 212] width 11 height 9
radio input "true"
click at [688, 288] on span "True" at bounding box center [697, 290] width 19 height 12
click at [685, 288] on input "True" at bounding box center [679, 290] width 11 height 9
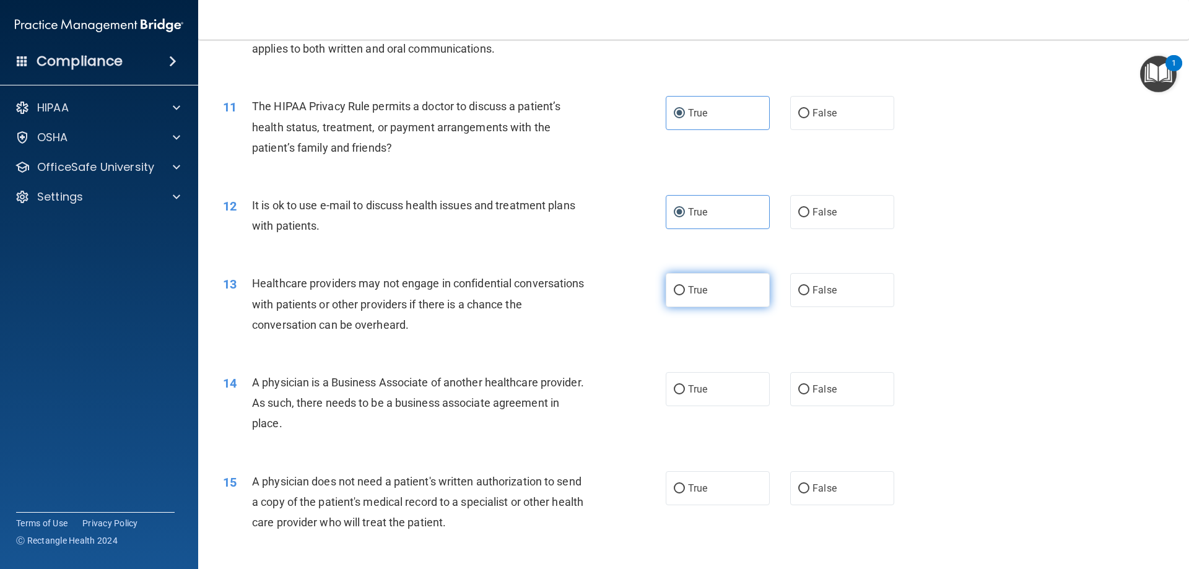
radio input "true"
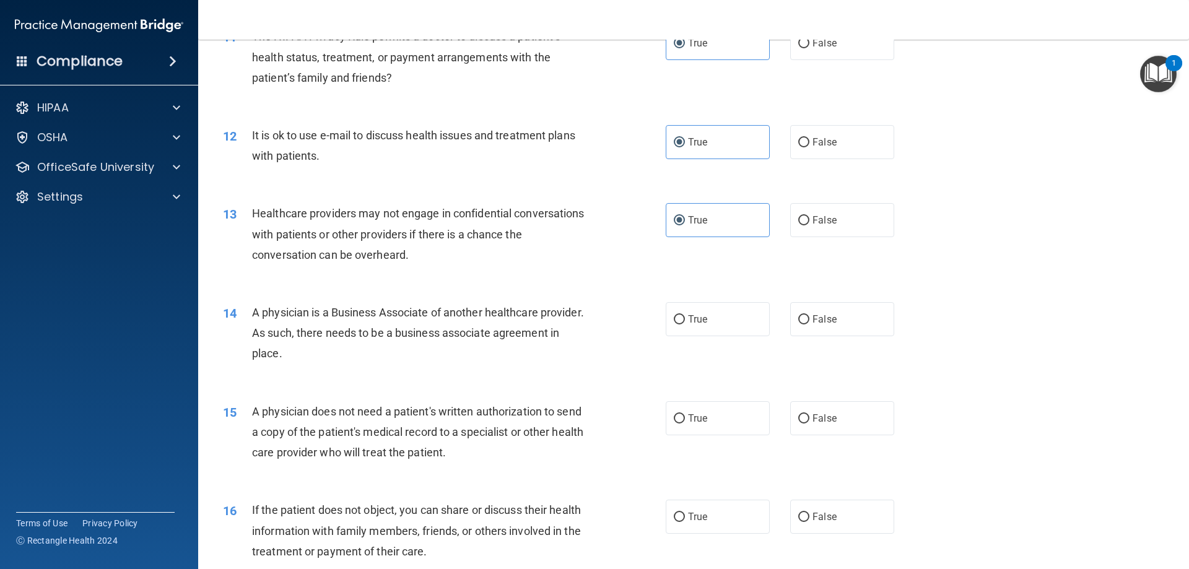
scroll to position [1052, 0]
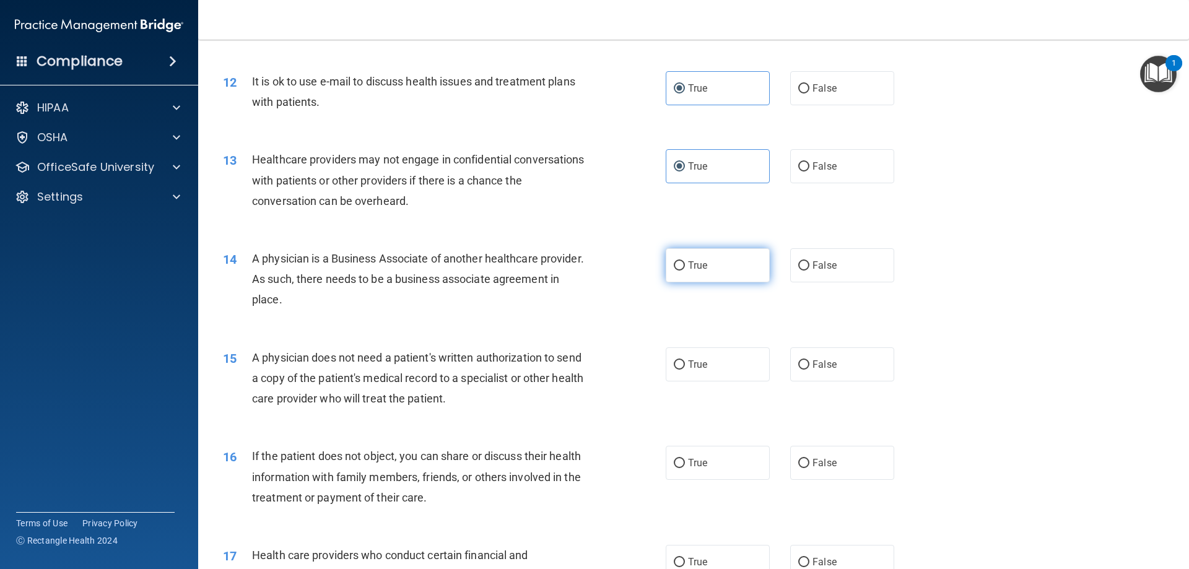
click at [690, 261] on span "True" at bounding box center [697, 265] width 19 height 12
click at [685, 261] on input "True" at bounding box center [679, 265] width 11 height 9
radio input "true"
click at [686, 356] on label "True" at bounding box center [717, 364] width 104 height 34
click at [685, 360] on input "True" at bounding box center [679, 364] width 11 height 9
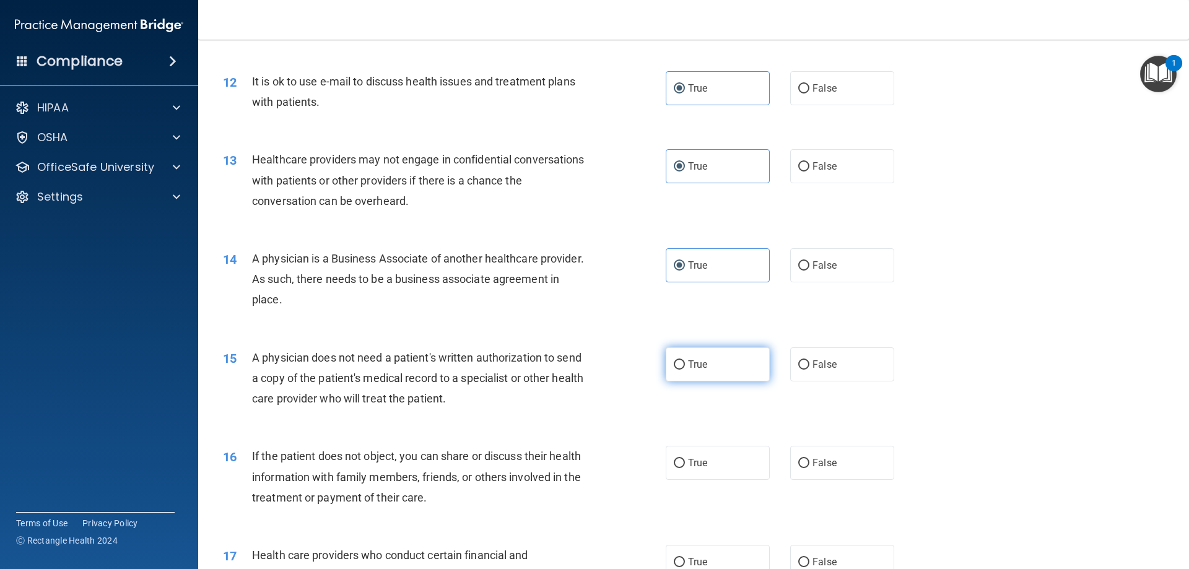
radio input "true"
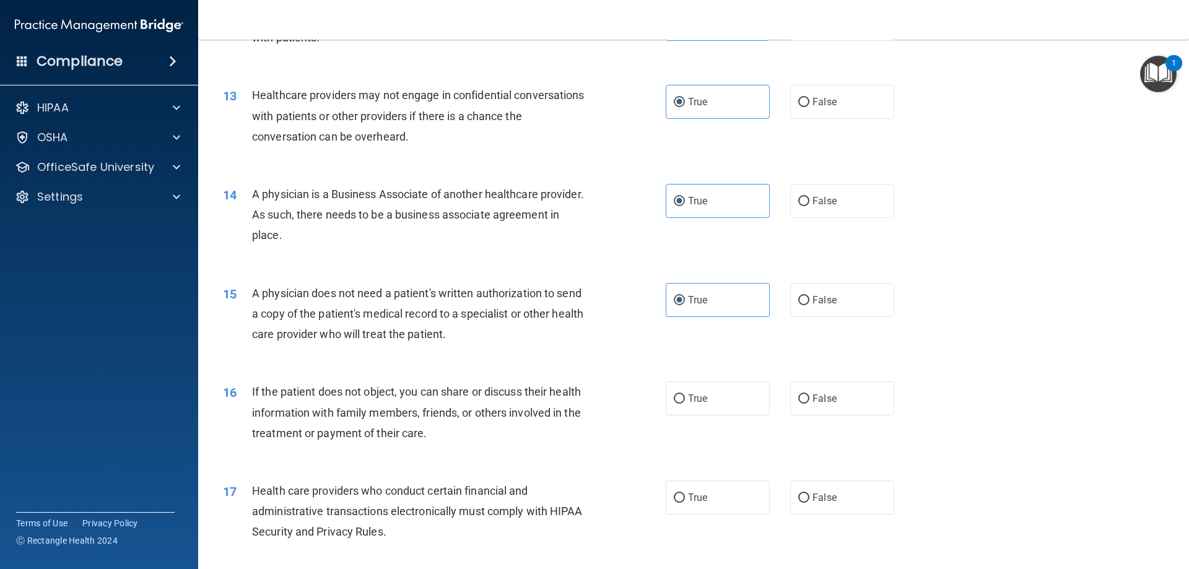
scroll to position [1238, 0]
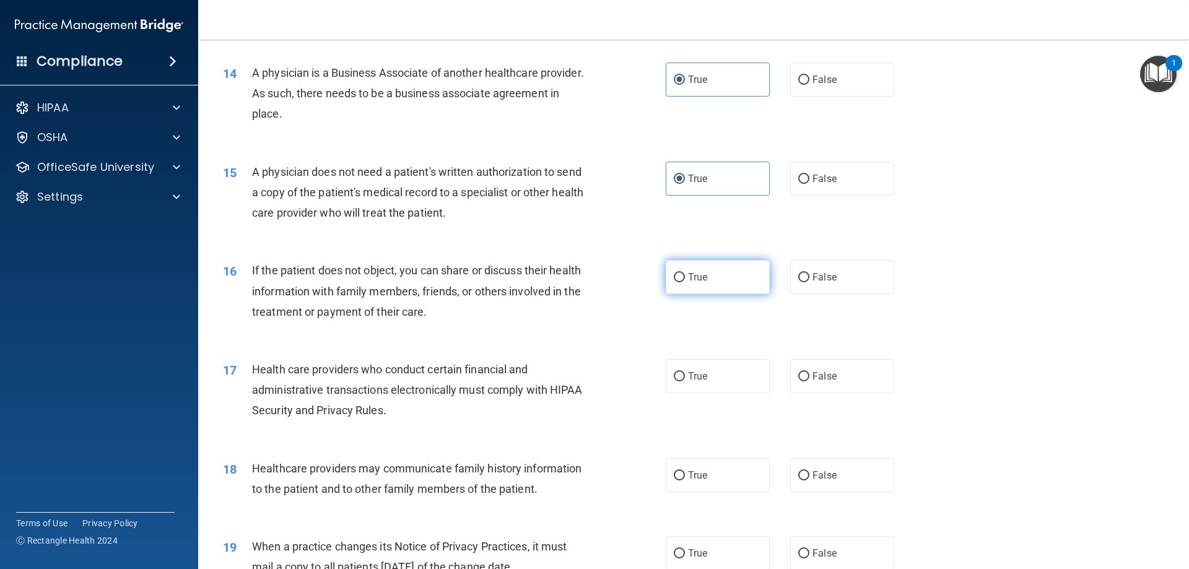
click at [683, 285] on label "True" at bounding box center [717, 277] width 104 height 34
click at [683, 282] on input "True" at bounding box center [679, 277] width 11 height 9
radio input "true"
drag, startPoint x: 691, startPoint y: 370, endPoint x: 630, endPoint y: 363, distance: 61.6
click at [690, 370] on label "True" at bounding box center [717, 376] width 104 height 34
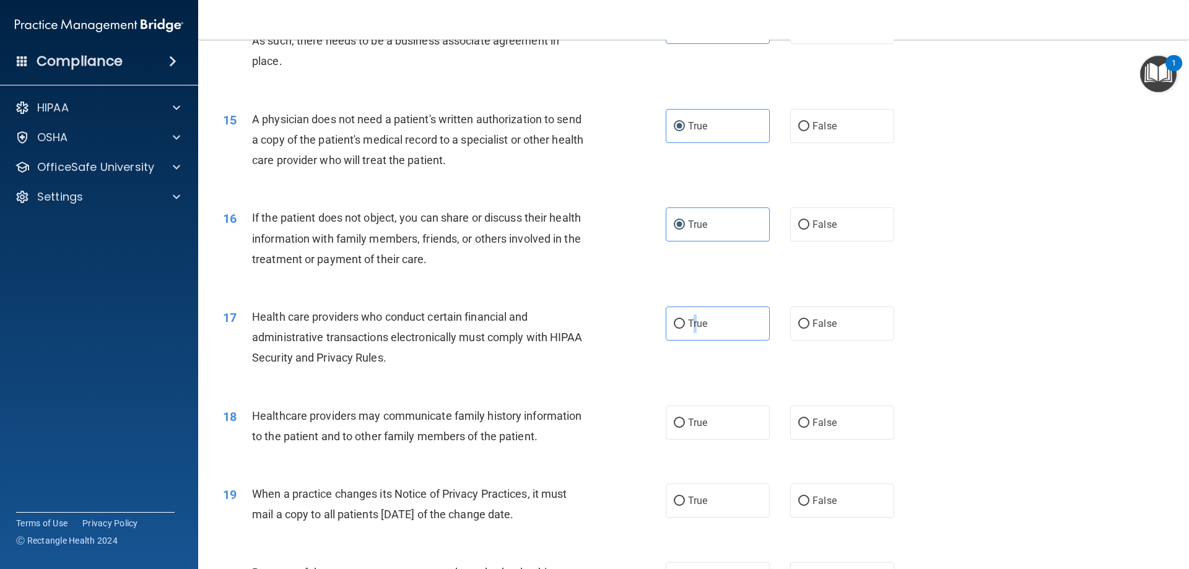
scroll to position [1362, 0]
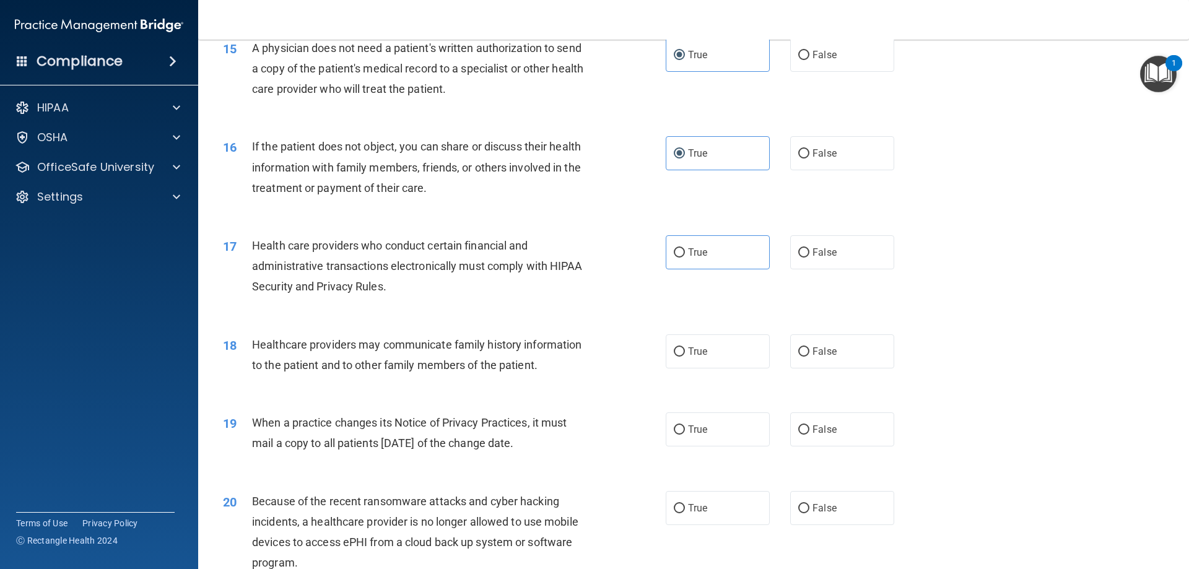
click at [688, 370] on div "18 Healthcare providers may communicate family history information to the patie…" at bounding box center [694, 358] width 960 height 78
click at [696, 343] on label "True" at bounding box center [717, 351] width 104 height 34
click at [685, 347] on input "True" at bounding box center [679, 351] width 11 height 9
radio input "true"
click at [705, 261] on label "True" at bounding box center [717, 252] width 104 height 34
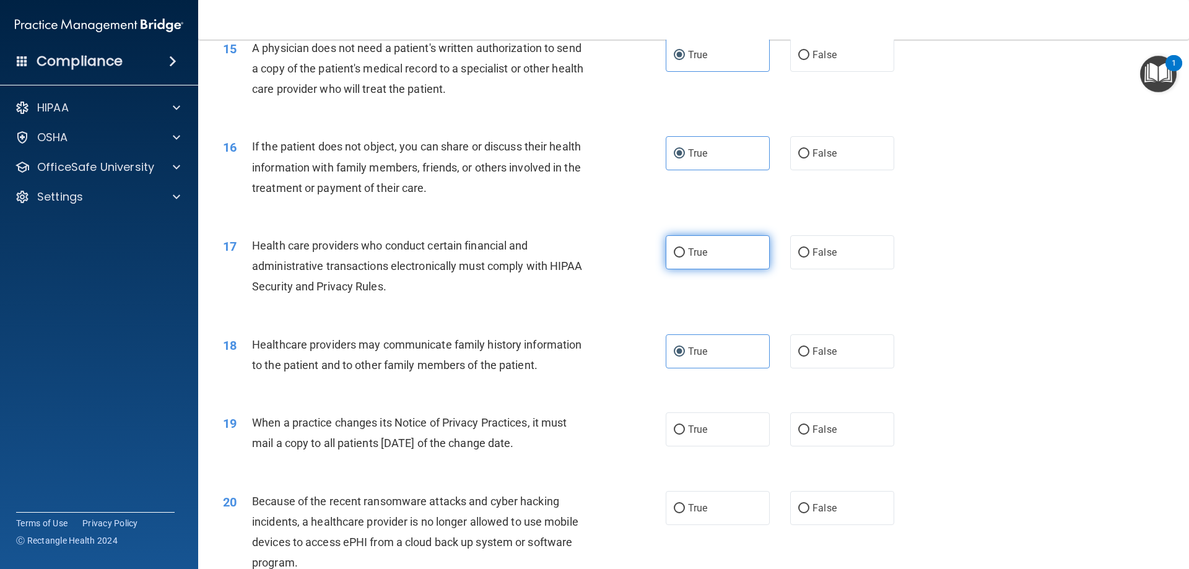
click at [685, 258] on input "True" at bounding box center [679, 252] width 11 height 9
radio input "true"
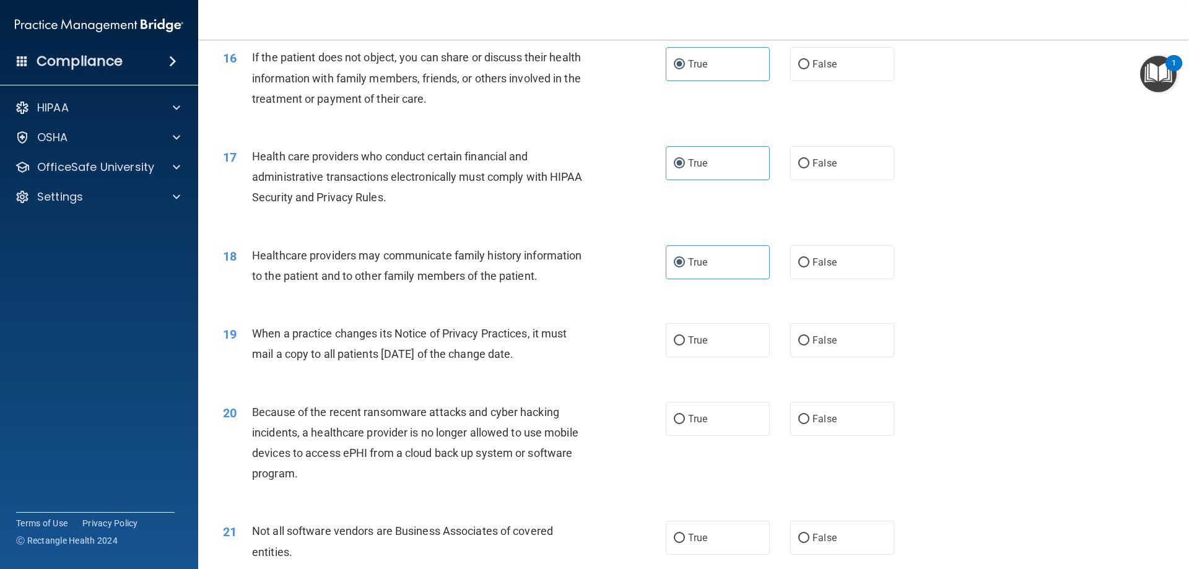
scroll to position [1548, 0]
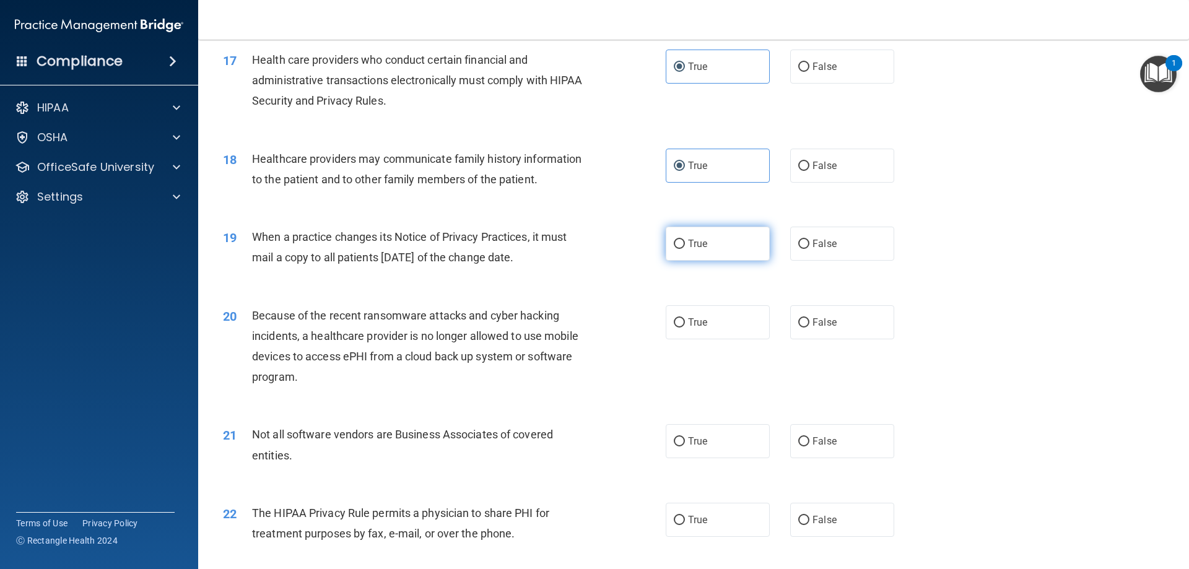
click at [682, 249] on label "True" at bounding box center [717, 244] width 104 height 34
click at [682, 249] on input "True" at bounding box center [679, 244] width 11 height 9
radio input "true"
click at [691, 326] on span "True" at bounding box center [697, 322] width 19 height 12
click at [685, 326] on input "True" at bounding box center [679, 322] width 11 height 9
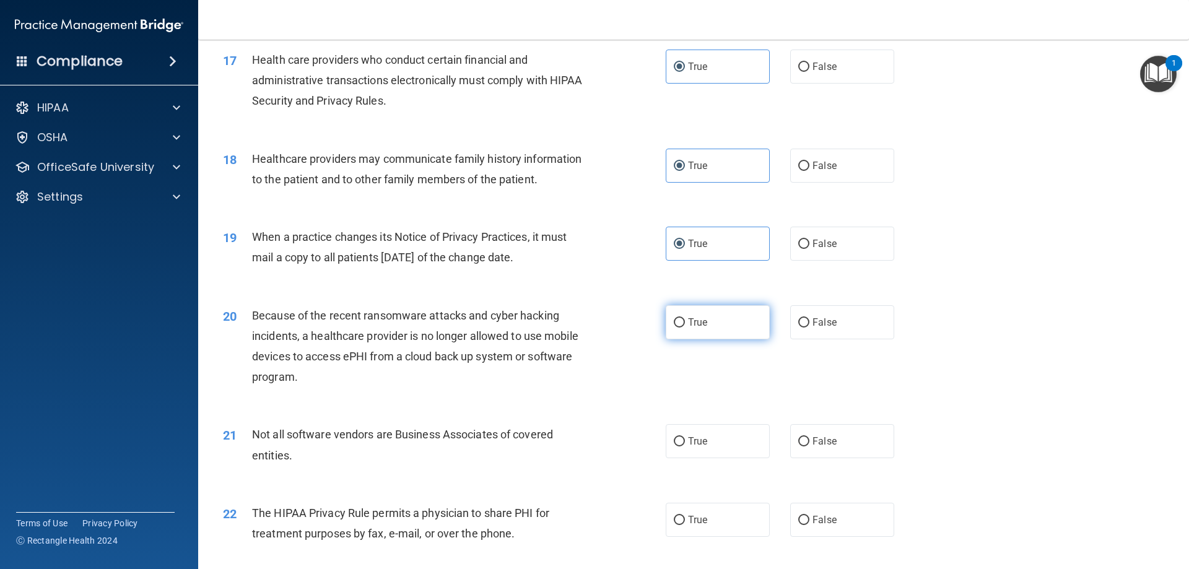
radio input "true"
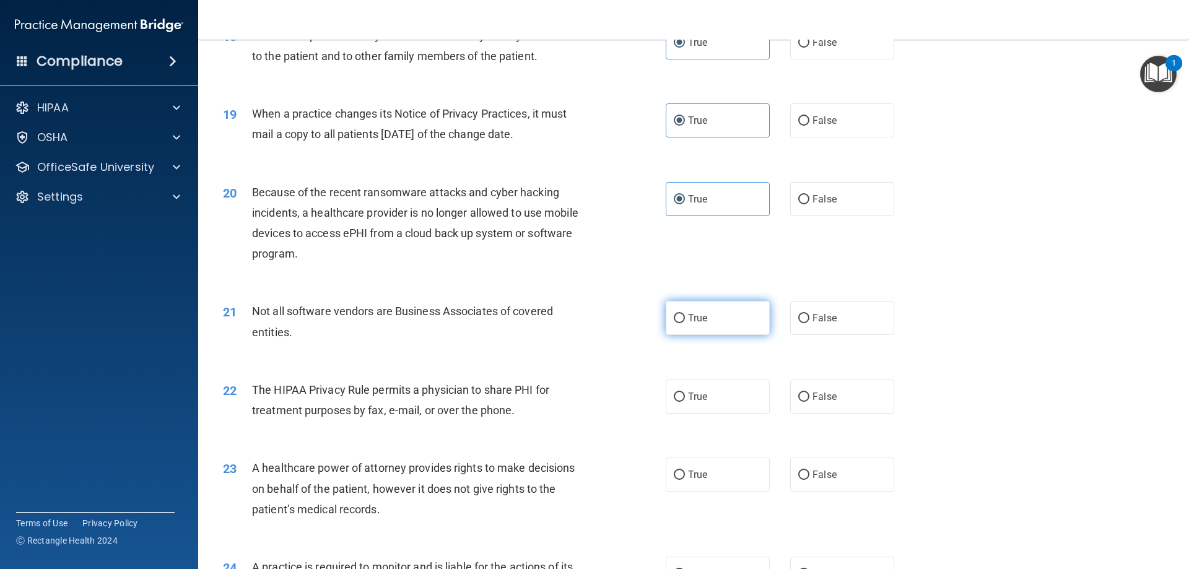
scroll to position [1671, 0]
click at [683, 307] on label "True" at bounding box center [717, 317] width 104 height 34
click at [683, 313] on input "True" at bounding box center [679, 317] width 11 height 9
radio input "true"
click at [676, 388] on label "True" at bounding box center [717, 396] width 104 height 34
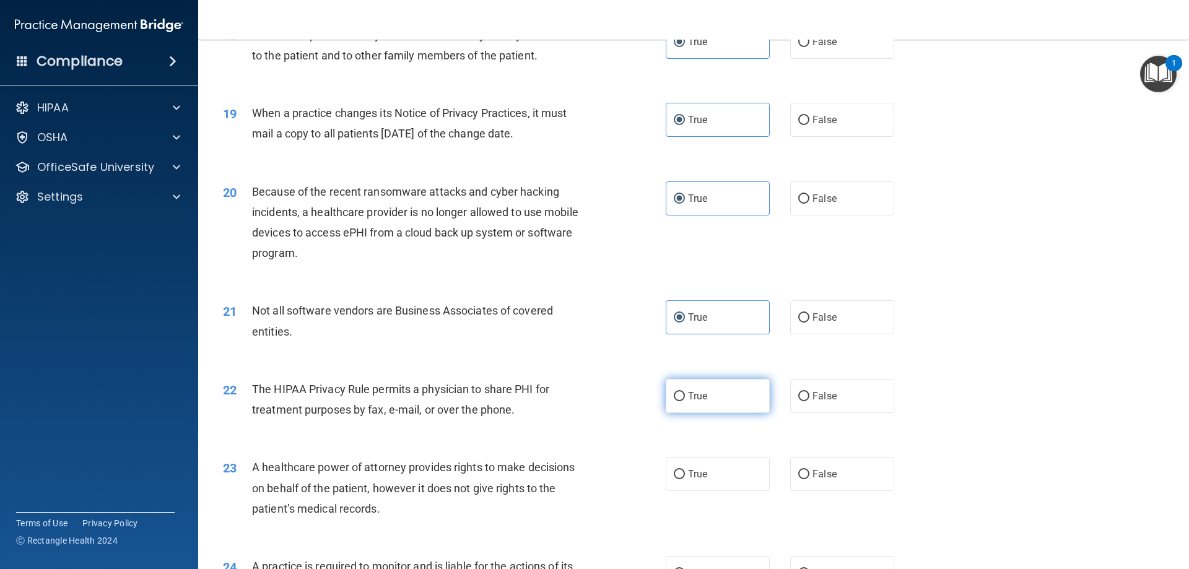
click at [676, 392] on input "True" at bounding box center [679, 396] width 11 height 9
radio input "true"
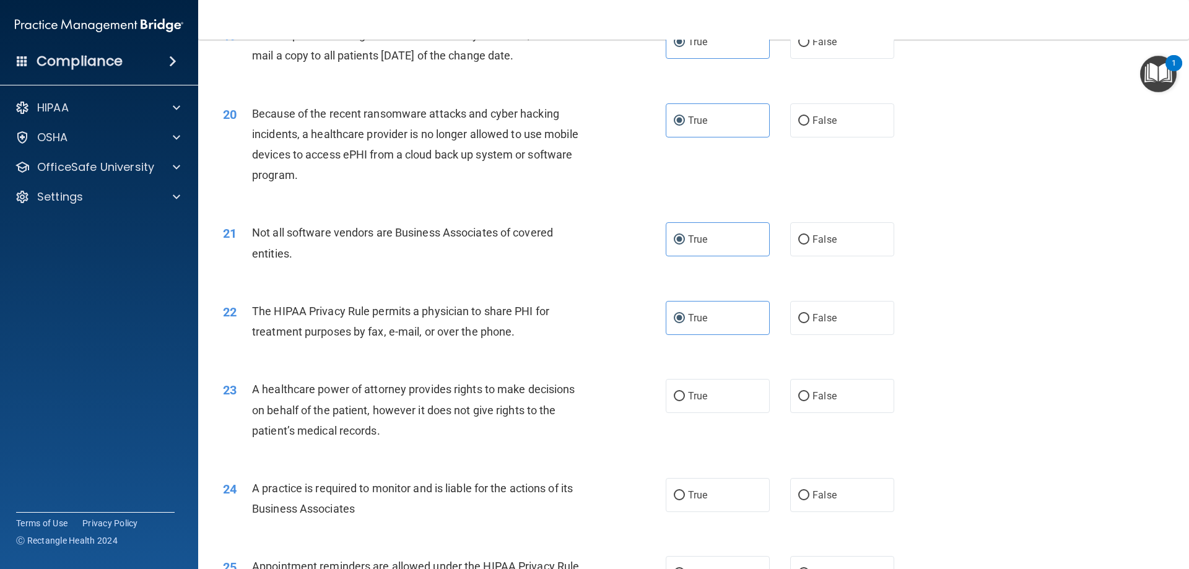
scroll to position [1857, 0]
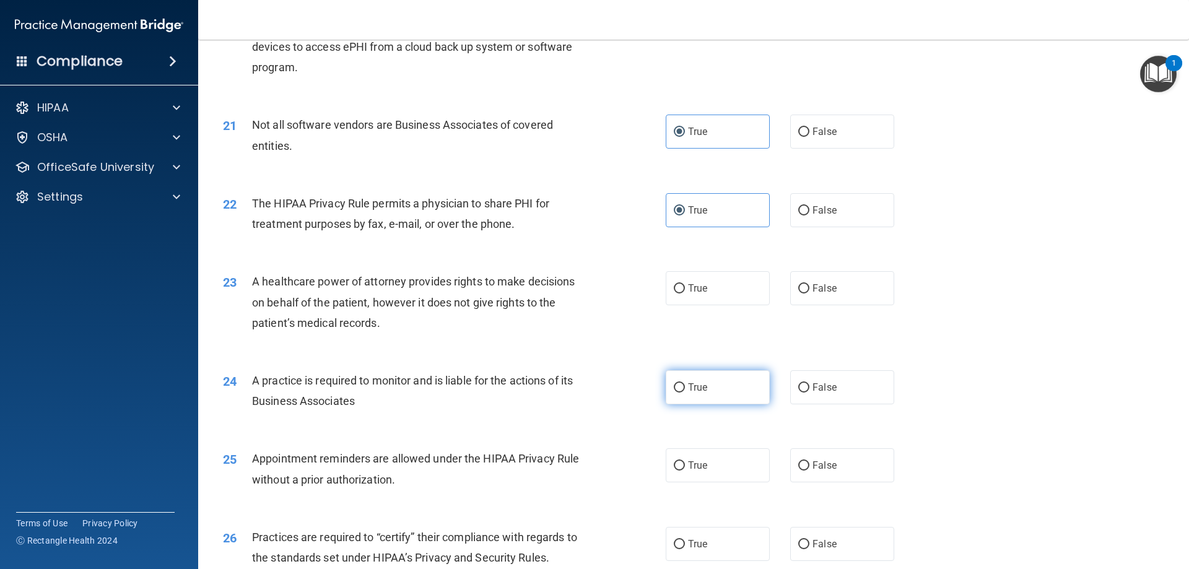
drag, startPoint x: 683, startPoint y: 299, endPoint x: 701, endPoint y: 383, distance: 86.0
click at [683, 300] on label "True" at bounding box center [717, 288] width 104 height 34
click at [683, 293] on input "True" at bounding box center [679, 288] width 11 height 9
radio input "true"
click at [700, 386] on span "True" at bounding box center [697, 387] width 19 height 12
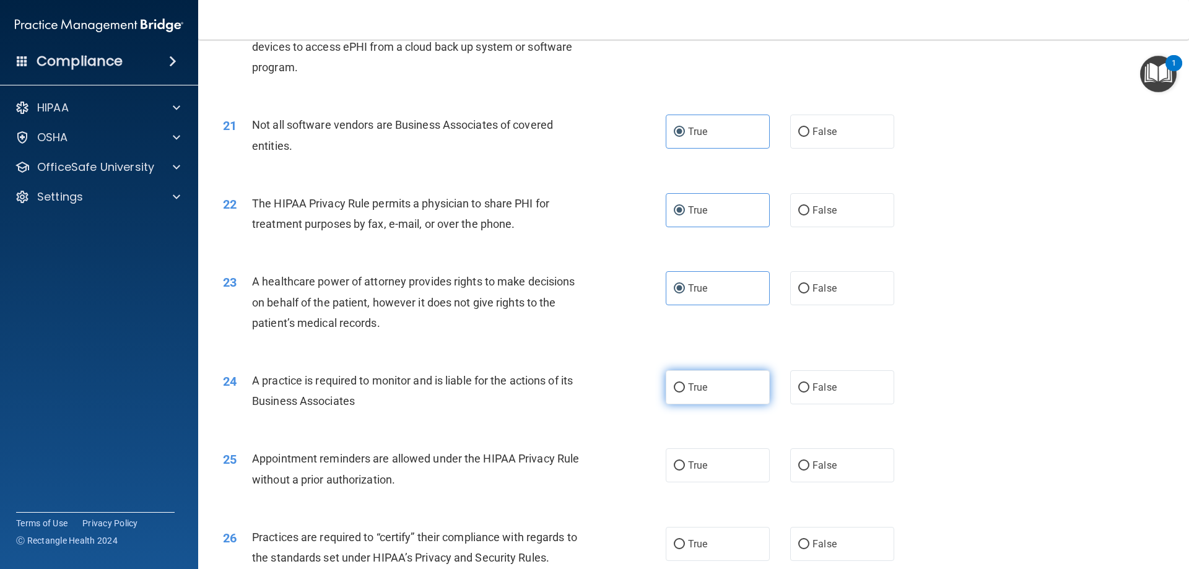
click at [685, 386] on input "True" at bounding box center [679, 387] width 11 height 9
radio input "true"
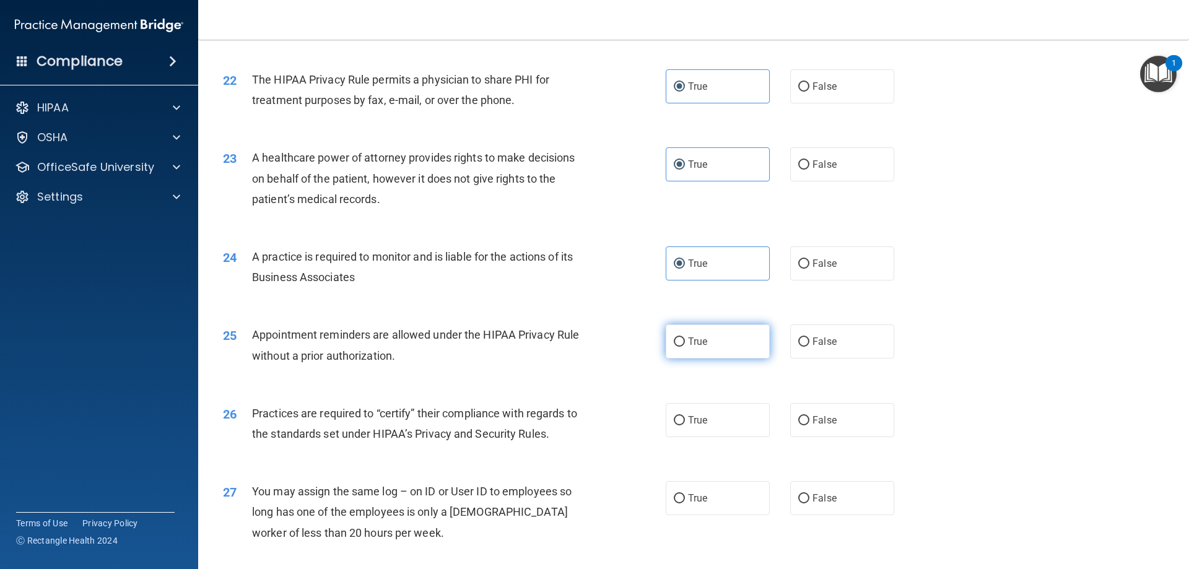
click at [681, 342] on label "True" at bounding box center [717, 341] width 104 height 34
click at [681, 342] on input "True" at bounding box center [679, 341] width 11 height 9
radio input "true"
click at [675, 420] on input "True" at bounding box center [679, 420] width 11 height 9
radio input "true"
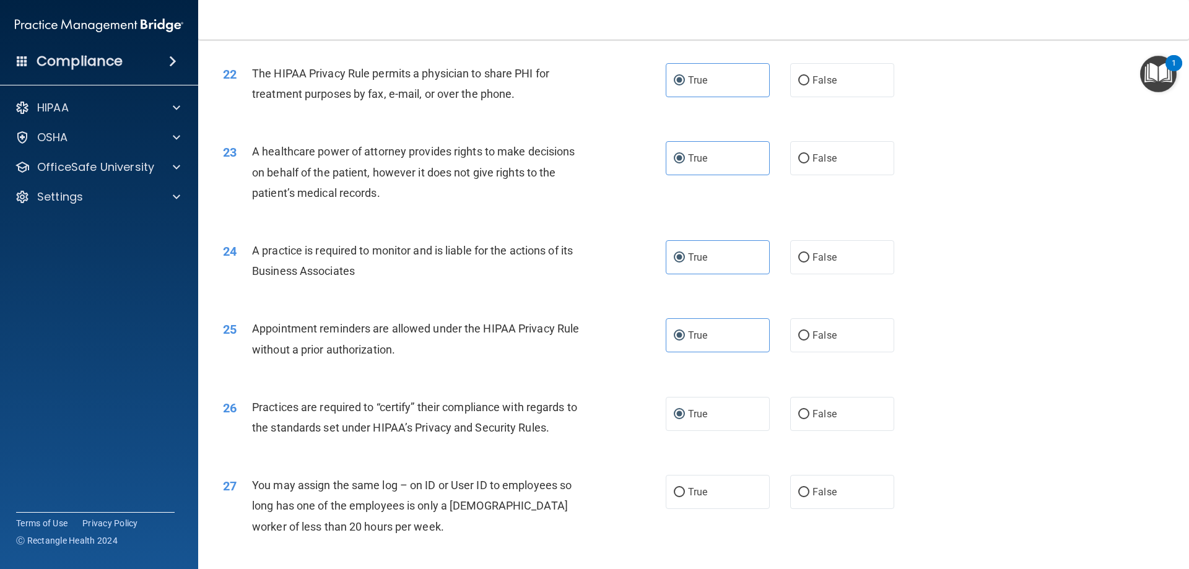
scroll to position [1996, 0]
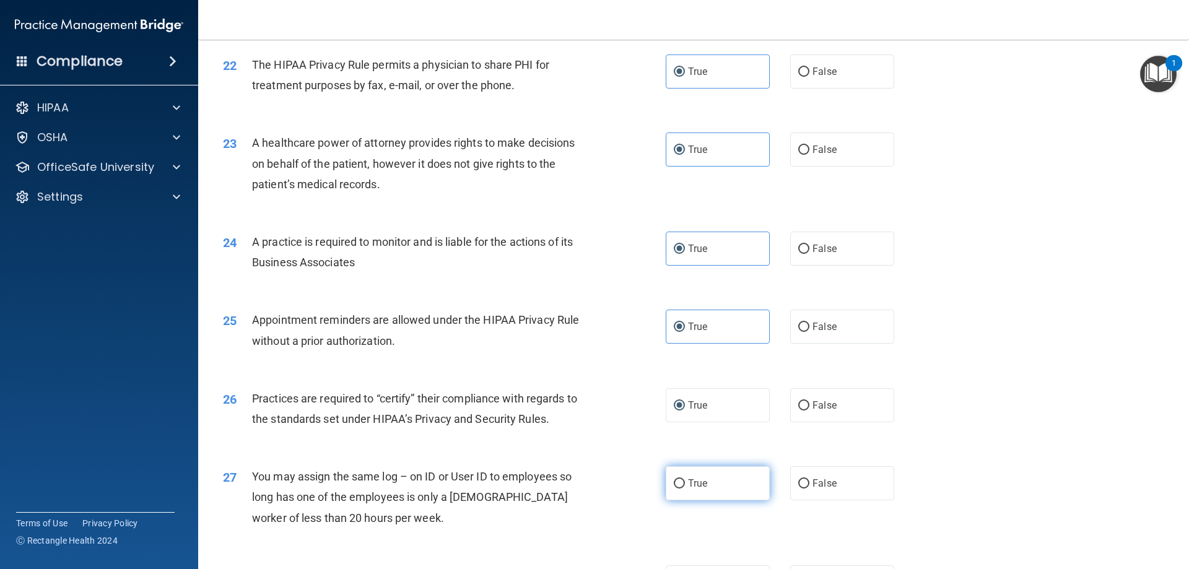
click at [688, 479] on span "True" at bounding box center [697, 483] width 19 height 12
click at [685, 479] on input "True" at bounding box center [679, 483] width 11 height 9
radio input "true"
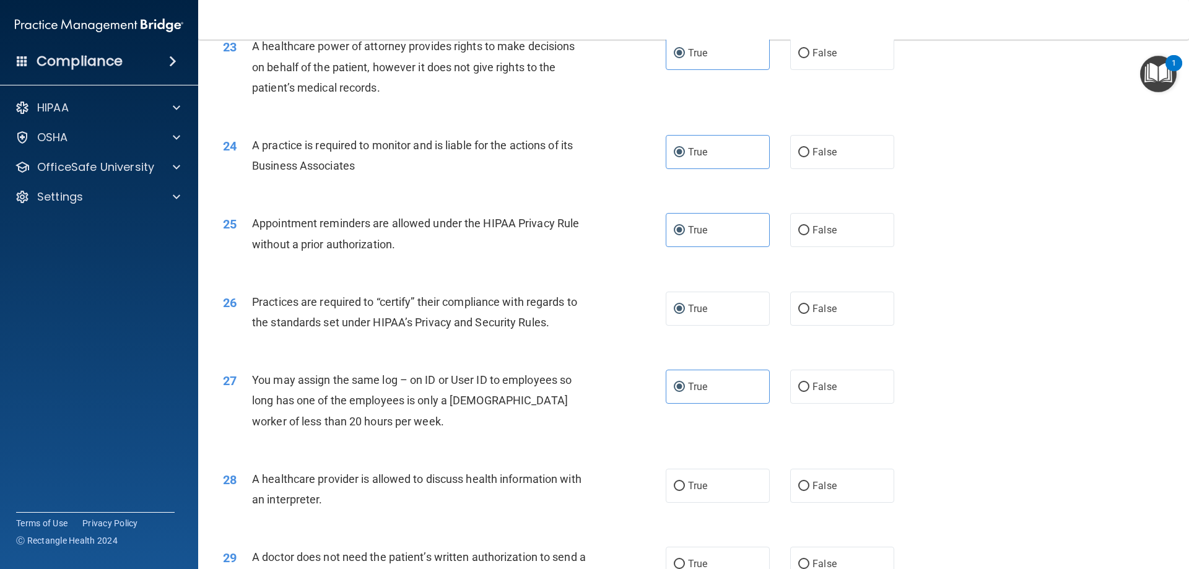
scroll to position [2182, 0]
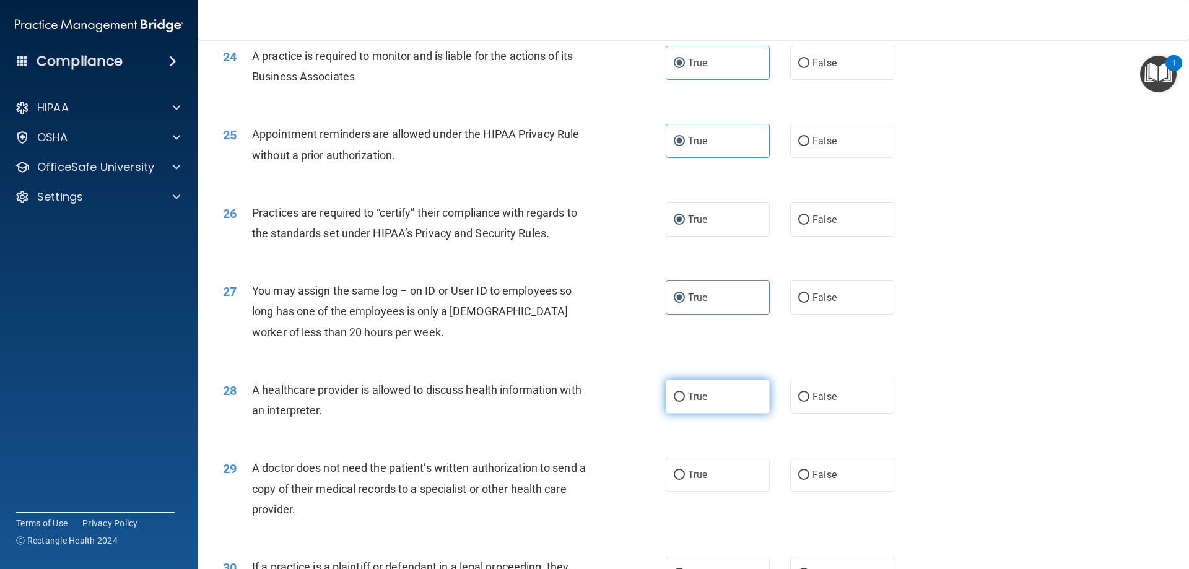
click at [705, 397] on label "True" at bounding box center [717, 396] width 104 height 34
click at [685, 397] on input "True" at bounding box center [679, 396] width 11 height 9
radio input "true"
click at [690, 463] on label "True" at bounding box center [717, 474] width 104 height 34
click at [685, 470] on input "True" at bounding box center [679, 474] width 11 height 9
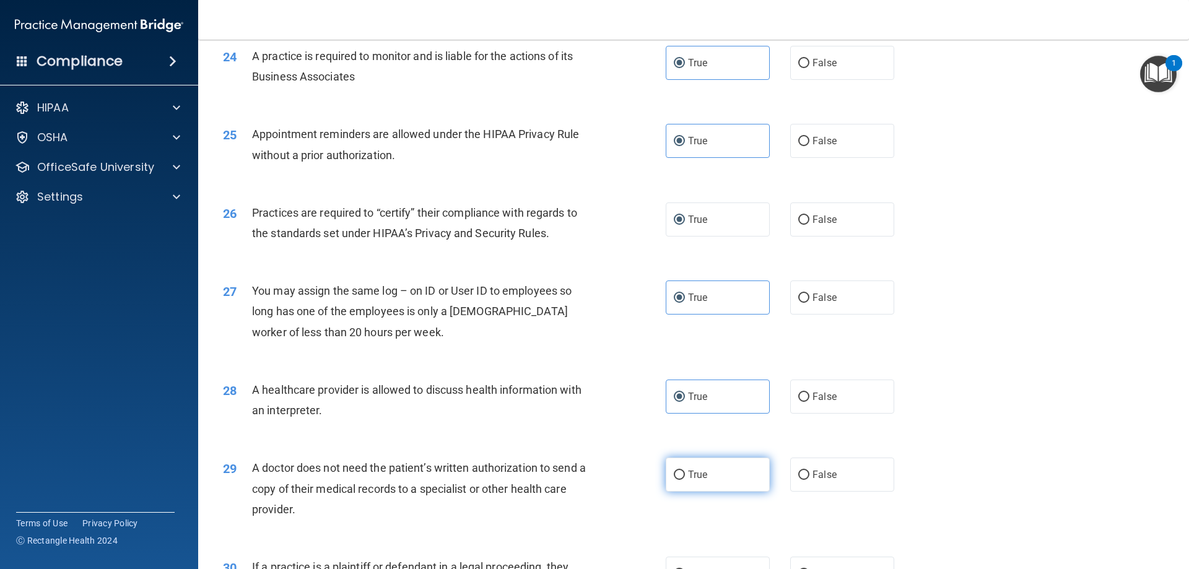
radio input "true"
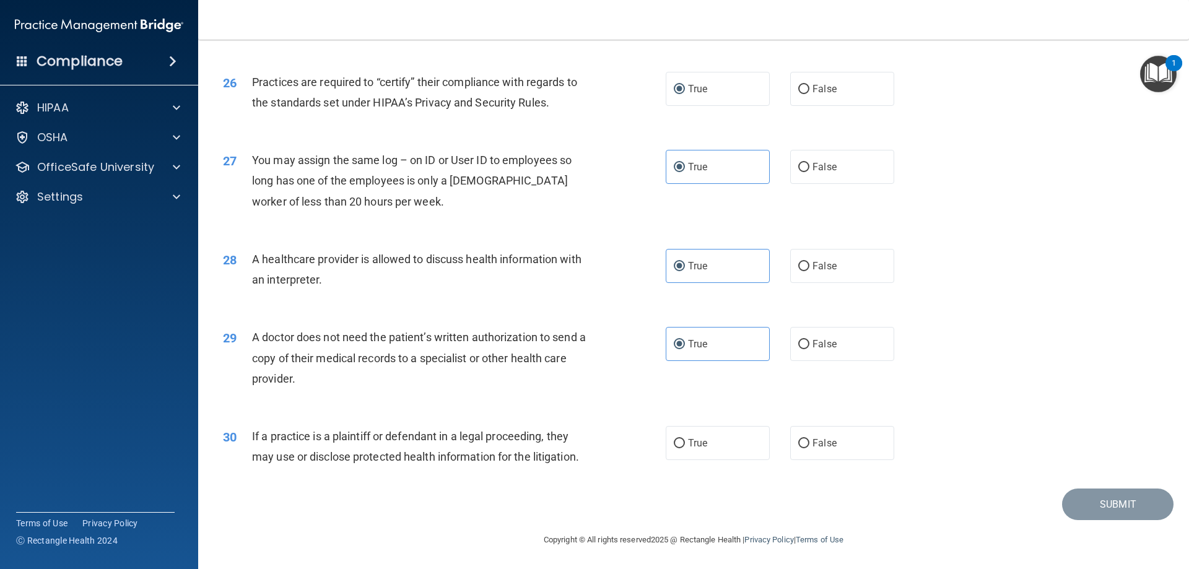
scroll to position [2313, 0]
click at [692, 459] on label "True" at bounding box center [717, 442] width 104 height 34
click at [685, 448] on input "True" at bounding box center [679, 442] width 11 height 9
radio input "true"
click at [1085, 498] on button "Submit" at bounding box center [1117, 504] width 111 height 32
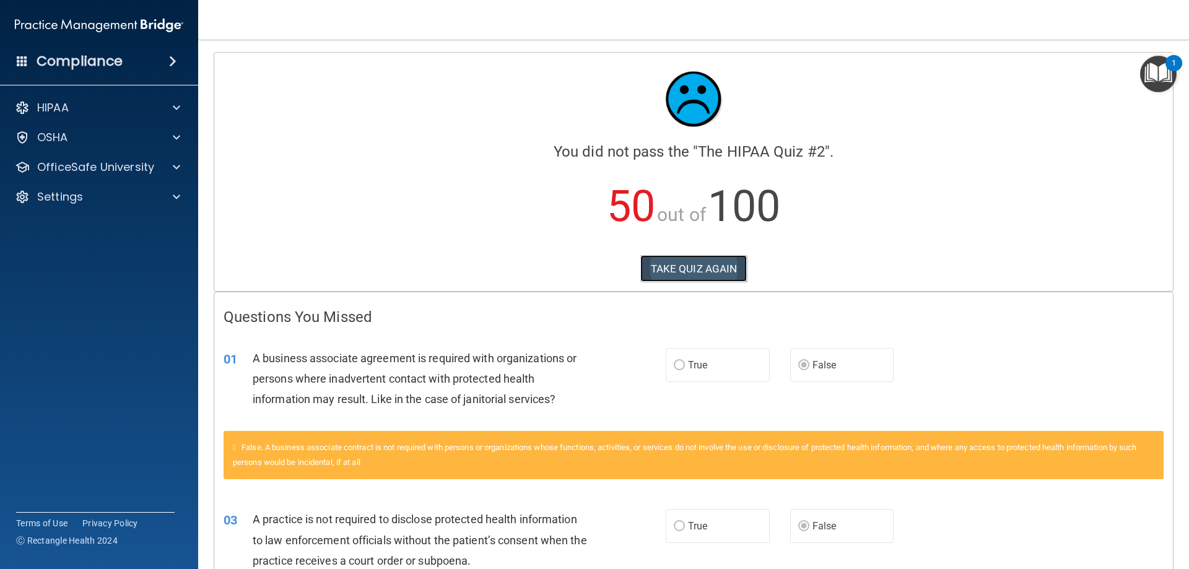
click at [683, 273] on button "TAKE QUIZ AGAIN" at bounding box center [693, 268] width 107 height 27
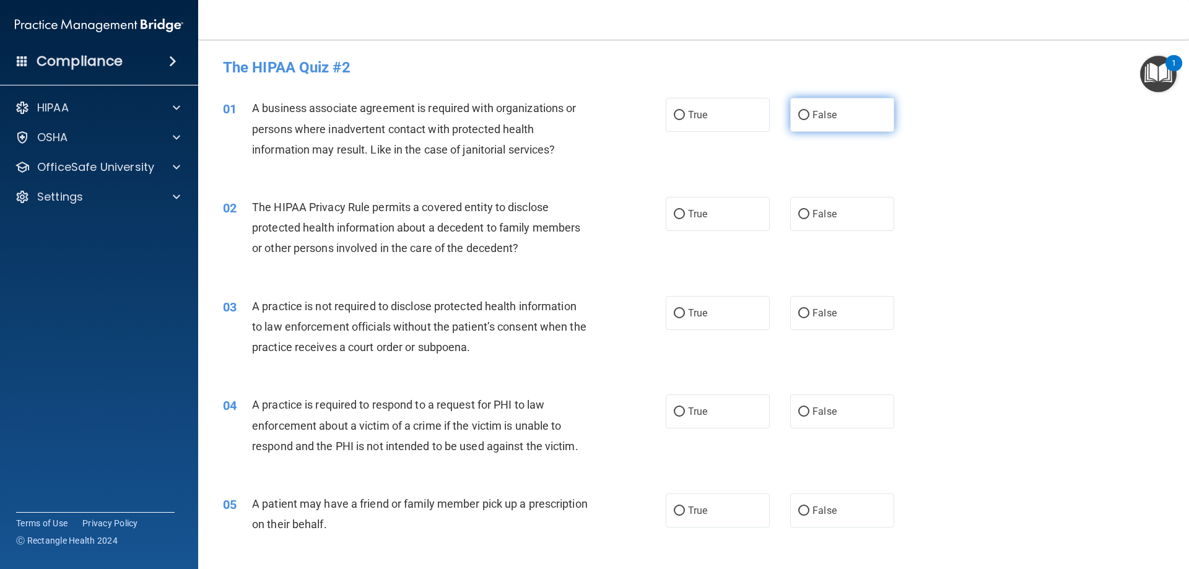
click at [837, 128] on label "False" at bounding box center [842, 115] width 104 height 34
click at [809, 120] on input "False" at bounding box center [803, 115] width 11 height 9
radio input "true"
click at [653, 222] on div "02 The HIPAA Privacy Rule permits a covered entity to disclose protected health…" at bounding box center [444, 231] width 480 height 68
click at [703, 223] on label "True" at bounding box center [717, 214] width 104 height 34
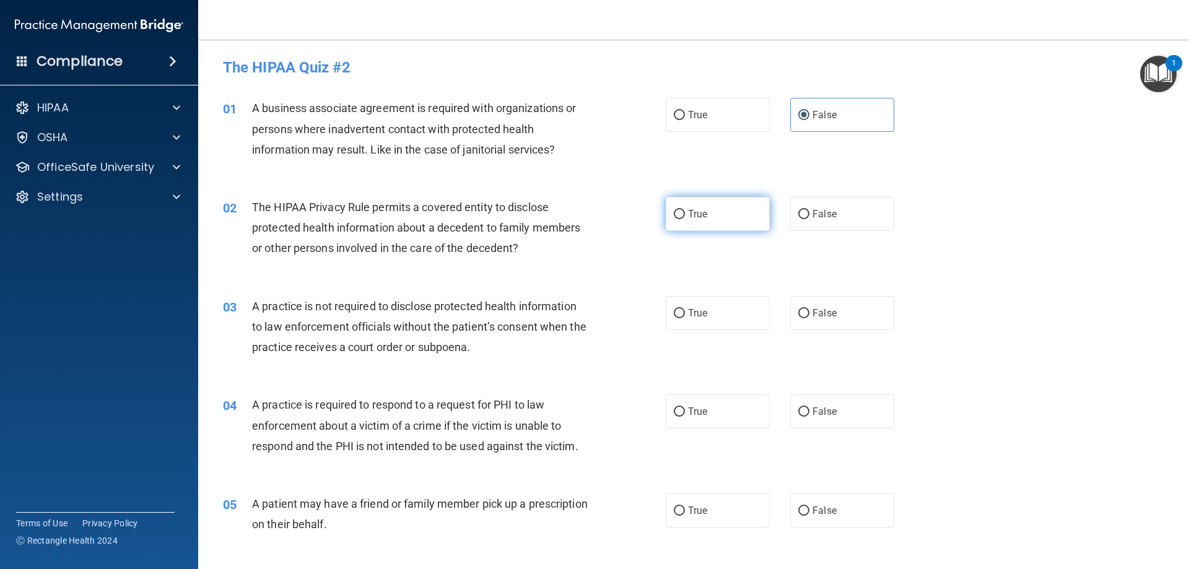
click at [685, 219] on input "True" at bounding box center [679, 214] width 11 height 9
radio input "true"
click at [799, 313] on input "False" at bounding box center [803, 313] width 11 height 9
radio input "true"
click at [701, 327] on label "True" at bounding box center [717, 313] width 104 height 34
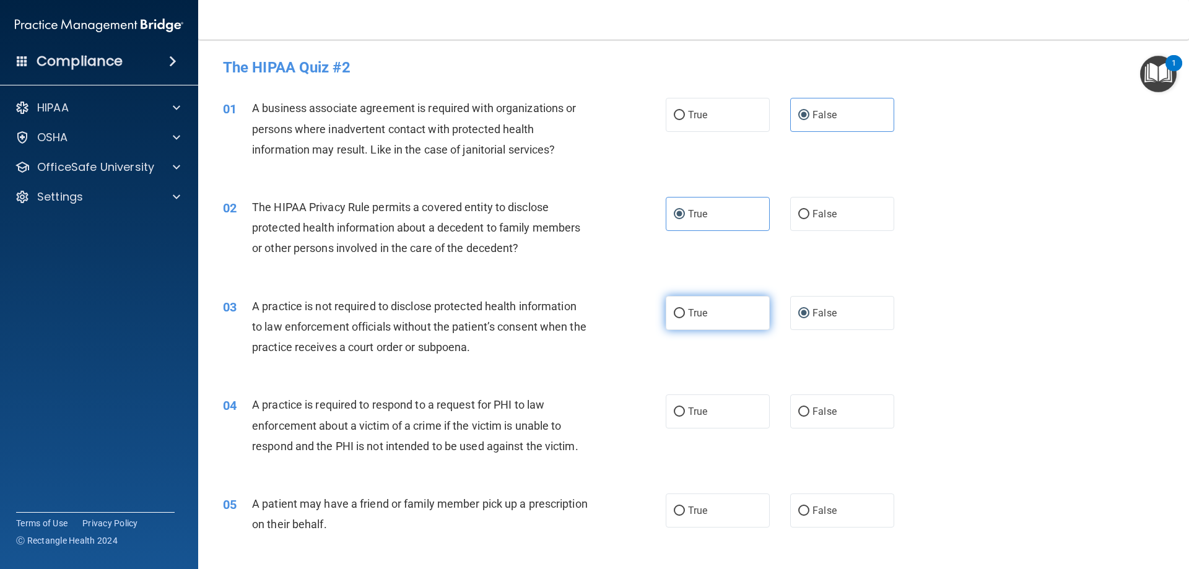
click at [685, 318] on input "True" at bounding box center [679, 313] width 11 height 9
radio input "true"
click at [810, 320] on label "False" at bounding box center [842, 313] width 104 height 34
click at [809, 318] on input "False" at bounding box center [803, 313] width 11 height 9
radio input "true"
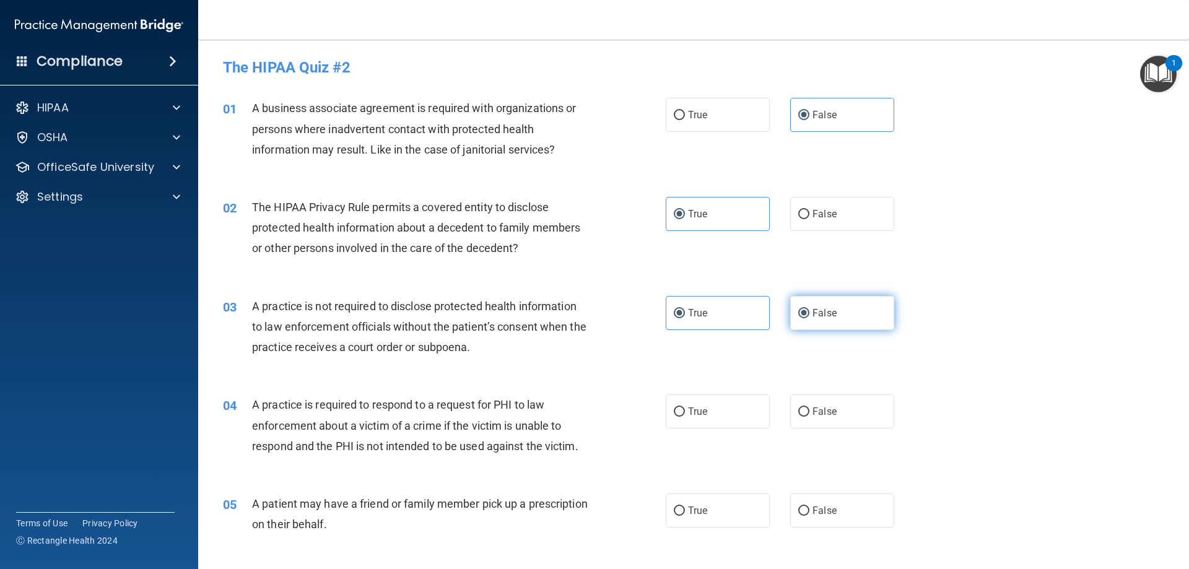
radio input "false"
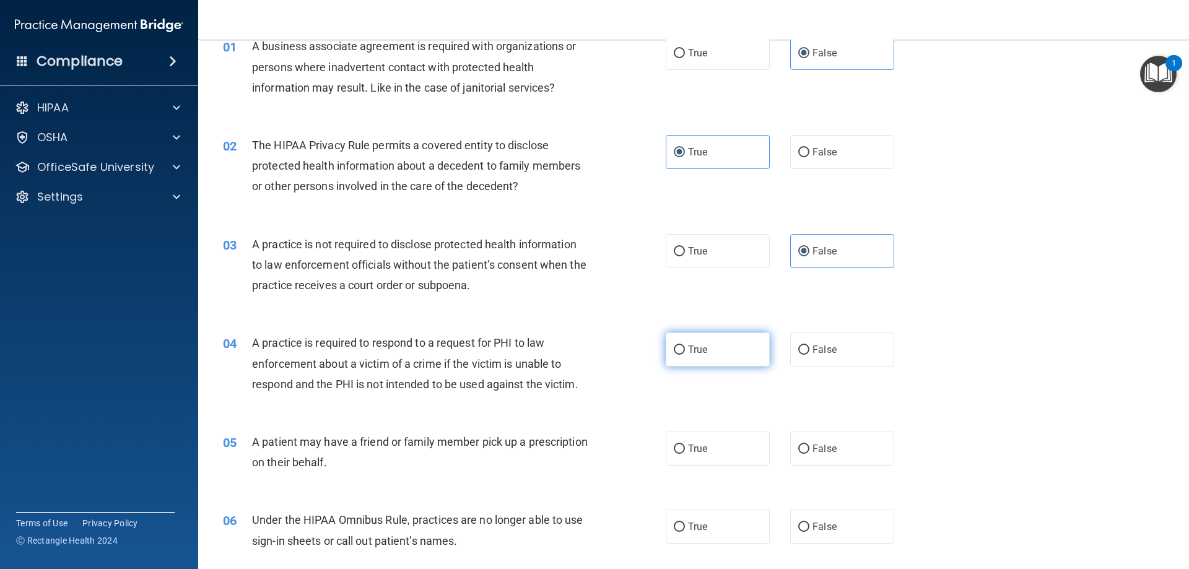
click at [722, 350] on label "True" at bounding box center [717, 349] width 104 height 34
click at [685, 350] on input "True" at bounding box center [679, 349] width 11 height 9
radio input "true"
click at [710, 451] on label "True" at bounding box center [717, 448] width 104 height 34
click at [685, 451] on input "True" at bounding box center [679, 448] width 11 height 9
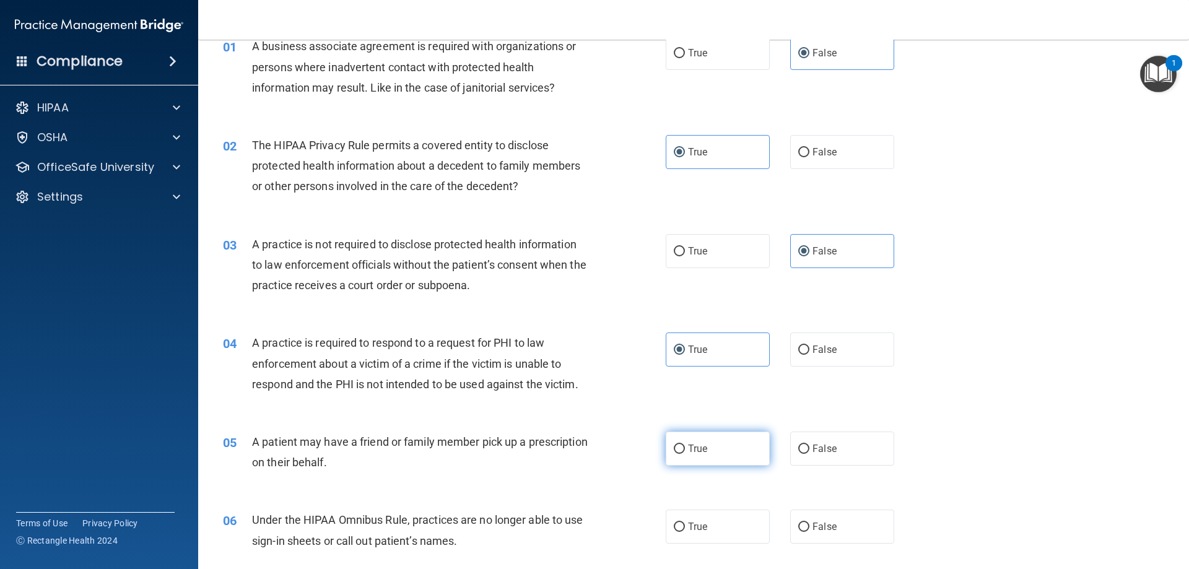
radio input "true"
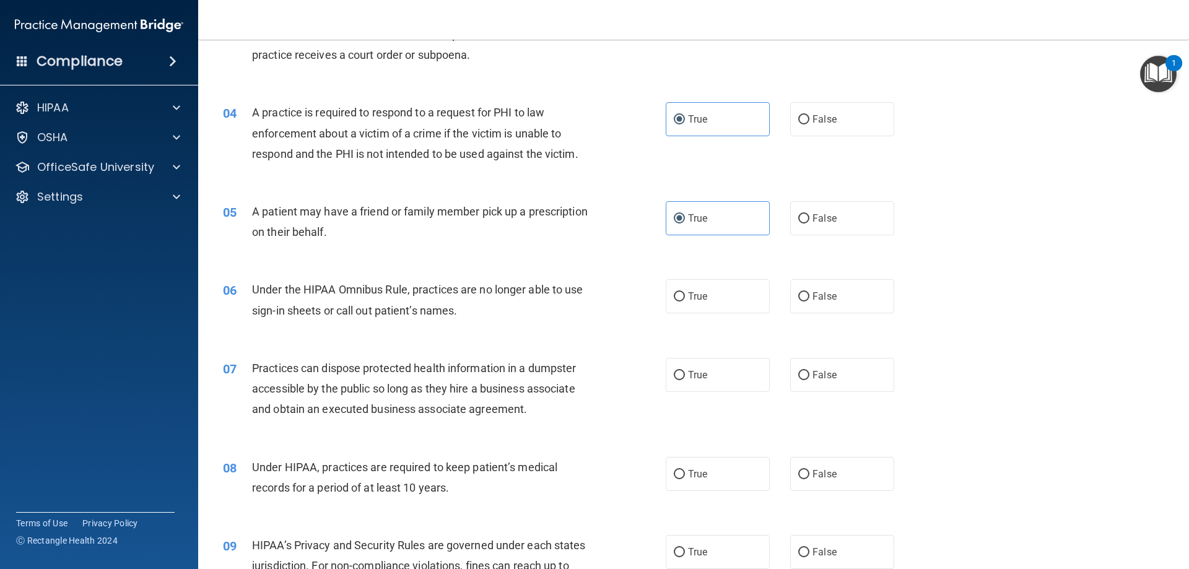
scroll to position [310, 0]
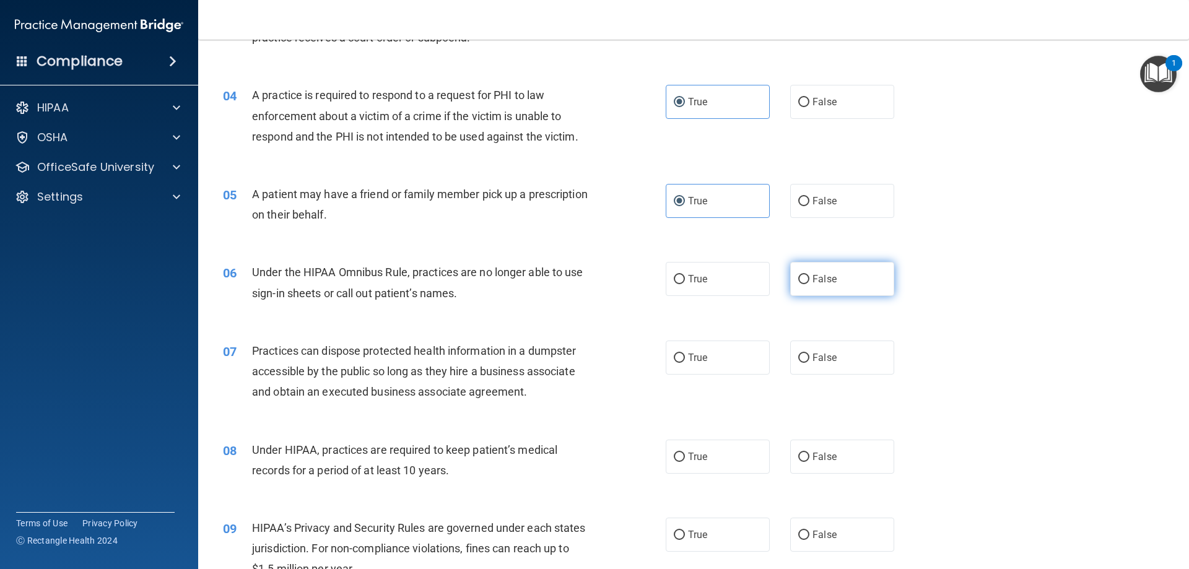
click at [838, 290] on label "False" at bounding box center [842, 279] width 104 height 34
click at [809, 284] on input "False" at bounding box center [803, 279] width 11 height 9
radio input "true"
click at [808, 363] on label "False" at bounding box center [842, 357] width 104 height 34
click at [808, 363] on input "False" at bounding box center [803, 357] width 11 height 9
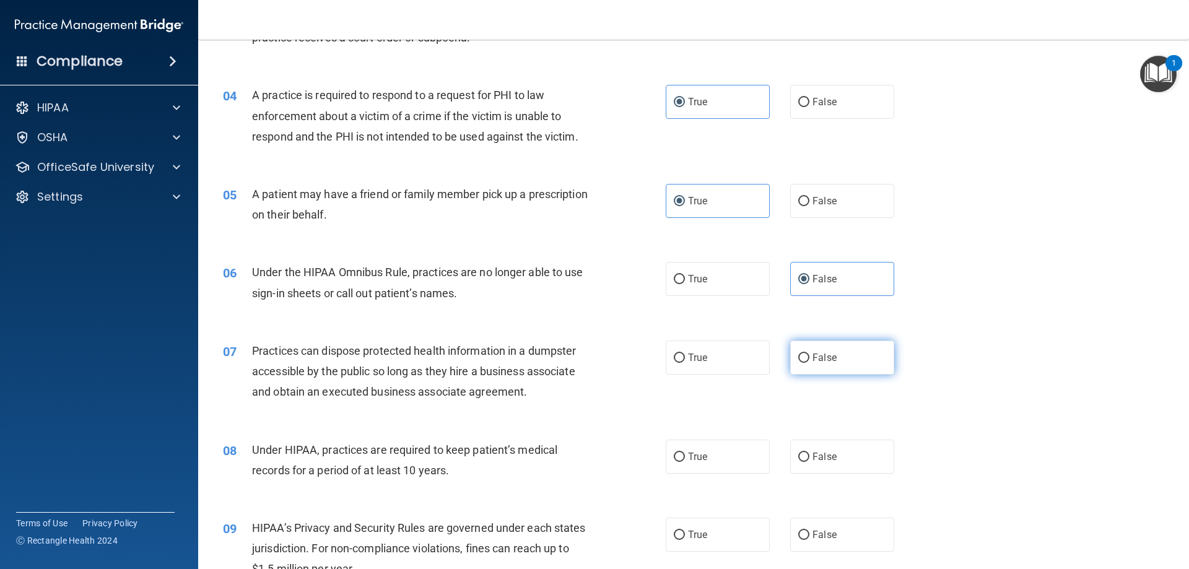
radio input "true"
click at [830, 465] on label "False" at bounding box center [842, 457] width 104 height 34
click at [809, 462] on input "False" at bounding box center [803, 457] width 11 height 9
radio input "true"
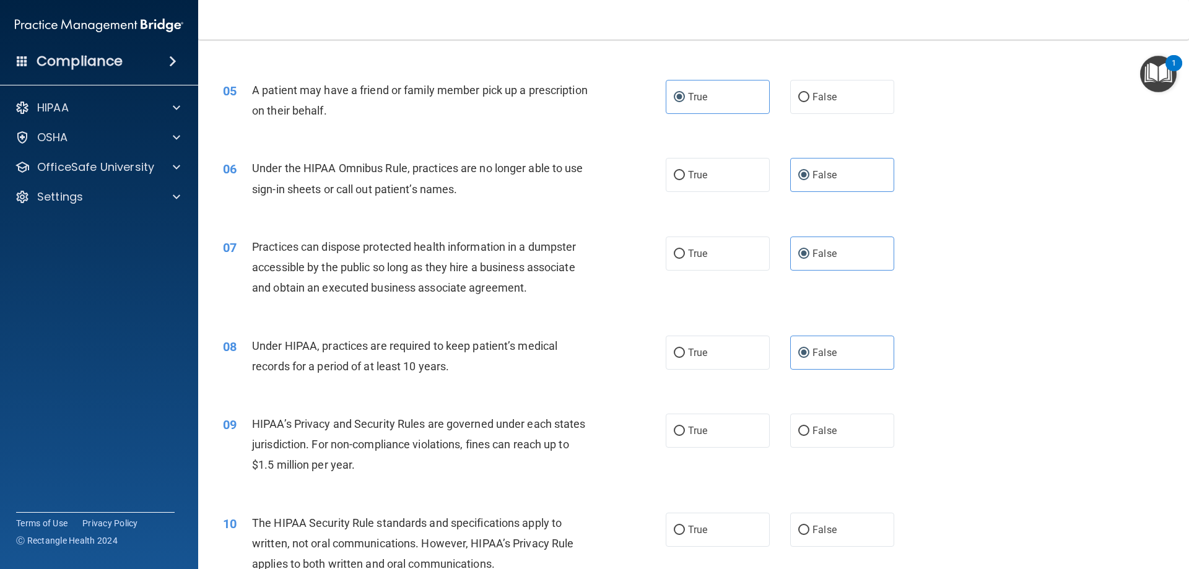
scroll to position [495, 0]
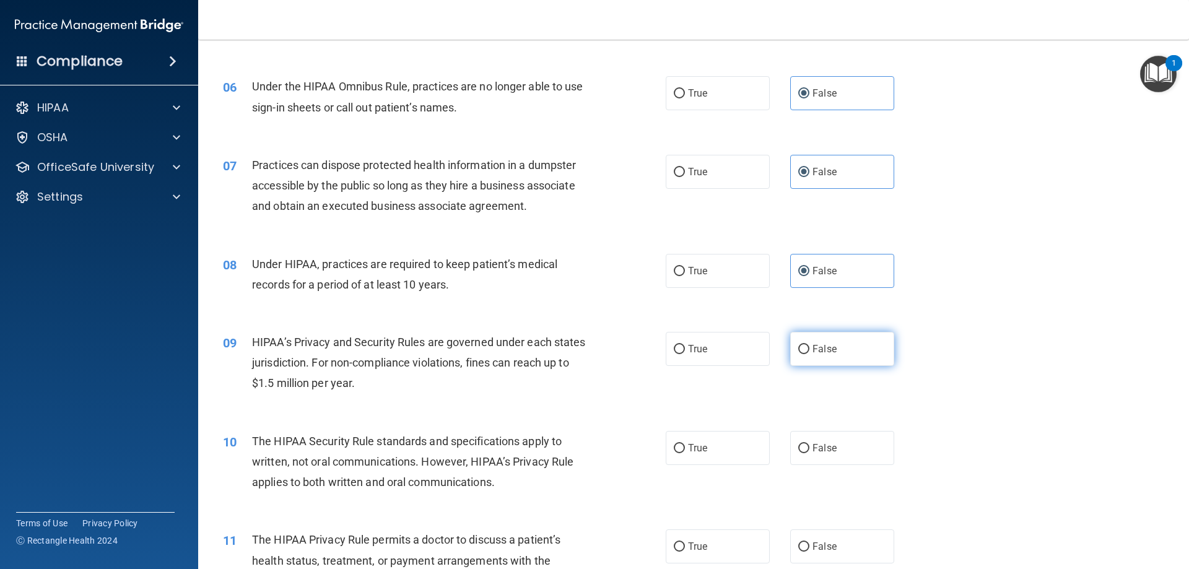
click at [835, 340] on label "False" at bounding box center [842, 349] width 104 height 34
click at [809, 345] on input "False" at bounding box center [803, 349] width 11 height 9
radio input "true"
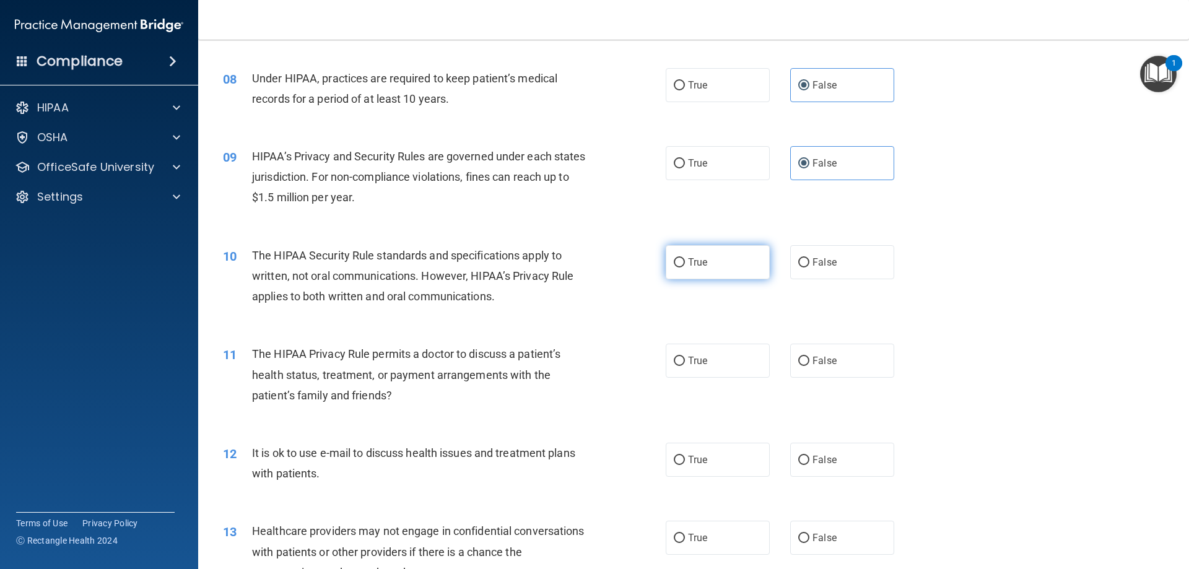
click at [711, 277] on label "True" at bounding box center [717, 262] width 104 height 34
click at [685, 267] on input "True" at bounding box center [679, 262] width 11 height 9
radio input "true"
click at [703, 345] on label "True" at bounding box center [717, 361] width 104 height 34
click at [685, 357] on input "True" at bounding box center [679, 361] width 11 height 9
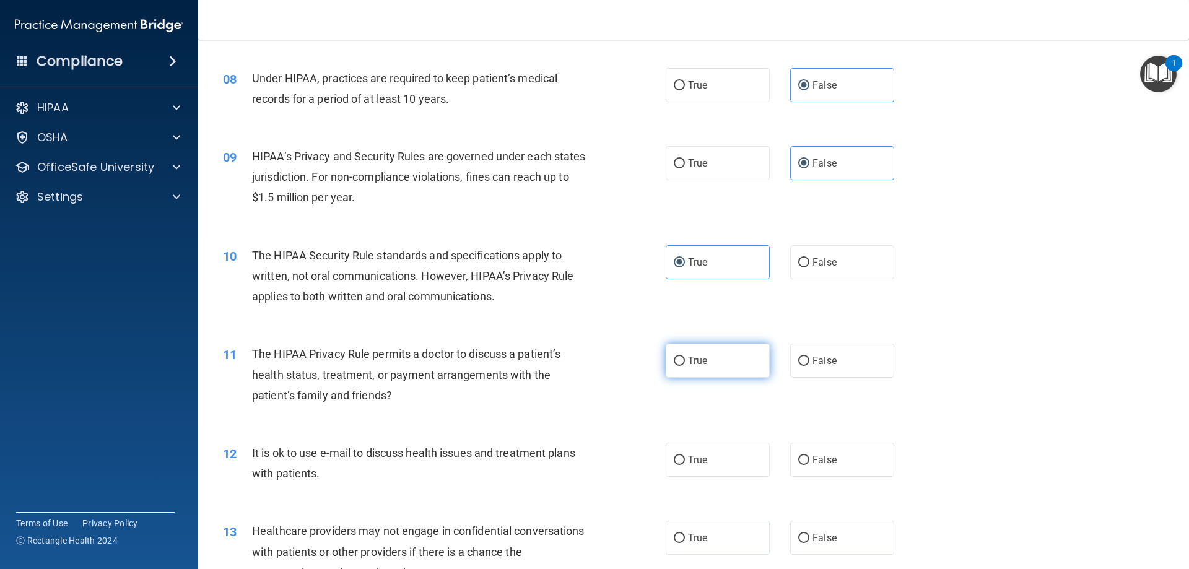
radio input "true"
click at [689, 459] on span "True" at bounding box center [697, 460] width 19 height 12
click at [685, 459] on input "True" at bounding box center [679, 460] width 11 height 9
radio input "true"
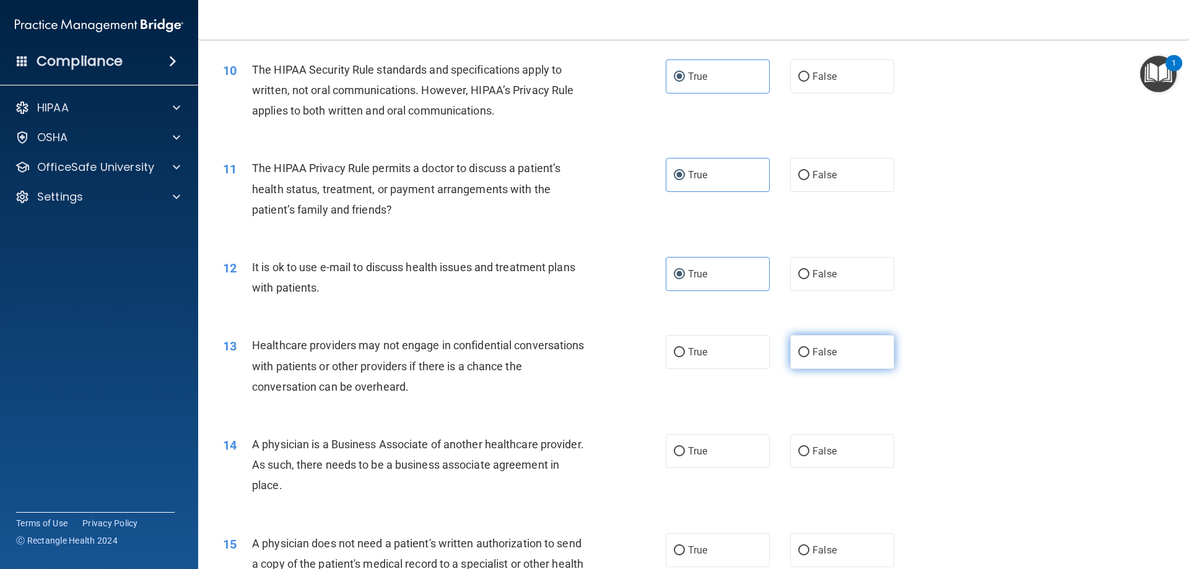
click at [826, 358] on label "False" at bounding box center [842, 352] width 104 height 34
click at [809, 357] on input "False" at bounding box center [803, 352] width 11 height 9
radio input "true"
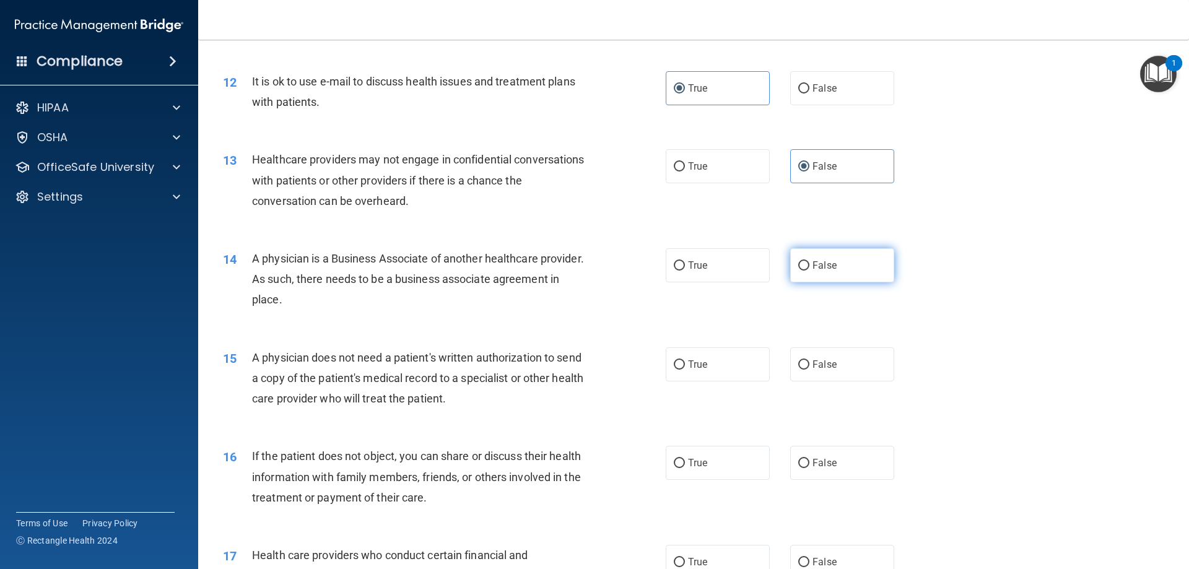
click at [844, 259] on label "False" at bounding box center [842, 265] width 104 height 34
click at [809, 261] on input "False" at bounding box center [803, 265] width 11 height 9
radio input "true"
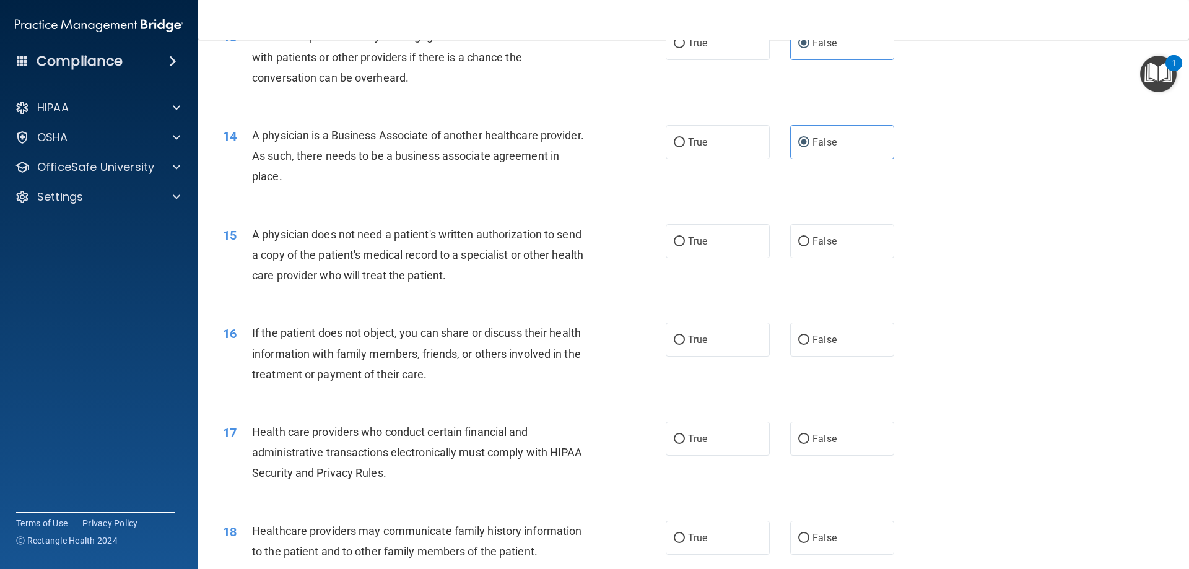
scroll to position [1176, 0]
click at [723, 246] on label "True" at bounding box center [717, 240] width 104 height 34
click at [685, 246] on input "True" at bounding box center [679, 240] width 11 height 9
radio input "true"
click at [698, 337] on span "True" at bounding box center [697, 339] width 19 height 12
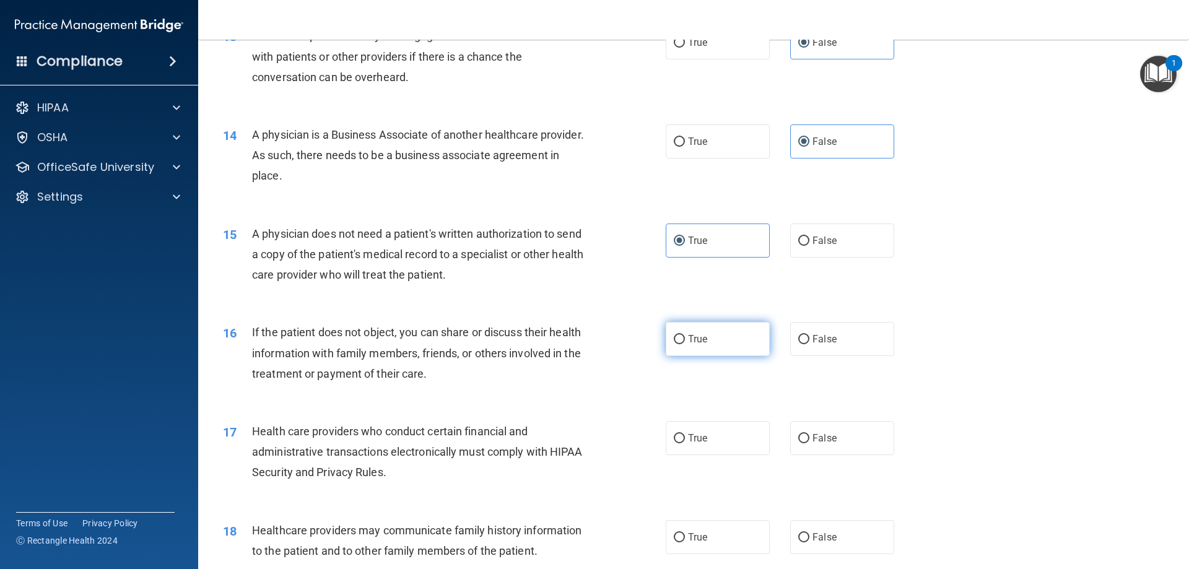
click at [685, 337] on input "True" at bounding box center [679, 339] width 11 height 9
radio input "true"
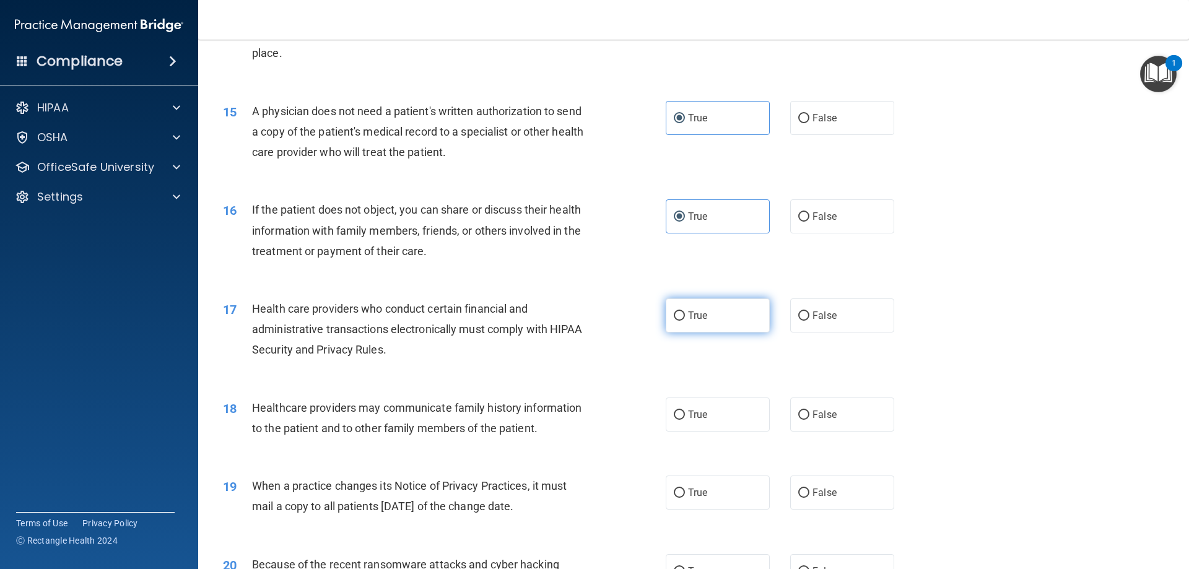
scroll to position [1300, 0]
click at [699, 305] on label "True" at bounding box center [717, 314] width 104 height 34
click at [685, 310] on input "True" at bounding box center [679, 314] width 11 height 9
radio input "true"
click at [804, 418] on label "False" at bounding box center [842, 413] width 104 height 34
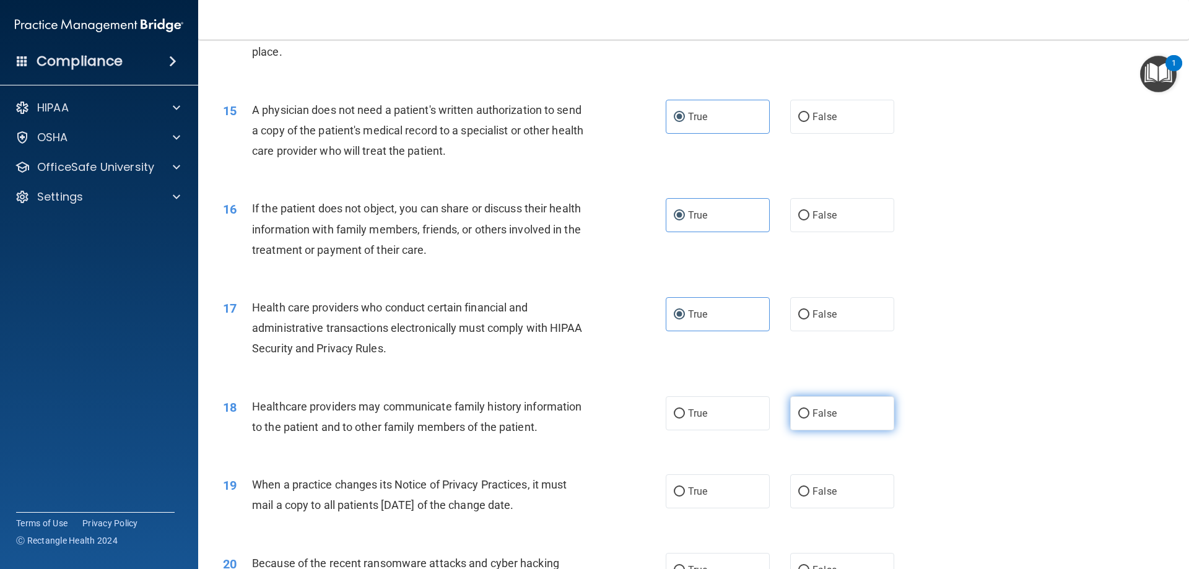
click at [804, 418] on input "False" at bounding box center [803, 413] width 11 height 9
radio input "true"
click at [799, 492] on input "False" at bounding box center [803, 491] width 11 height 9
radio input "true"
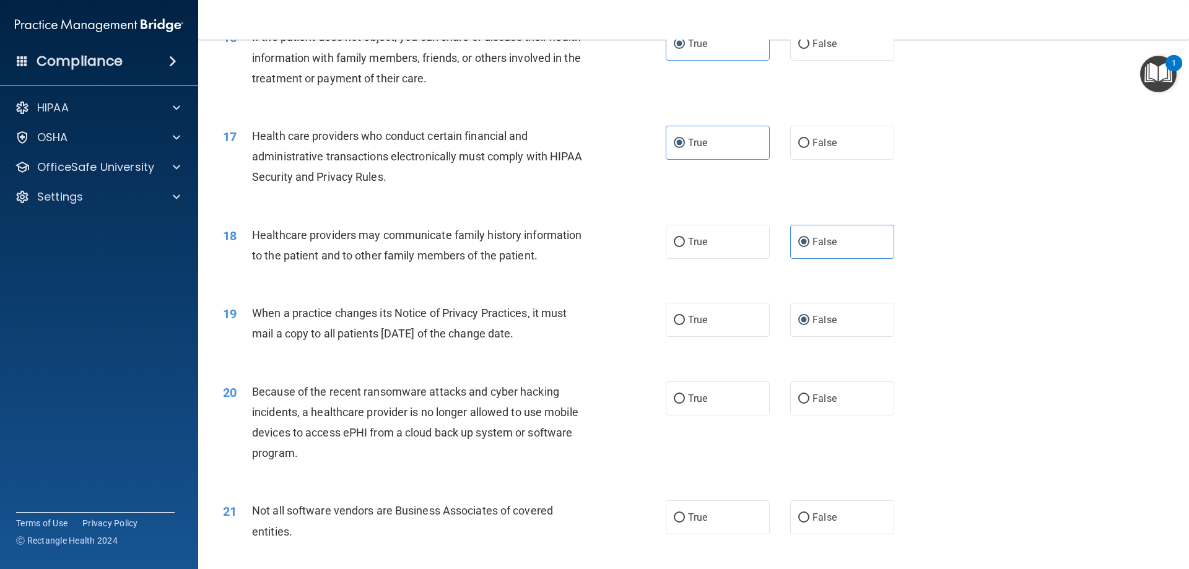
scroll to position [1486, 0]
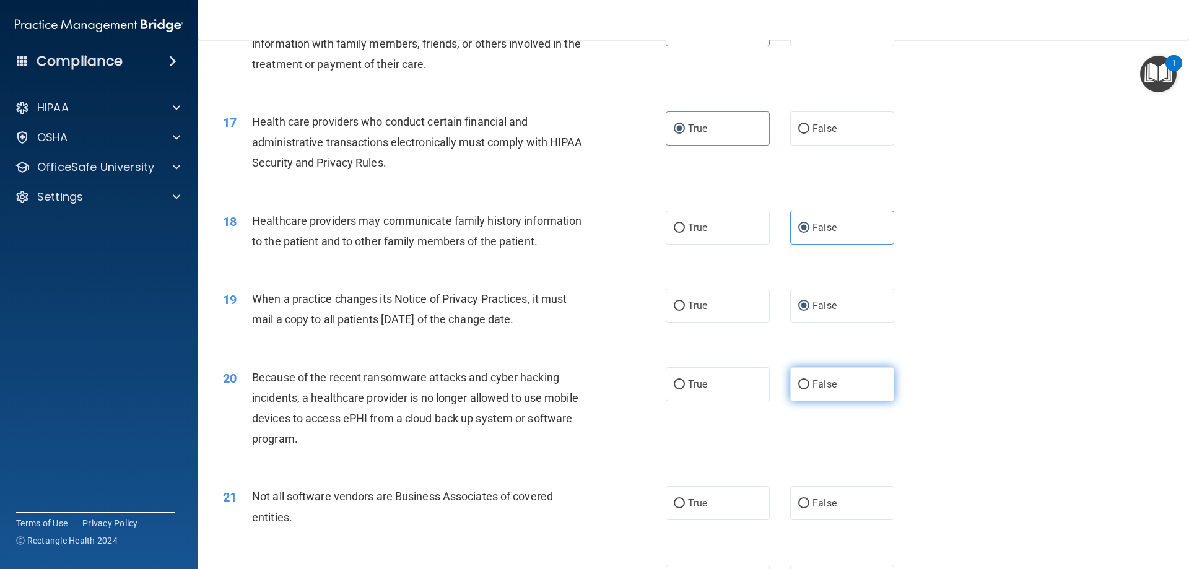
click at [820, 391] on label "False" at bounding box center [842, 384] width 104 height 34
click at [809, 389] on input "False" at bounding box center [803, 384] width 11 height 9
radio input "true"
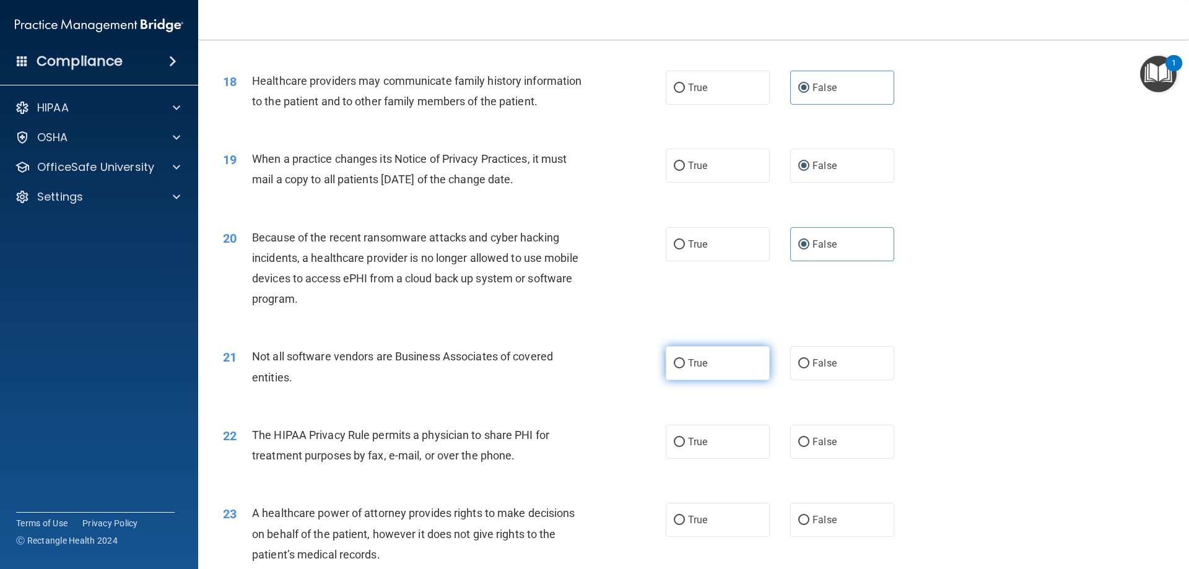
scroll to position [1671, 0]
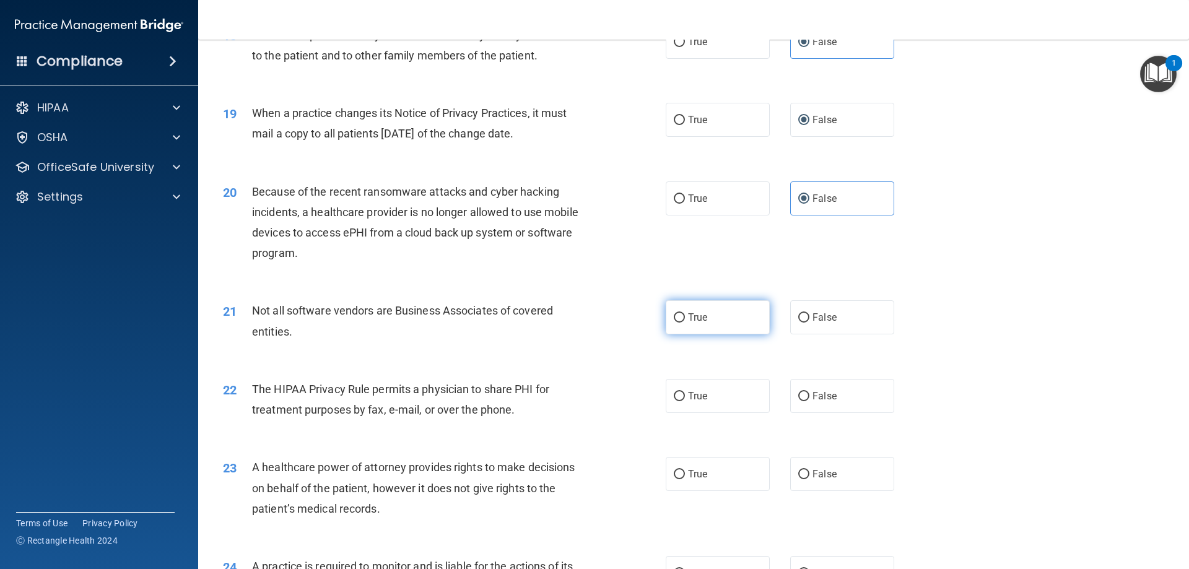
click at [688, 320] on span "True" at bounding box center [697, 317] width 19 height 12
click at [685, 320] on input "True" at bounding box center [679, 317] width 11 height 9
radio input "true"
click at [680, 395] on label "True" at bounding box center [717, 396] width 104 height 34
click at [680, 395] on input "True" at bounding box center [679, 396] width 11 height 9
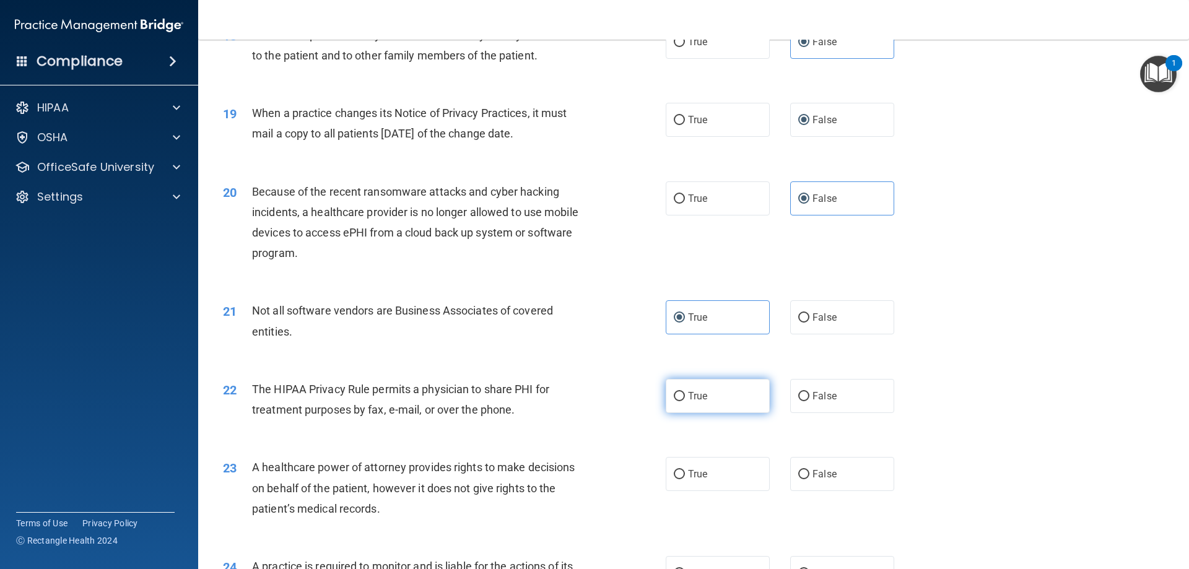
radio input "true"
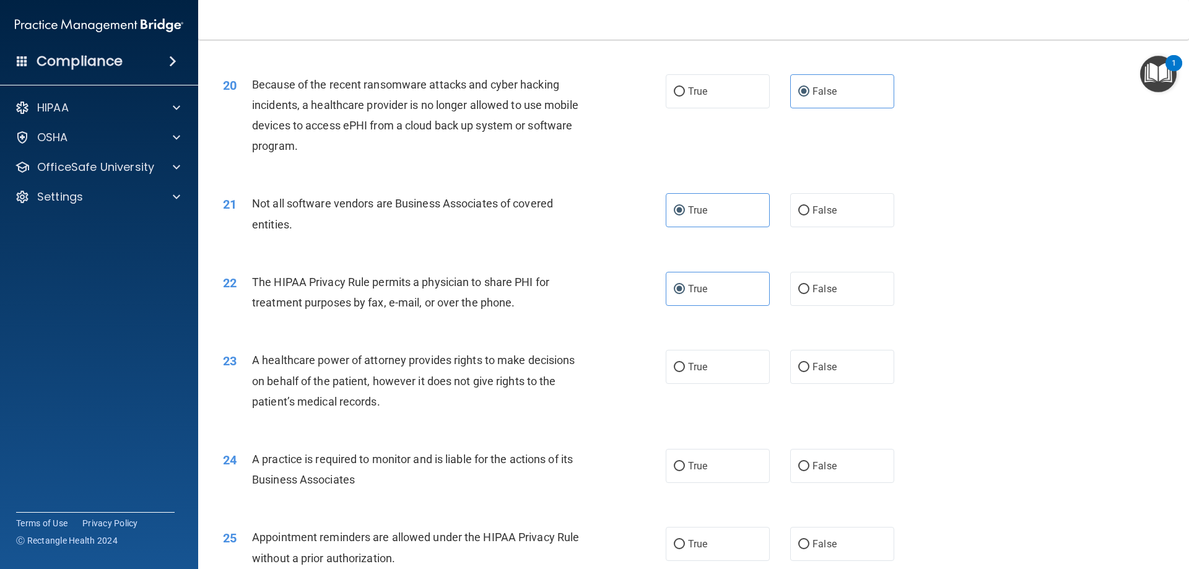
scroll to position [1795, 0]
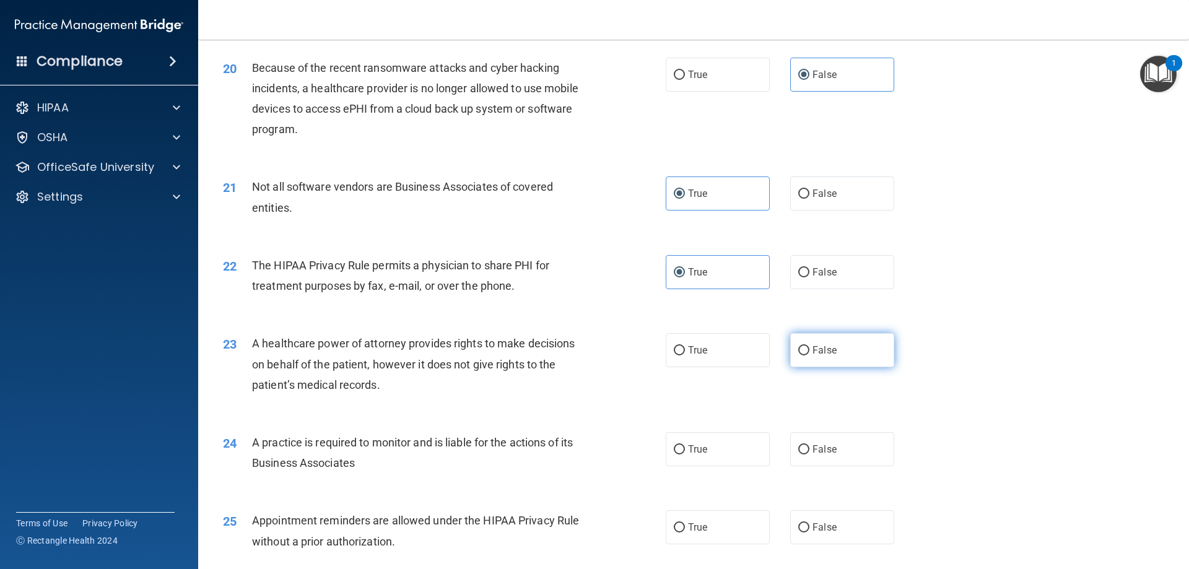
click at [814, 359] on label "False" at bounding box center [842, 350] width 104 height 34
click at [809, 355] on input "False" at bounding box center [803, 350] width 11 height 9
radio input "true"
click at [820, 441] on label "False" at bounding box center [842, 449] width 104 height 34
click at [809, 445] on input "False" at bounding box center [803, 449] width 11 height 9
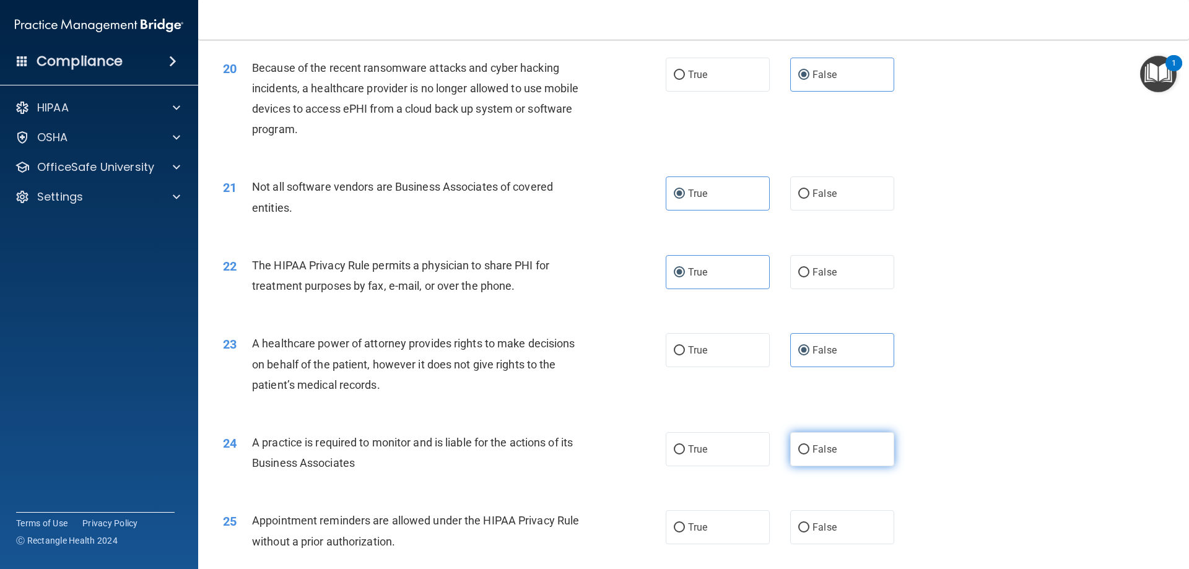
radio input "true"
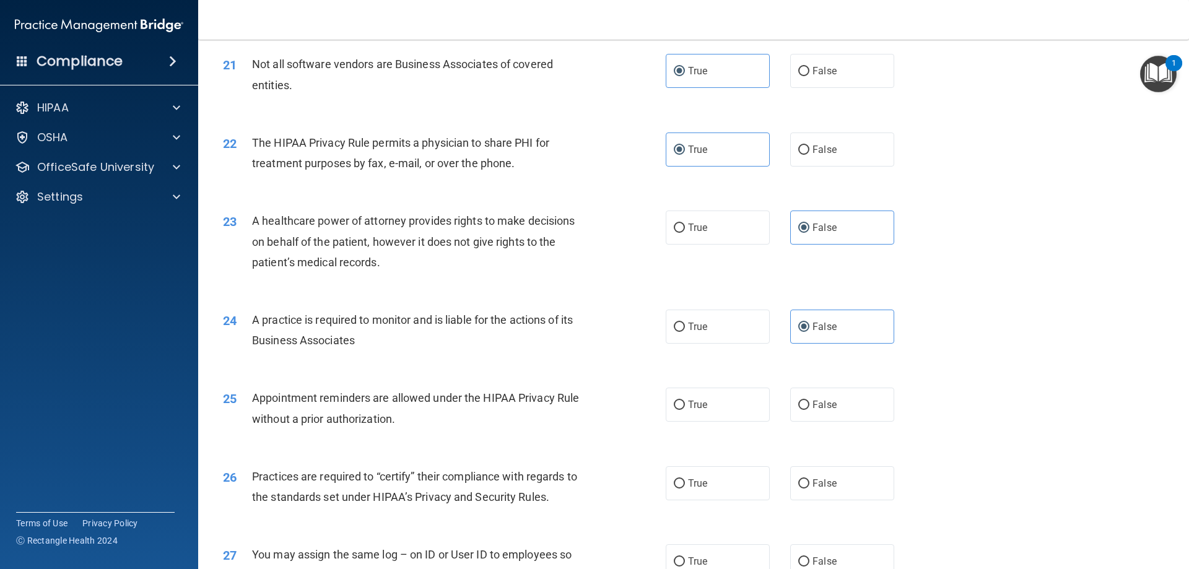
scroll to position [1919, 0]
click at [714, 389] on label "True" at bounding box center [717, 403] width 104 height 34
click at [685, 399] on input "True" at bounding box center [679, 403] width 11 height 9
radio input "true"
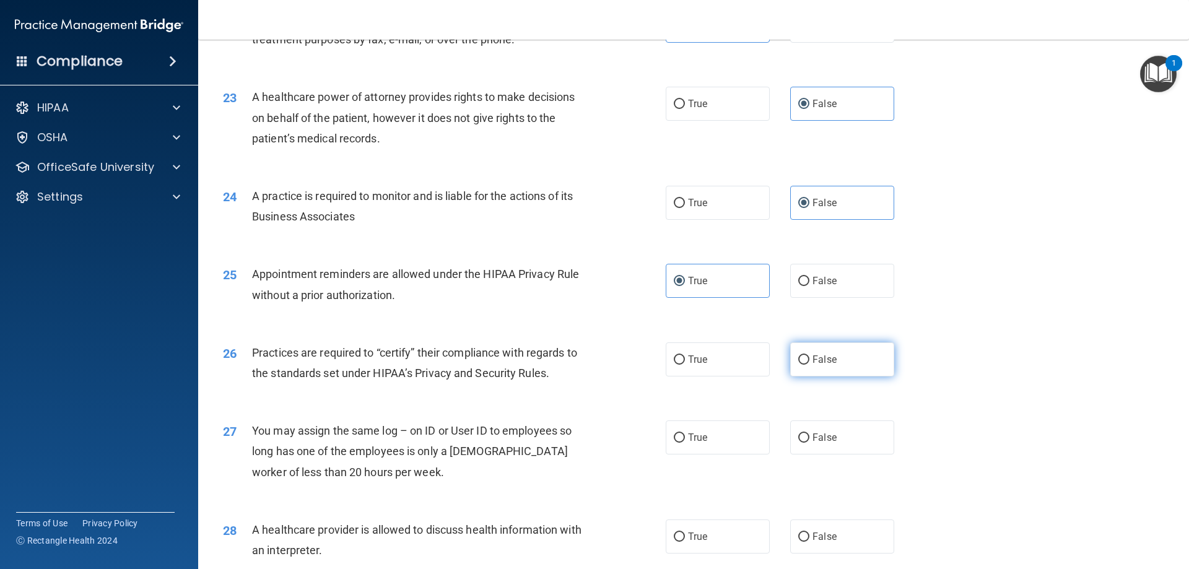
scroll to position [2043, 0]
click at [827, 360] on span "False" at bounding box center [824, 358] width 24 height 12
click at [809, 360] on input "False" at bounding box center [803, 358] width 11 height 9
radio input "true"
click at [825, 419] on label "False" at bounding box center [842, 436] width 104 height 34
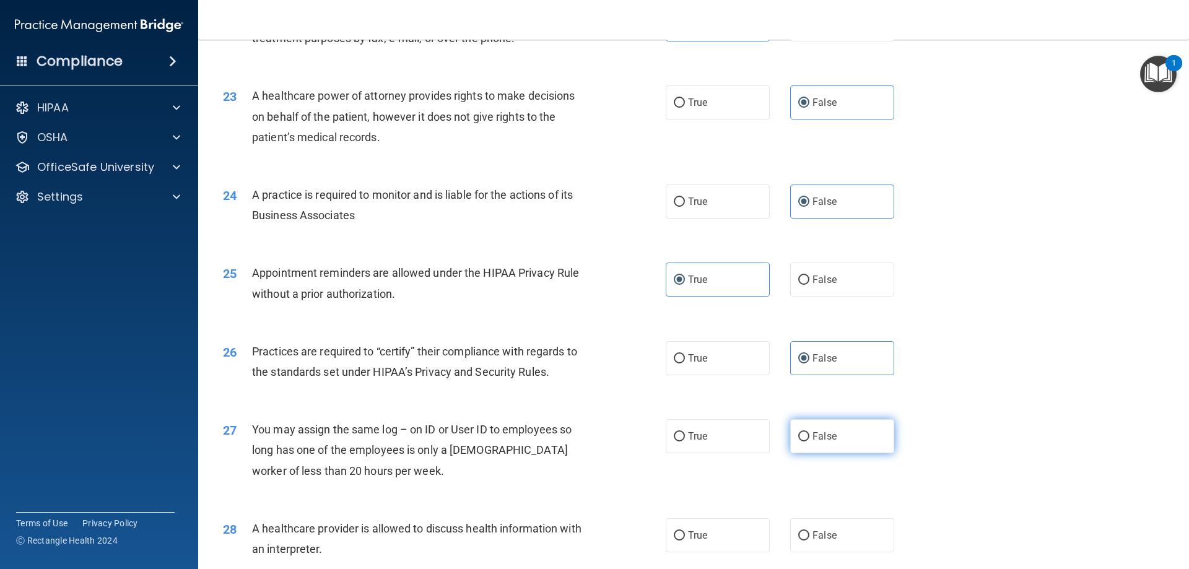
click at [809, 432] on input "False" at bounding box center [803, 436] width 11 height 9
radio input "true"
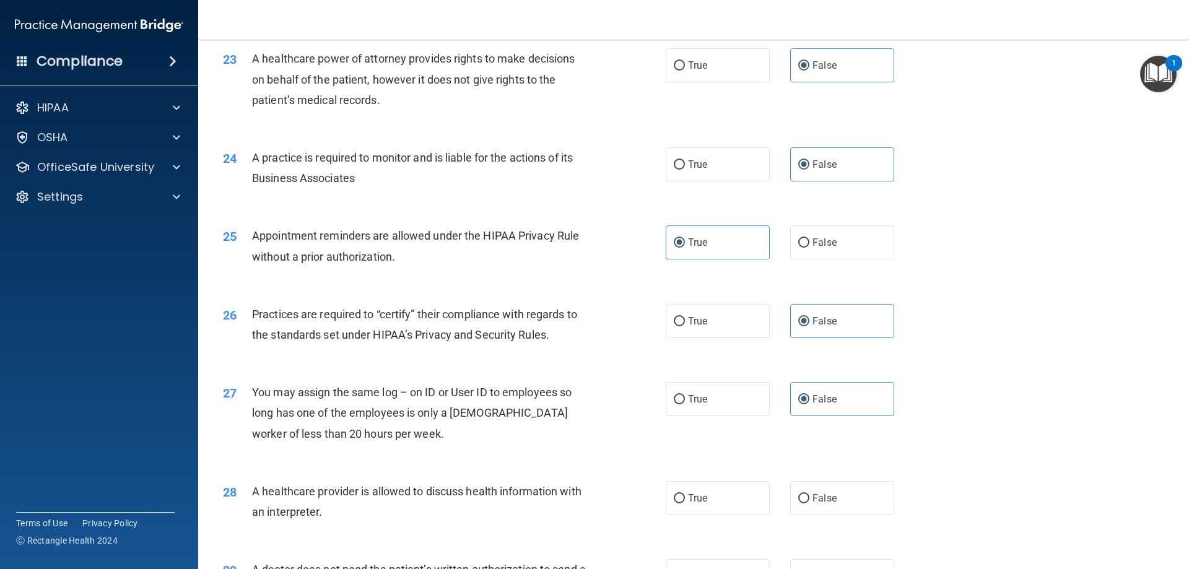
scroll to position [2229, 0]
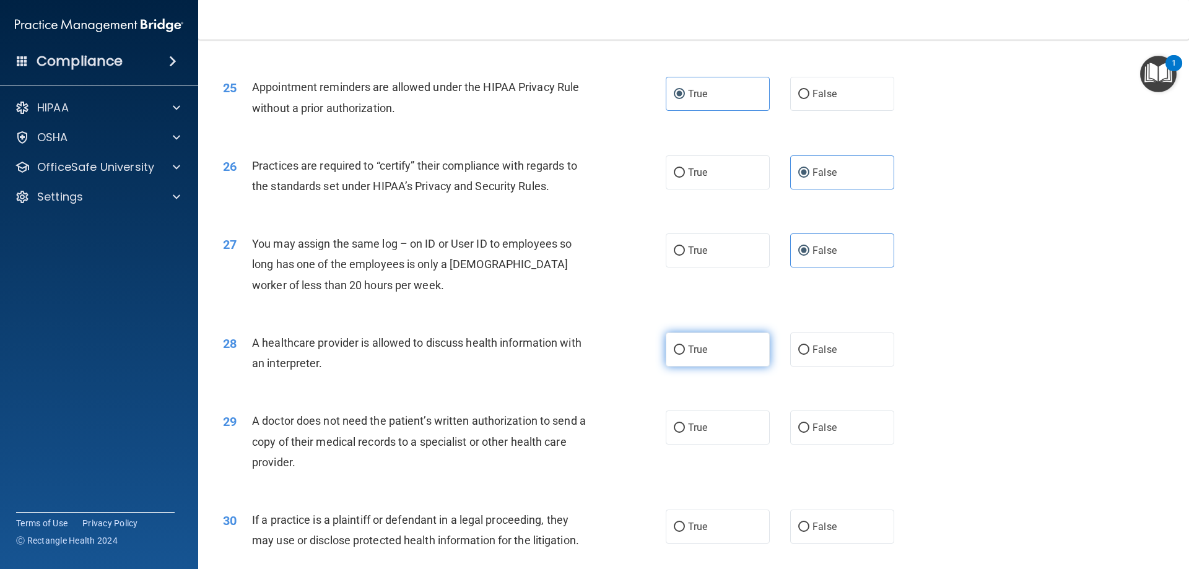
click at [715, 342] on label "True" at bounding box center [717, 349] width 104 height 34
click at [685, 345] on input "True" at bounding box center [679, 349] width 11 height 9
radio input "true"
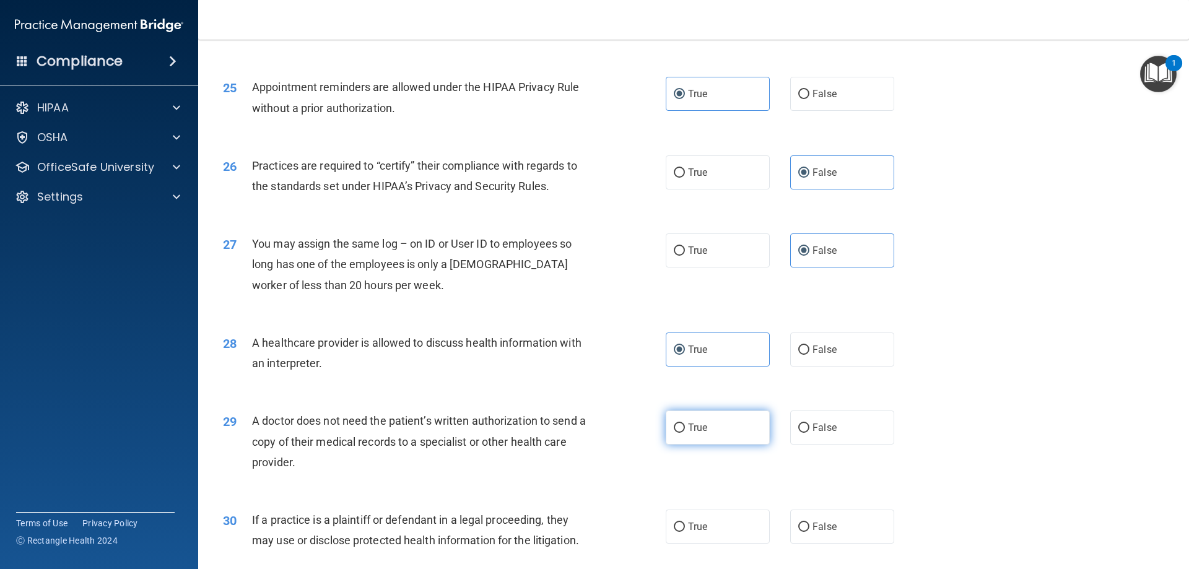
click at [701, 425] on span "True" at bounding box center [697, 428] width 19 height 12
click at [685, 425] on input "True" at bounding box center [679, 427] width 11 height 9
radio input "true"
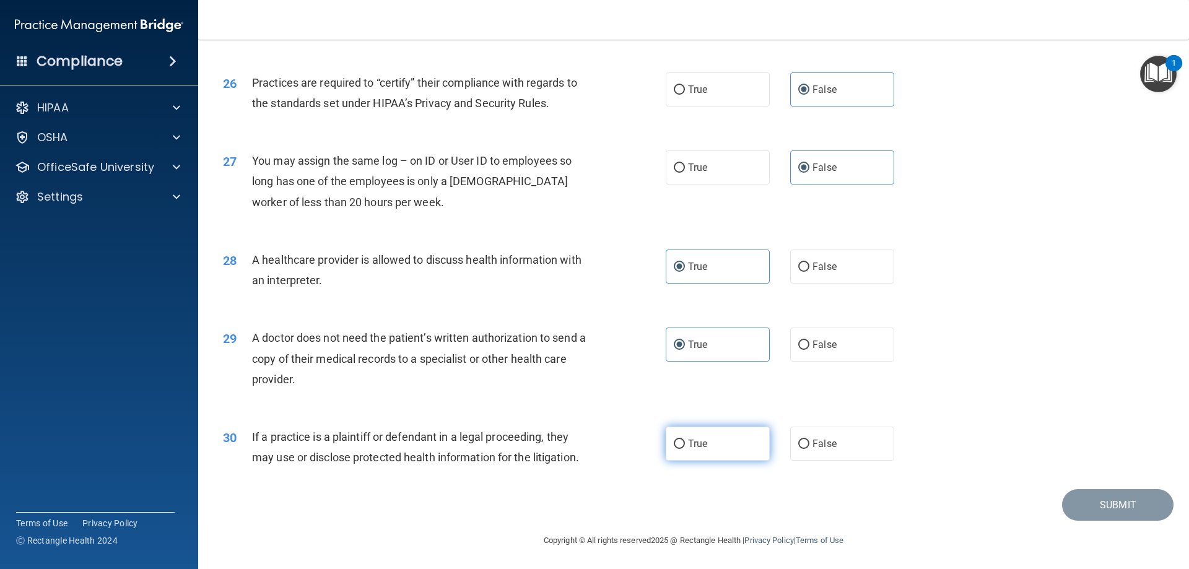
scroll to position [2313, 0]
click at [703, 441] on span "True" at bounding box center [697, 442] width 19 height 12
click at [685, 441] on input "True" at bounding box center [679, 442] width 11 height 9
radio input "true"
click at [1094, 496] on button "Submit" at bounding box center [1117, 504] width 111 height 32
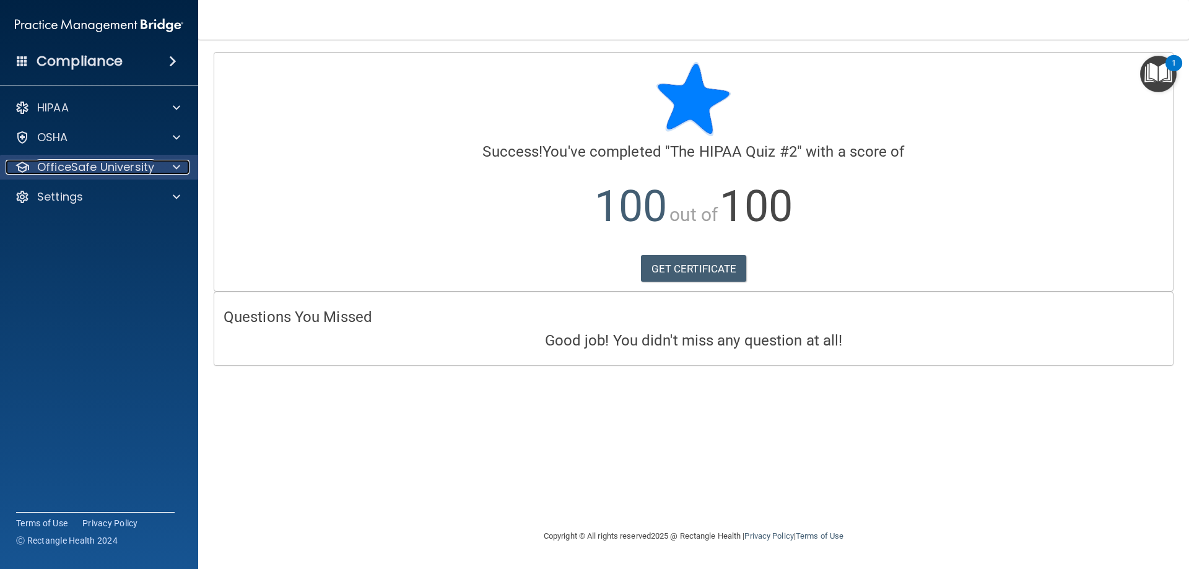
click at [88, 172] on p "OfficeSafe University" at bounding box center [95, 167] width 117 height 15
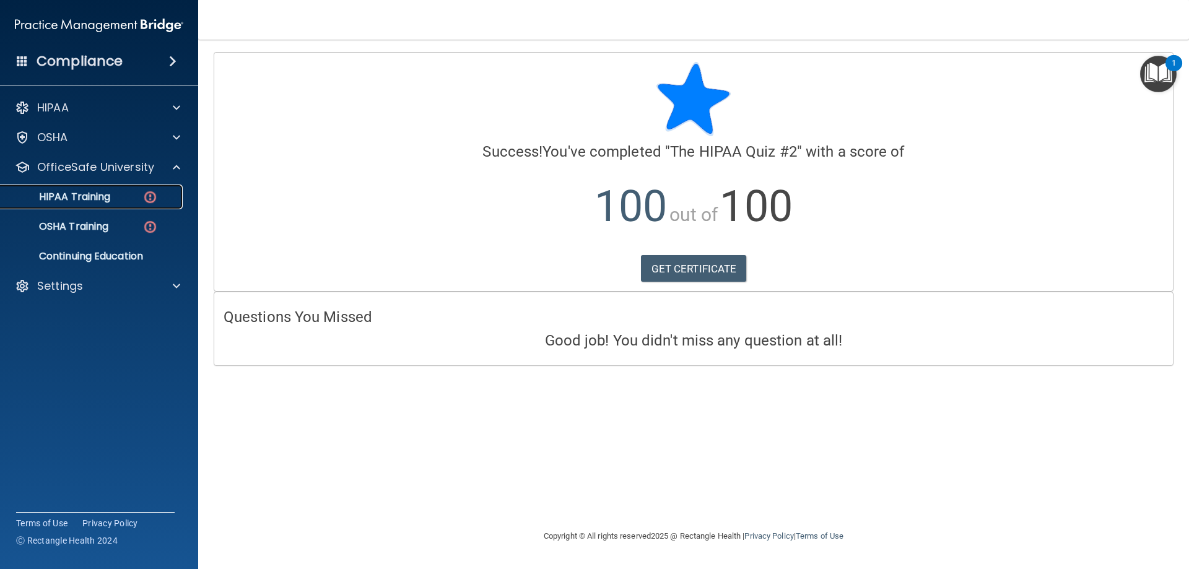
click at [108, 199] on p "HIPAA Training" at bounding box center [59, 197] width 102 height 12
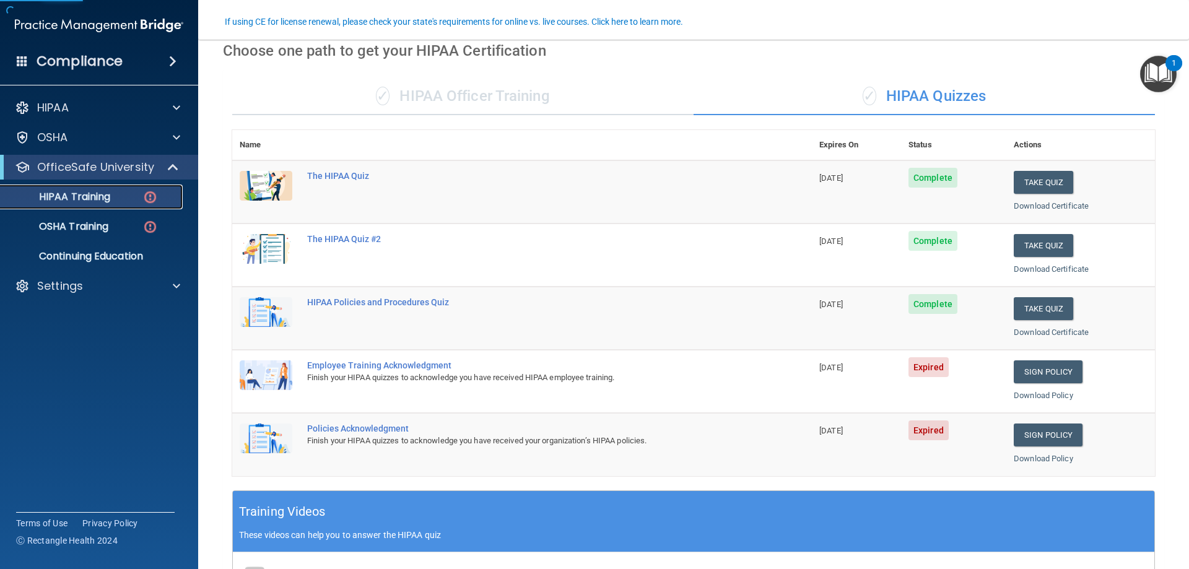
scroll to position [124, 0]
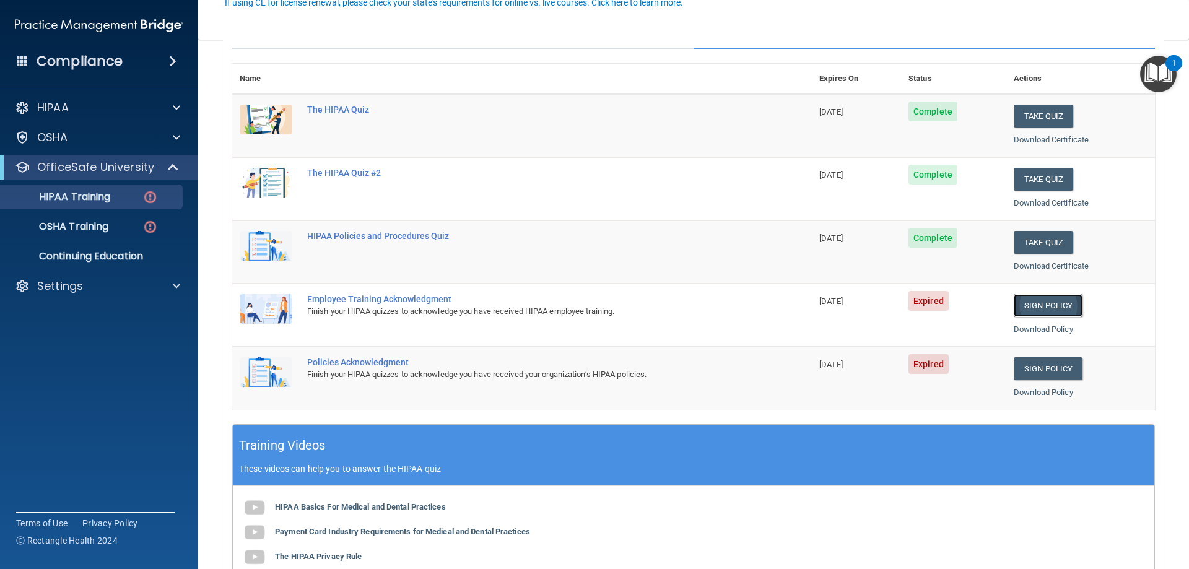
click at [1025, 302] on link "Sign Policy" at bounding box center [1047, 305] width 69 height 23
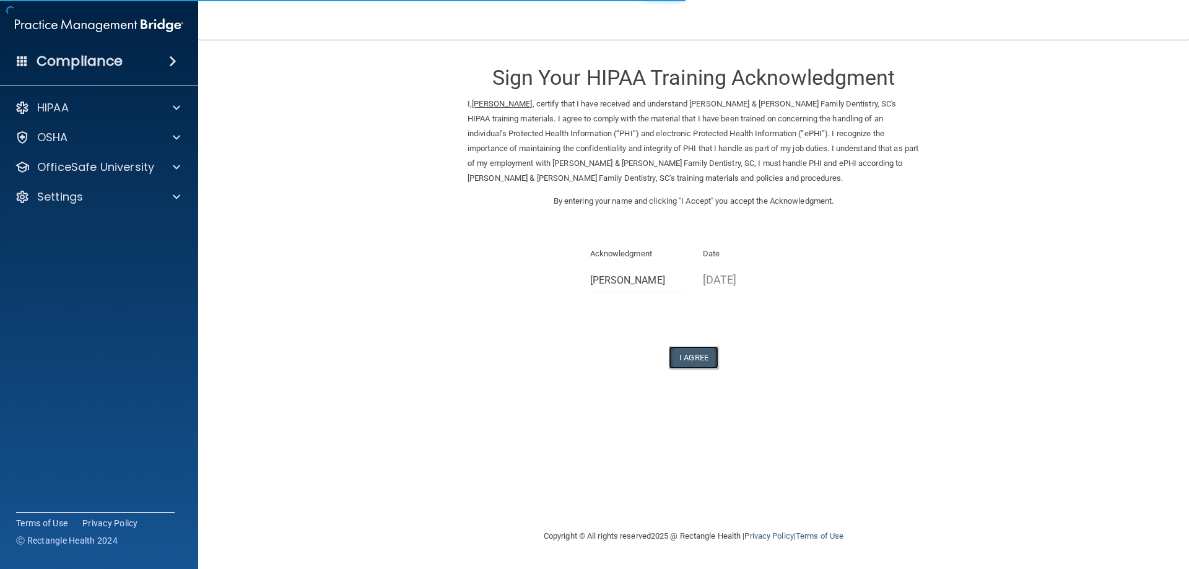
click at [709, 353] on button "I Agree" at bounding box center [694, 357] width 50 height 23
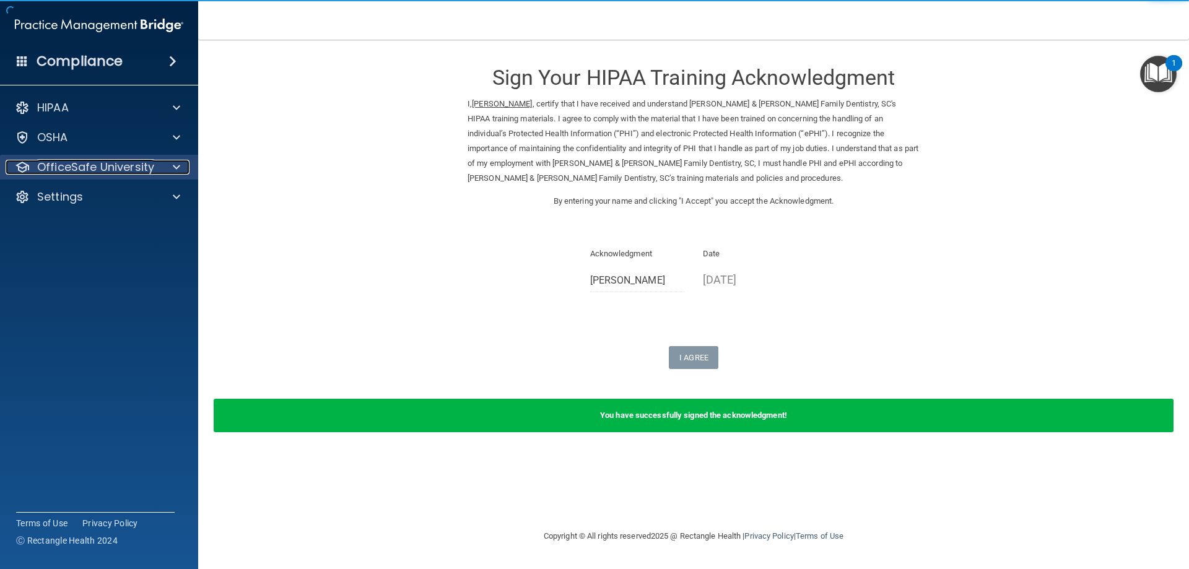
click at [84, 172] on p "OfficeSafe University" at bounding box center [95, 167] width 117 height 15
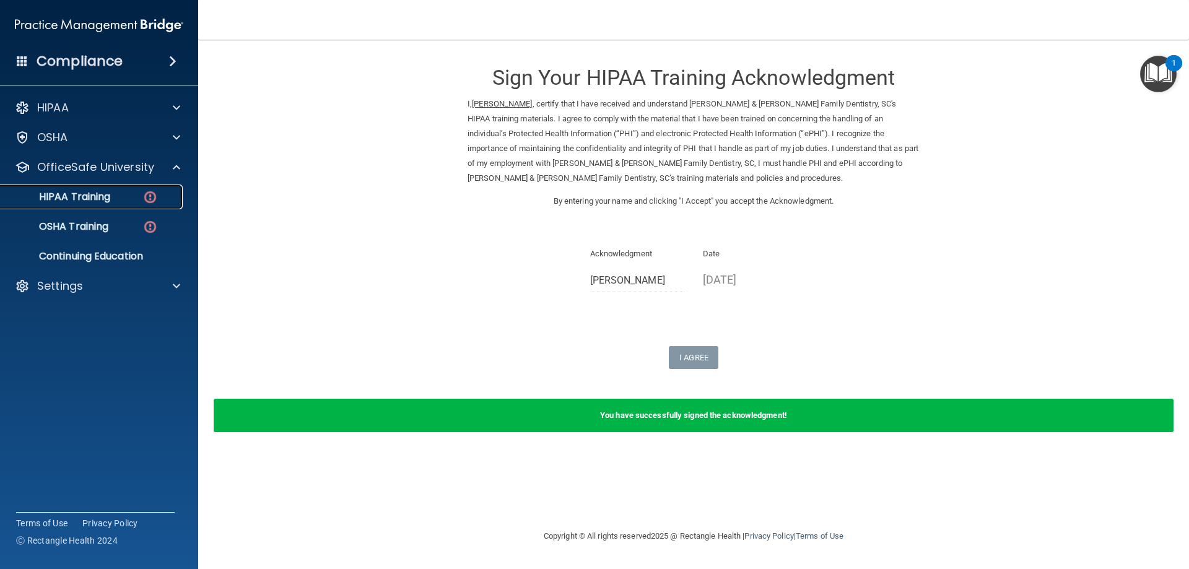
click at [98, 204] on link "HIPAA Training" at bounding box center [85, 196] width 195 height 25
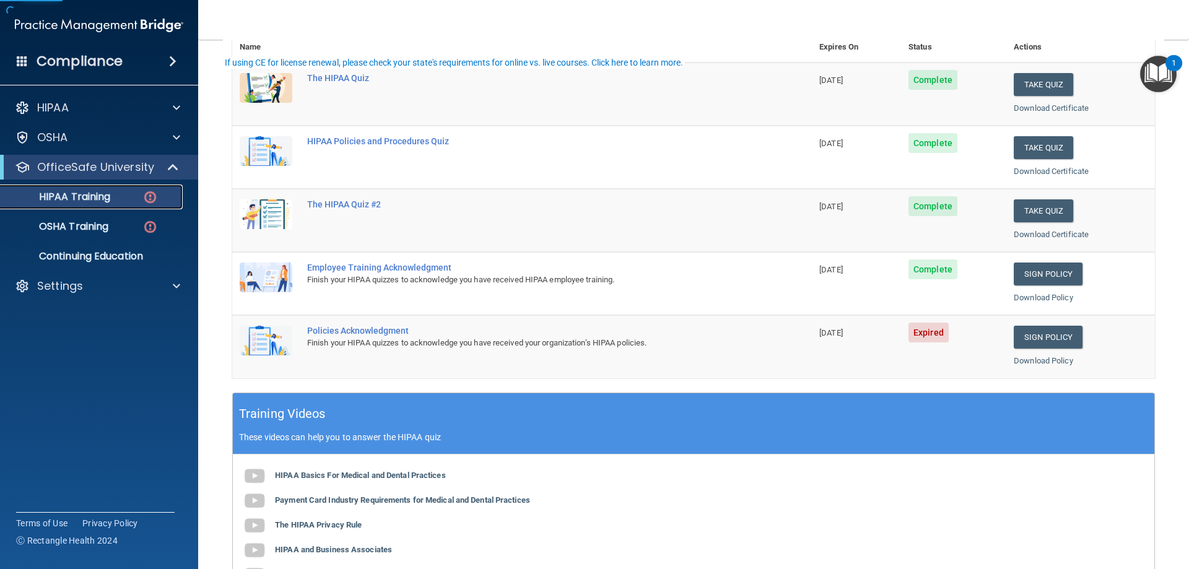
scroll to position [248, 0]
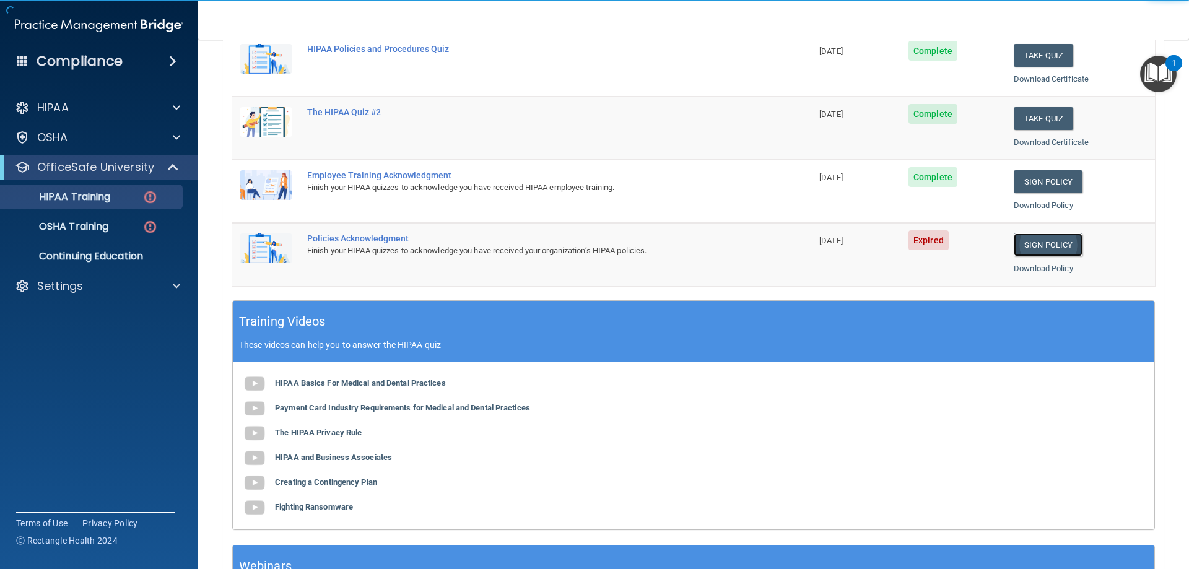
click at [1034, 243] on link "Sign Policy" at bounding box center [1047, 244] width 69 height 23
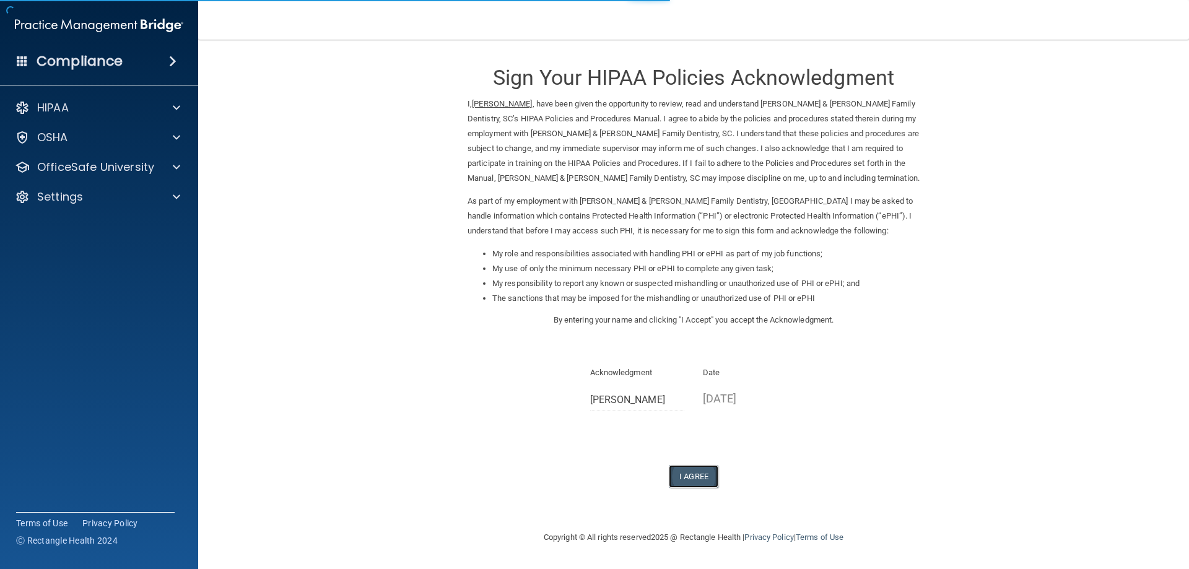
click at [691, 472] on button "I Agree" at bounding box center [694, 476] width 50 height 23
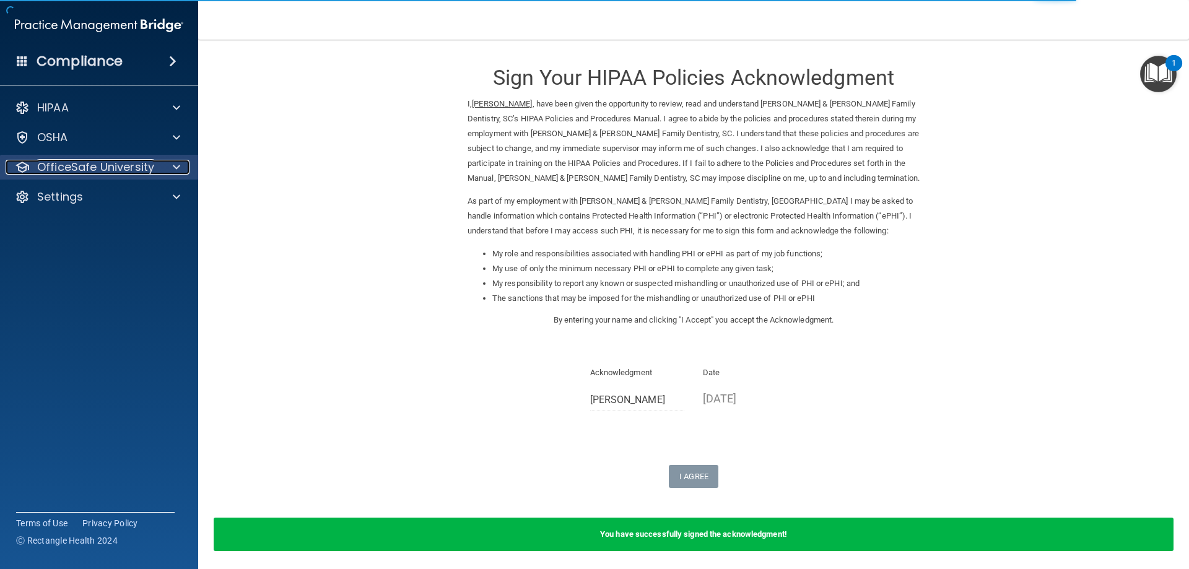
click at [91, 164] on p "OfficeSafe University" at bounding box center [95, 167] width 117 height 15
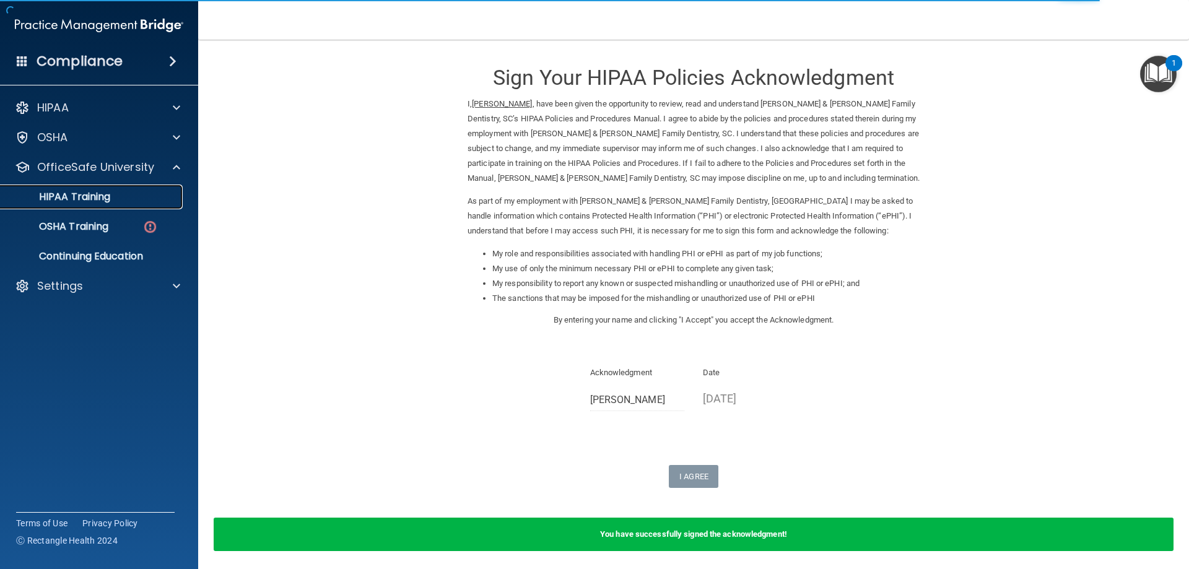
click at [108, 197] on p "HIPAA Training" at bounding box center [59, 197] width 102 height 12
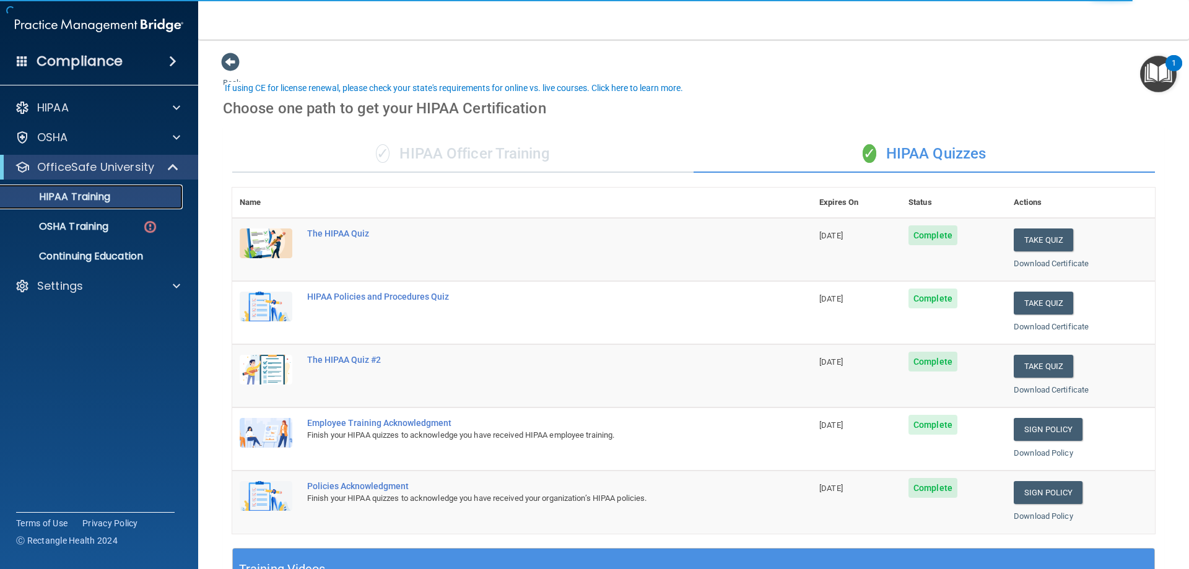
scroll to position [248, 0]
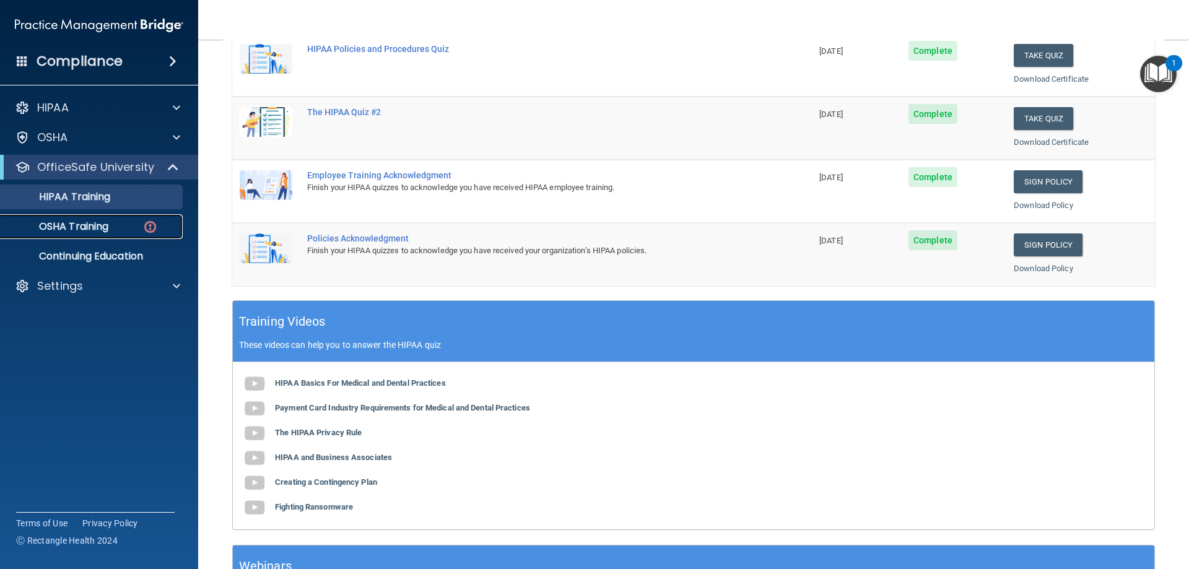
click at [90, 228] on p "OSHA Training" at bounding box center [58, 226] width 100 height 12
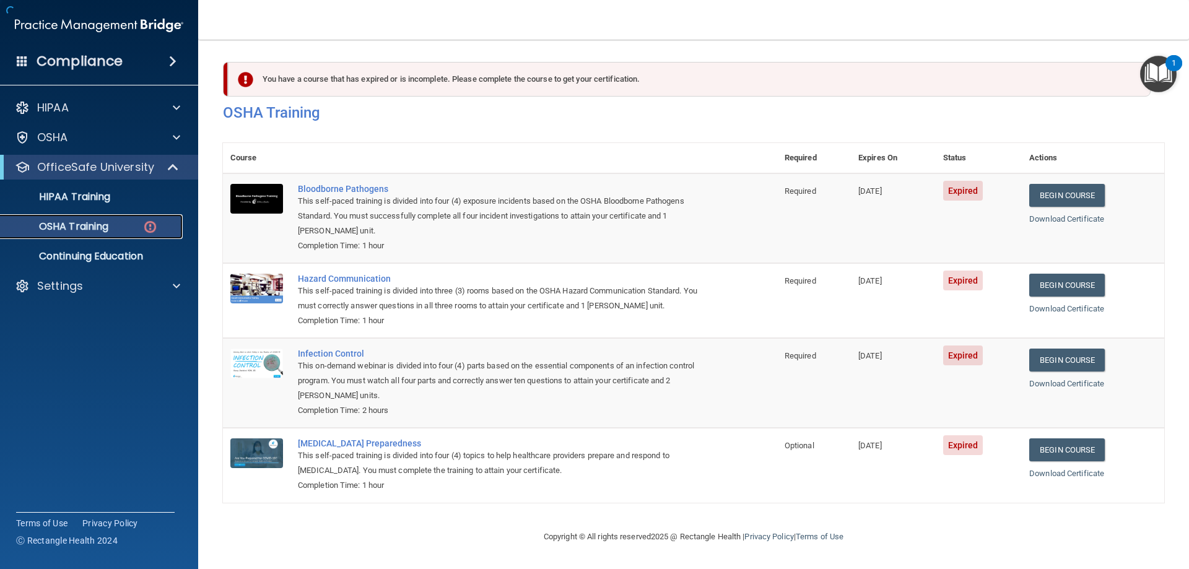
scroll to position [1, 0]
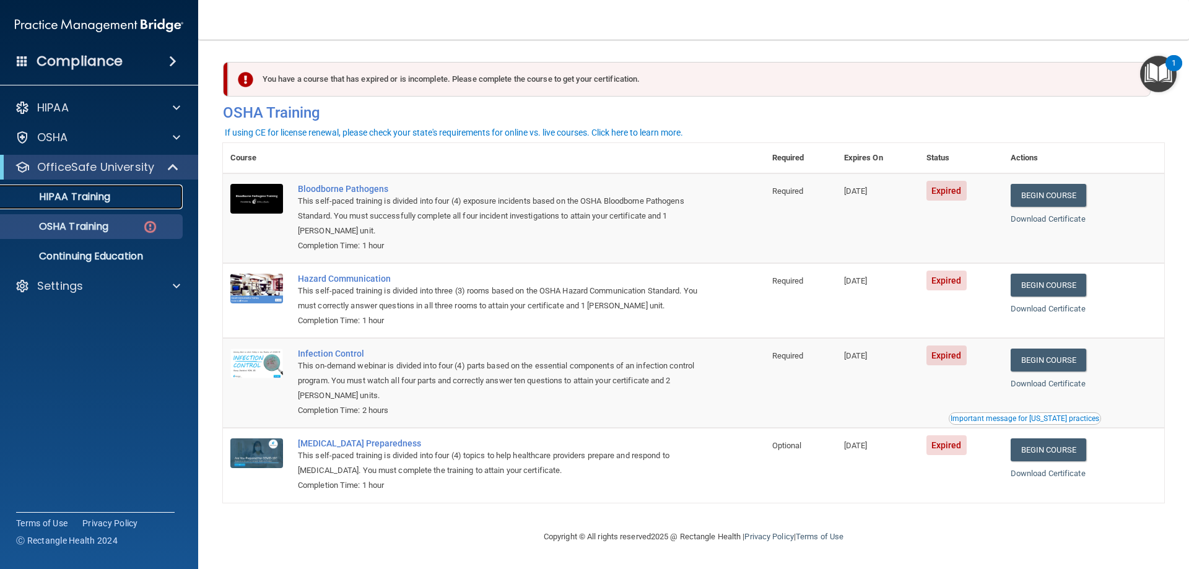
click at [90, 193] on p "HIPAA Training" at bounding box center [59, 197] width 102 height 12
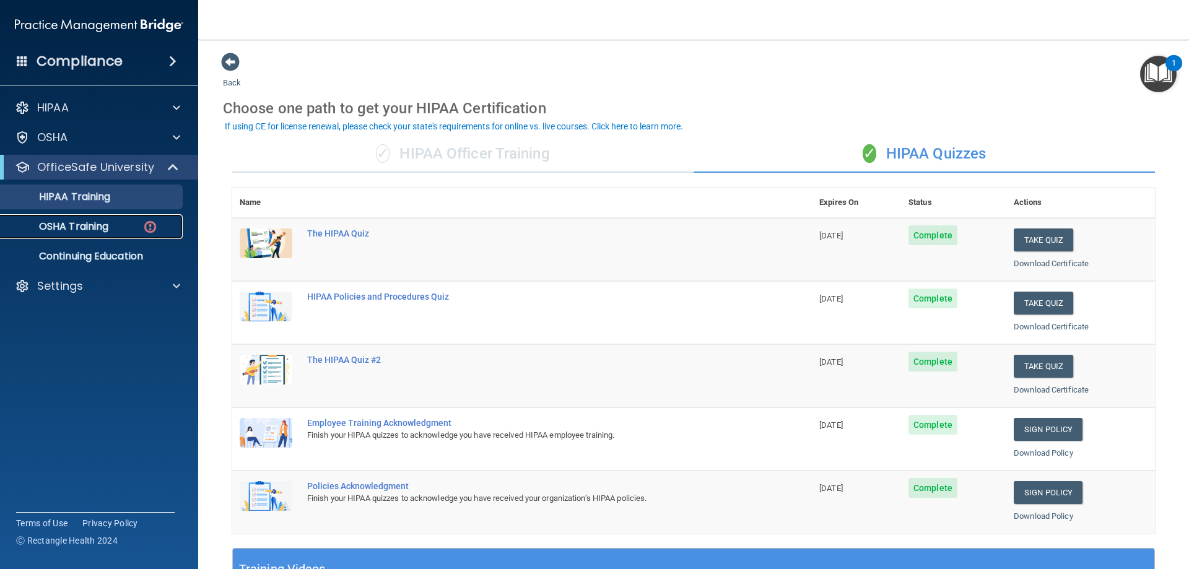
click at [102, 235] on link "OSHA Training" at bounding box center [85, 226] width 195 height 25
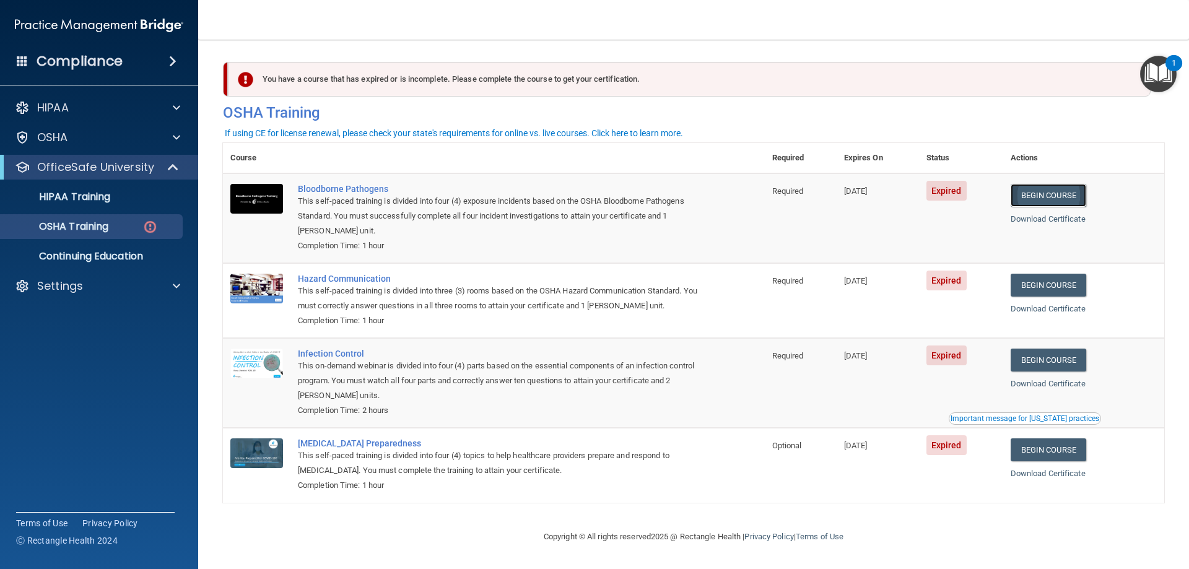
click at [1041, 193] on link "Begin Course" at bounding box center [1048, 195] width 76 height 23
